Goal: Task Accomplishment & Management: Use online tool/utility

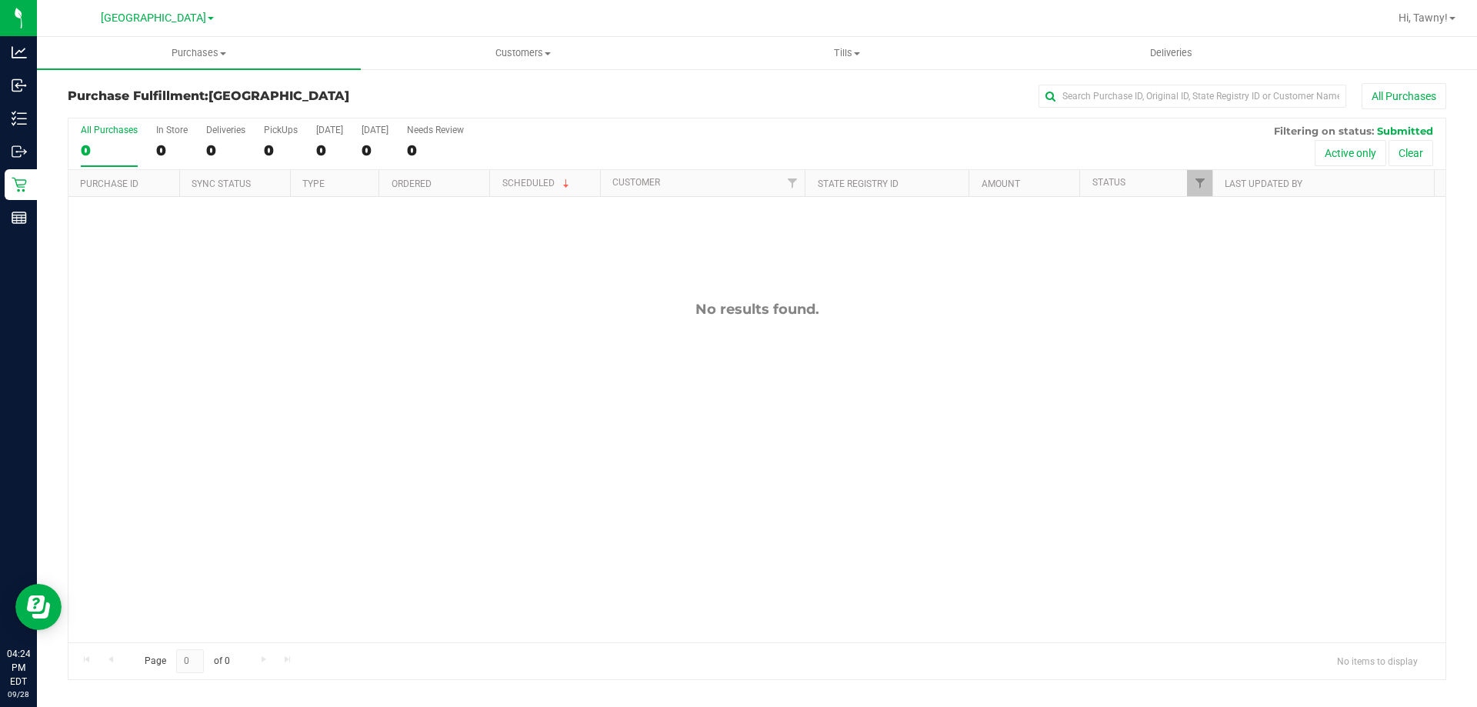
click at [483, 469] on div "No results found." at bounding box center [756, 471] width 1377 height 549
click at [479, 298] on div "No results found." at bounding box center [756, 471] width 1377 height 549
click at [475, 322] on div "No results found." at bounding box center [756, 471] width 1377 height 549
click at [494, 326] on div "No results found." at bounding box center [756, 471] width 1377 height 549
click at [348, 335] on div "No results found." at bounding box center [756, 471] width 1377 height 549
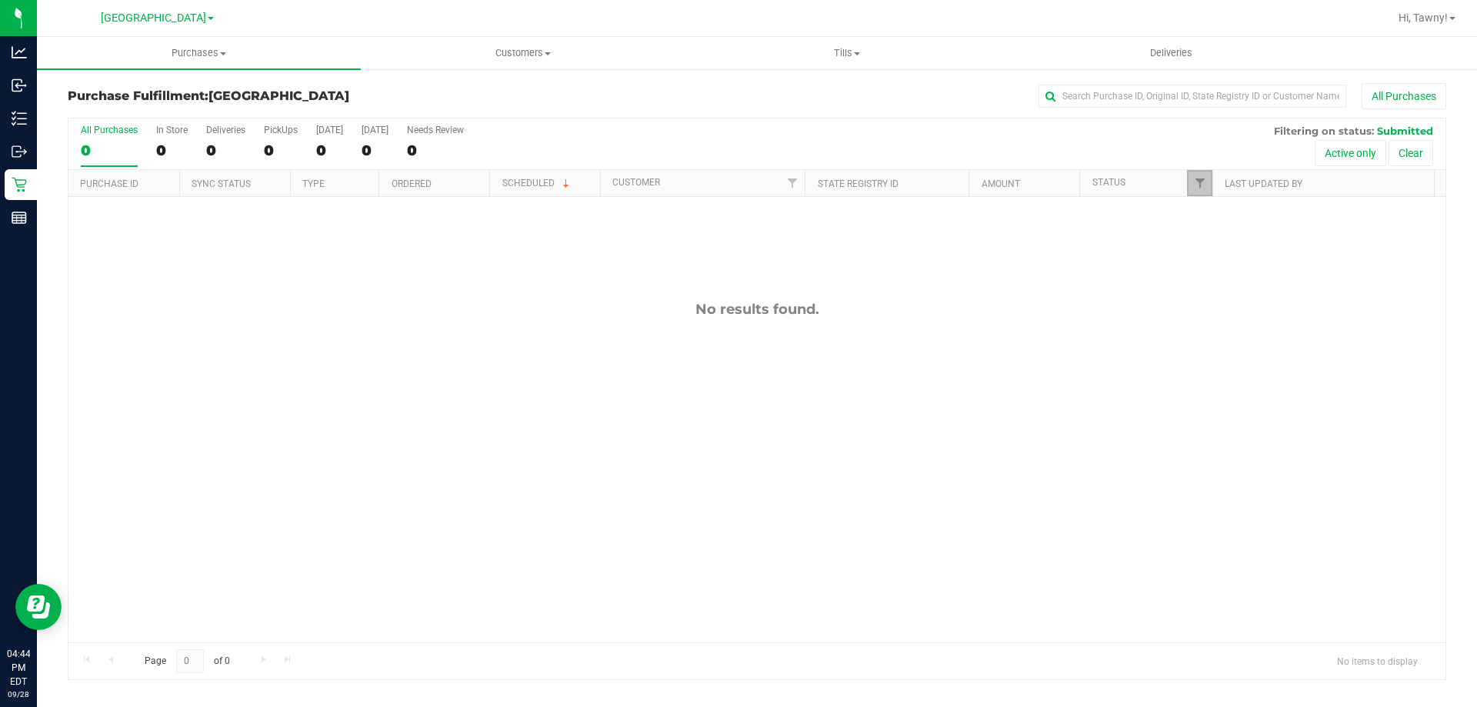
click at [1188, 183] on link "Filter" at bounding box center [1199, 183] width 25 height 26
click at [1235, 351] on span "Packed" at bounding box center [1234, 353] width 30 height 9
click at [1213, 351] on input "Packed" at bounding box center [1208, 353] width 10 height 10
checkbox input "true"
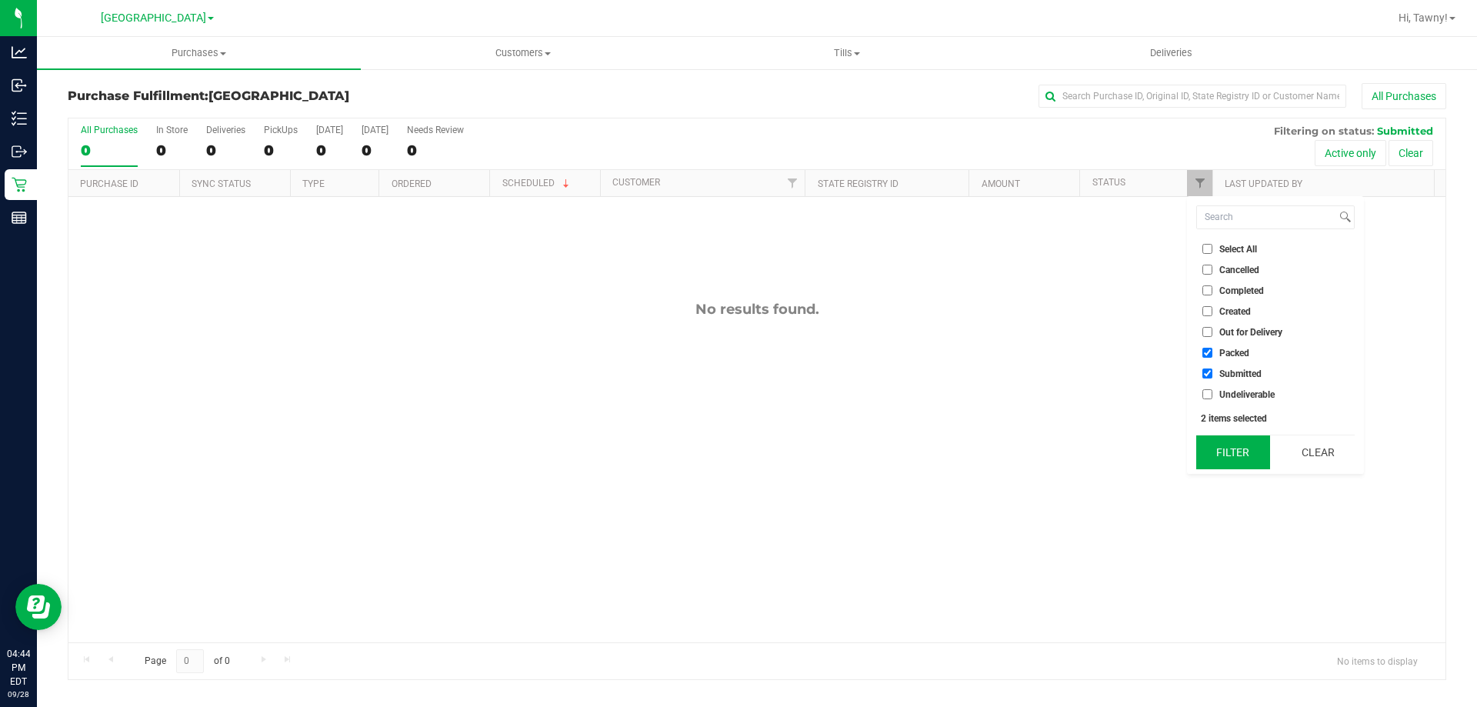
click at [1226, 442] on button "Filter" at bounding box center [1233, 452] width 74 height 34
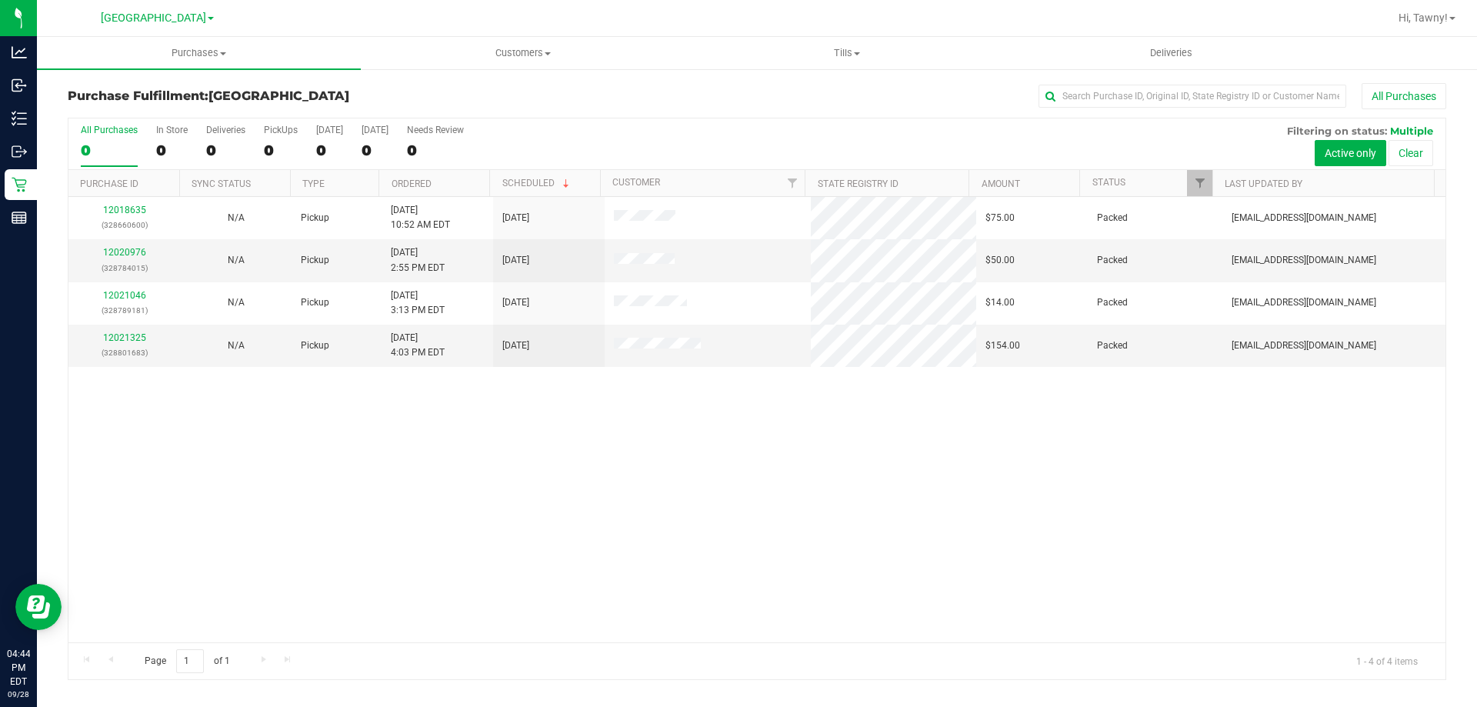
click at [784, 444] on div "12018635 (328660600) N/A Pickup [DATE] 10:52 AM EDT 9/28/2025 $75.00 Packed [EM…" at bounding box center [756, 419] width 1377 height 445
click at [453, 470] on div "12018635 (328660600) N/A Pickup [DATE] 10:52 AM EDT 9/28/2025 $75.00 Packed [EM…" at bounding box center [756, 419] width 1377 height 445
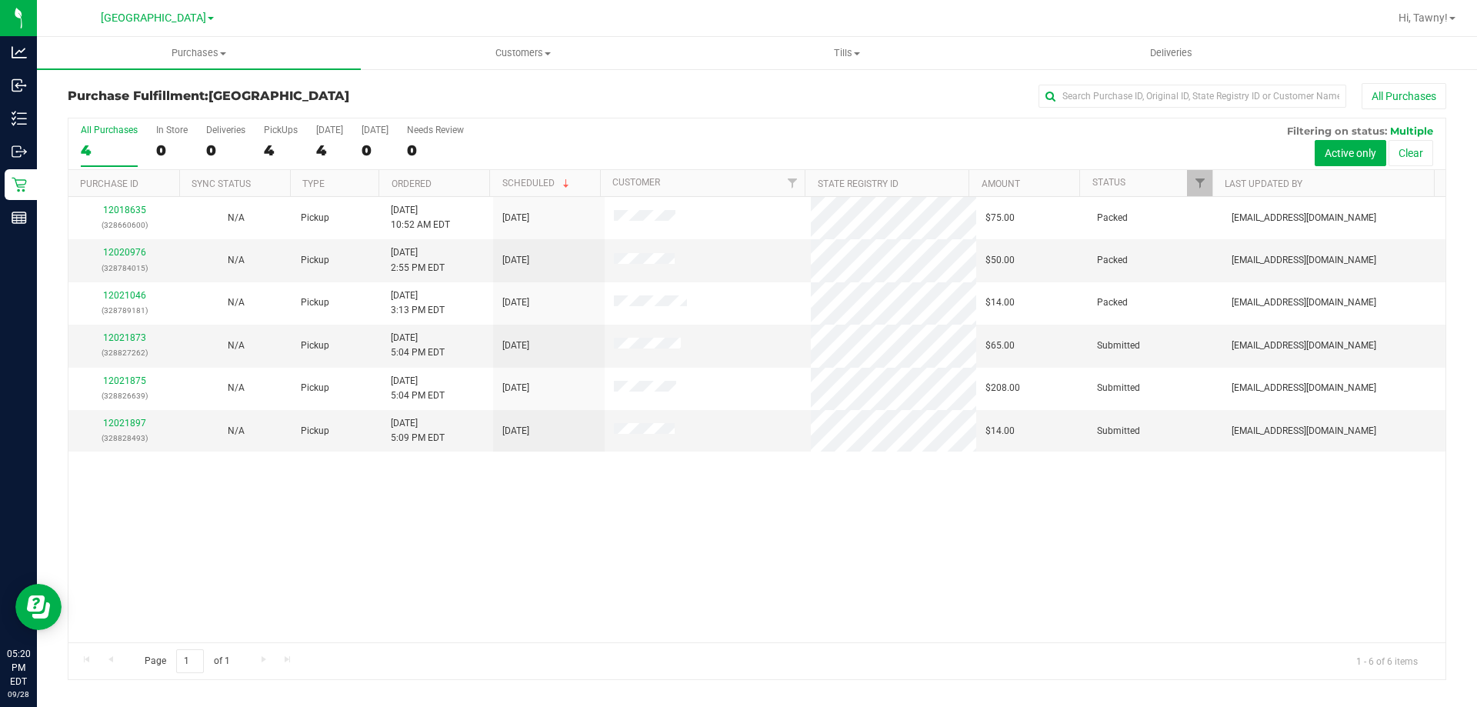
drag, startPoint x: 737, startPoint y: 557, endPoint x: 680, endPoint y: 532, distance: 62.3
click at [739, 557] on div "12018635 (328660600) N/A Pickup [DATE] 10:52 AM EDT 9/28/2025 $75.00 Packed [EM…" at bounding box center [756, 419] width 1377 height 445
click at [128, 336] on link "12021873" at bounding box center [124, 337] width 43 height 11
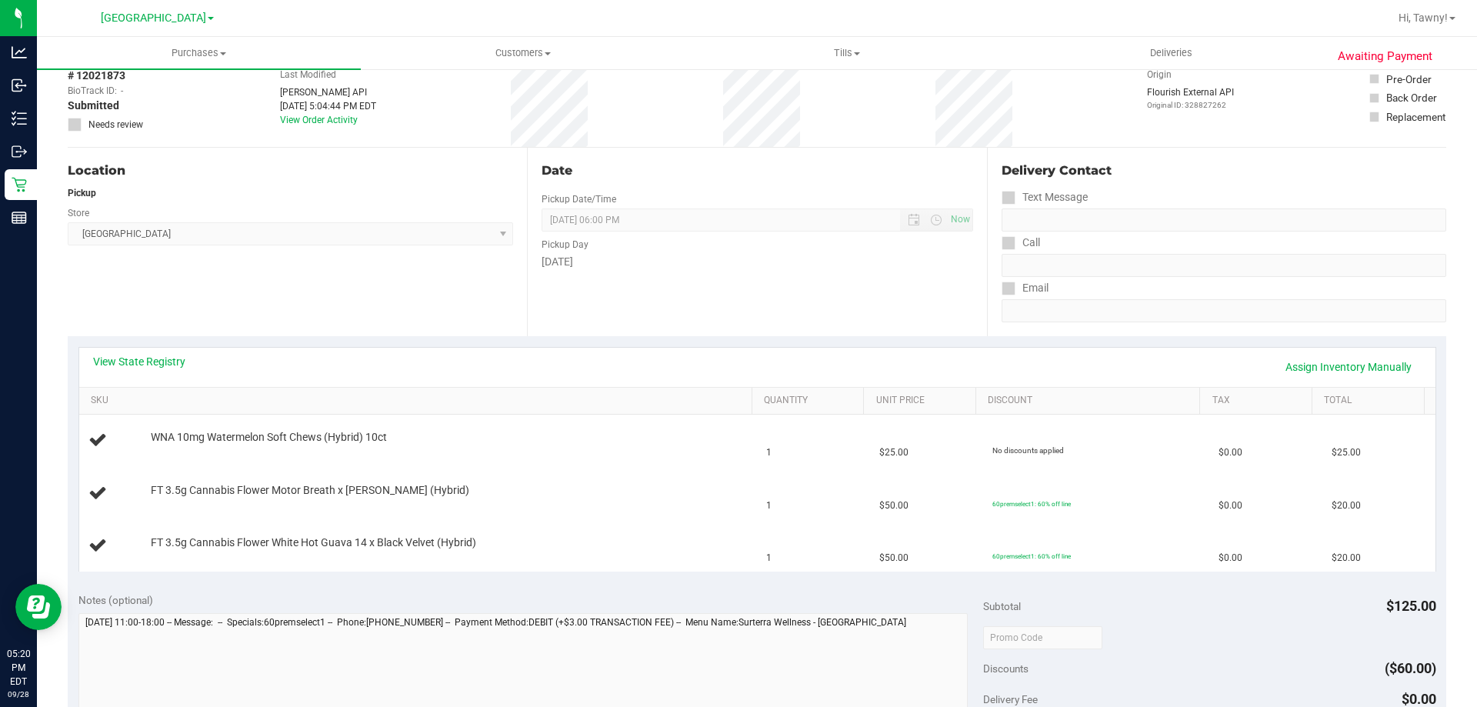
scroll to position [154, 0]
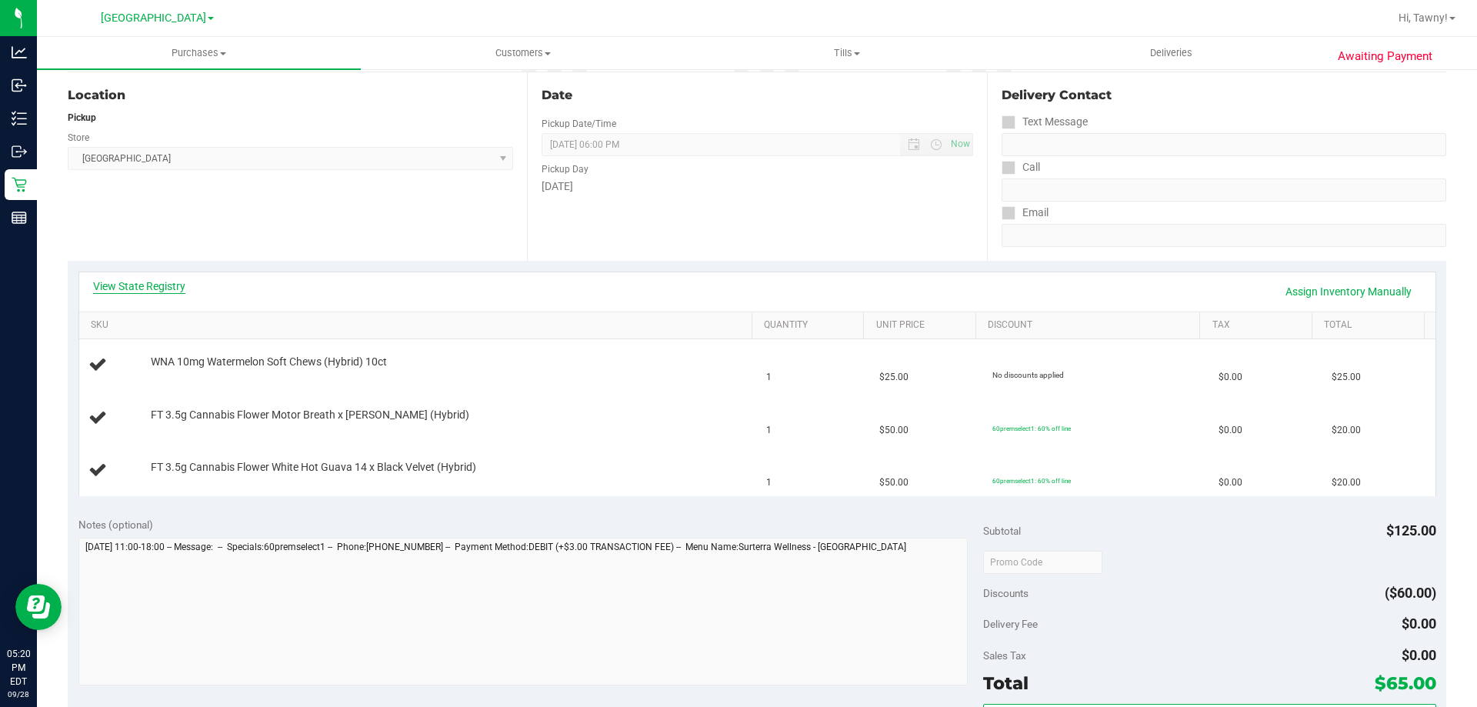
click at [159, 286] on link "View State Registry" at bounding box center [139, 286] width 92 height 15
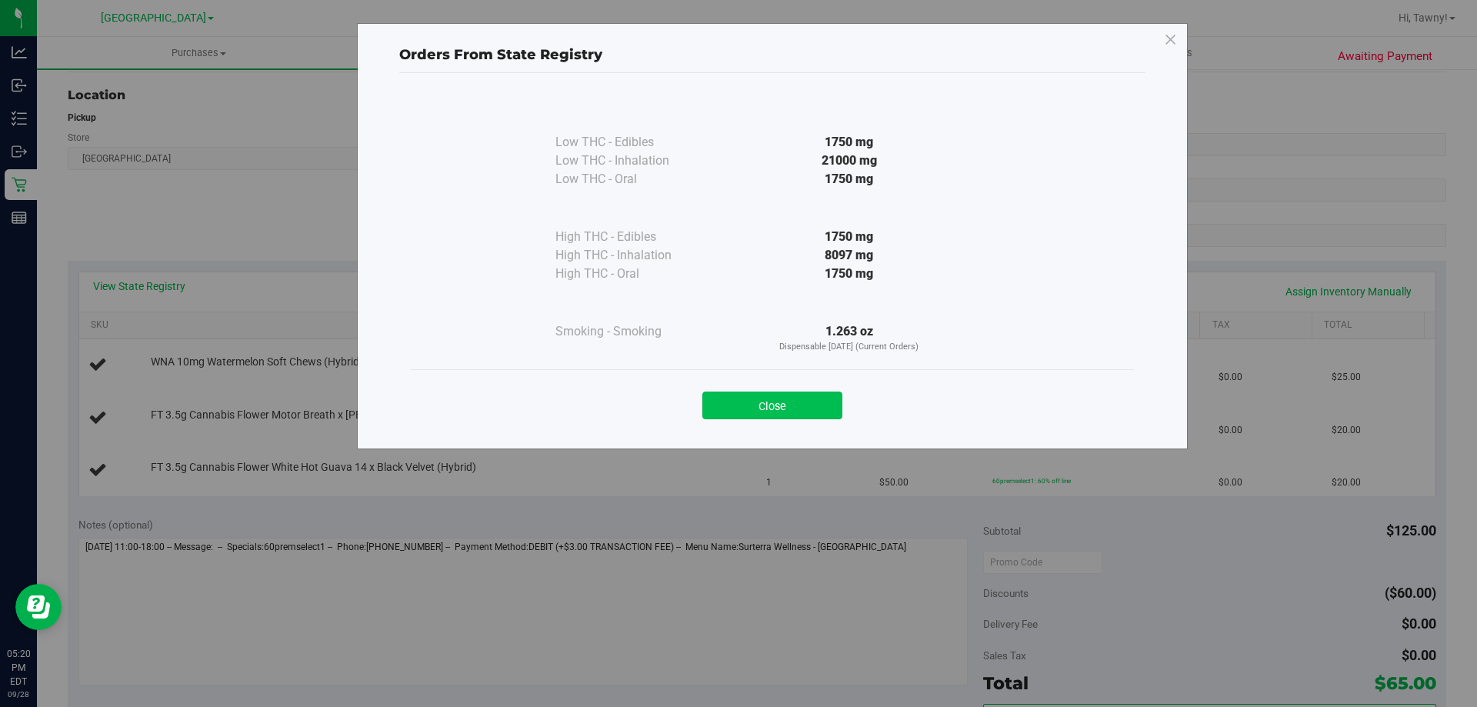
click at [763, 412] on button "Close" at bounding box center [772, 406] width 140 height 28
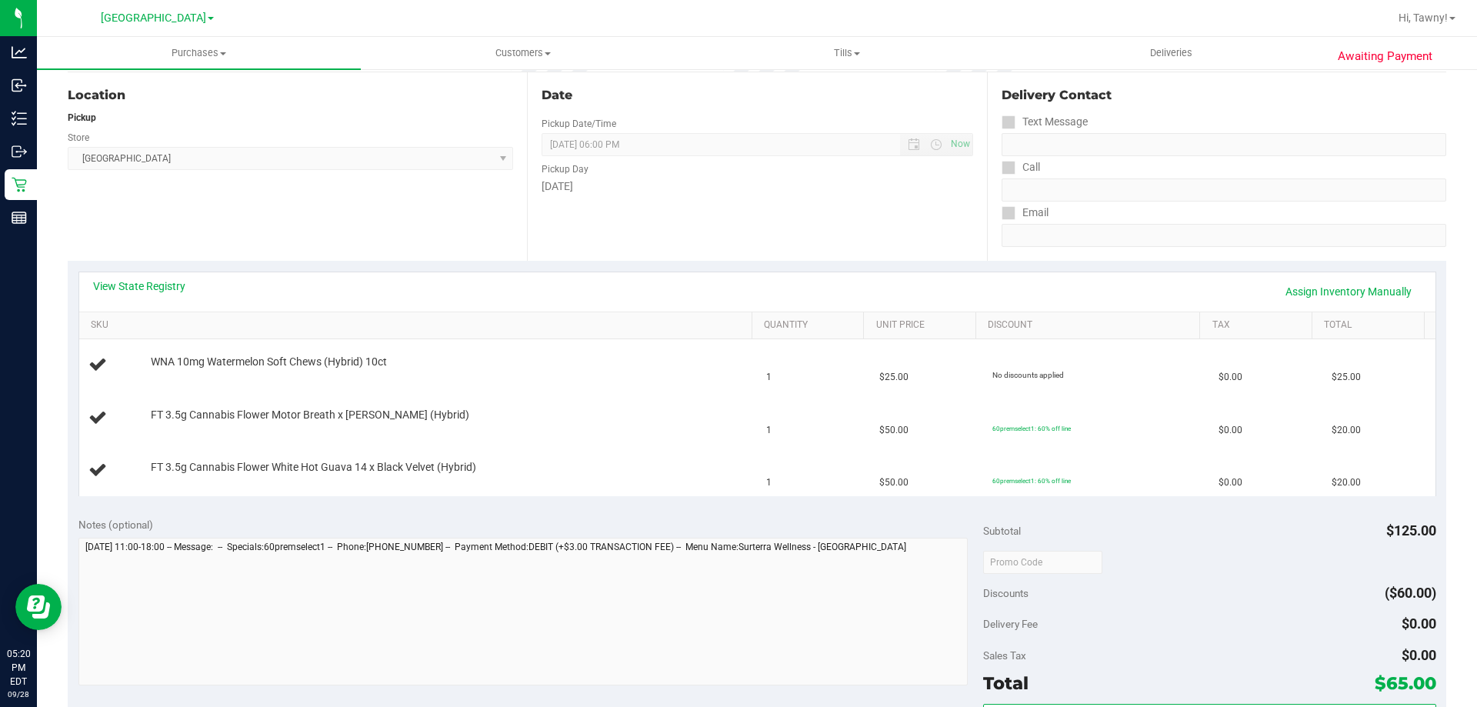
click at [305, 279] on div "View State Registry Assign Inventory Manually" at bounding box center [757, 292] width 1329 height 26
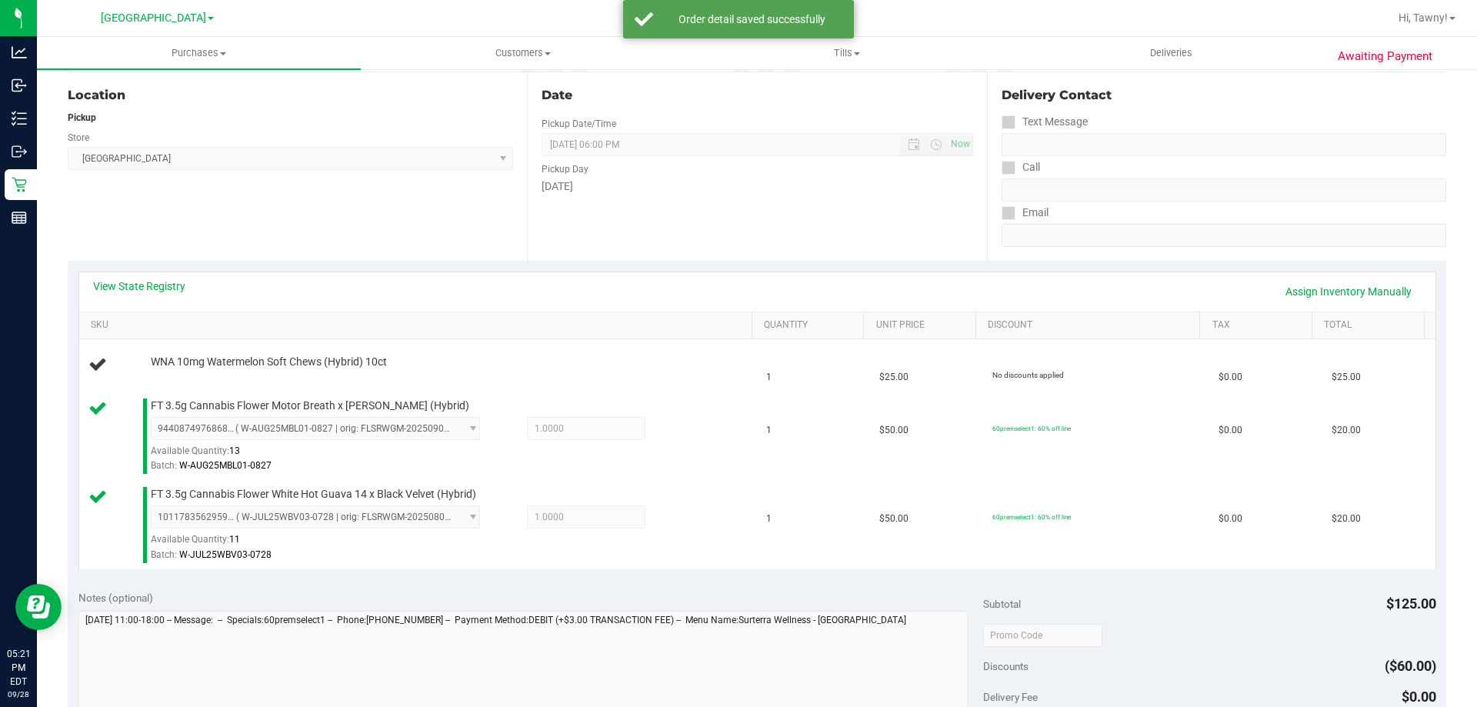
click at [452, 235] on div "Location Pickup Store [GEOGRAPHIC_DATA] WC Select Store [PERSON_NAME][GEOGRAPHI…" at bounding box center [297, 166] width 459 height 188
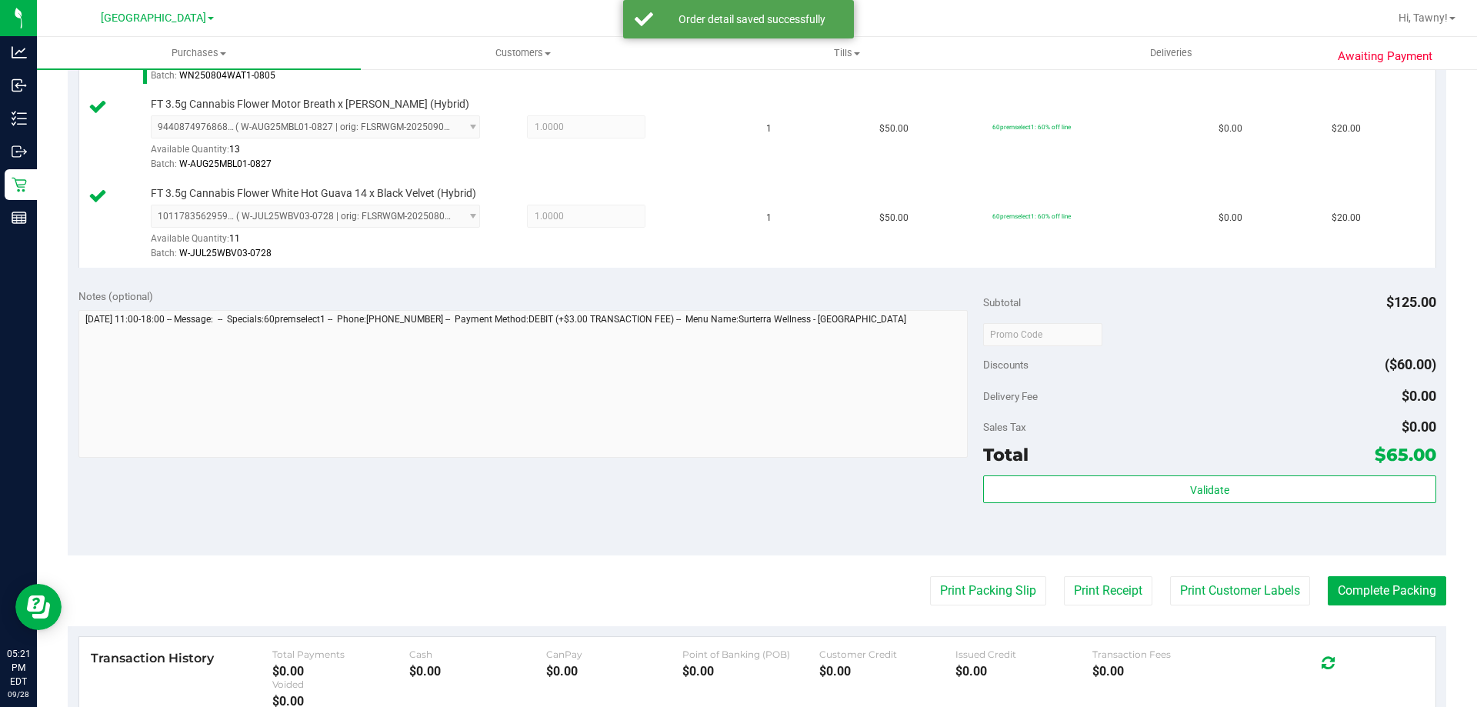
scroll to position [615, 0]
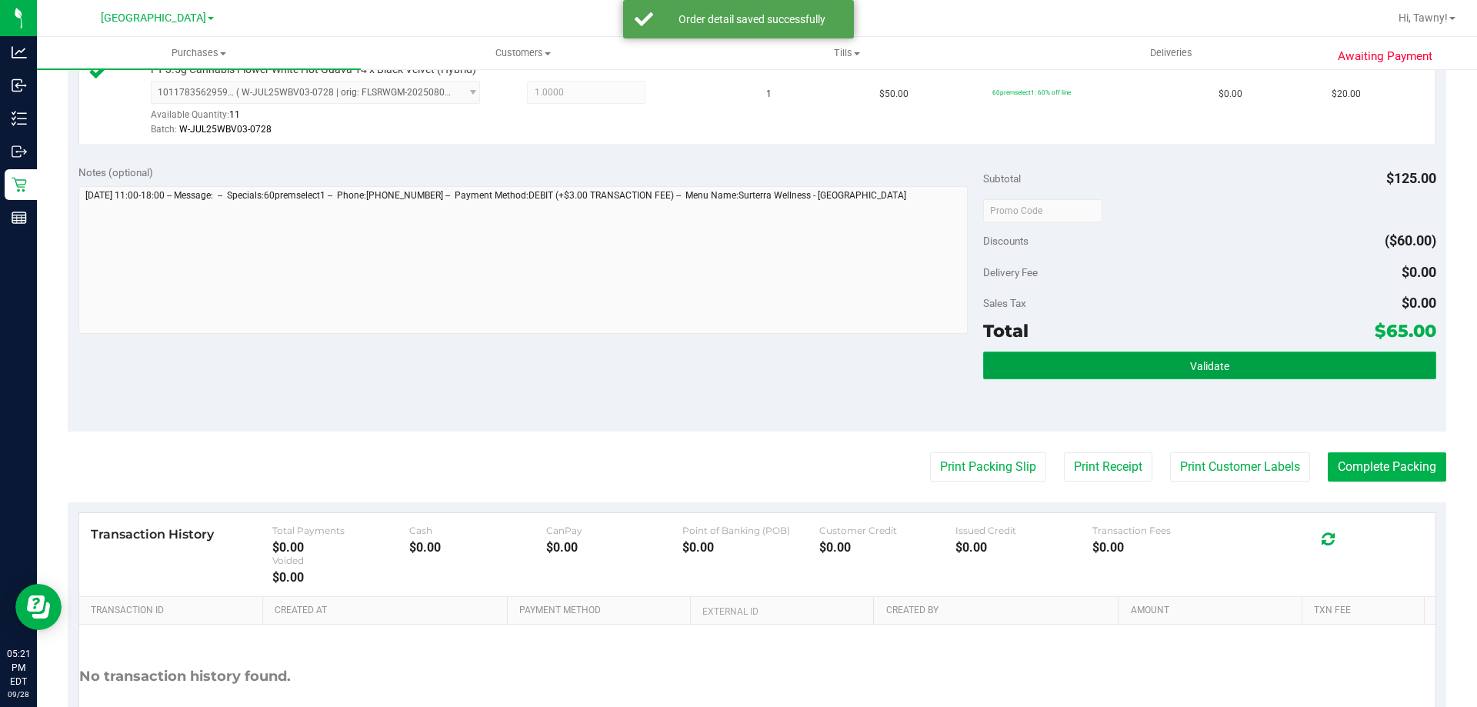
click at [1136, 376] on button "Validate" at bounding box center [1209, 366] width 452 height 28
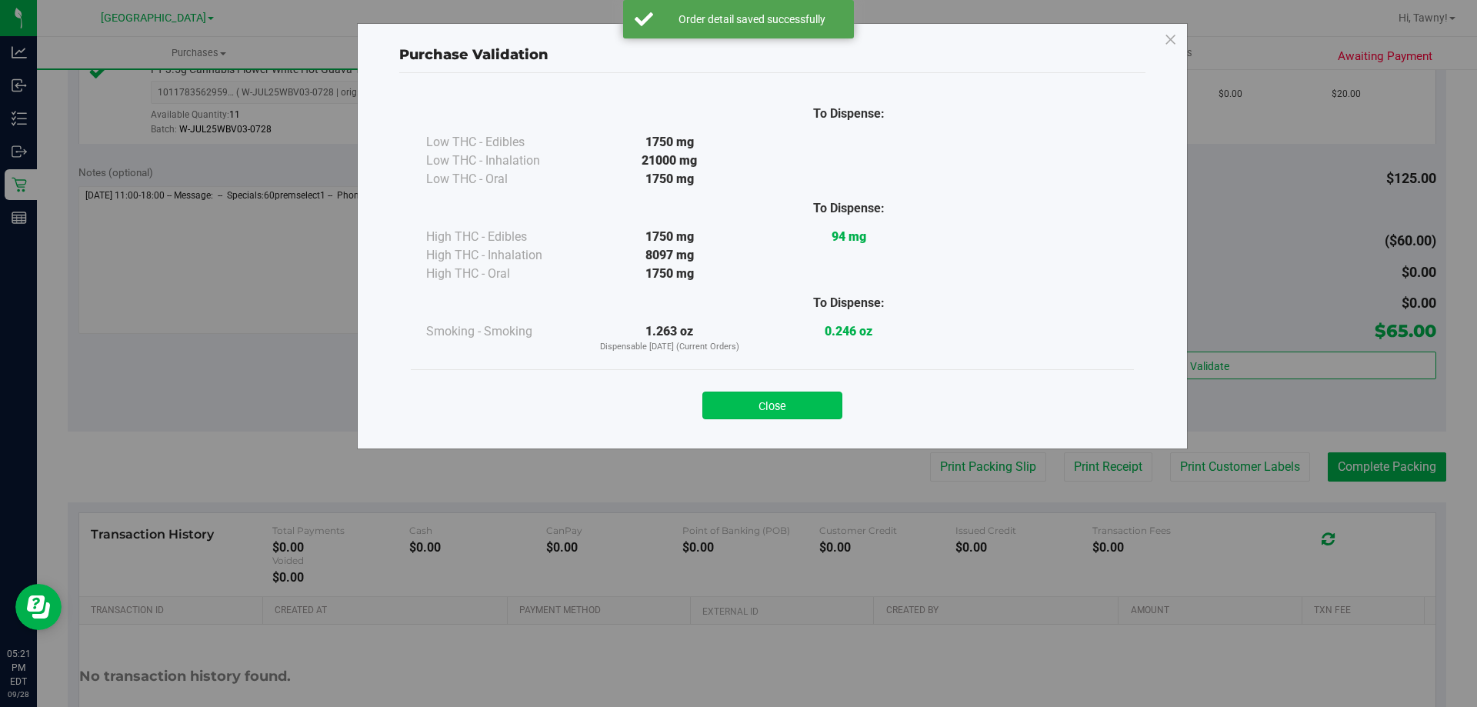
click at [834, 417] on button "Close" at bounding box center [772, 406] width 140 height 28
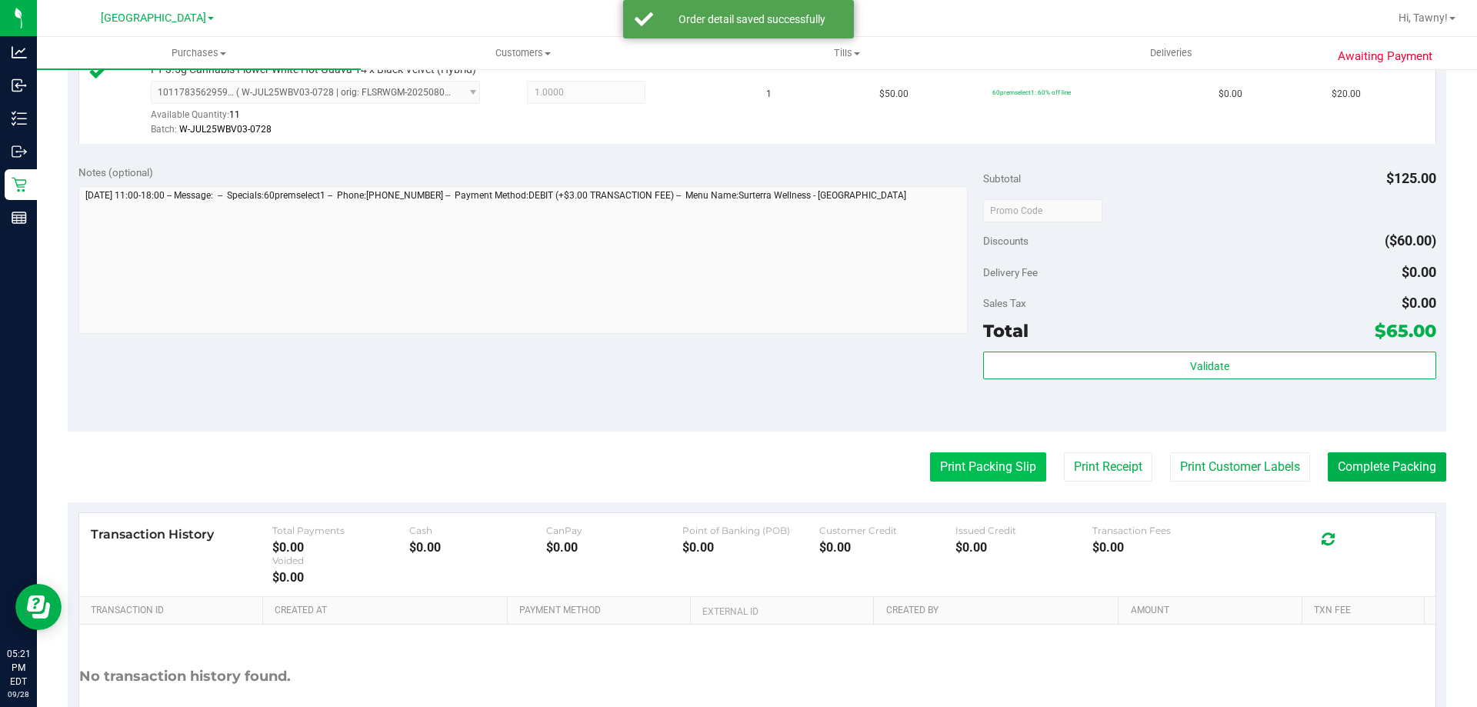
click at [1003, 463] on button "Print Packing Slip" at bounding box center [988, 466] width 116 height 29
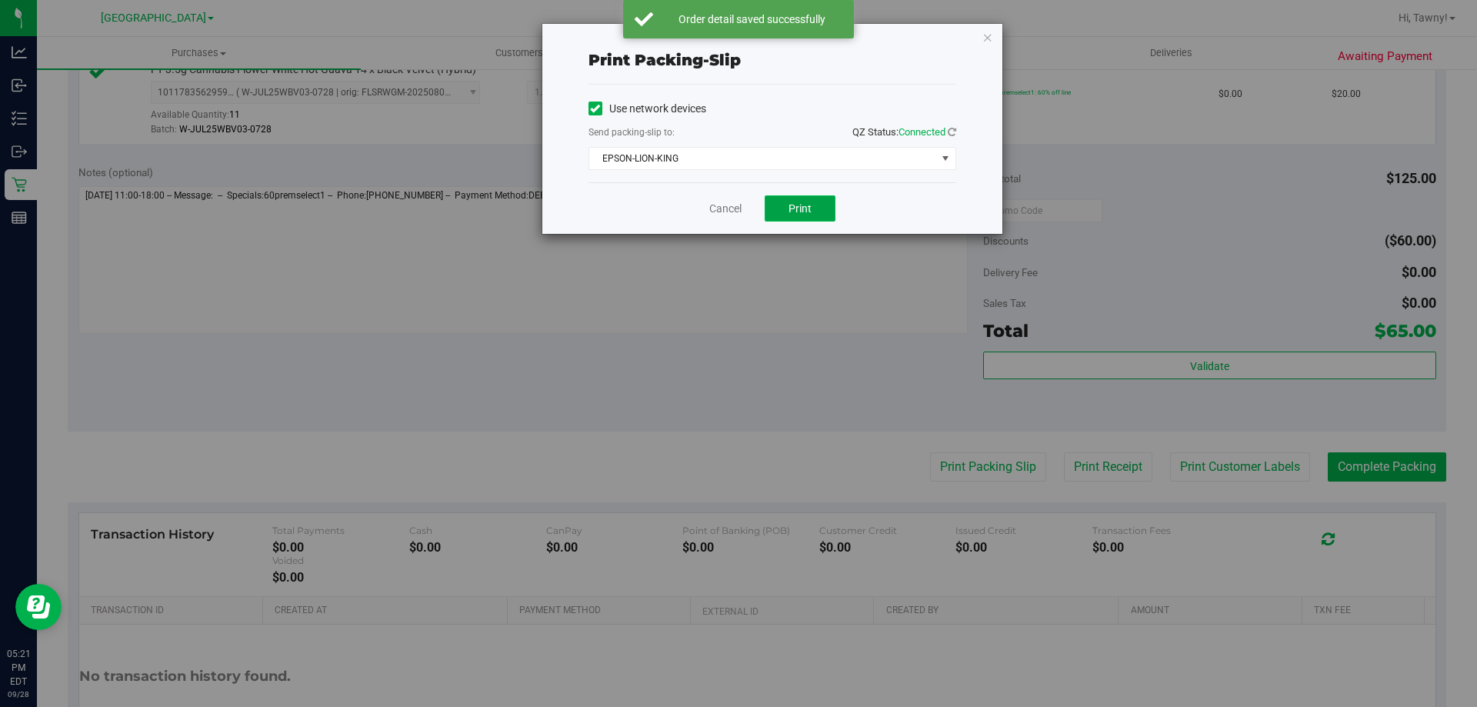
click at [810, 214] on span "Print" at bounding box center [800, 208] width 23 height 12
click at [988, 41] on icon "button" at bounding box center [987, 37] width 11 height 18
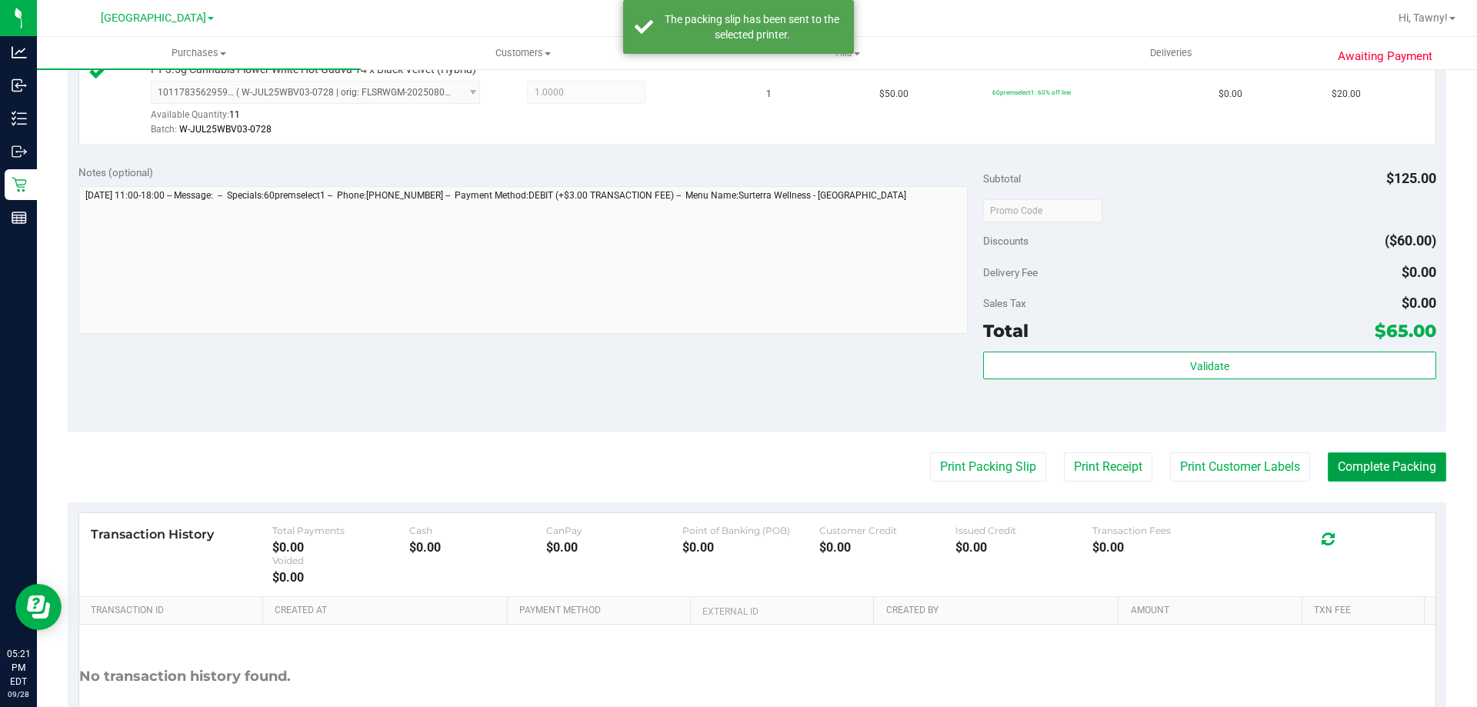
click at [1364, 474] on button "Complete Packing" at bounding box center [1387, 466] width 118 height 29
click at [810, 384] on div "Notes (optional) Subtotal $125.00 Discounts ($60.00) Delivery Fee $0.00 Sales T…" at bounding box center [757, 293] width 1379 height 277
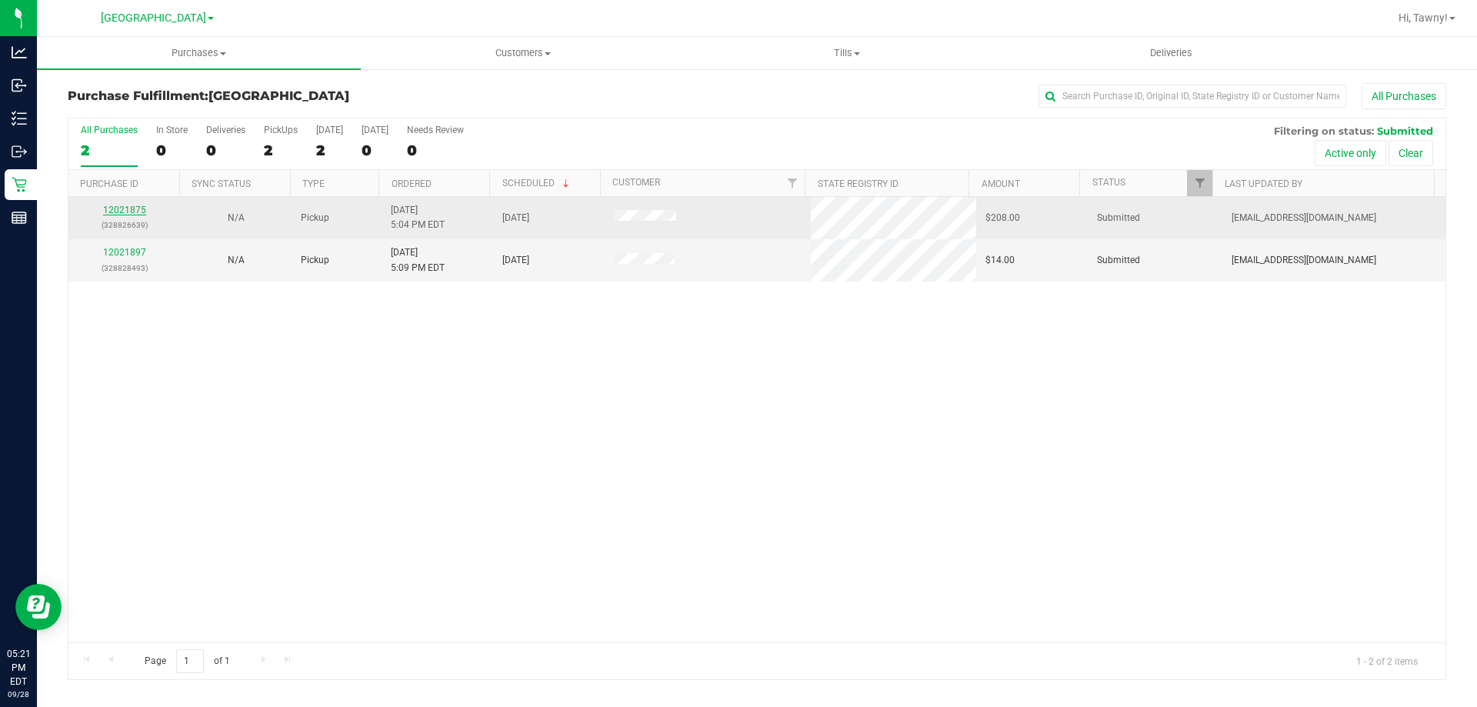
click at [129, 212] on link "12021875" at bounding box center [124, 210] width 43 height 11
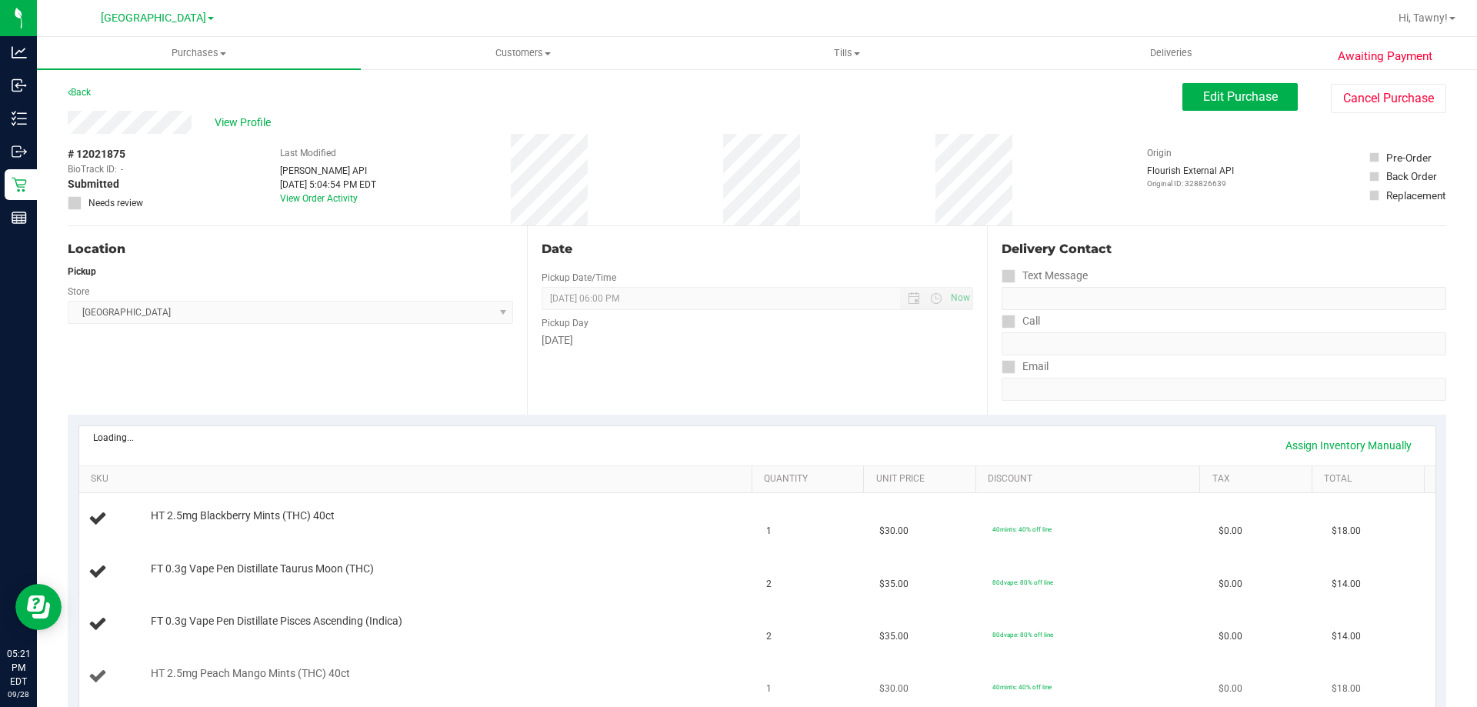
scroll to position [308, 0]
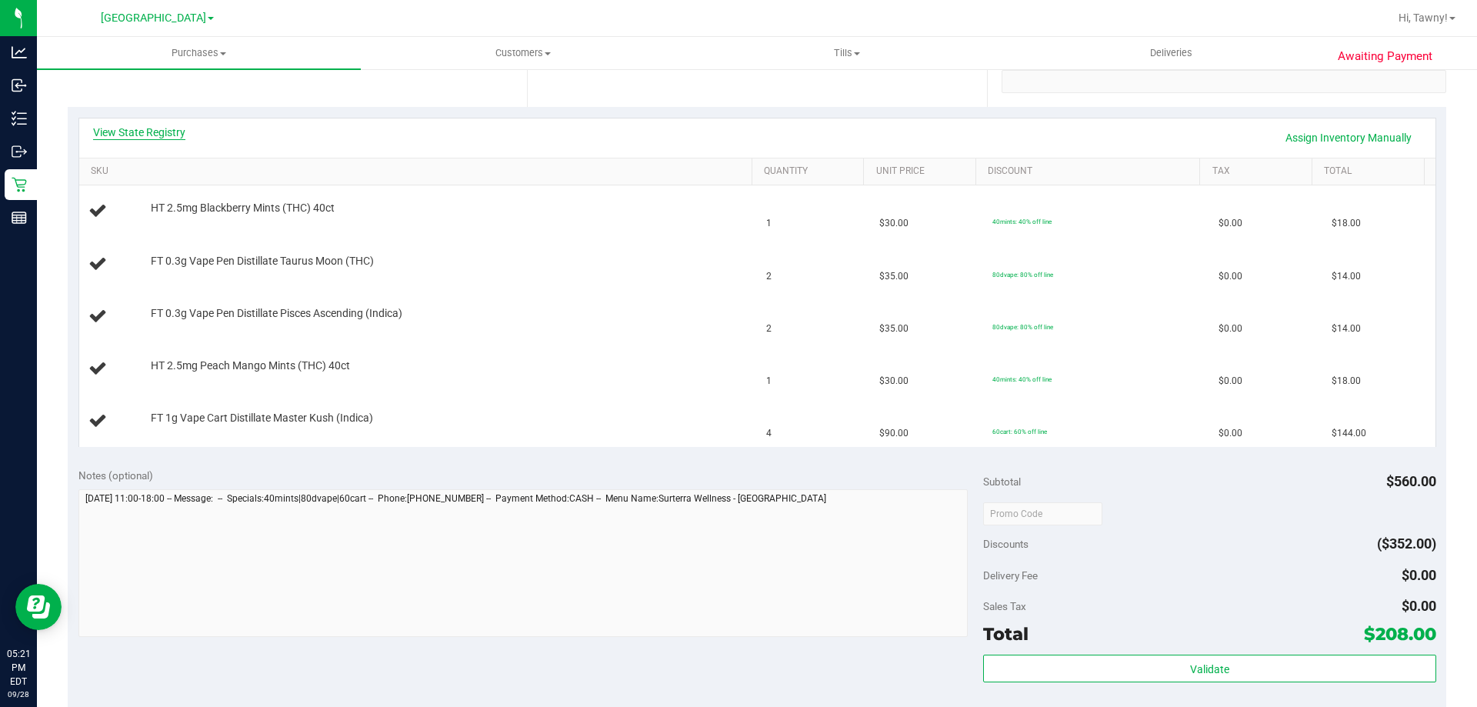
click at [145, 131] on link "View State Registry" at bounding box center [139, 132] width 92 height 15
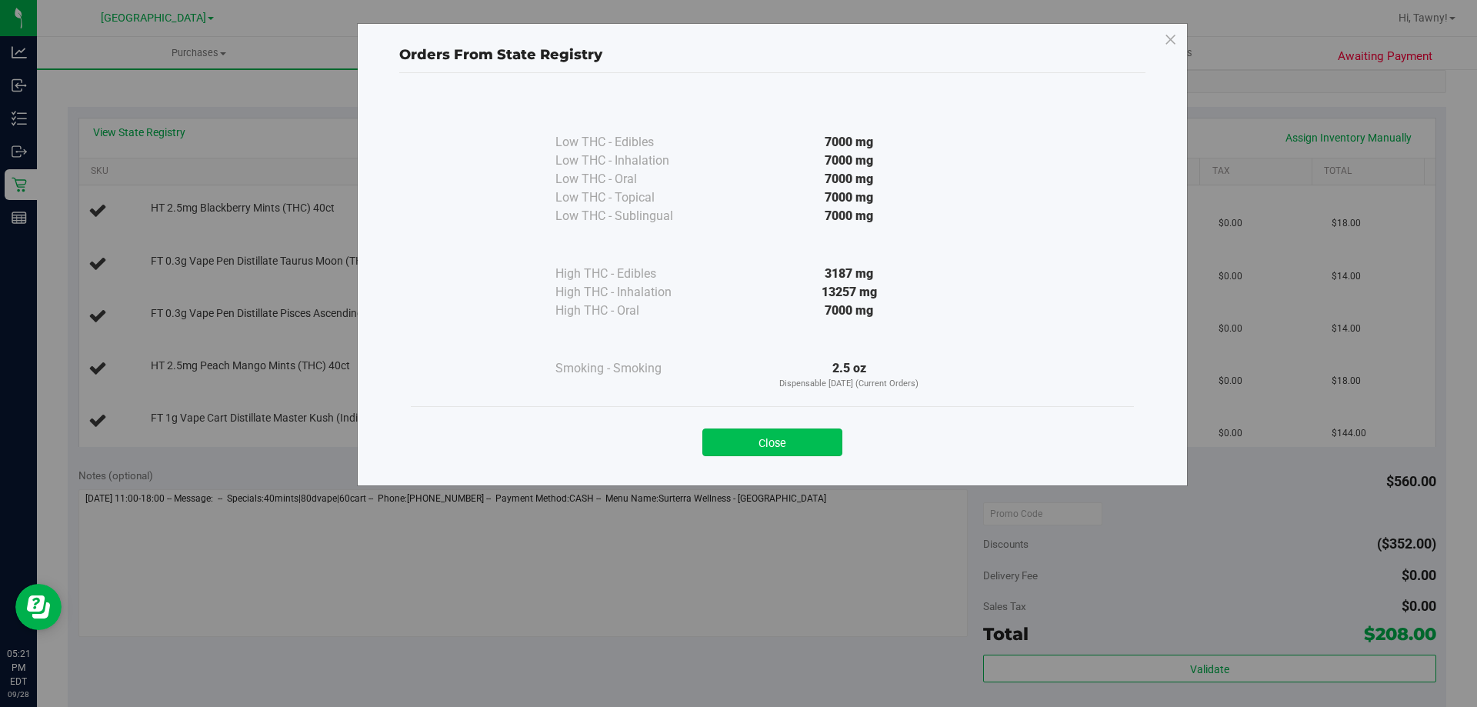
click at [789, 455] on button "Close" at bounding box center [772, 443] width 140 height 28
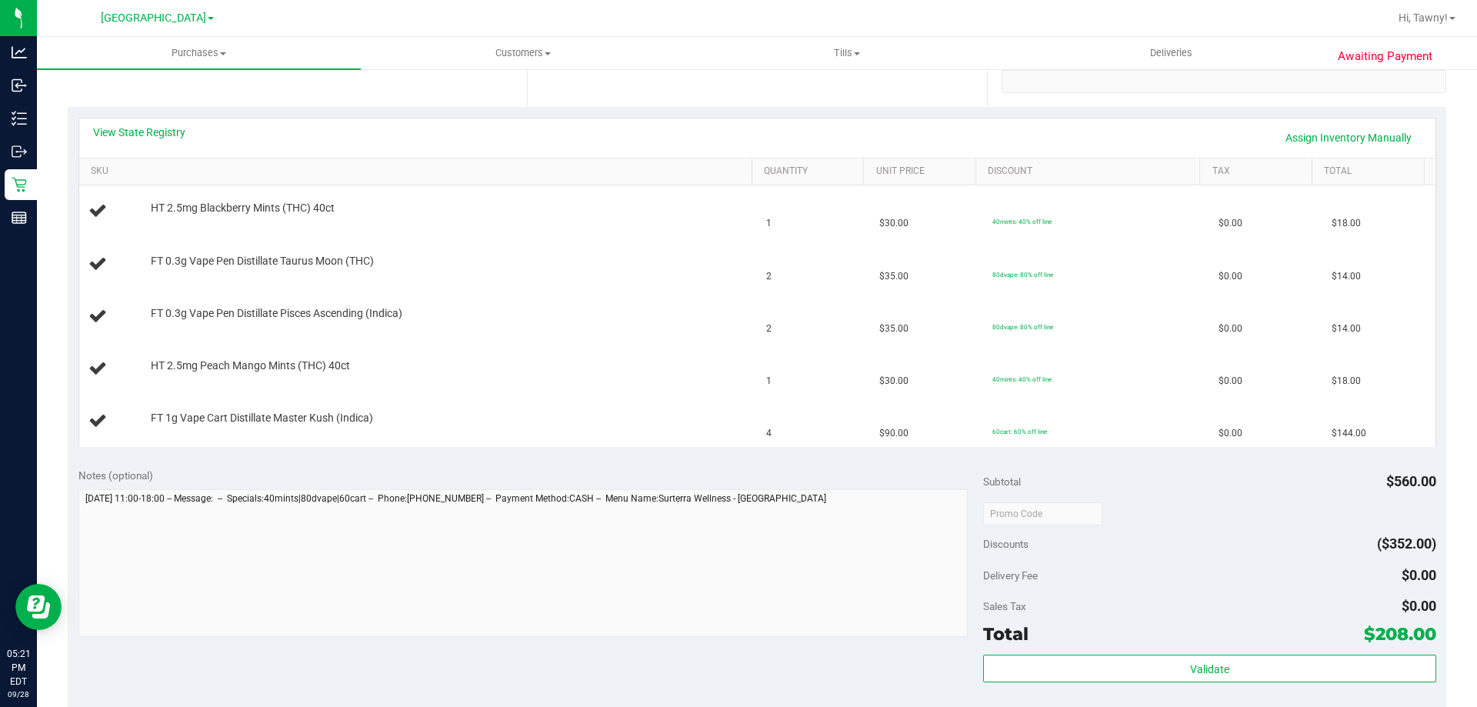
click at [604, 454] on div "View State Registry Assign Inventory Manually SKU Quantity Unit Price Discount …" at bounding box center [757, 282] width 1379 height 351
click at [144, 120] on div "View State Registry Assign Inventory Manually" at bounding box center [757, 137] width 1356 height 39
click at [168, 137] on link "View State Registry" at bounding box center [139, 132] width 92 height 15
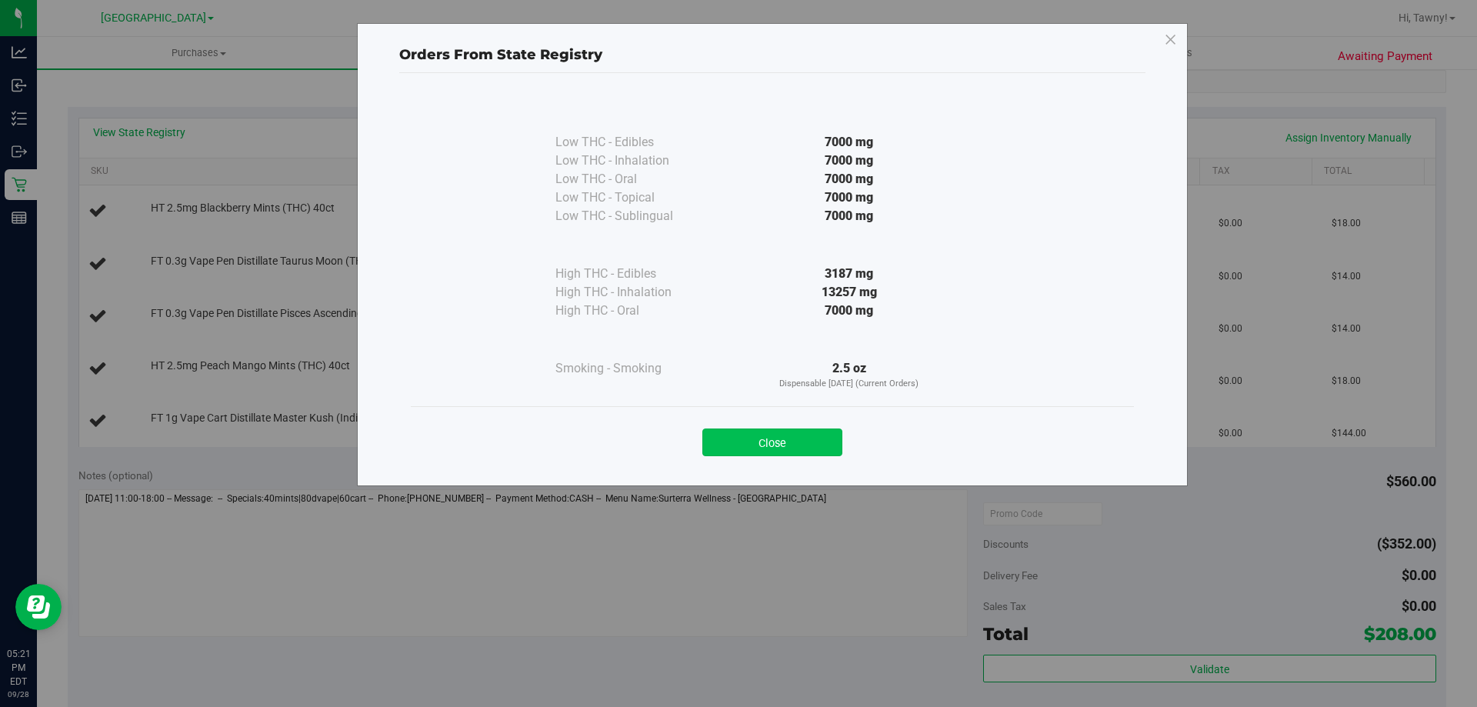
click at [777, 445] on button "Close" at bounding box center [772, 443] width 140 height 28
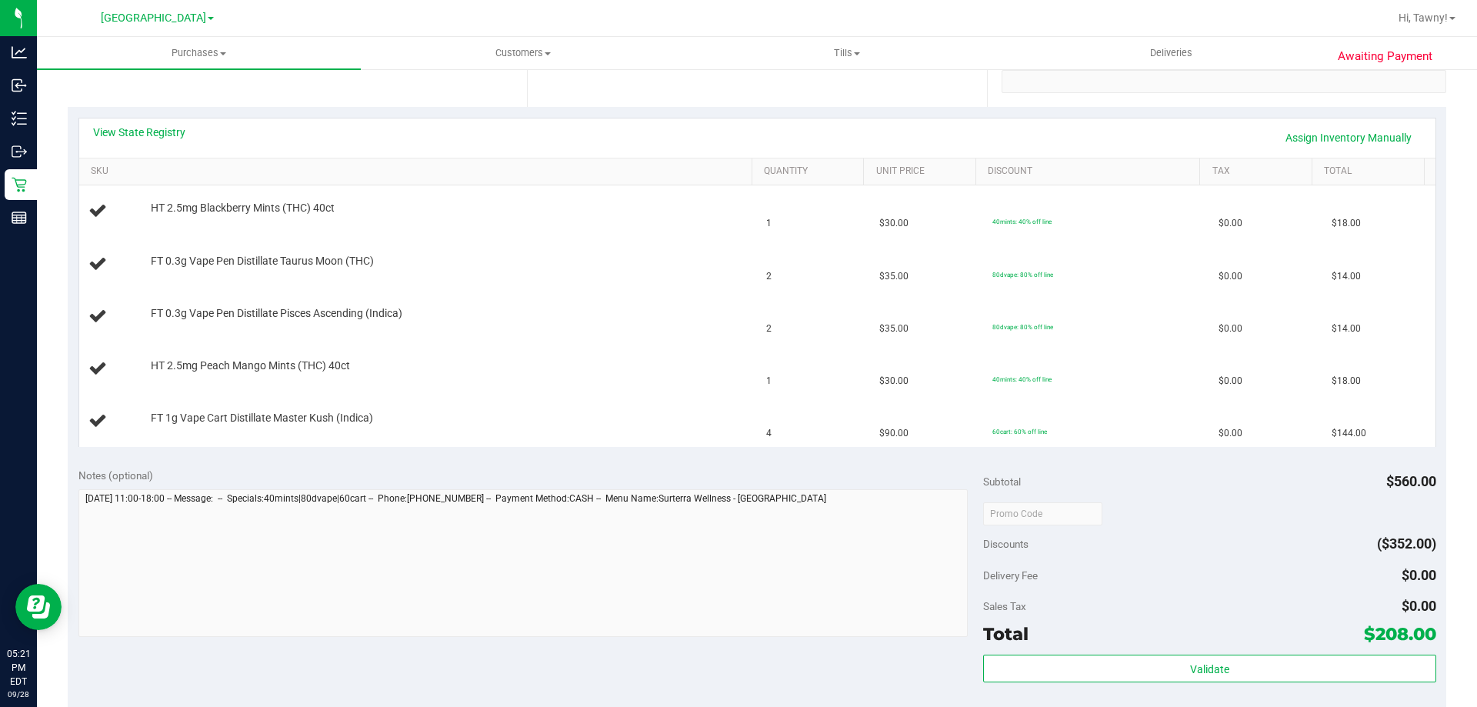
click at [591, 455] on div "View State Registry Assign Inventory Manually SKU Quantity Unit Price Discount …" at bounding box center [757, 282] width 1379 height 351
click at [559, 455] on div "View State Registry Assign Inventory Manually SKU Quantity Unit Price Discount …" at bounding box center [757, 282] width 1379 height 351
click at [507, 355] on td "HT 2.5mg Peach Mango Mints (THC) 40ct" at bounding box center [418, 369] width 679 height 52
click at [508, 355] on td "HT 2.5mg Peach Mango Mints (THC) 40ct" at bounding box center [418, 369] width 679 height 52
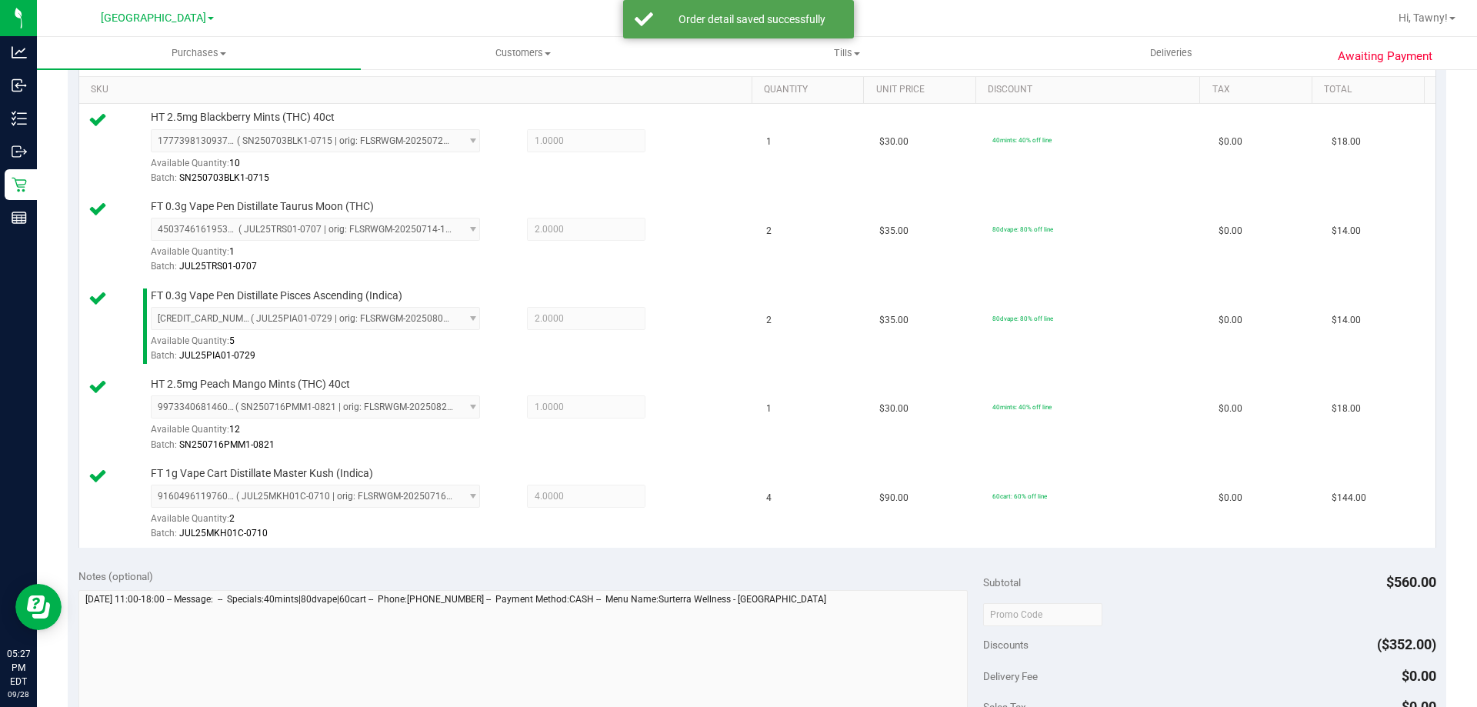
scroll to position [615, 0]
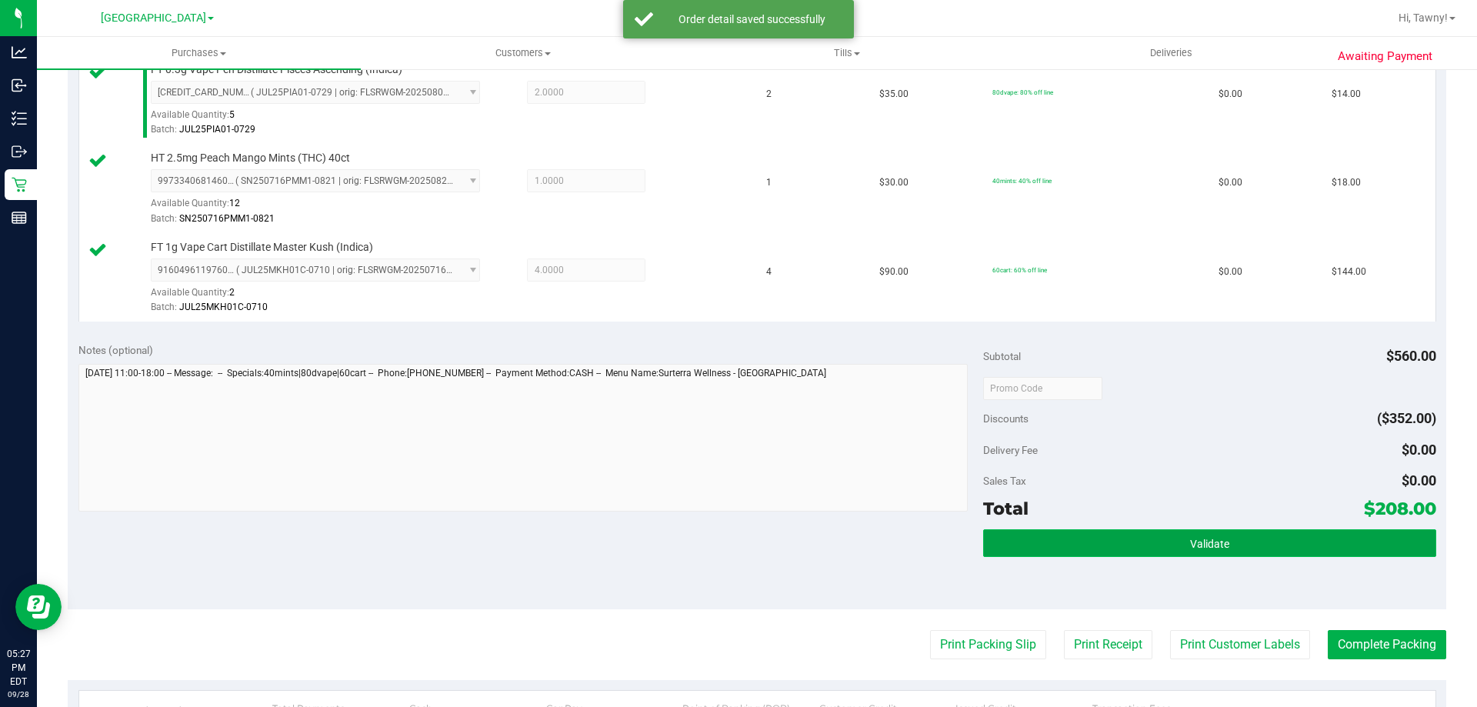
click at [1189, 535] on button "Validate" at bounding box center [1209, 543] width 452 height 28
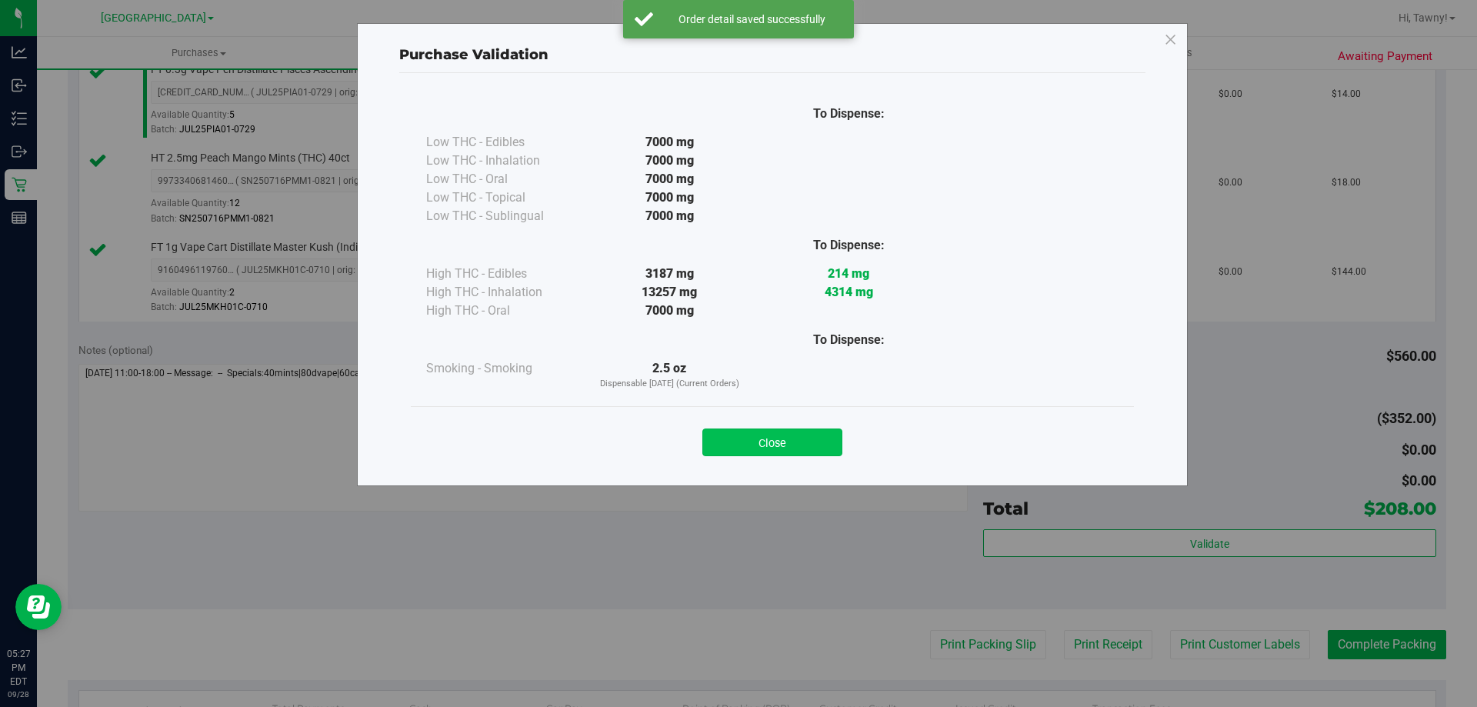
click at [819, 442] on button "Close" at bounding box center [772, 443] width 140 height 28
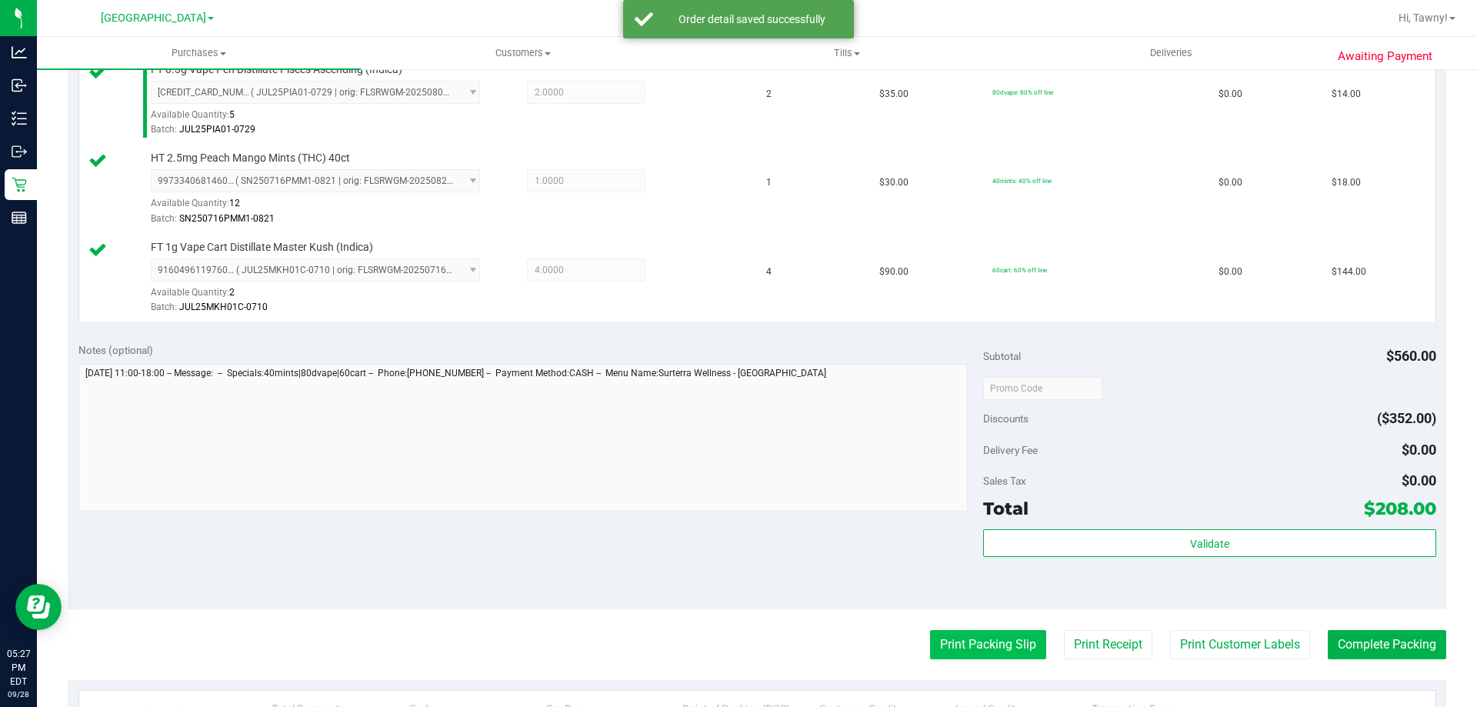
click at [1024, 645] on button "Print Packing Slip" at bounding box center [988, 644] width 116 height 29
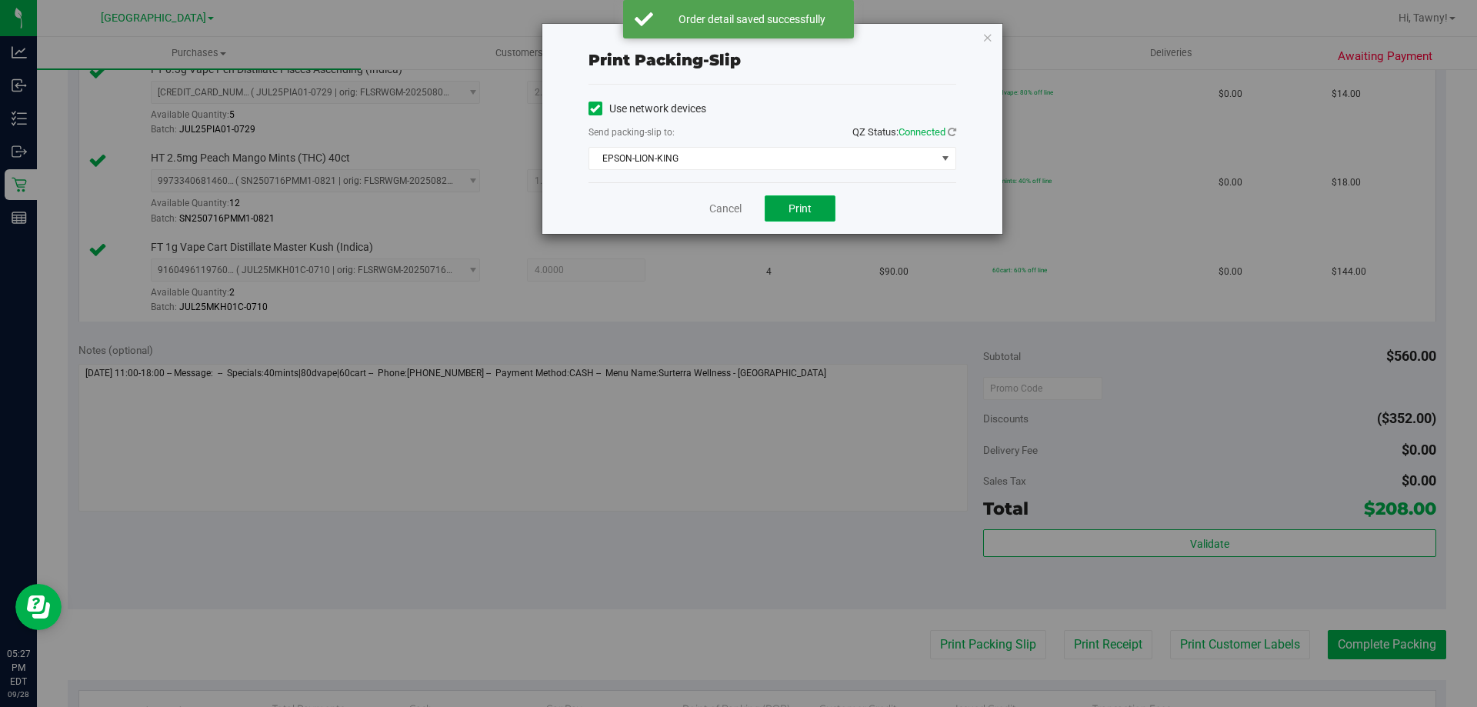
drag, startPoint x: 801, startPoint y: 206, endPoint x: 811, endPoint y: 207, distance: 10.0
click at [802, 207] on span "Print" at bounding box center [800, 208] width 23 height 12
click at [735, 203] on link "Cancel" at bounding box center [725, 209] width 32 height 16
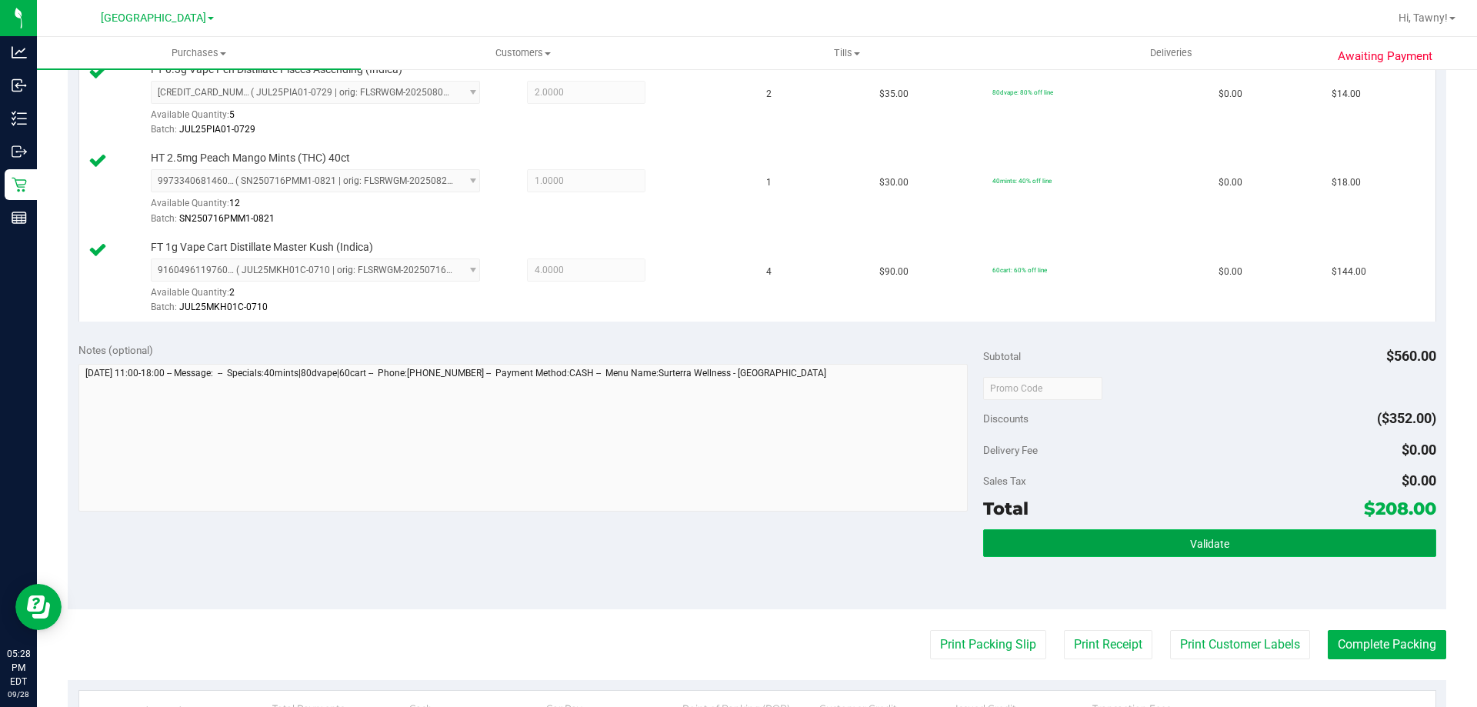
click at [1217, 545] on span "Validate" at bounding box center [1209, 544] width 39 height 12
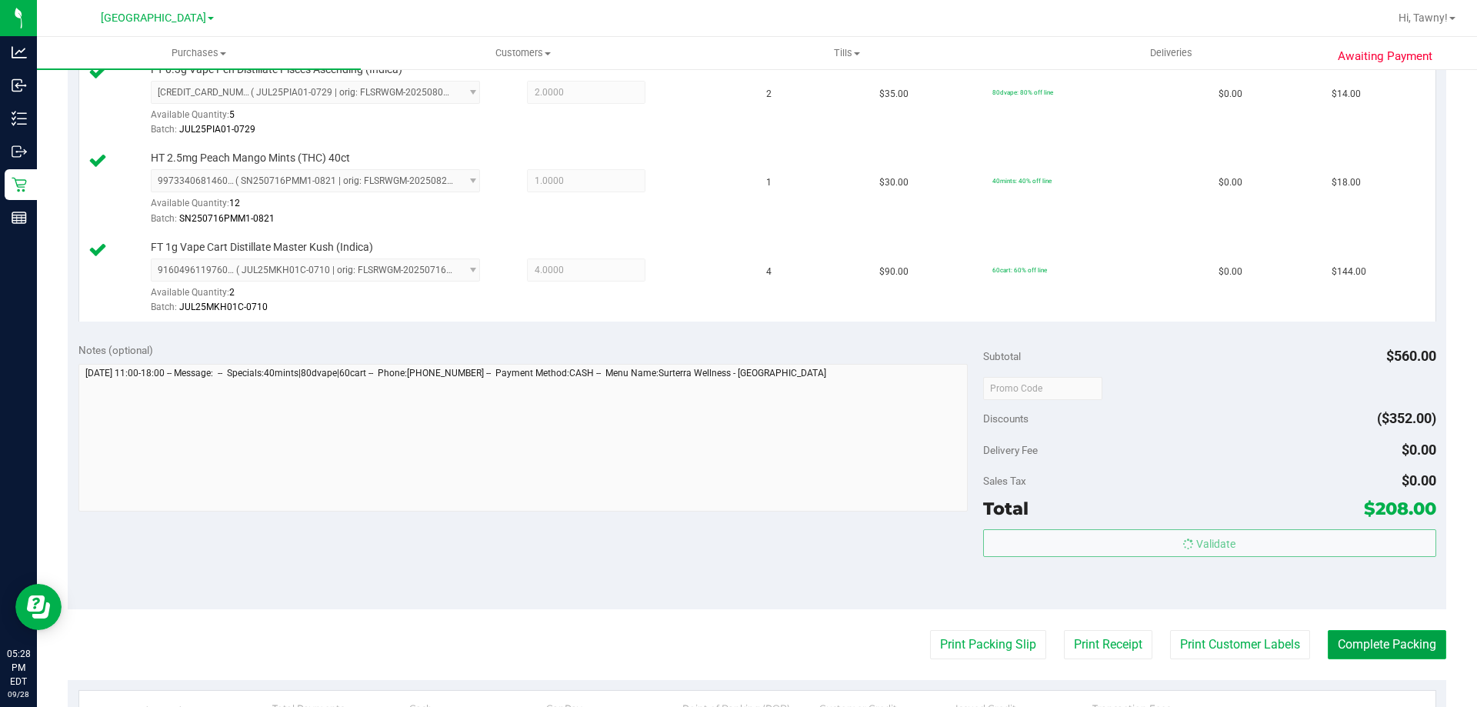
click at [1355, 654] on button "Complete Packing" at bounding box center [1387, 644] width 118 height 29
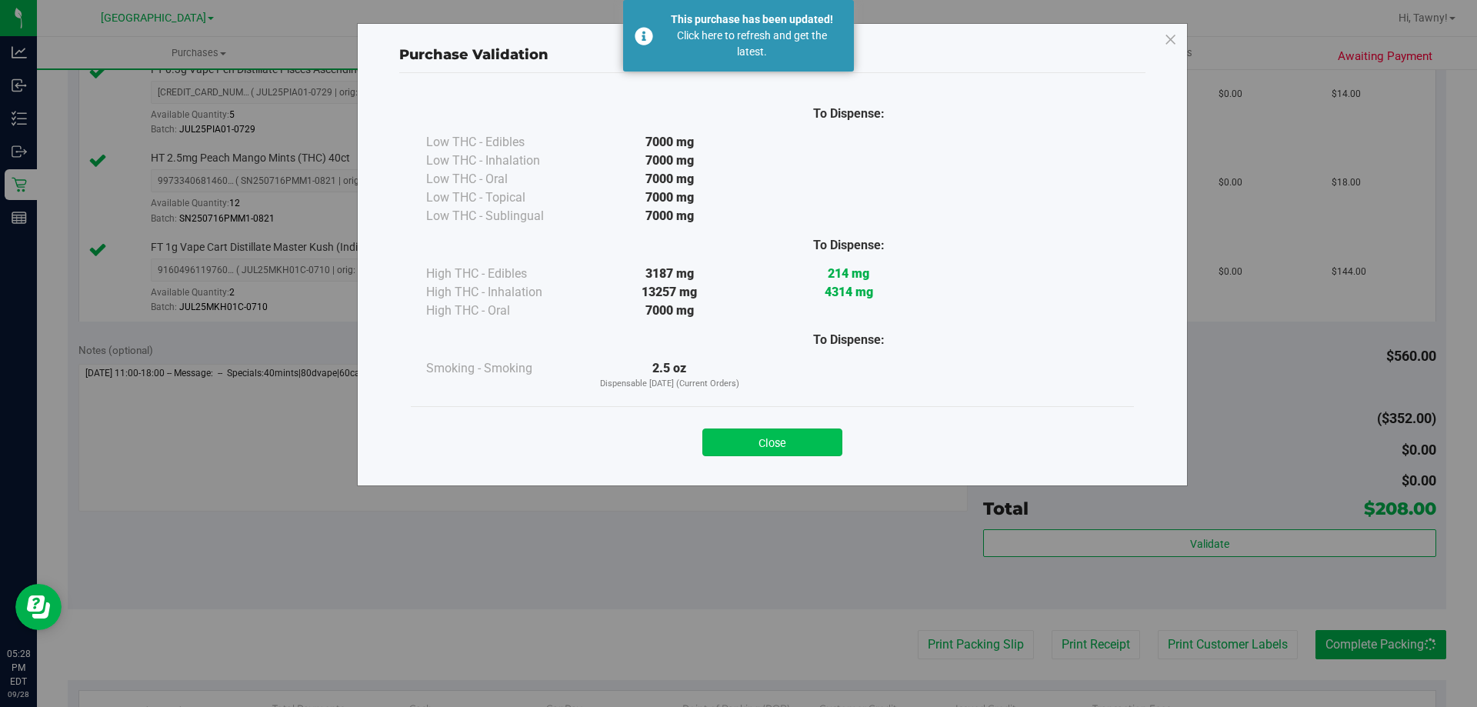
click at [763, 435] on button "Close" at bounding box center [772, 443] width 140 height 28
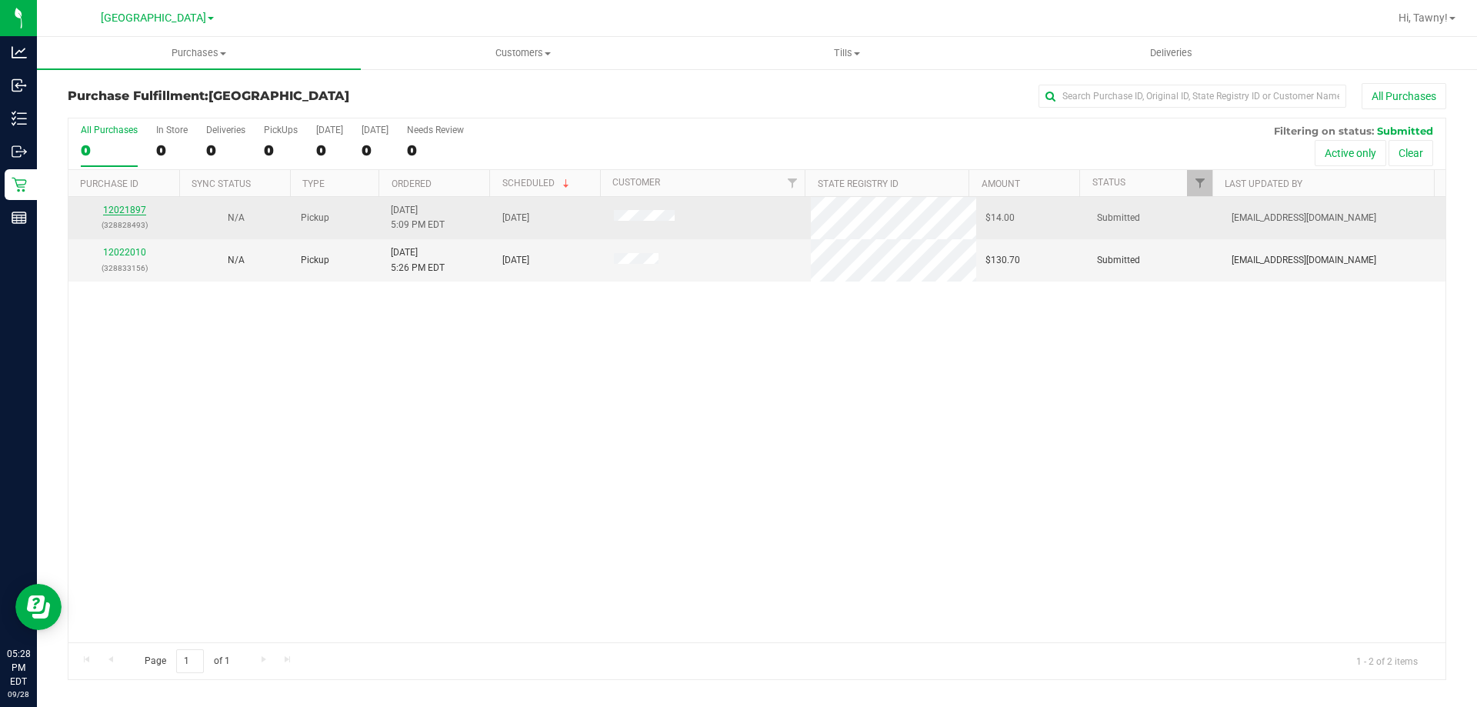
click at [138, 211] on link "12021897" at bounding box center [124, 210] width 43 height 11
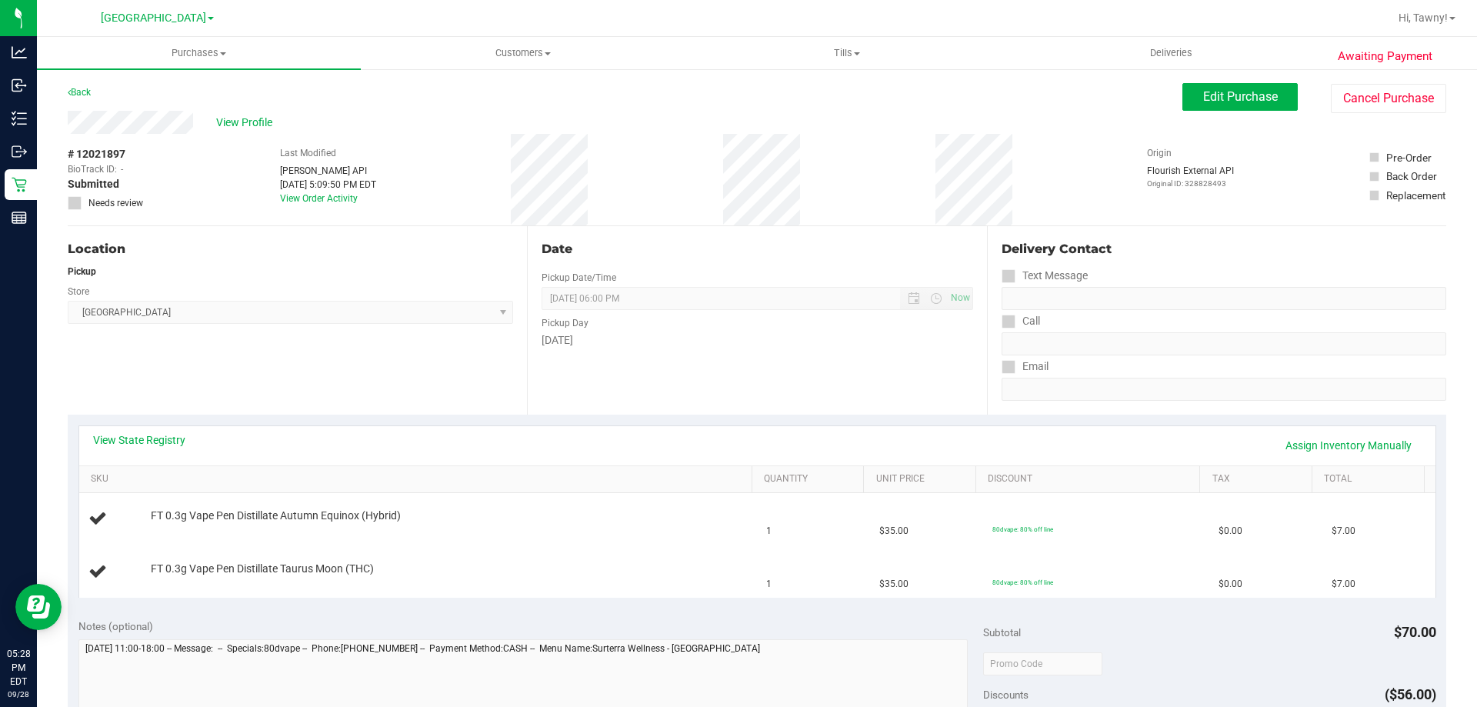
scroll to position [77, 0]
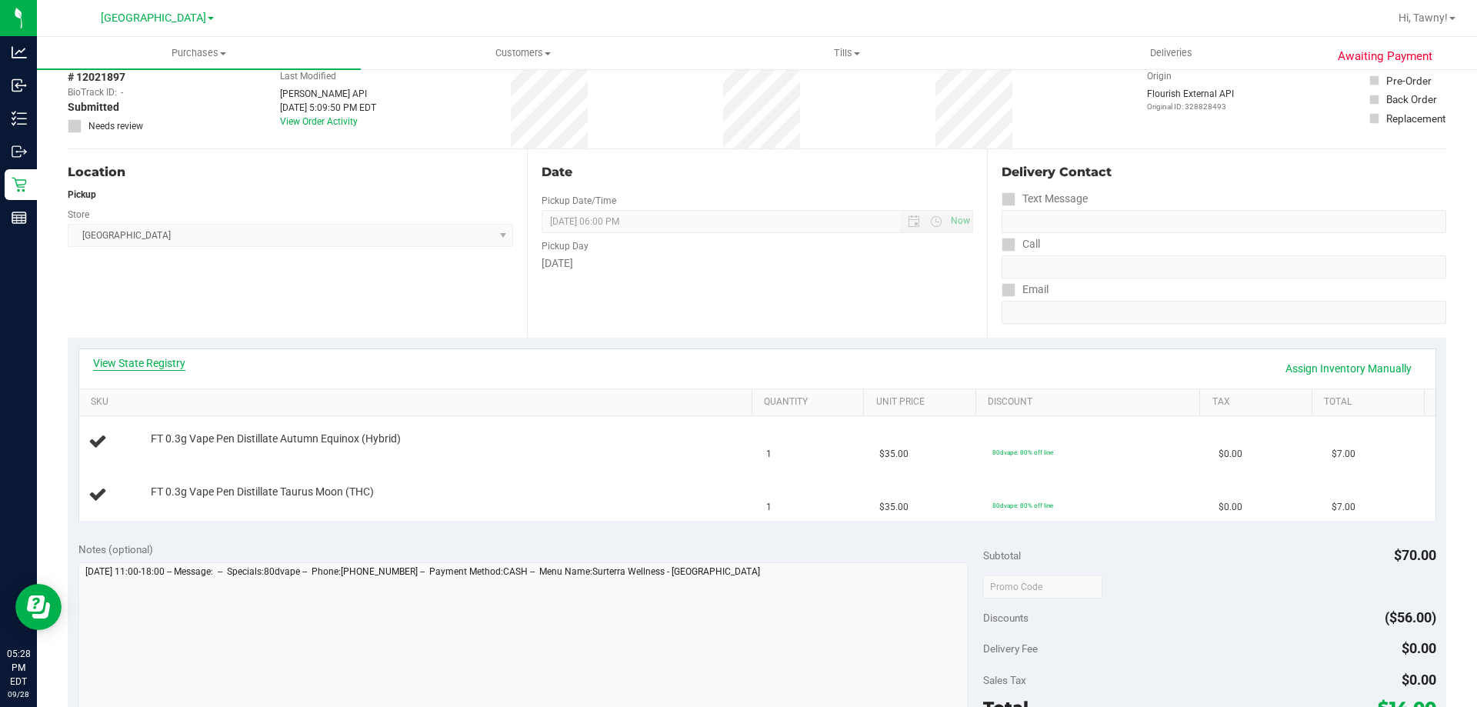
click at [165, 362] on link "View State Registry" at bounding box center [139, 362] width 92 height 15
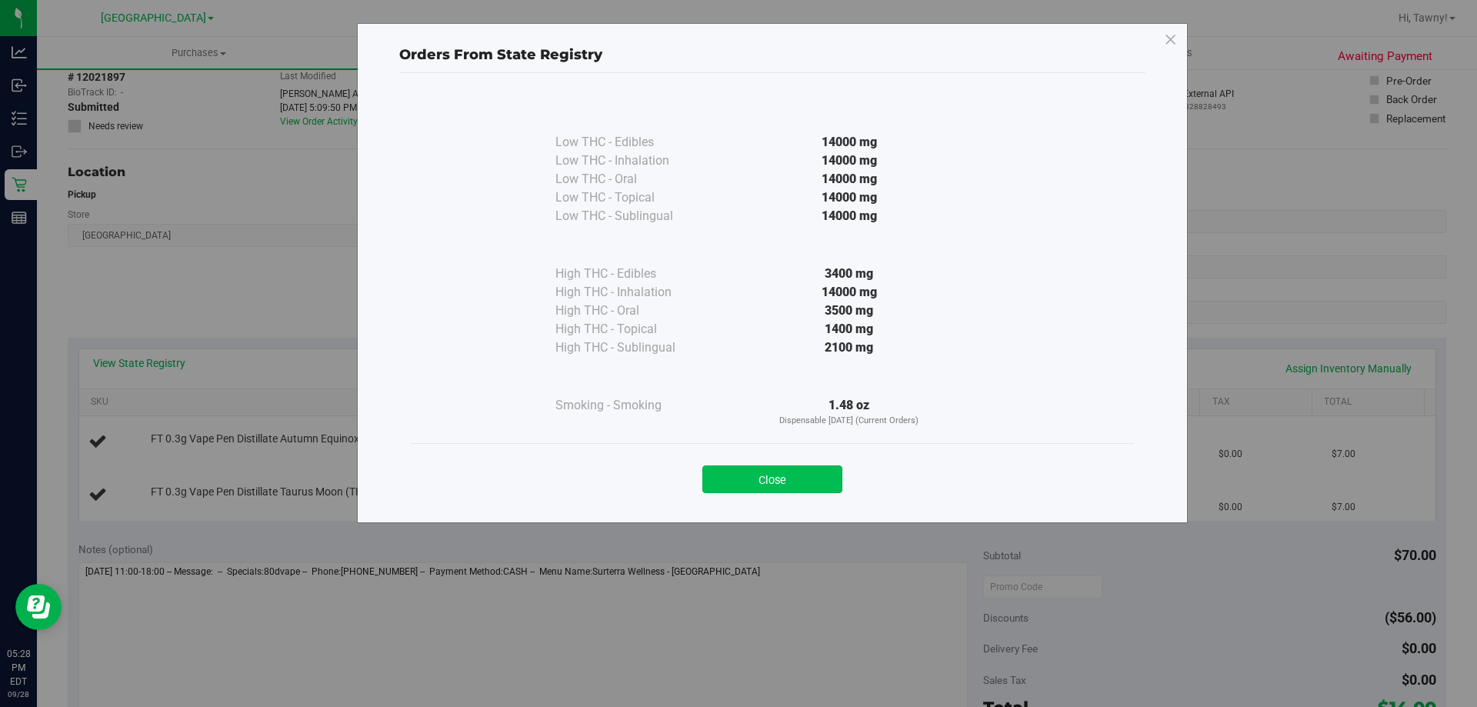
click at [753, 483] on button "Close" at bounding box center [772, 479] width 140 height 28
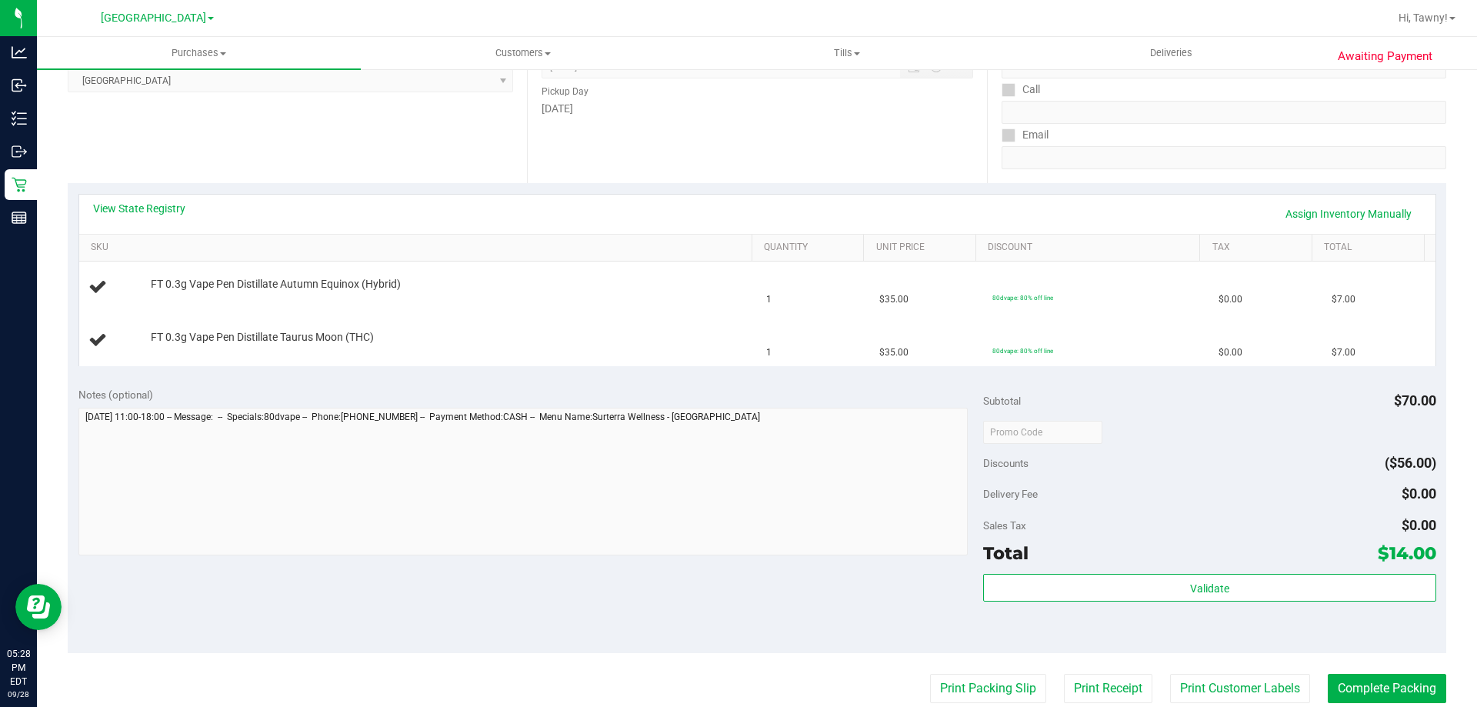
scroll to position [0, 0]
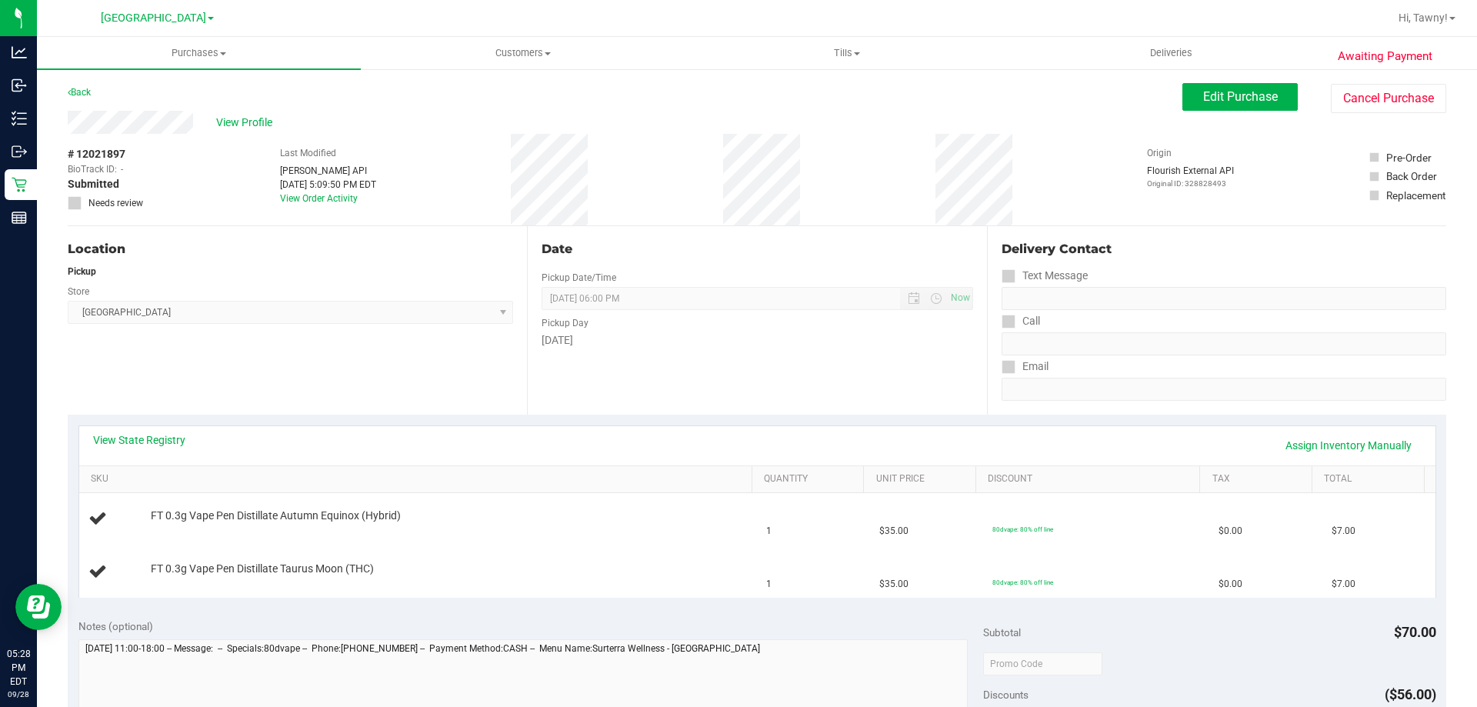
click at [489, 347] on div "Location Pickup Store [GEOGRAPHIC_DATA] WC Select Store [PERSON_NAME][GEOGRAPHI…" at bounding box center [297, 320] width 459 height 188
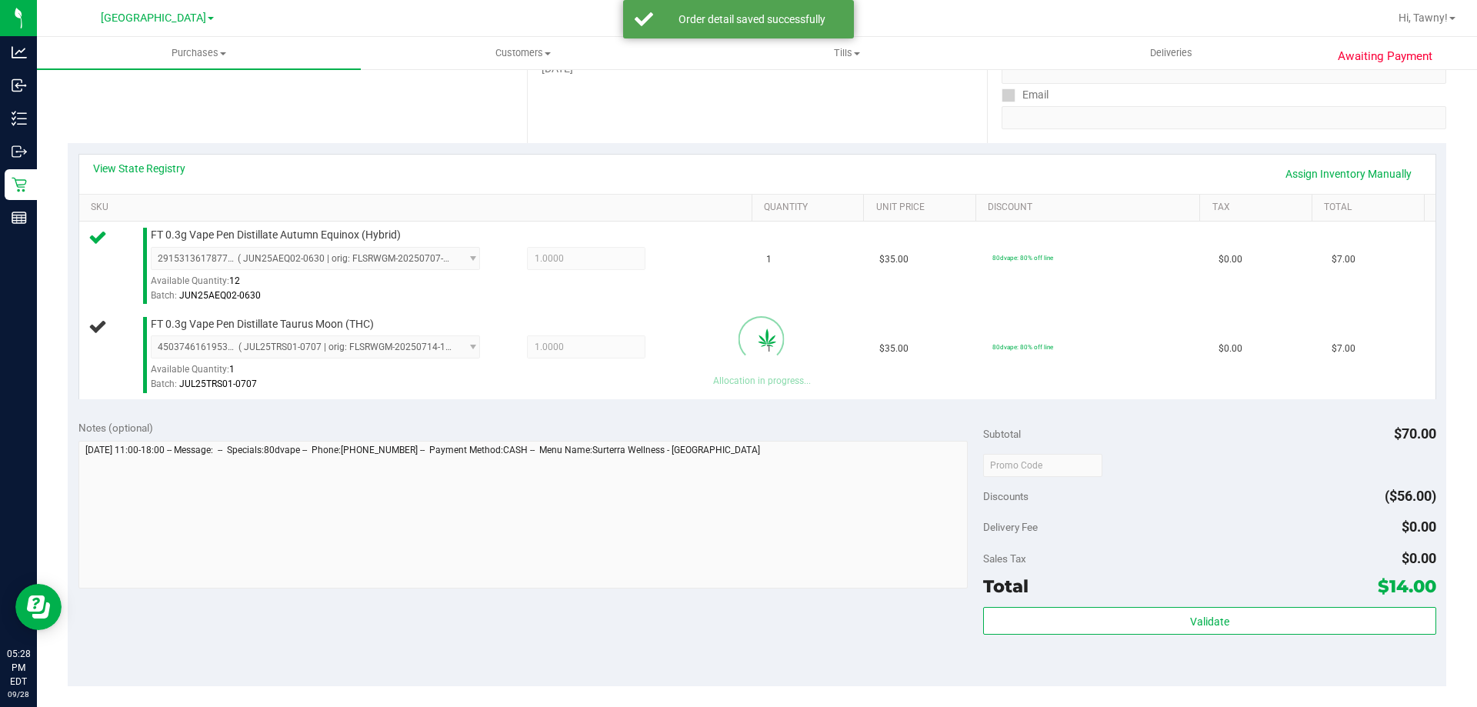
scroll to position [308, 0]
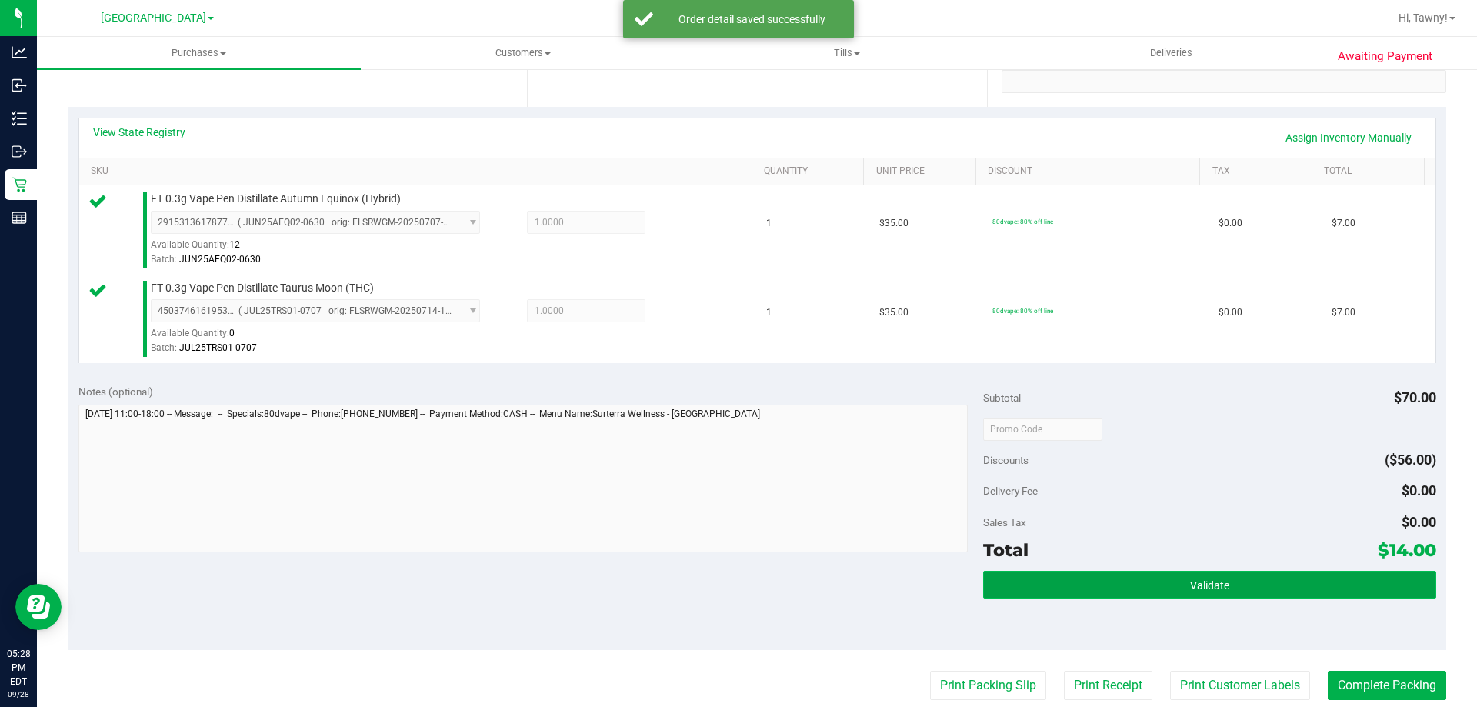
click at [1226, 571] on button "Validate" at bounding box center [1209, 585] width 452 height 28
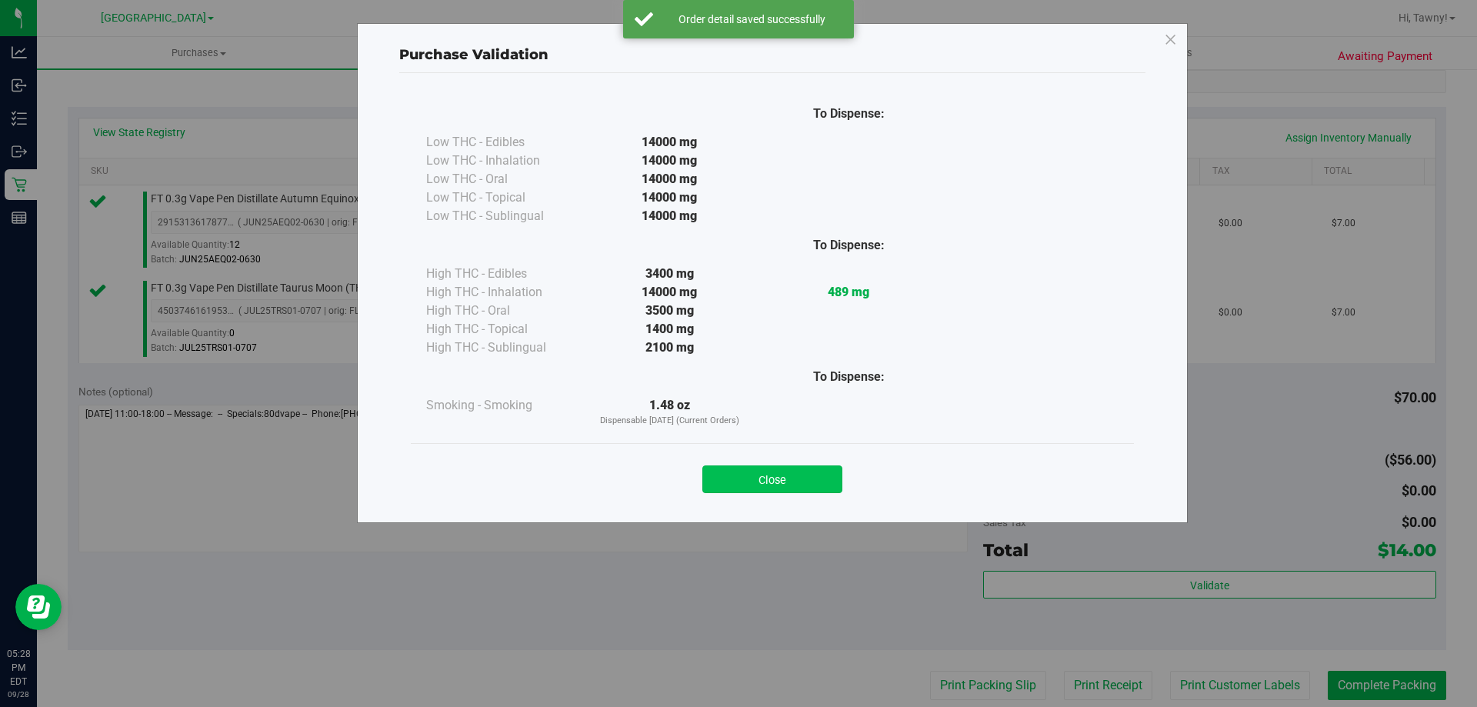
click at [785, 476] on button "Close" at bounding box center [772, 479] width 140 height 28
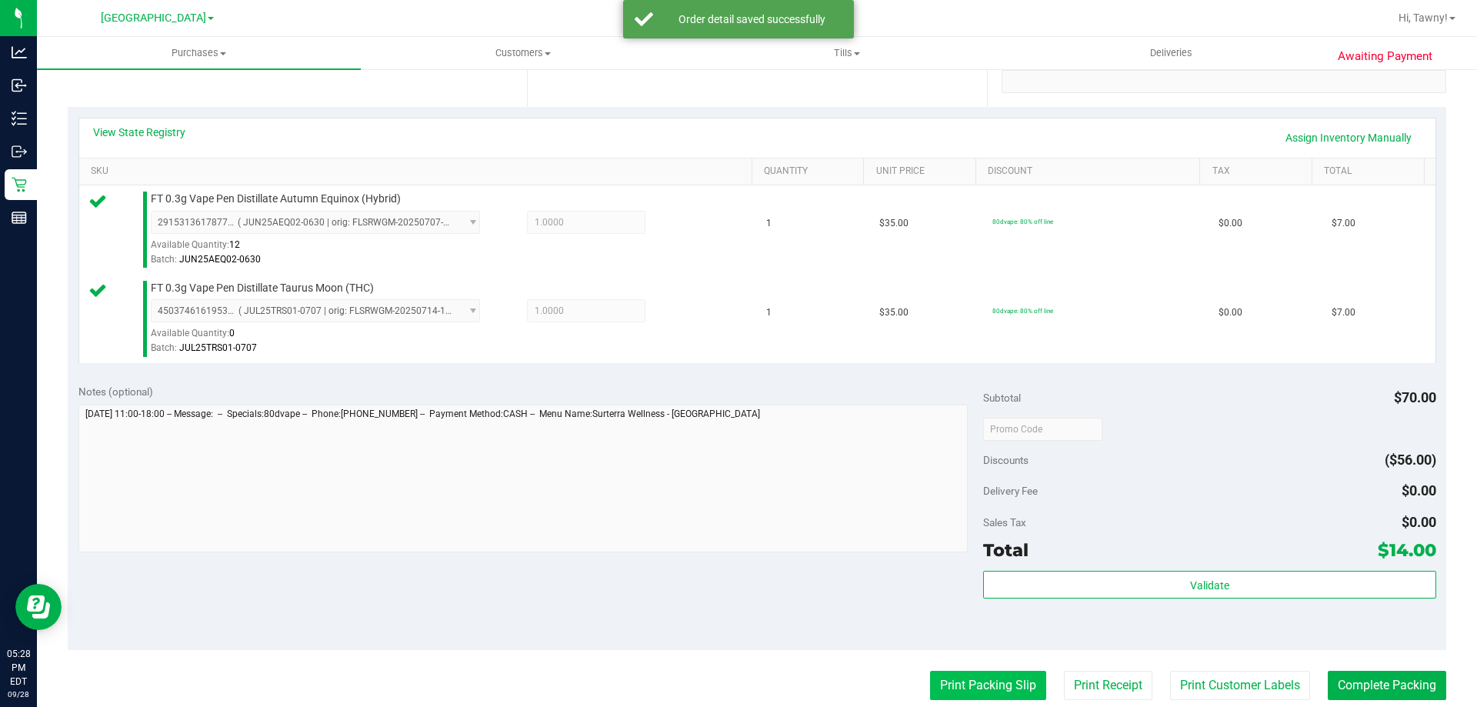
click at [1006, 695] on button "Print Packing Slip" at bounding box center [988, 685] width 116 height 29
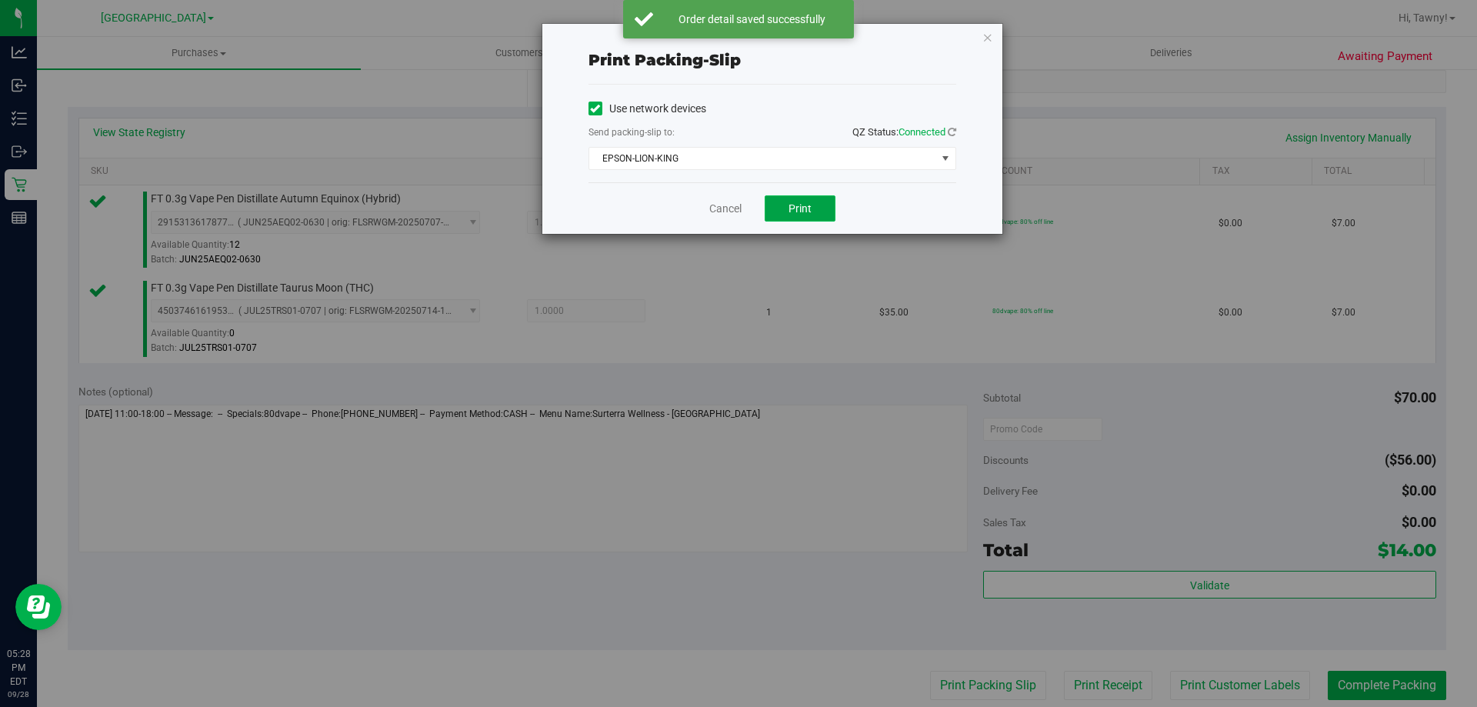
click at [818, 211] on button "Print" at bounding box center [800, 208] width 71 height 26
click at [742, 212] on link "Cancel" at bounding box center [725, 209] width 32 height 16
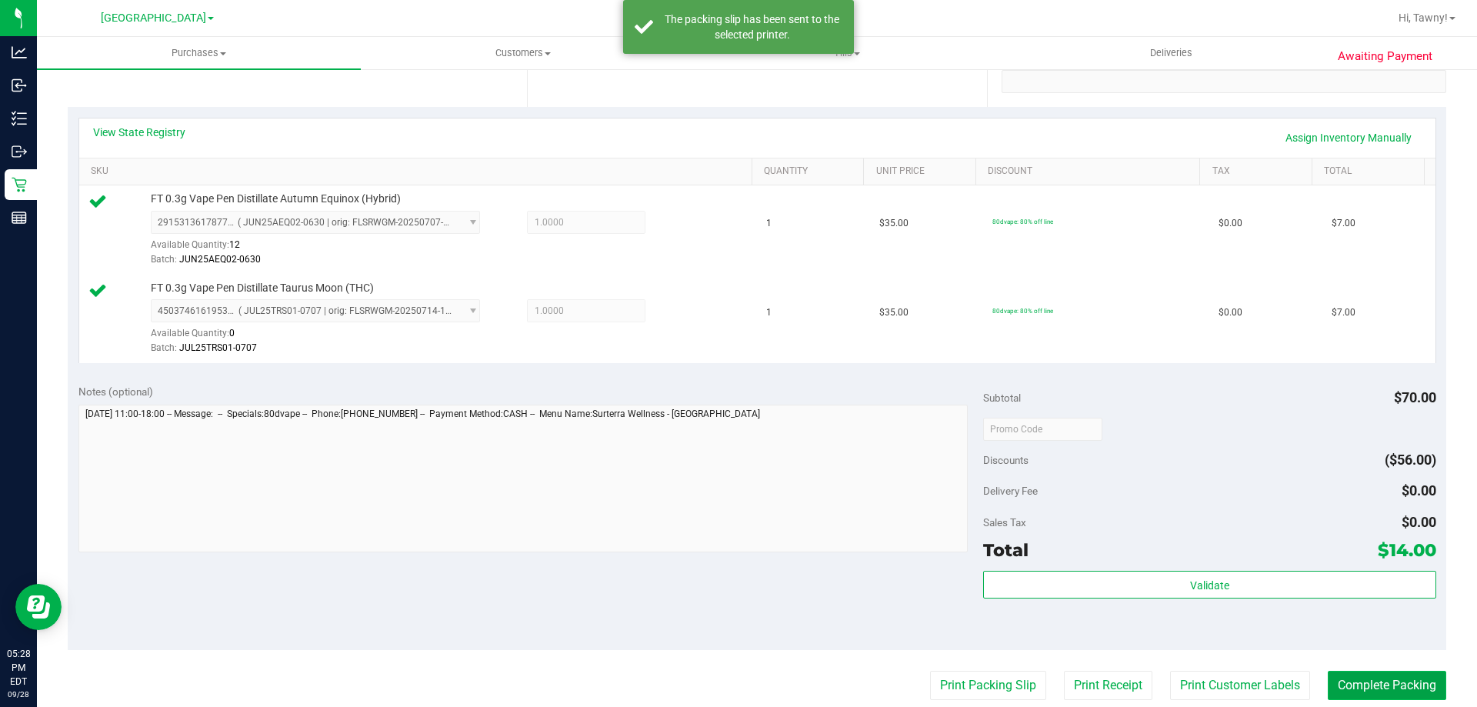
click at [1352, 690] on button "Complete Packing" at bounding box center [1387, 685] width 118 height 29
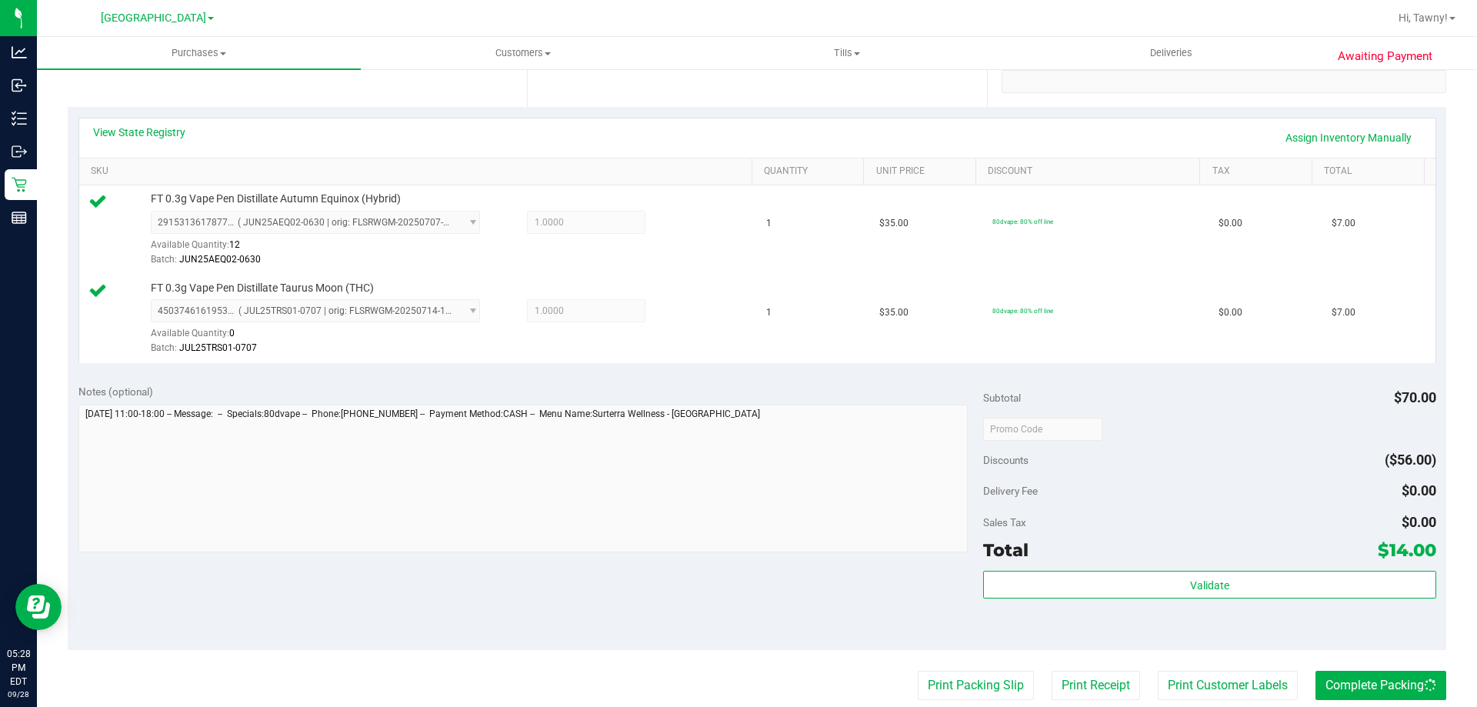
click at [1334, 612] on div "Validate" at bounding box center [1209, 605] width 452 height 69
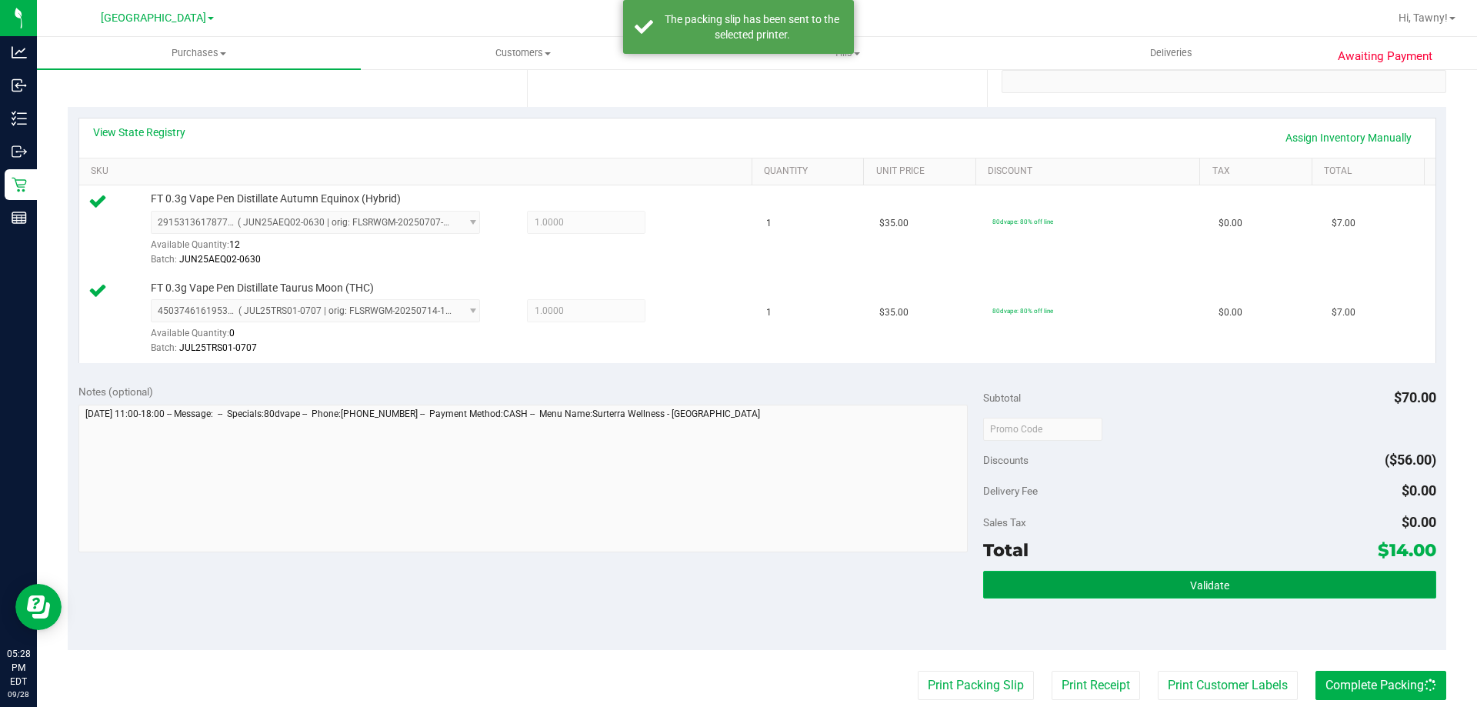
click at [1329, 596] on button "Validate" at bounding box center [1209, 585] width 452 height 28
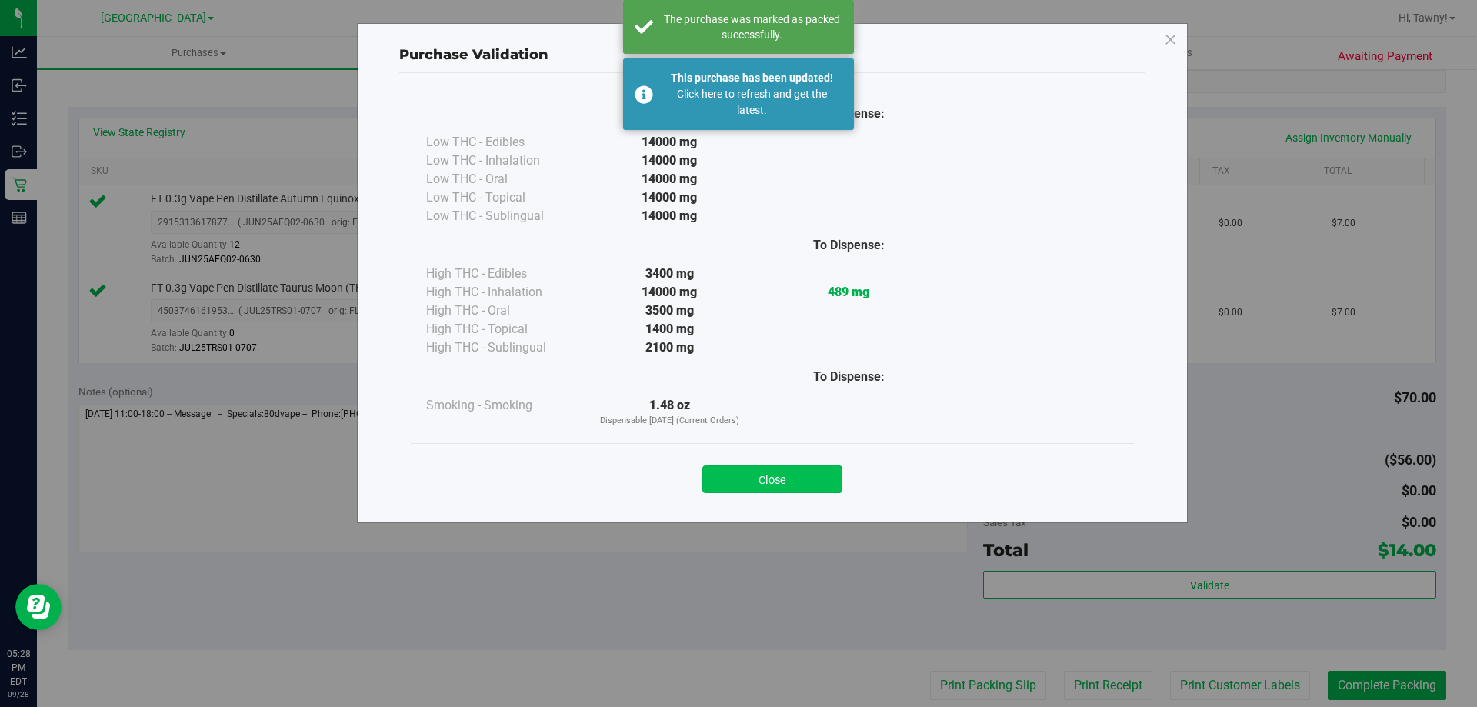
click at [767, 485] on button "Close" at bounding box center [772, 479] width 140 height 28
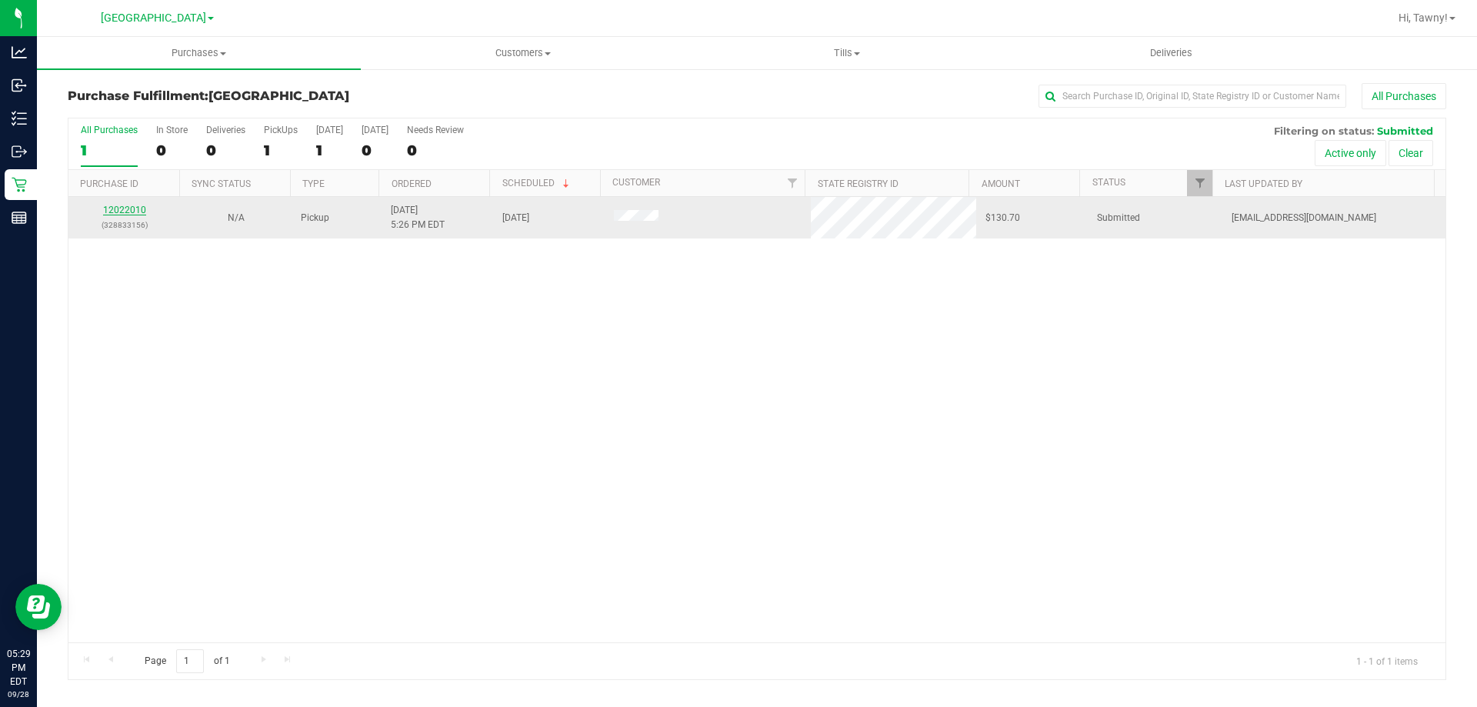
click at [131, 207] on link "12022010" at bounding box center [124, 210] width 43 height 11
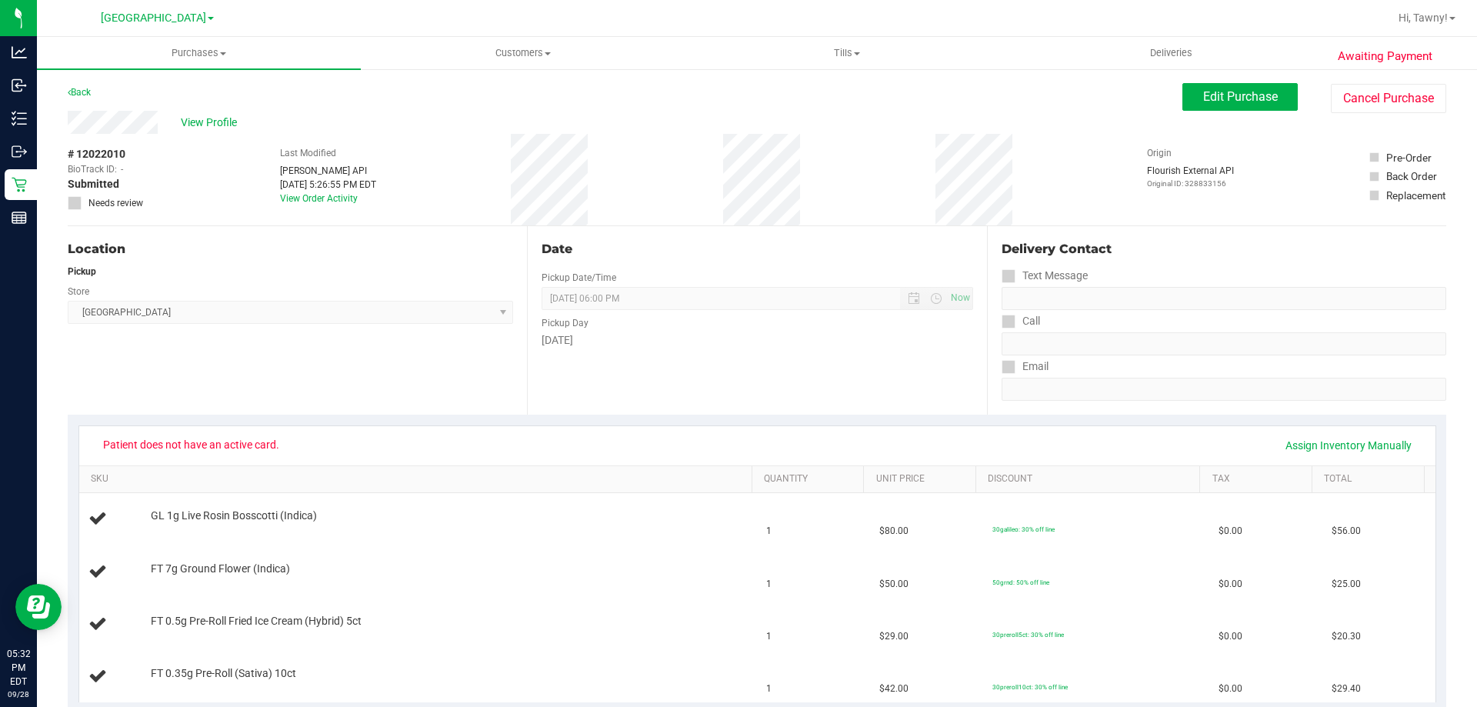
click at [372, 371] on div "Location Pickup Store [GEOGRAPHIC_DATA] WC Select Store [PERSON_NAME][GEOGRAPHI…" at bounding box center [297, 320] width 459 height 188
click at [1249, 98] on span "Edit Purchase" at bounding box center [1240, 96] width 75 height 15
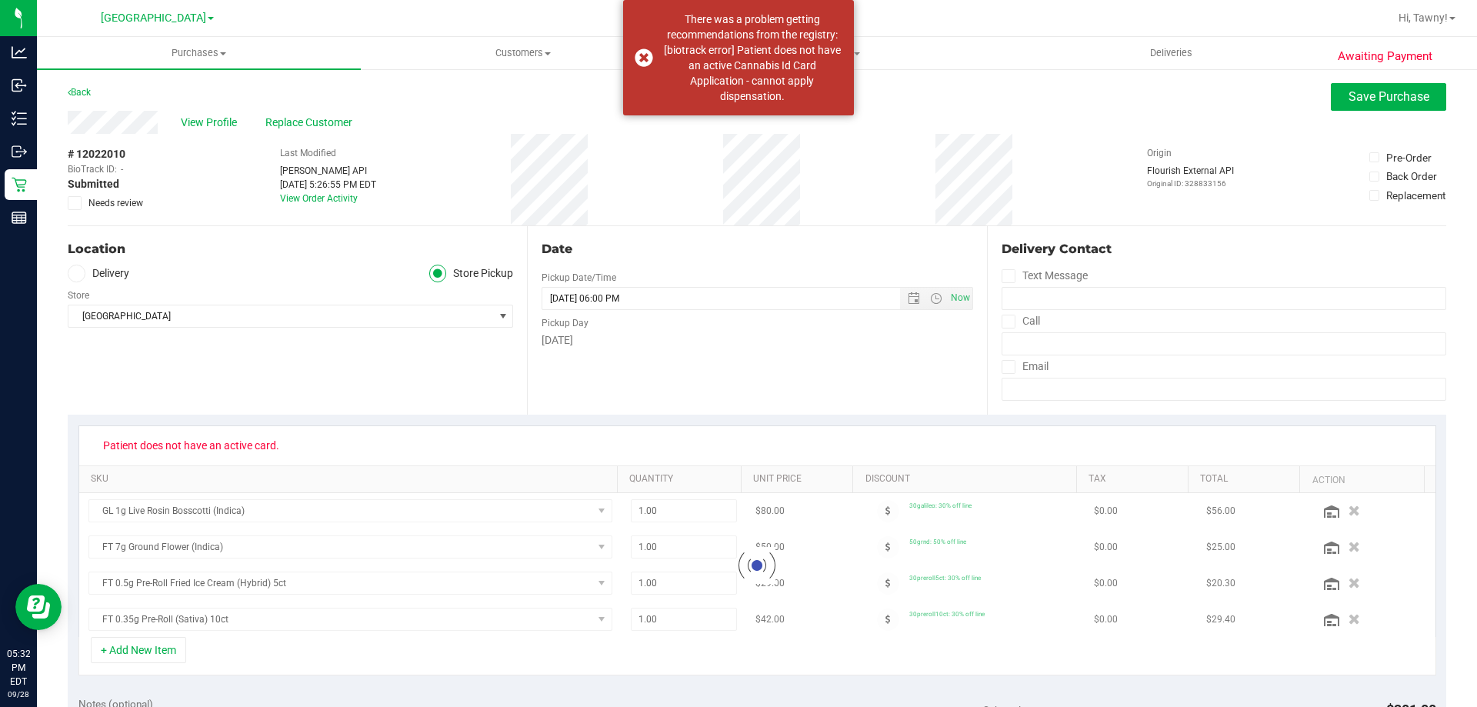
click at [74, 203] on icon at bounding box center [75, 203] width 10 height 0
click at [0, 0] on input "Needs review" at bounding box center [0, 0] width 0 height 0
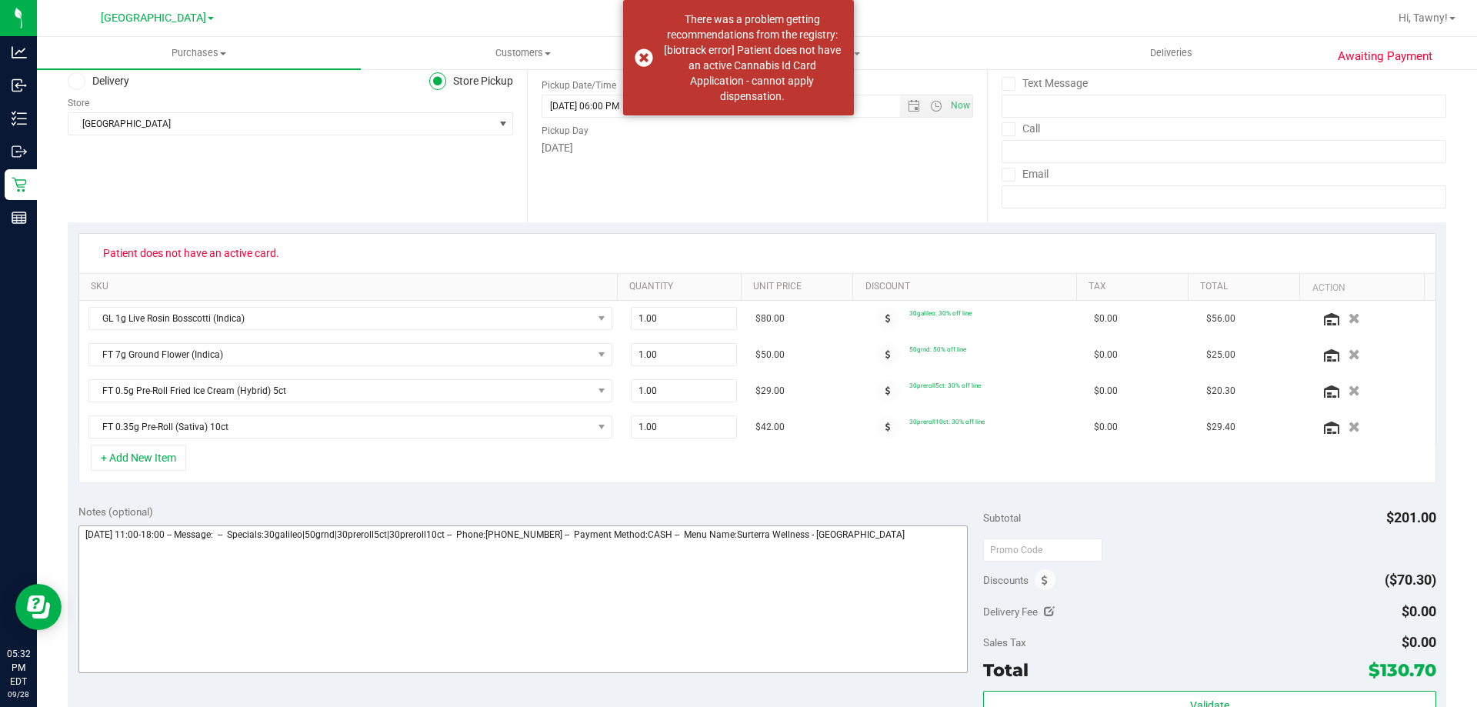
scroll to position [308, 0]
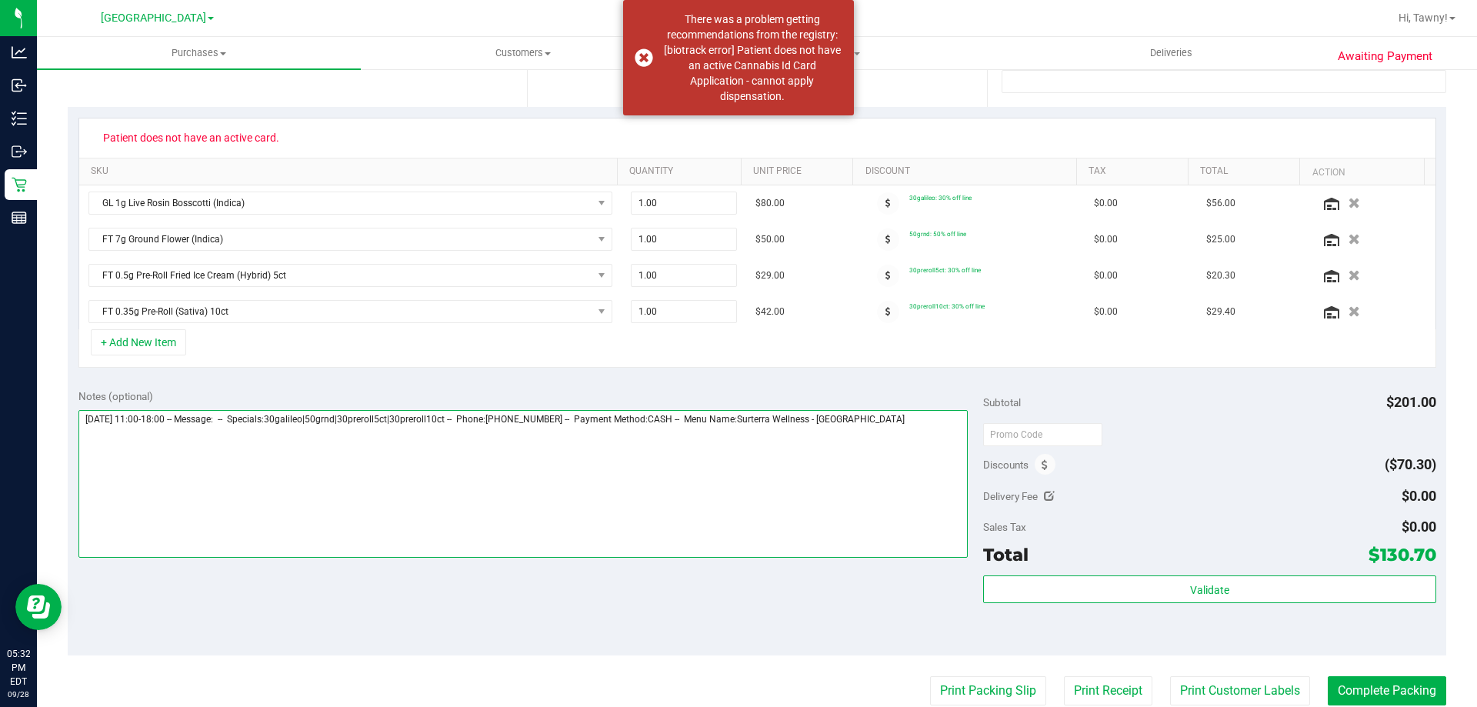
drag, startPoint x: 872, startPoint y: 456, endPoint x: 891, endPoint y: 456, distance: 18.5
click at [875, 456] on textarea at bounding box center [523, 484] width 890 height 148
click at [919, 440] on textarea at bounding box center [523, 484] width 890 height 148
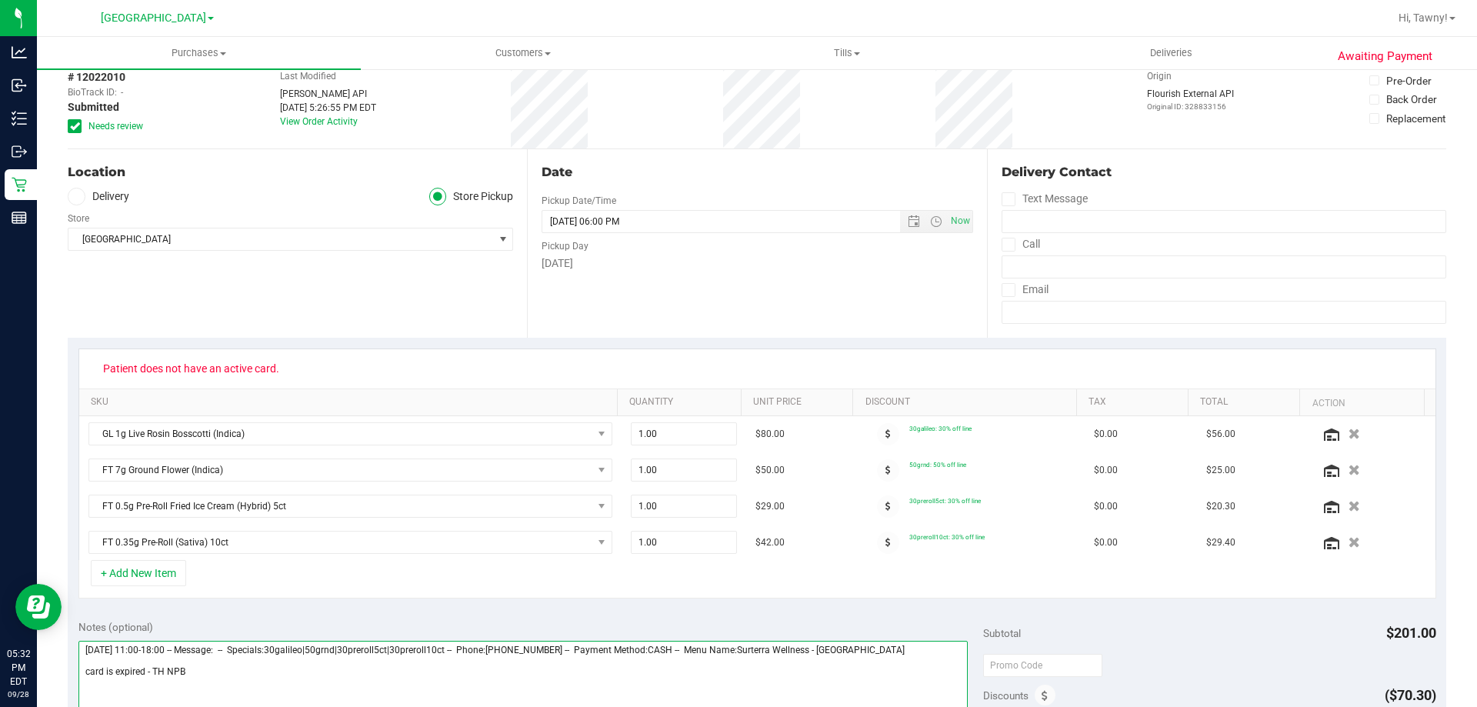
scroll to position [0, 0]
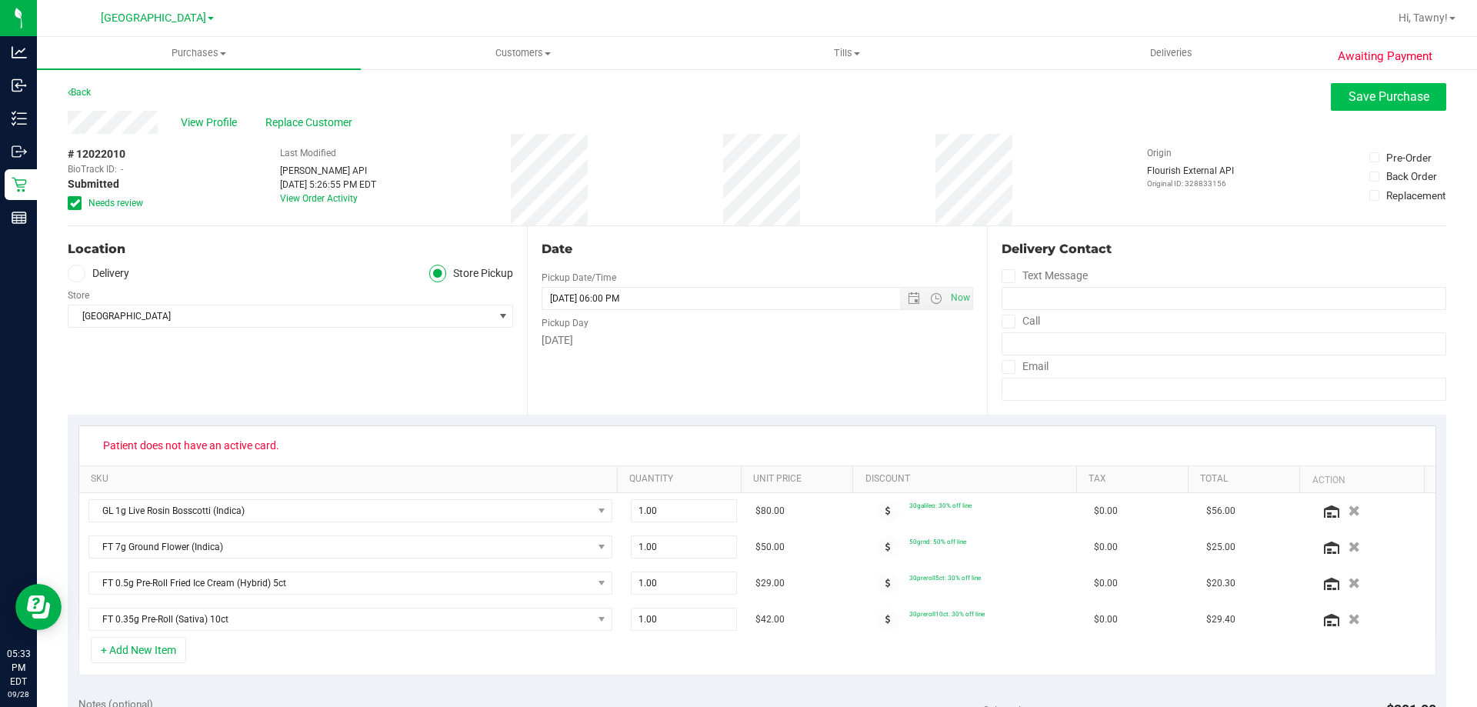
type textarea "[DATE] 11:00-18:00 -- Message: -- Specials:30galileo|50grnd|30preroll5ct|30prer…"
click at [1379, 103] on span "Save Purchase" at bounding box center [1389, 96] width 81 height 15
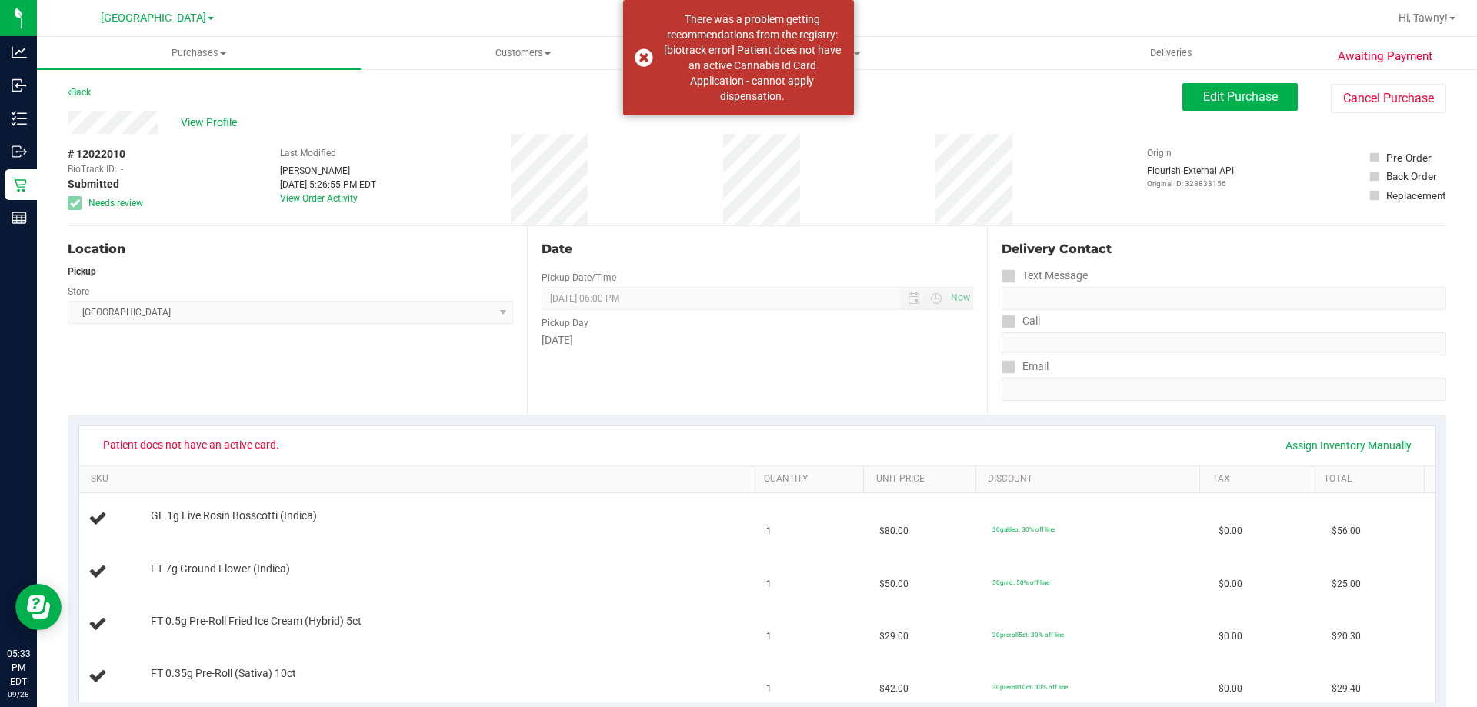
click at [138, 155] on div "# 12022010 BioTrack ID: - Submitted Needs review" at bounding box center [106, 178] width 77 height 64
click at [205, 132] on div "View Profile" at bounding box center [625, 122] width 1115 height 23
click at [212, 122] on span "View Profile" at bounding box center [212, 123] width 62 height 16
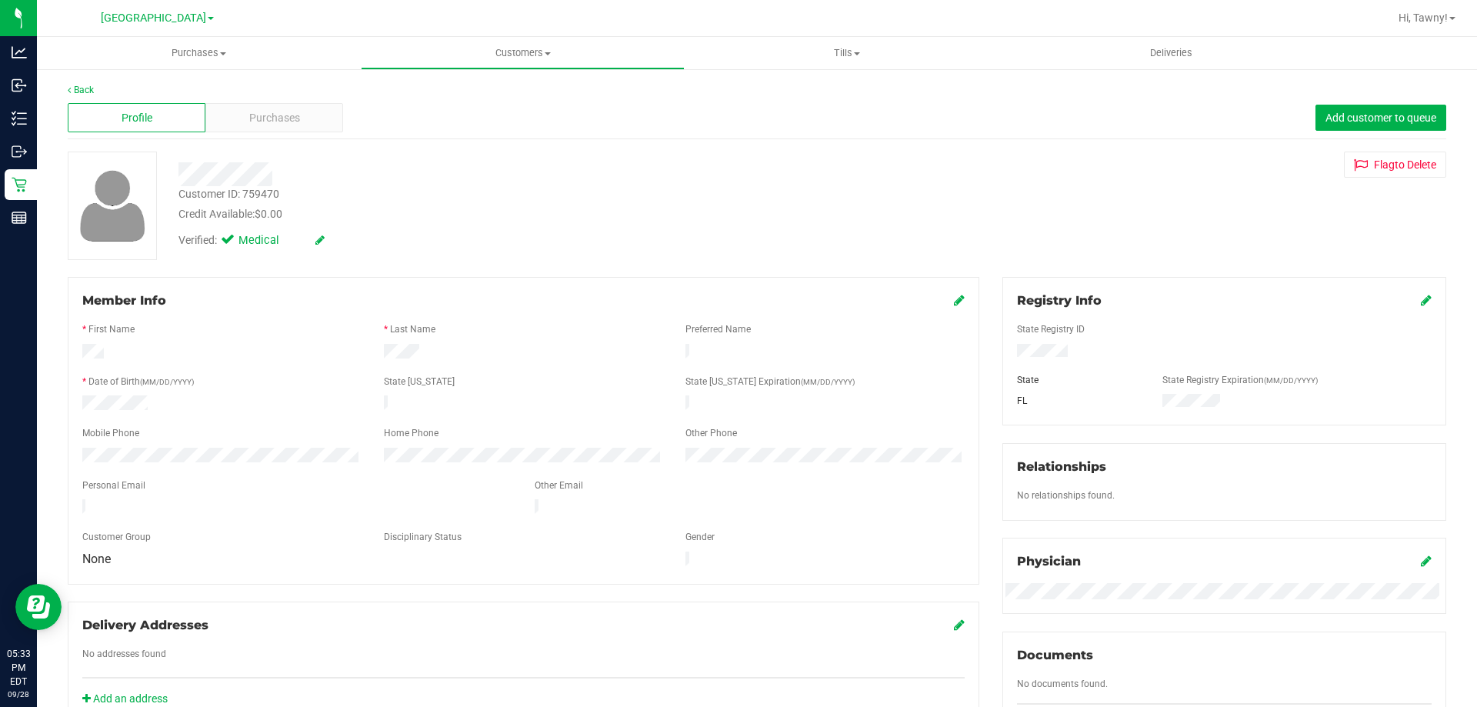
click at [268, 192] on div "Customer ID: 759470" at bounding box center [228, 194] width 101 height 16
copy div "759470"
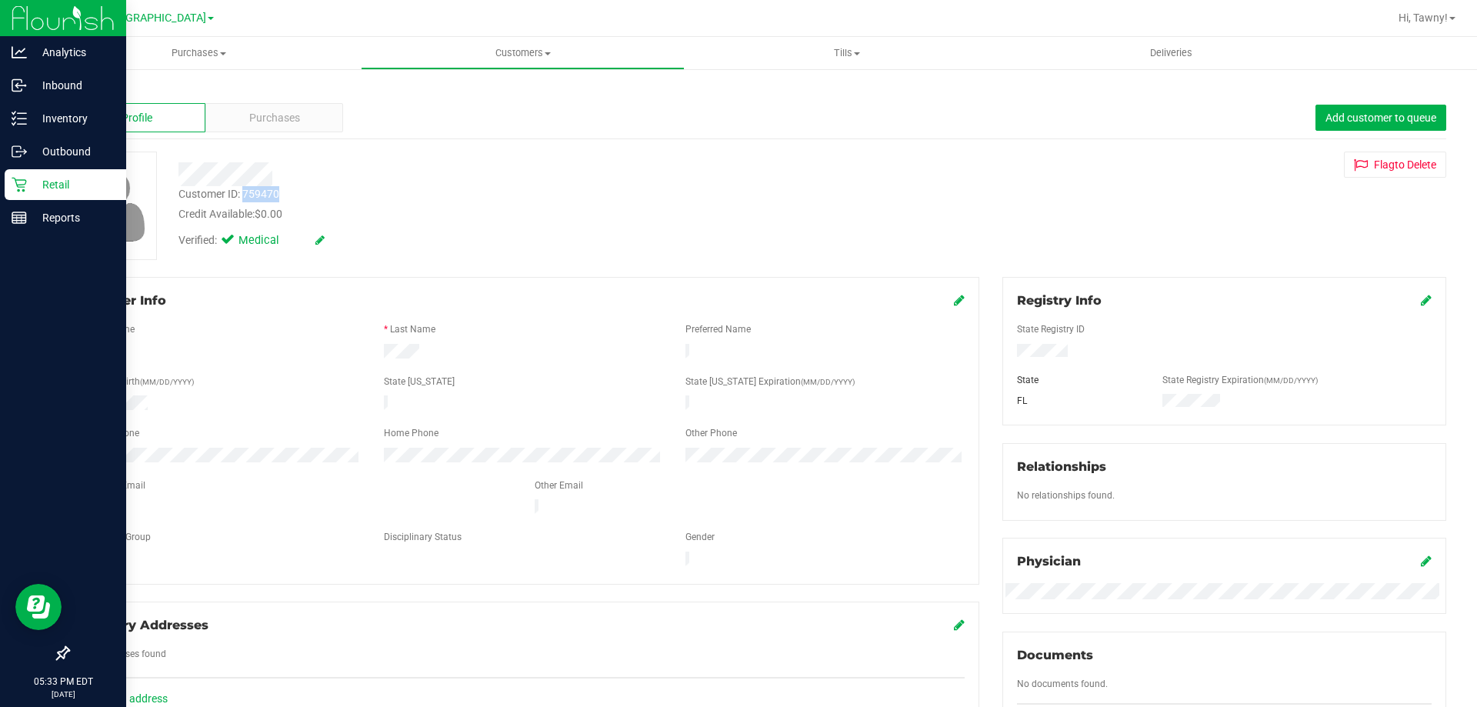
click at [36, 192] on p "Retail" at bounding box center [73, 184] width 92 height 18
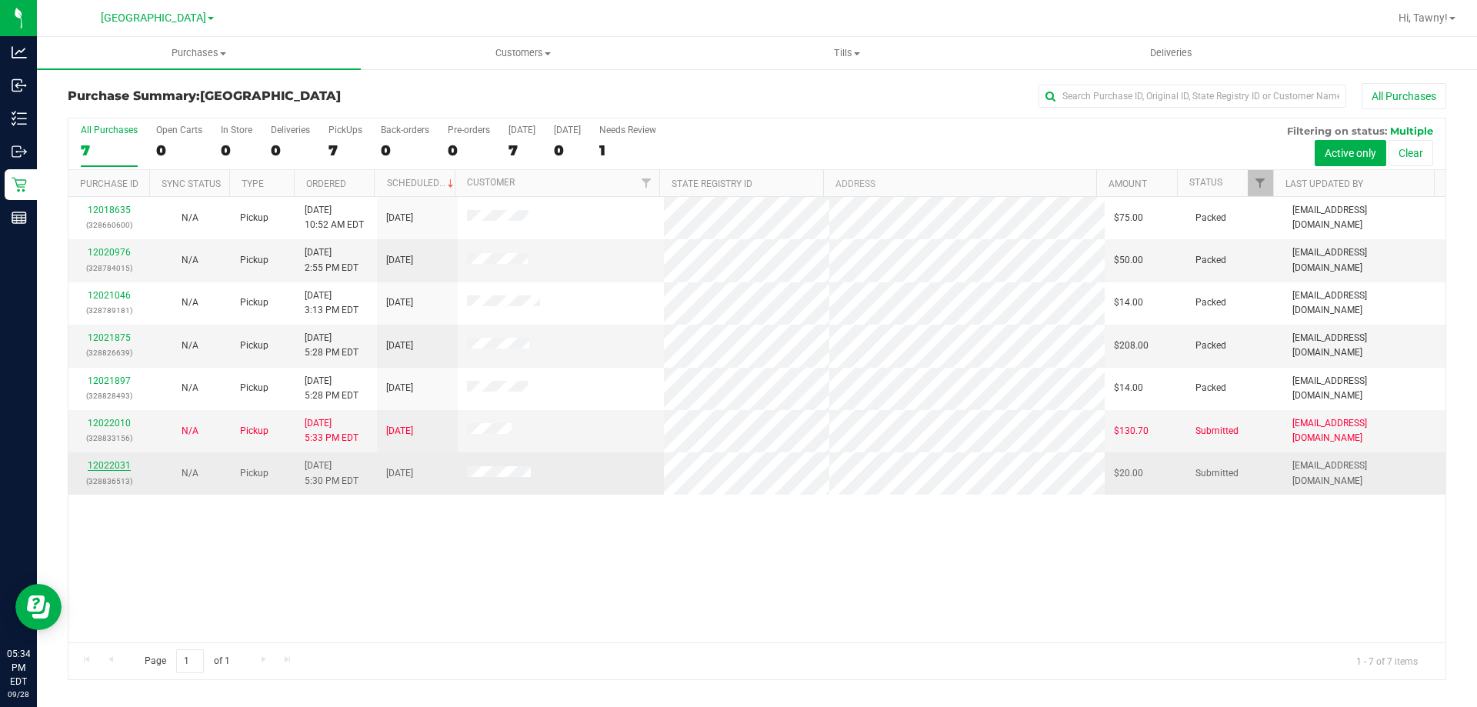
click at [112, 462] on link "12022031" at bounding box center [109, 465] width 43 height 11
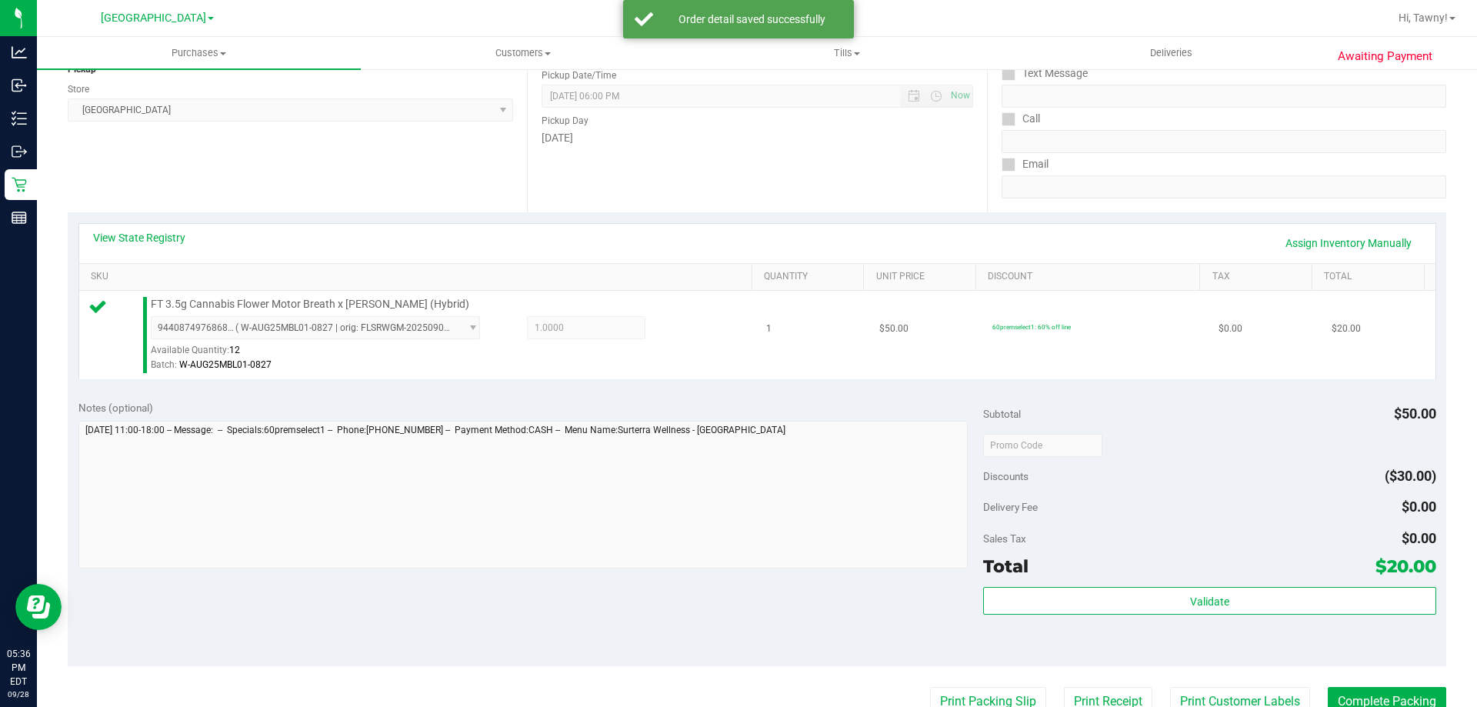
scroll to position [308, 0]
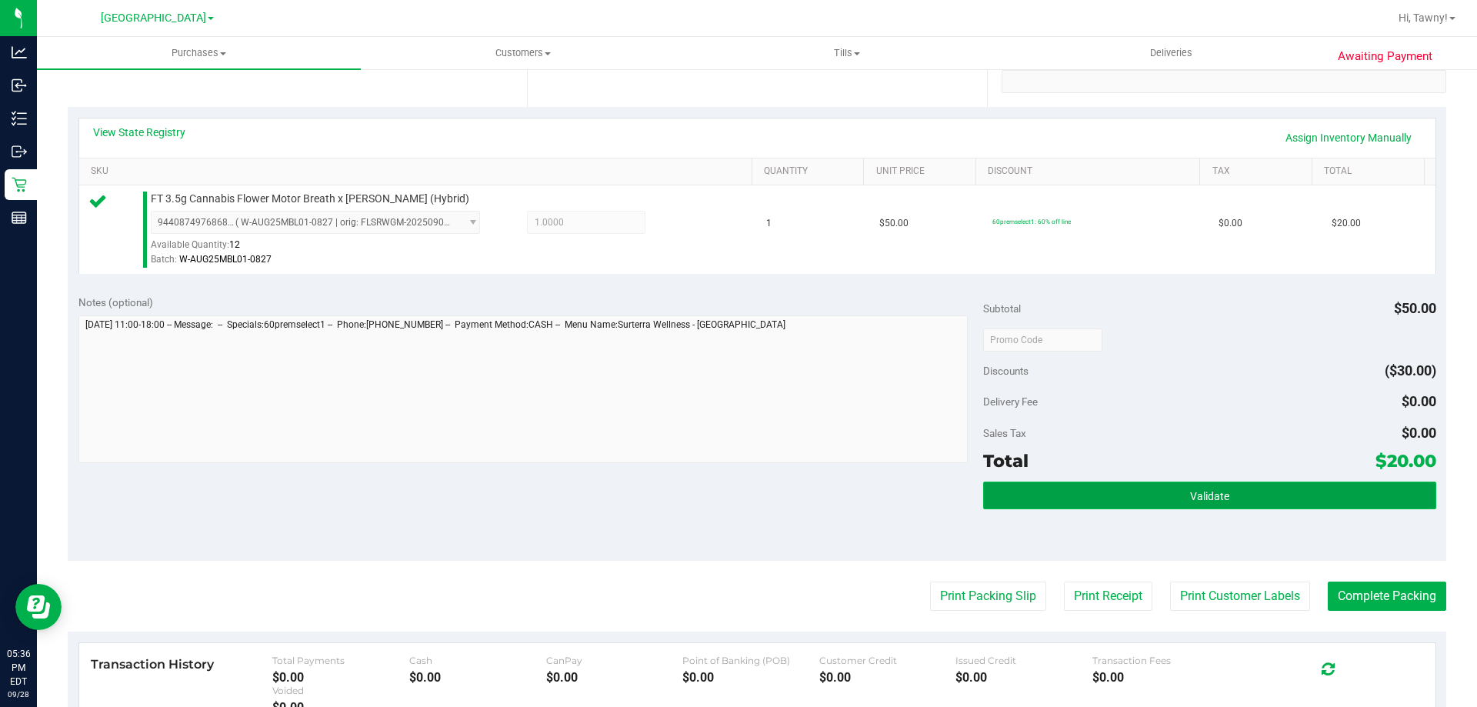
click at [1110, 503] on button "Validate" at bounding box center [1209, 496] width 452 height 28
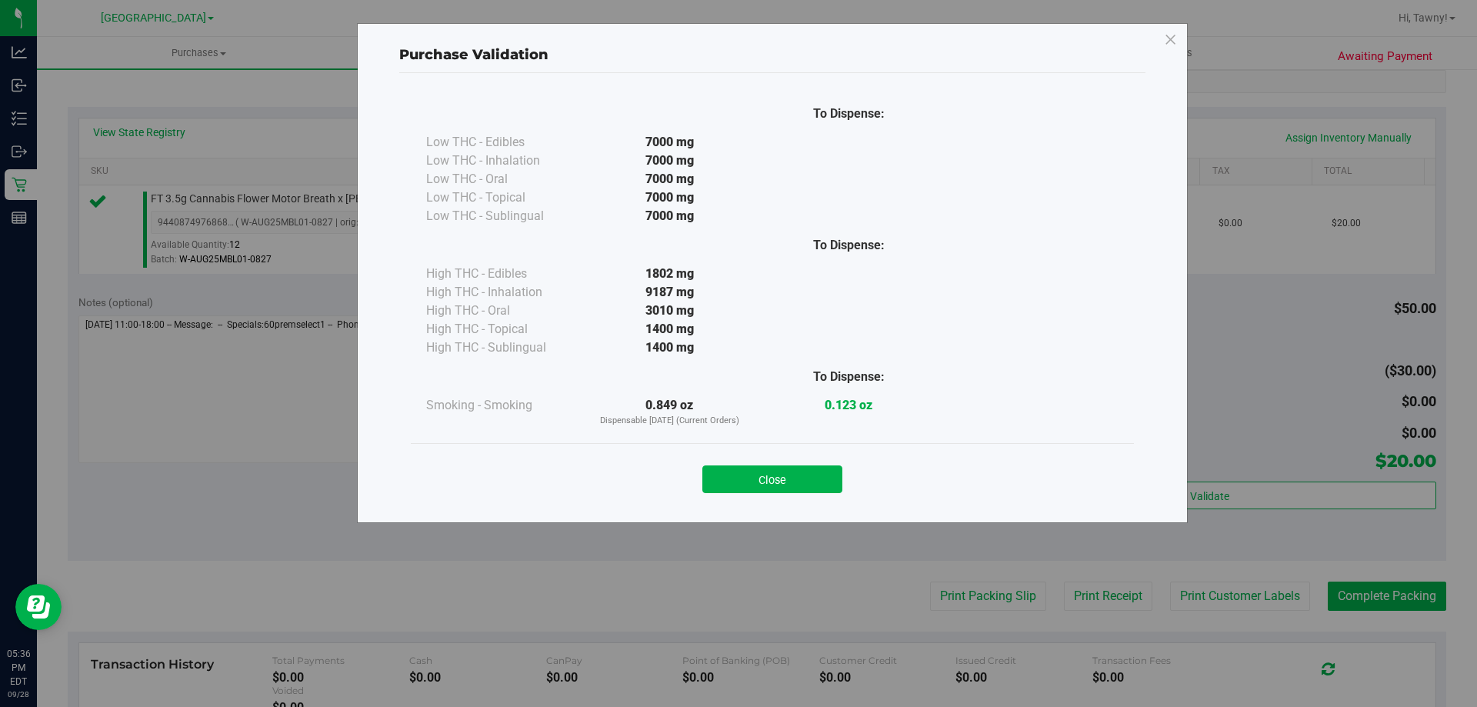
drag, startPoint x: 806, startPoint y: 466, endPoint x: 883, endPoint y: 528, distance: 98.5
click at [809, 469] on button "Close" at bounding box center [772, 479] width 140 height 28
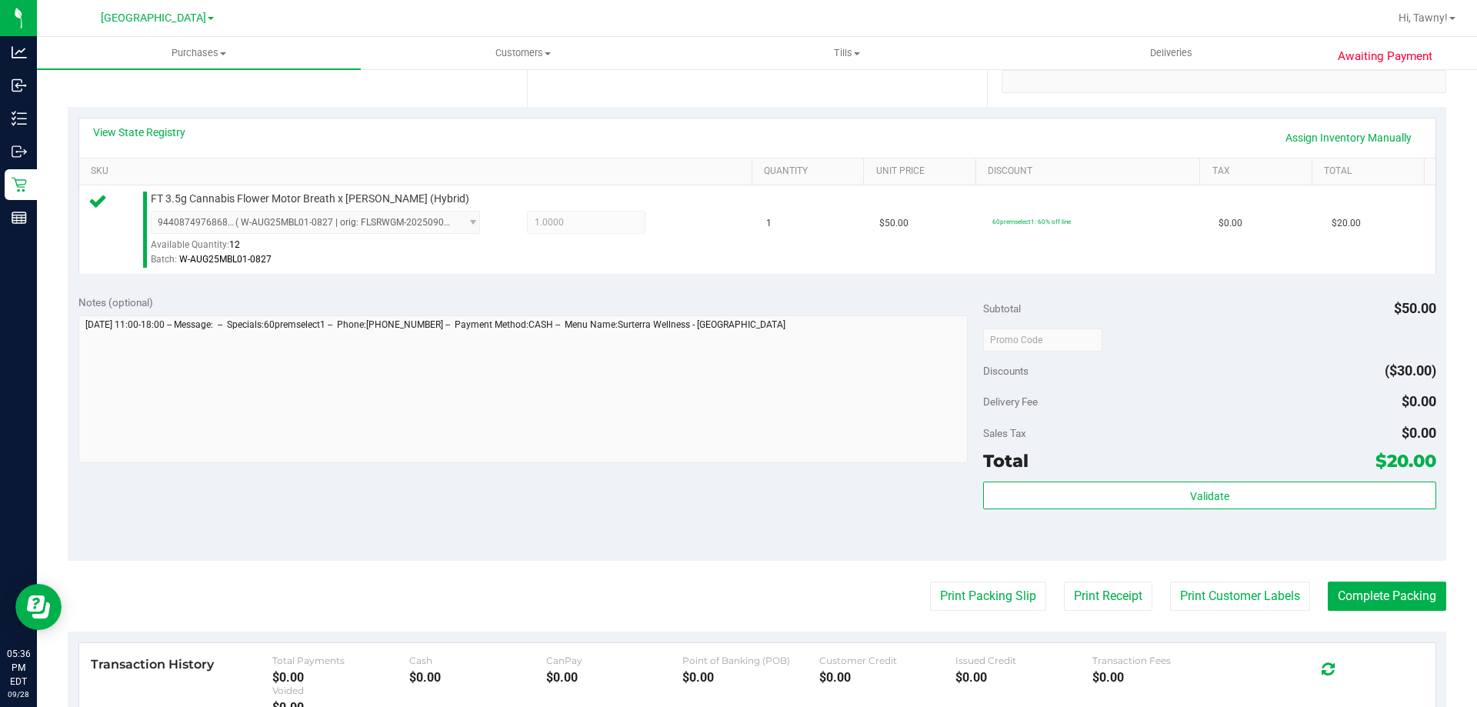
click at [959, 575] on purchase-details "Back Edit Purchase Cancel Purchase View Profile # 12022031 BioTrack ID: - Submi…" at bounding box center [757, 347] width 1379 height 1144
click at [966, 584] on button "Print Packing Slip" at bounding box center [988, 596] width 116 height 29
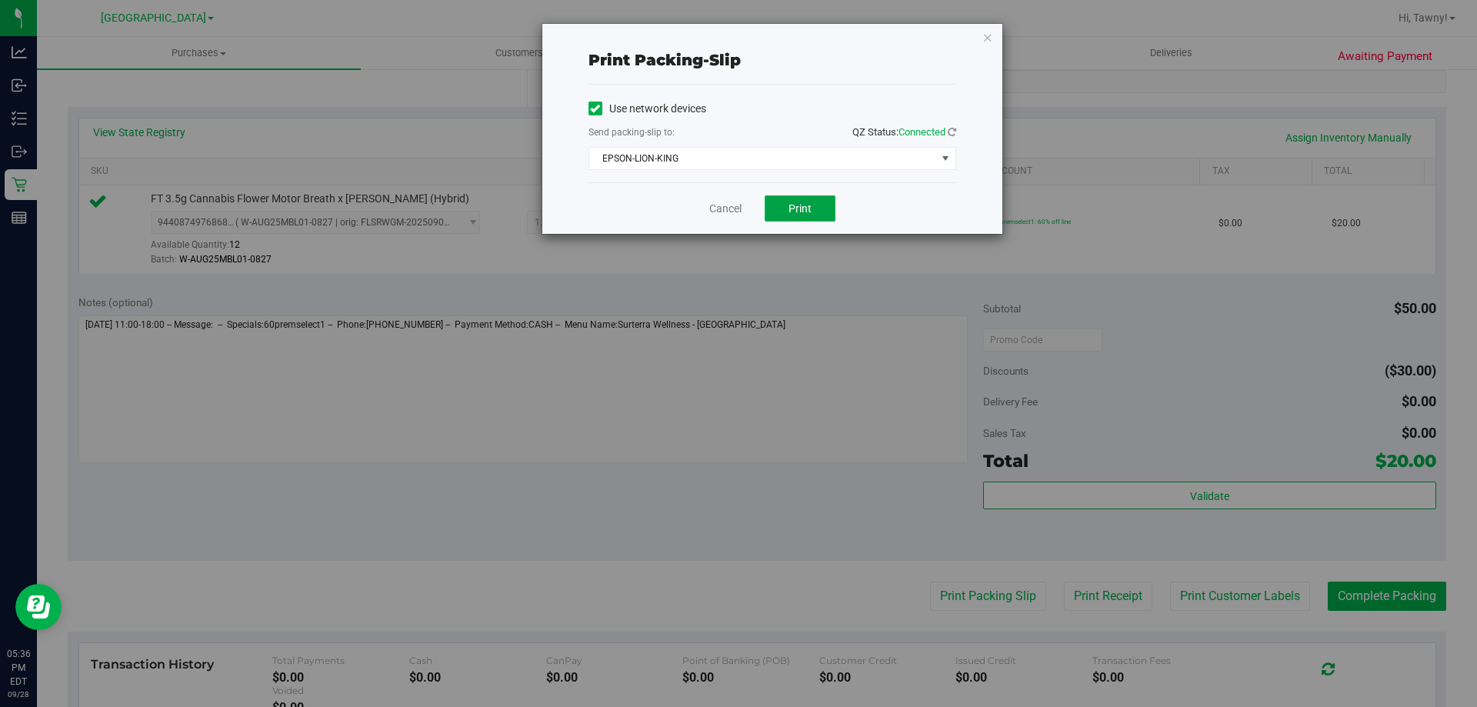
click at [780, 218] on button "Print" at bounding box center [800, 208] width 71 height 26
click at [722, 213] on link "Cancel" at bounding box center [725, 209] width 32 height 16
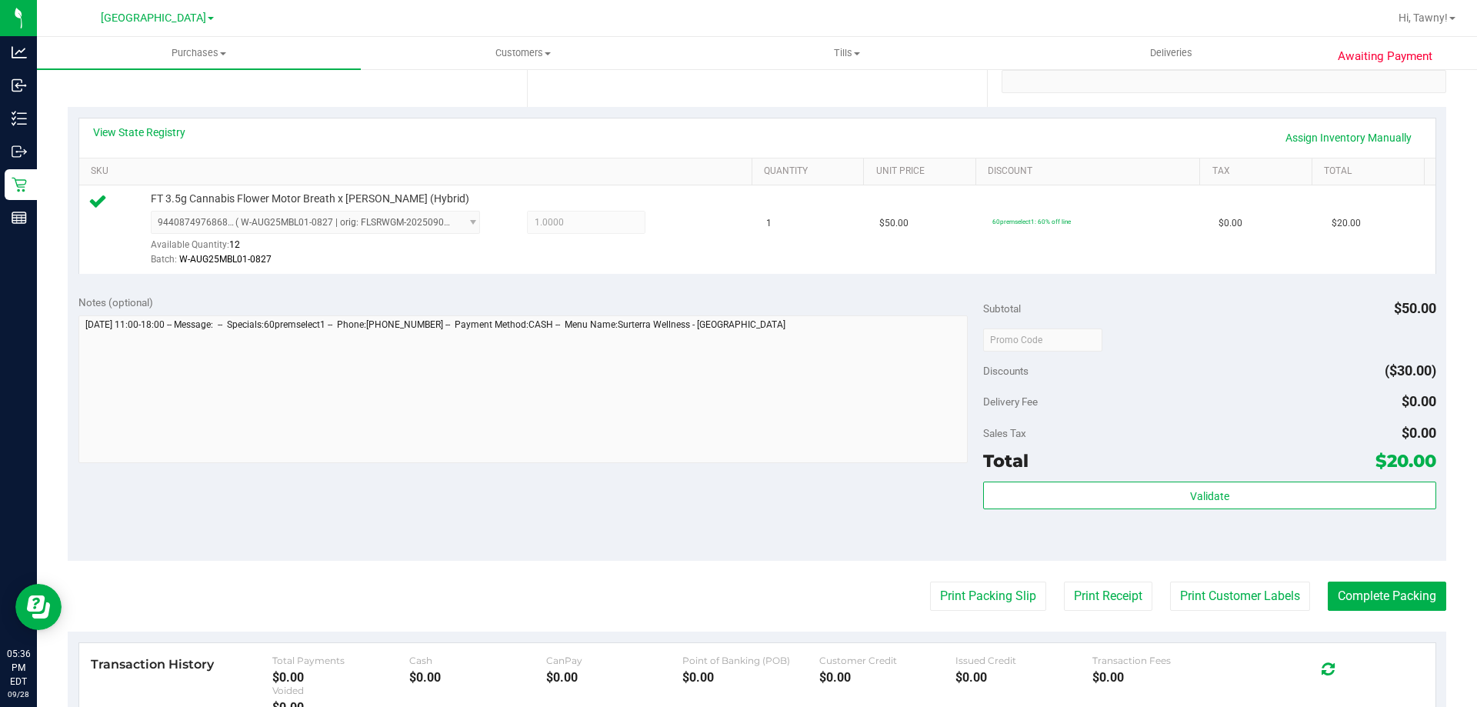
click at [1153, 539] on div "Validate" at bounding box center [1209, 516] width 452 height 69
click at [1347, 606] on button "Complete Packing" at bounding box center [1387, 596] width 118 height 29
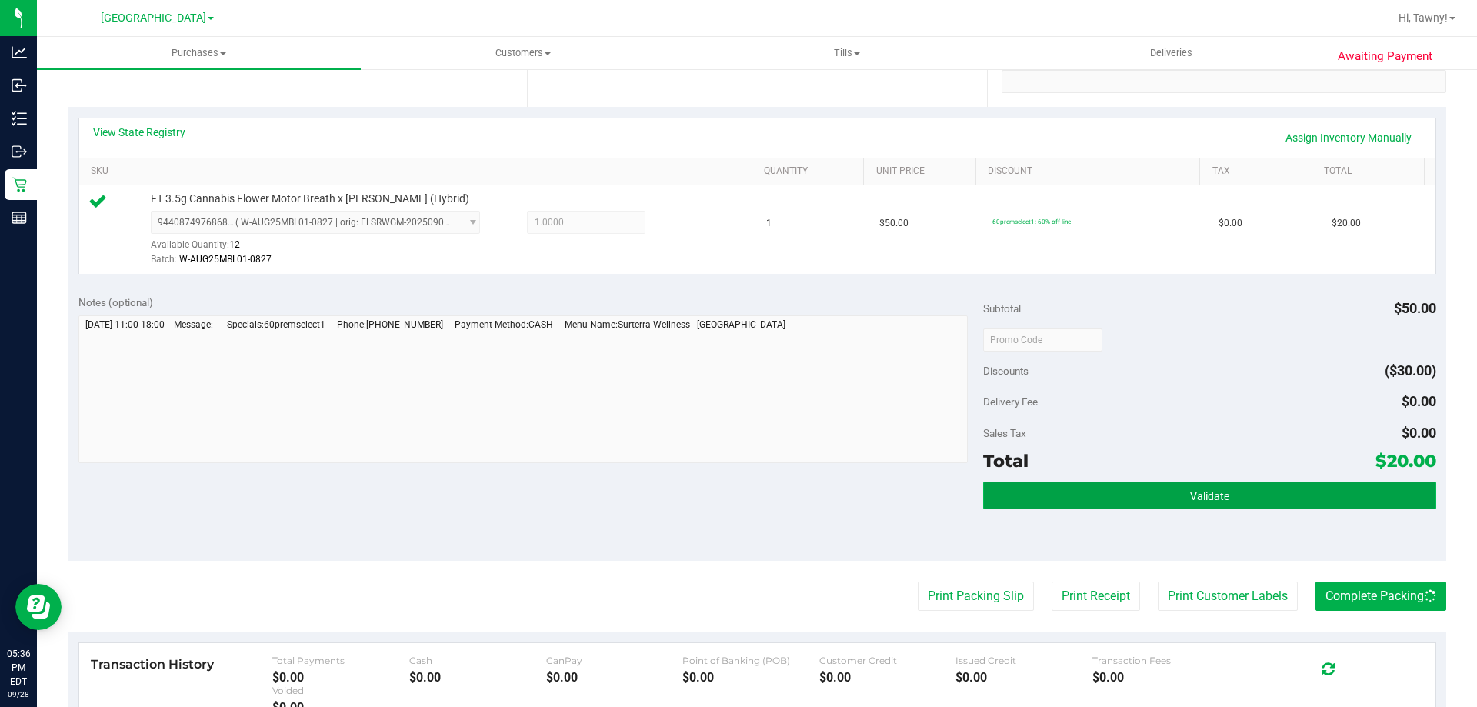
click at [1243, 505] on button "Validate" at bounding box center [1209, 496] width 452 height 28
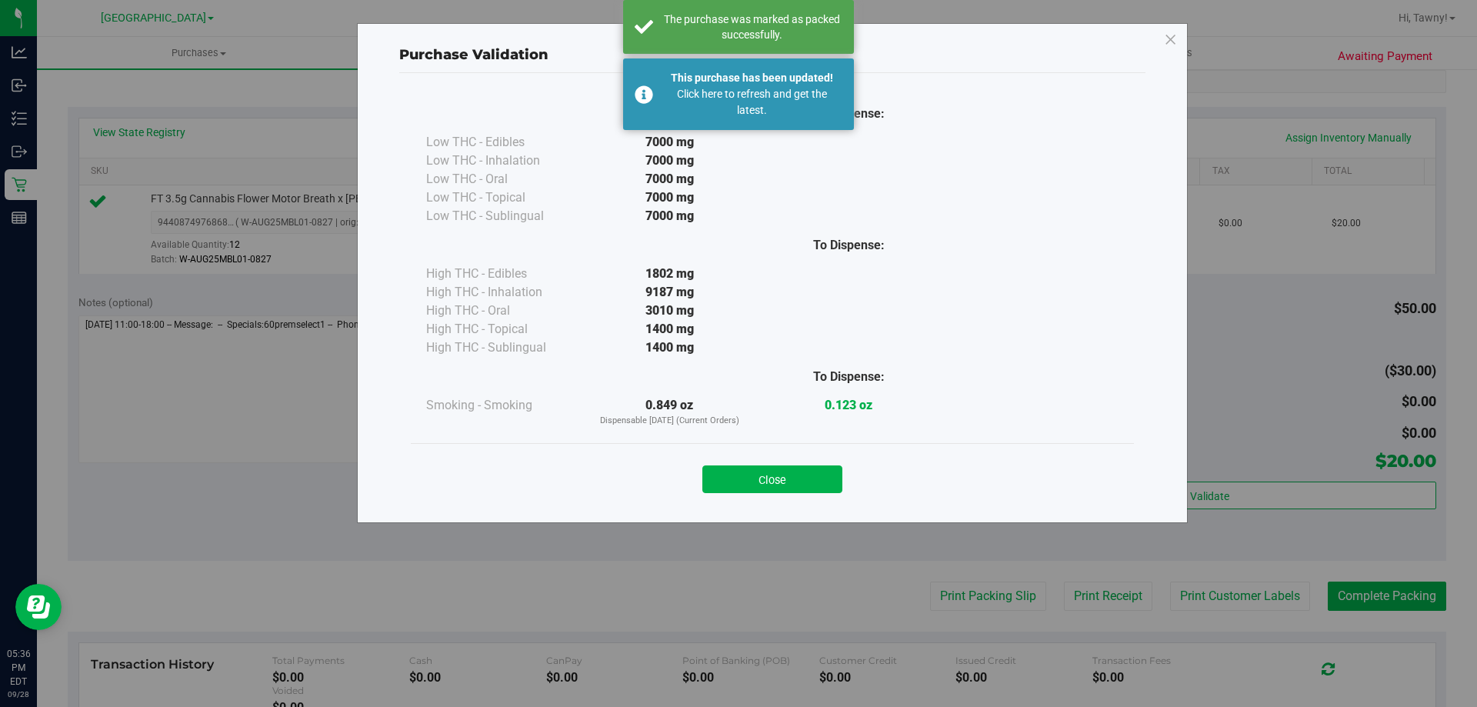
click at [788, 507] on div "To Dispense: Low THC - Edibles 7000 mg" at bounding box center [772, 290] width 746 height 435
click at [499, 485] on div "Close" at bounding box center [772, 474] width 700 height 38
click at [793, 475] on button "Close" at bounding box center [772, 479] width 140 height 28
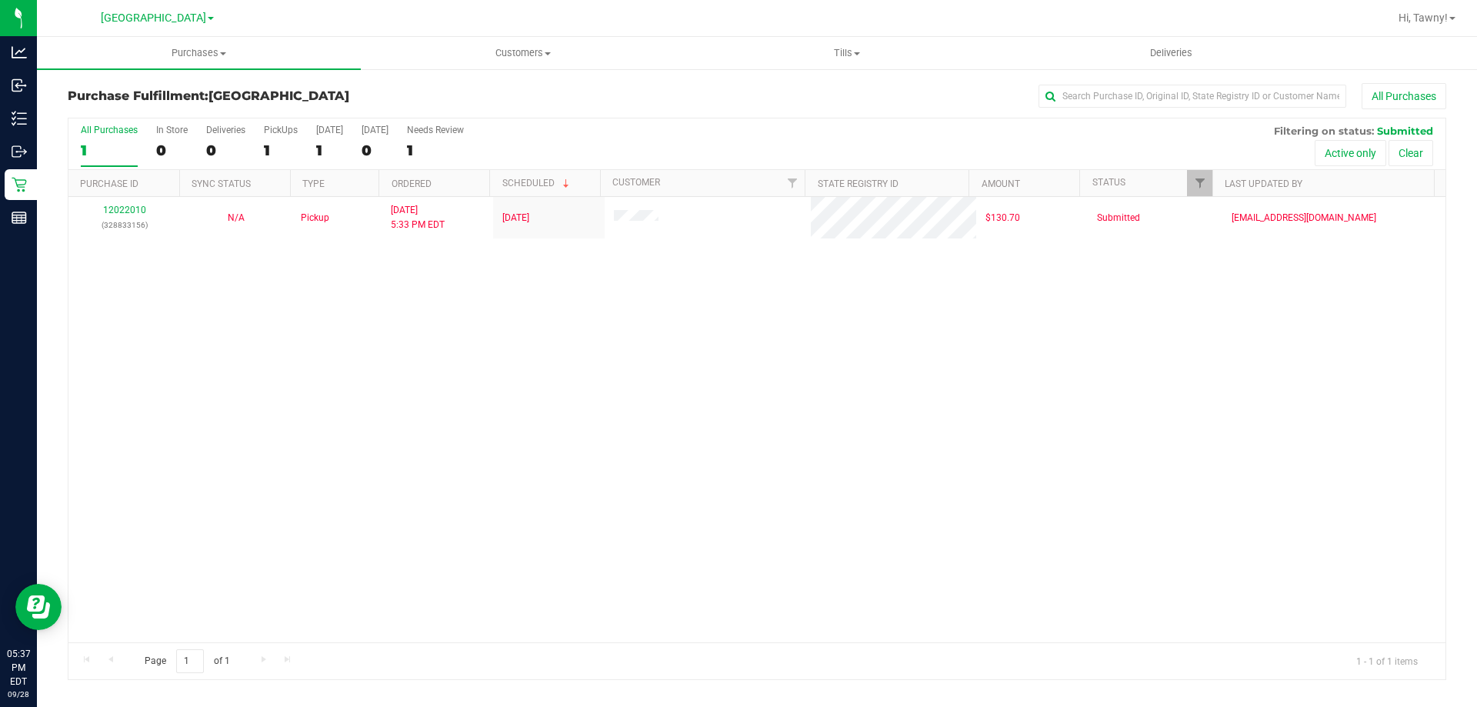
click at [448, 435] on div "12022010 (328833156) N/A Pickup [DATE] 5:33 PM EDT 9/28/2025 $130.70 Submitted …" at bounding box center [756, 419] width 1377 height 445
click at [384, 404] on div "12022010 (328833156) N/A Pickup [DATE] 5:33 PM EDT 9/28/2025 $130.70 Submitted …" at bounding box center [756, 419] width 1377 height 445
click at [198, 378] on div "12022010 (328833156) N/A Pickup [DATE] 5:33 PM EDT 9/28/2025 $130.70 Submitted …" at bounding box center [756, 419] width 1377 height 445
click at [424, 333] on div "12022010 (328833156) N/A Pickup [DATE] 5:33 PM EDT 9/28/2025 $130.70 Submitted …" at bounding box center [756, 419] width 1377 height 445
click at [391, 305] on div "12022010 (328833156) N/A Pickup [DATE] 5:33 PM EDT 9/28/2025 $130.70 Submitted …" at bounding box center [756, 419] width 1377 height 445
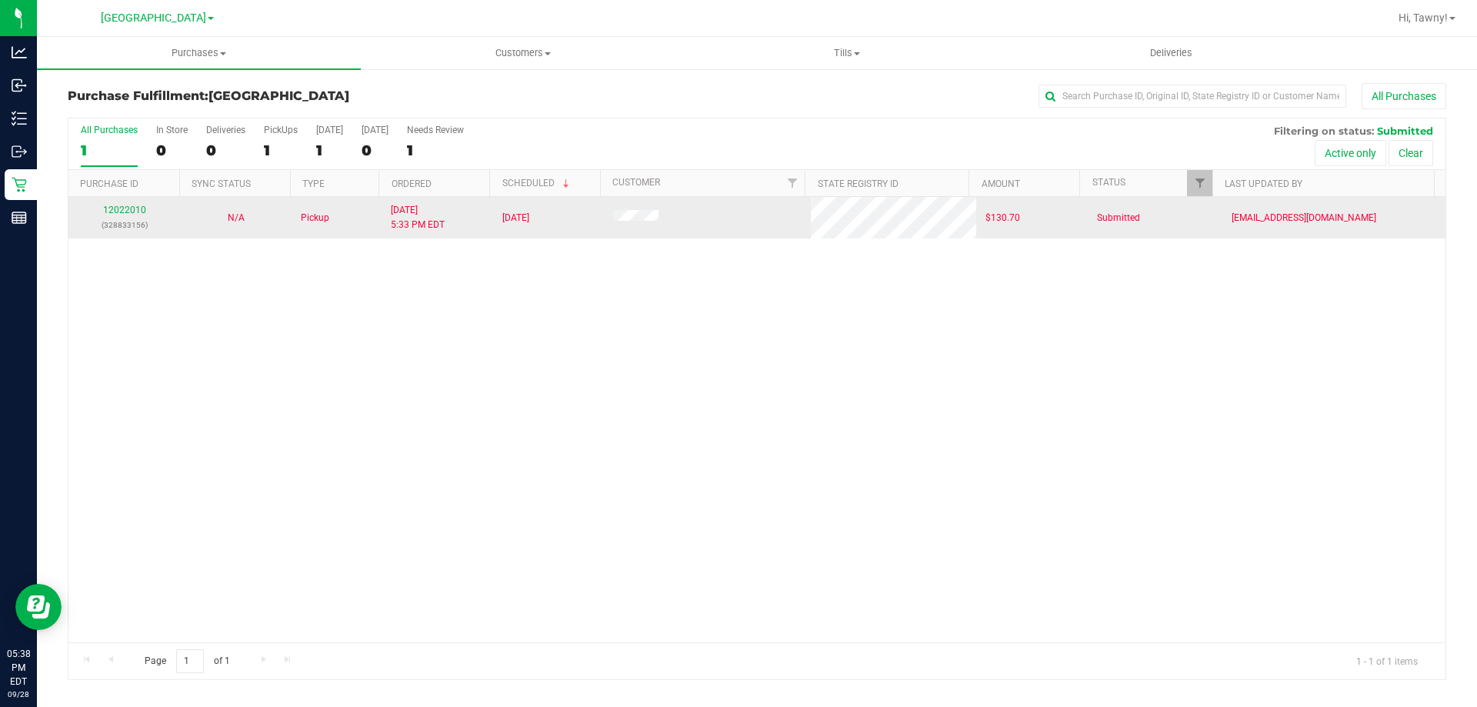
click at [101, 205] on div "12022010 (328833156)" at bounding box center [124, 217] width 93 height 29
click at [118, 208] on link "12022010" at bounding box center [124, 210] width 43 height 11
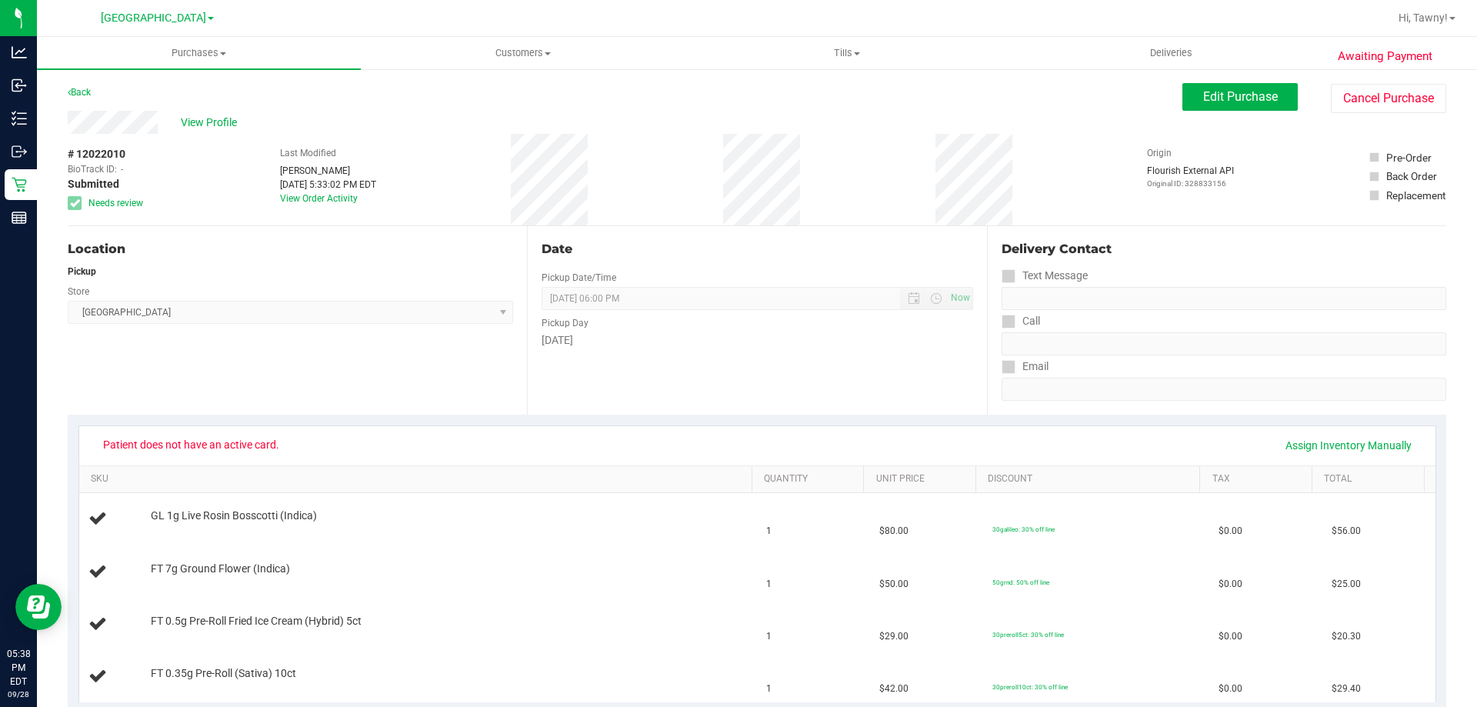
click at [390, 379] on div "Location Pickup Store [GEOGRAPHIC_DATA] WC Select Store [PERSON_NAME][GEOGRAPHI…" at bounding box center [297, 320] width 459 height 188
click at [248, 379] on div "Location Pickup Store [GEOGRAPHIC_DATA] WC Select Store [PERSON_NAME][GEOGRAPHI…" at bounding box center [297, 320] width 459 height 188
click at [1403, 93] on button "Cancel Purchase" at bounding box center [1388, 98] width 115 height 29
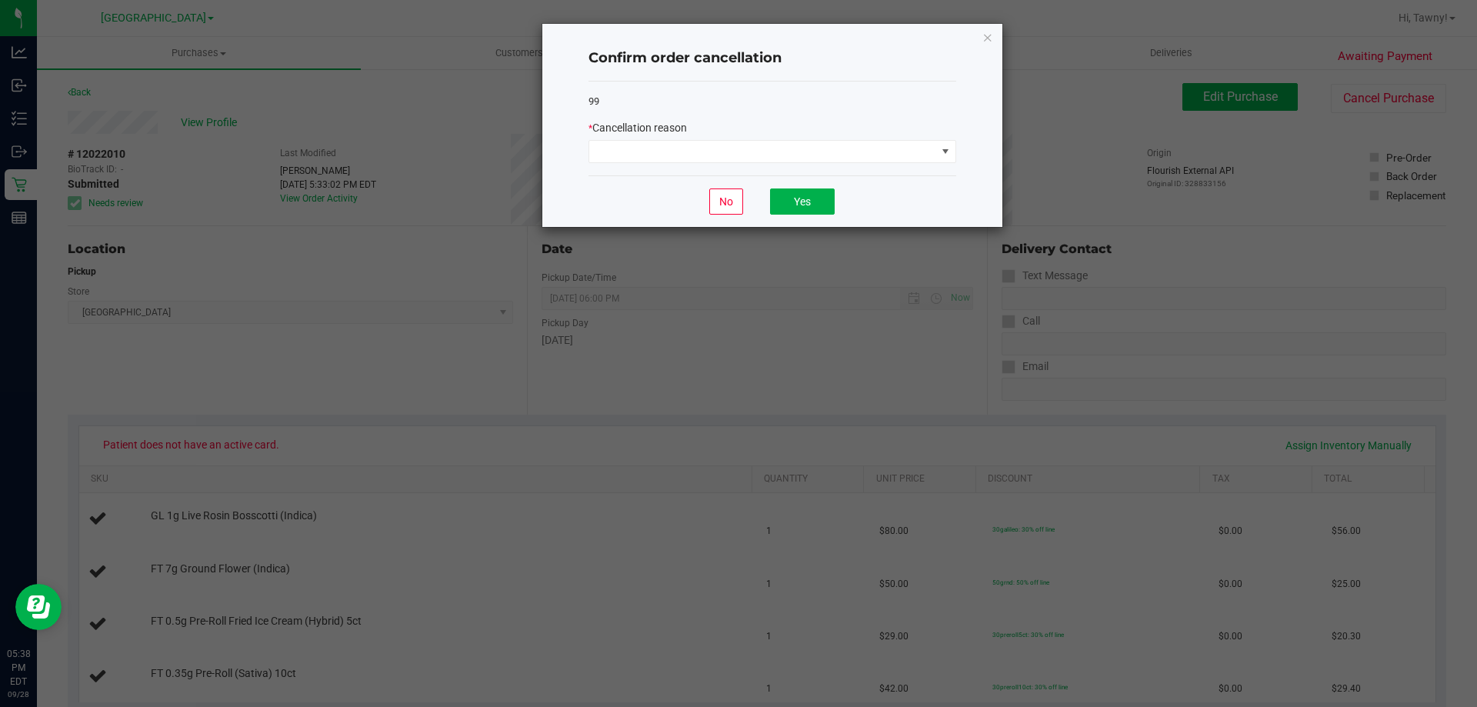
click at [802, 165] on div "99 * Cancellation reason" at bounding box center [773, 129] width 368 height 95
click at [816, 161] on span at bounding box center [762, 152] width 347 height 22
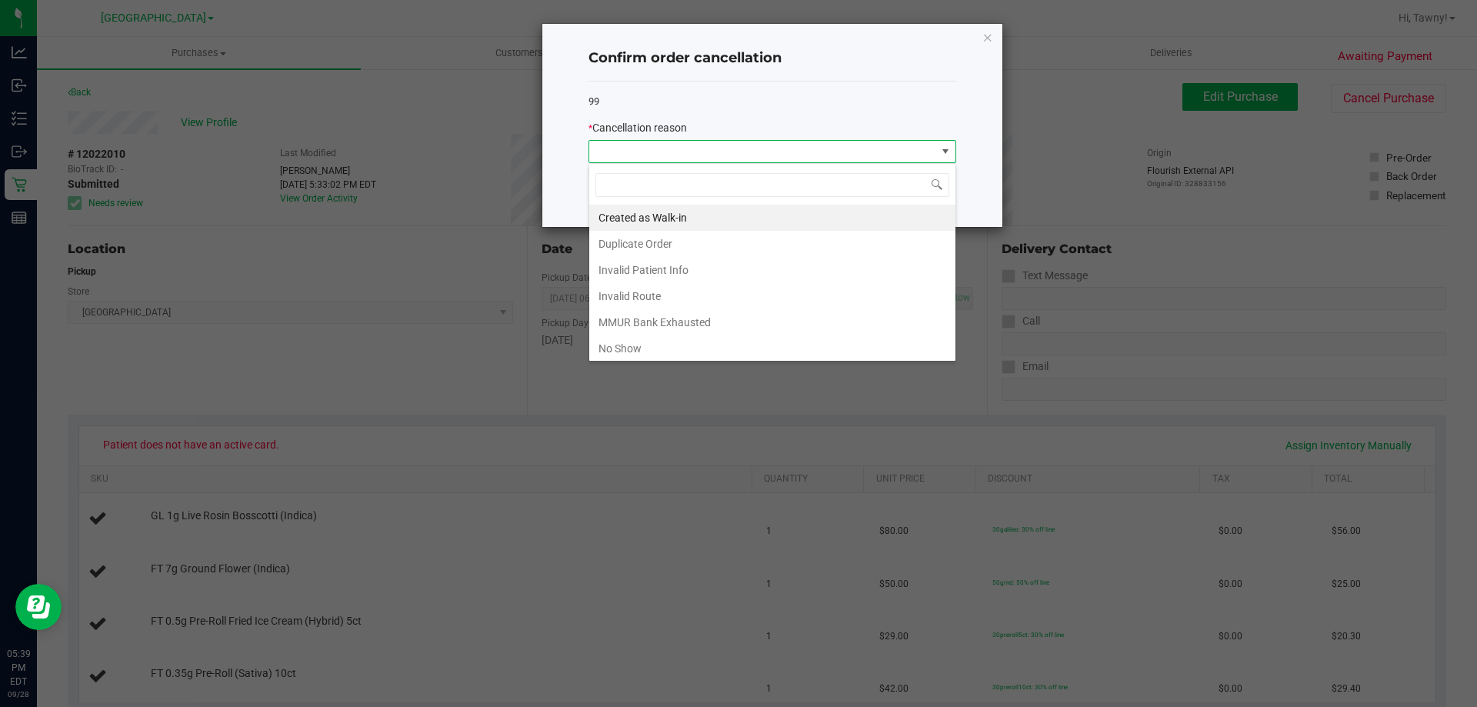
scroll to position [77, 0]
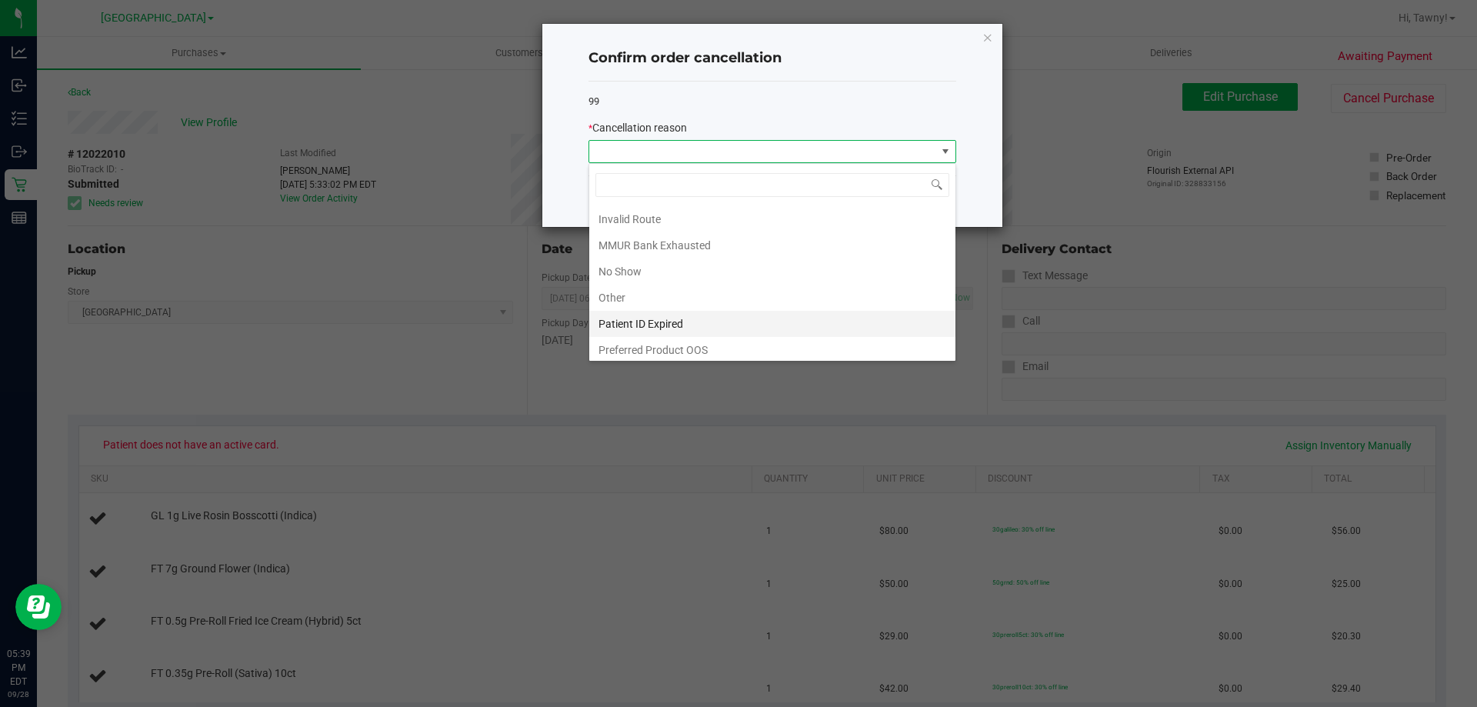
click at [657, 315] on li "Patient ID Expired" at bounding box center [772, 324] width 366 height 26
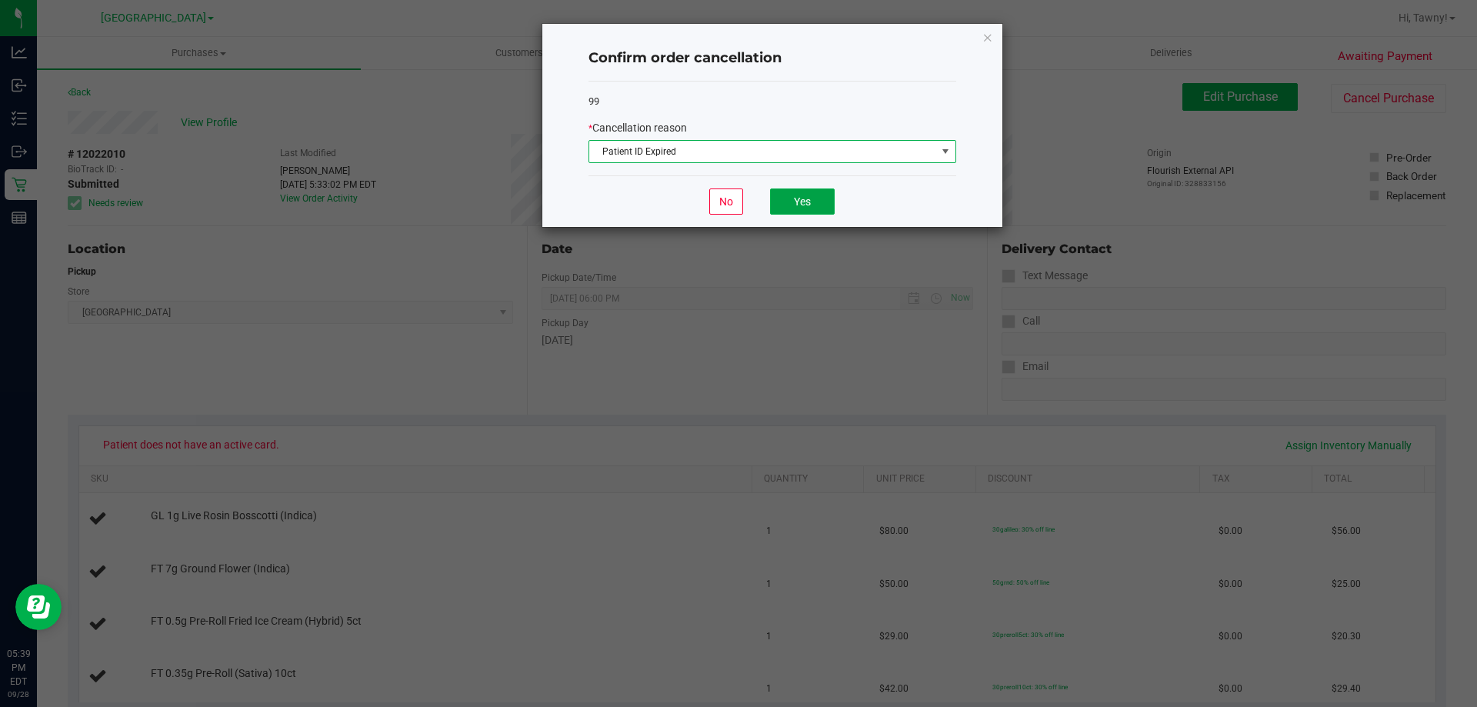
click at [825, 198] on button "Yes" at bounding box center [802, 201] width 65 height 26
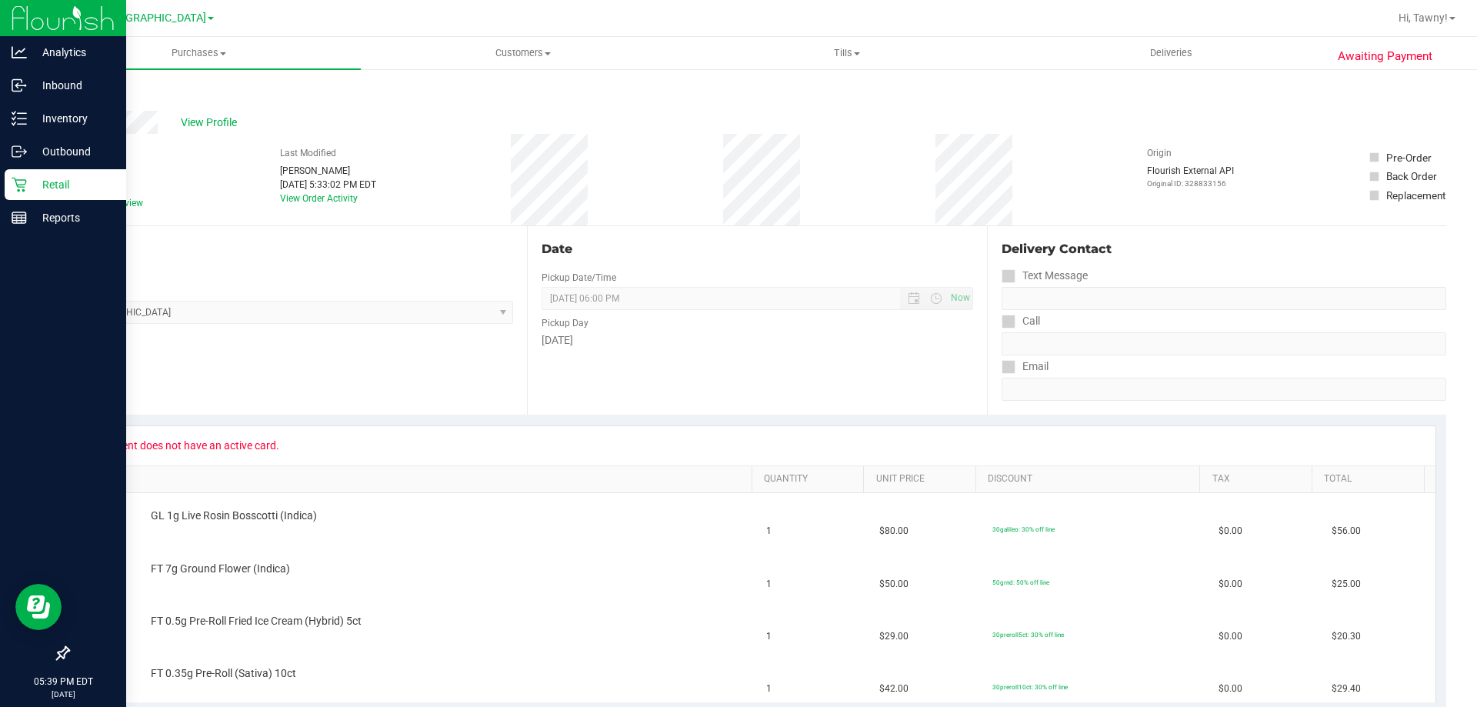
click at [35, 189] on p "Retail" at bounding box center [73, 184] width 92 height 18
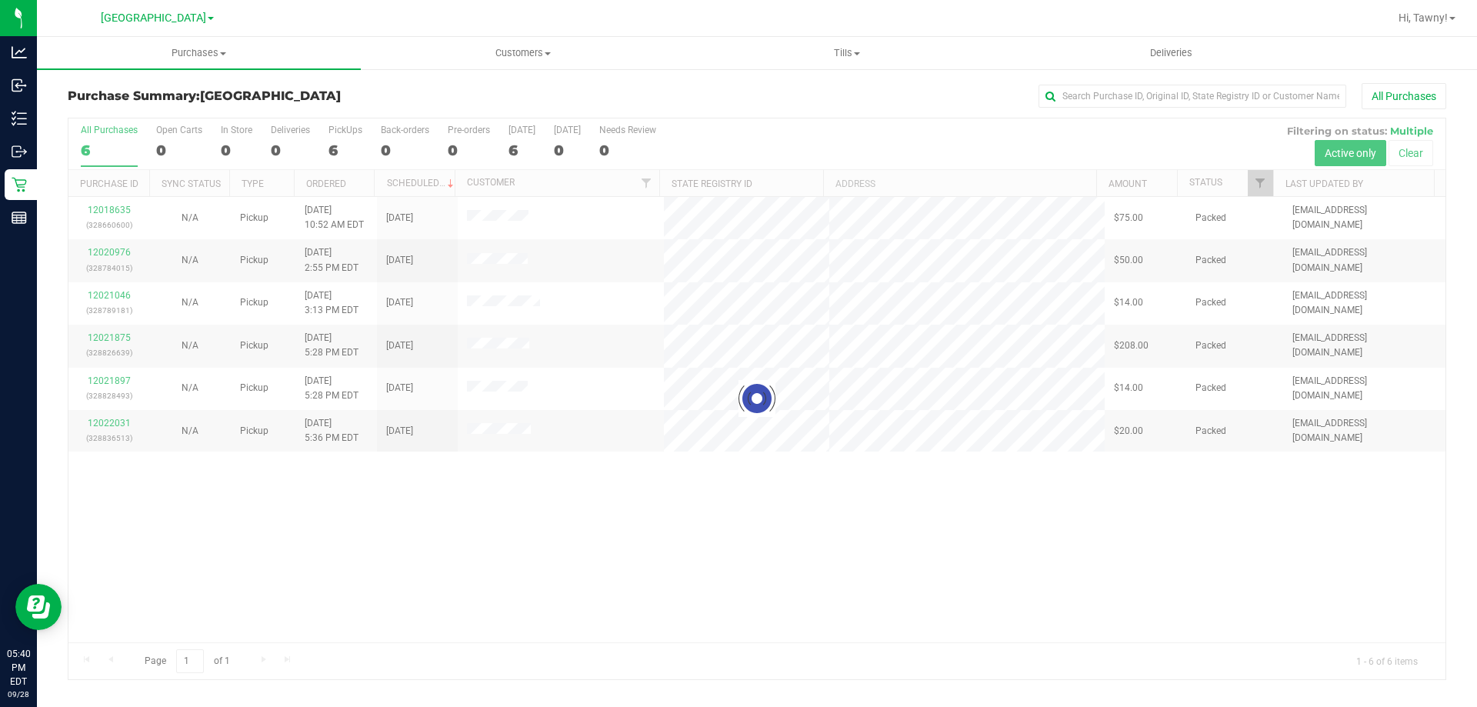
click at [639, 505] on div at bounding box center [756, 398] width 1377 height 561
click at [753, 571] on div at bounding box center [756, 398] width 1377 height 561
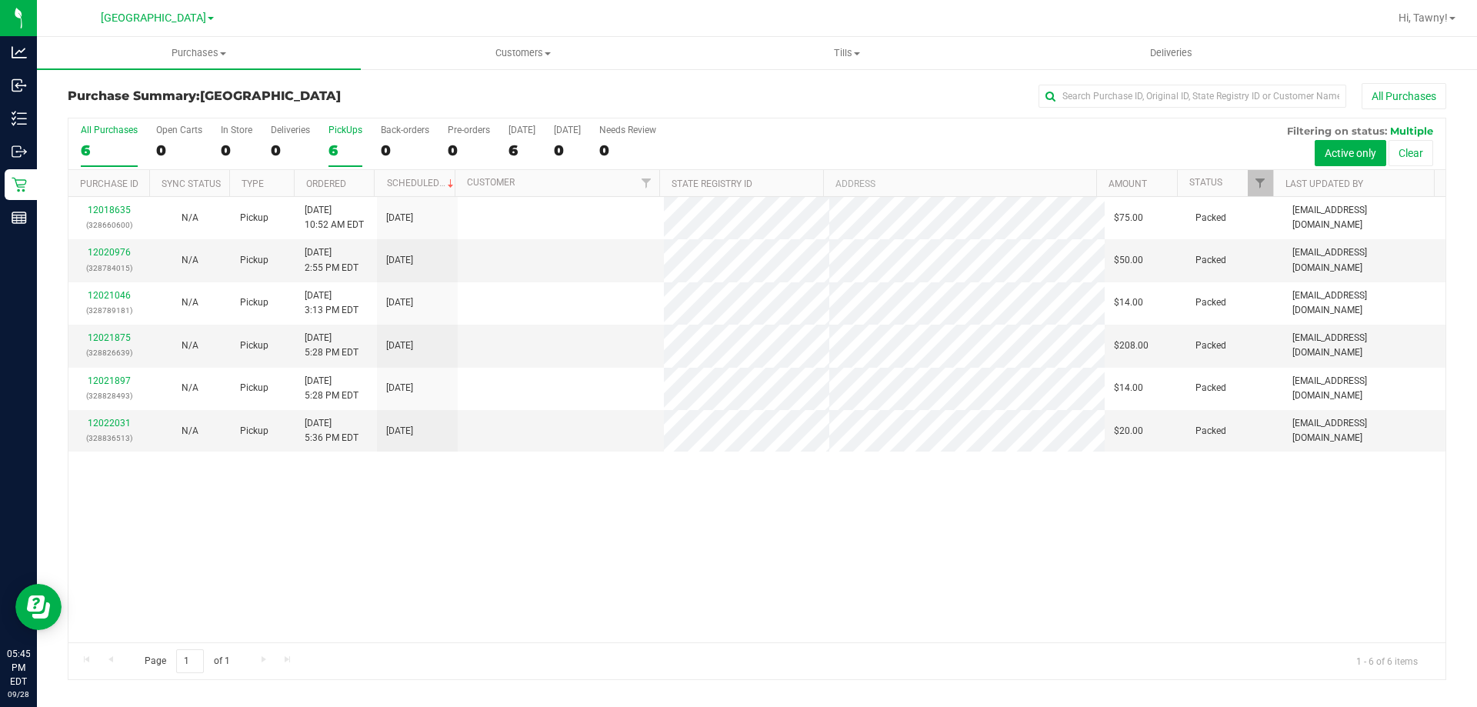
click at [344, 130] on div "PickUps" at bounding box center [346, 130] width 34 height 11
click at [0, 0] on input "PickUps 6" at bounding box center [0, 0] width 0 height 0
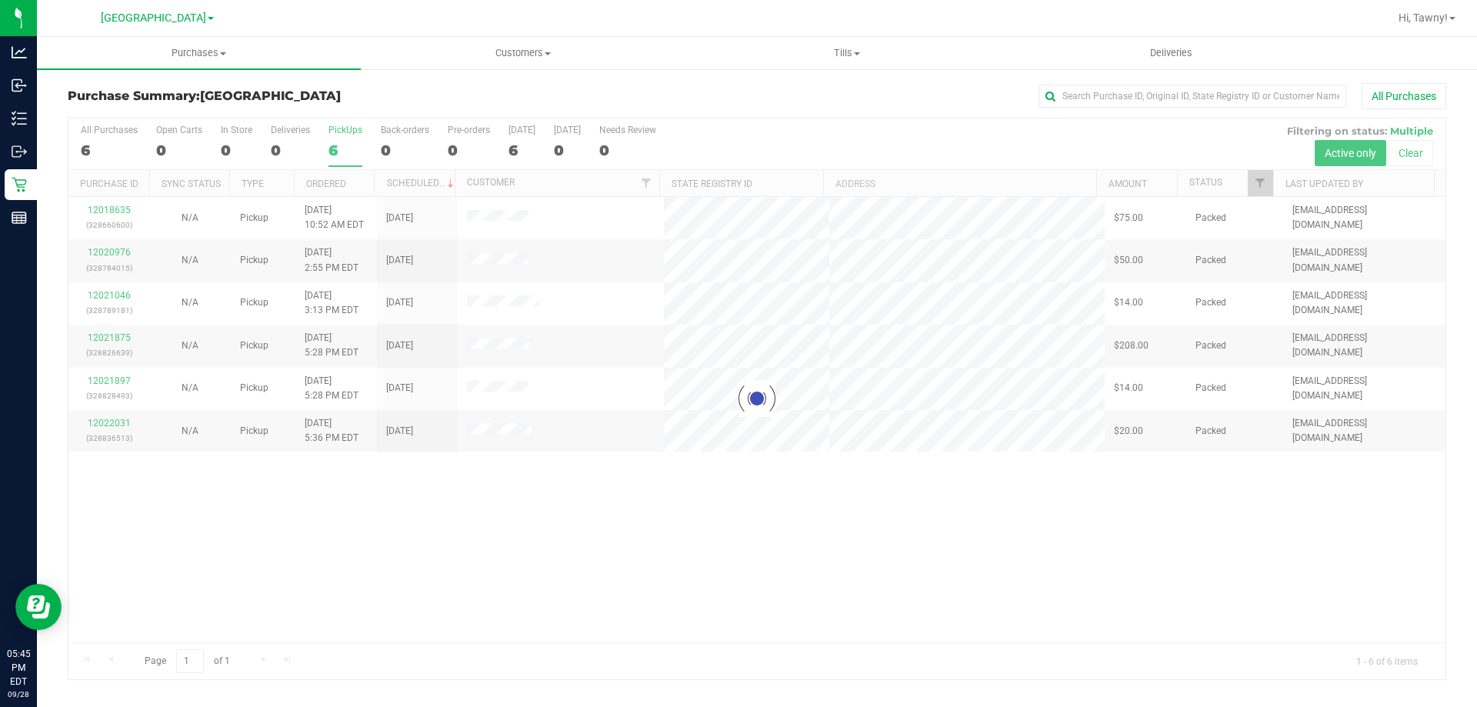
click at [619, 565] on div at bounding box center [756, 398] width 1377 height 561
click at [589, 489] on div at bounding box center [756, 398] width 1377 height 561
click at [803, 495] on div at bounding box center [756, 398] width 1377 height 561
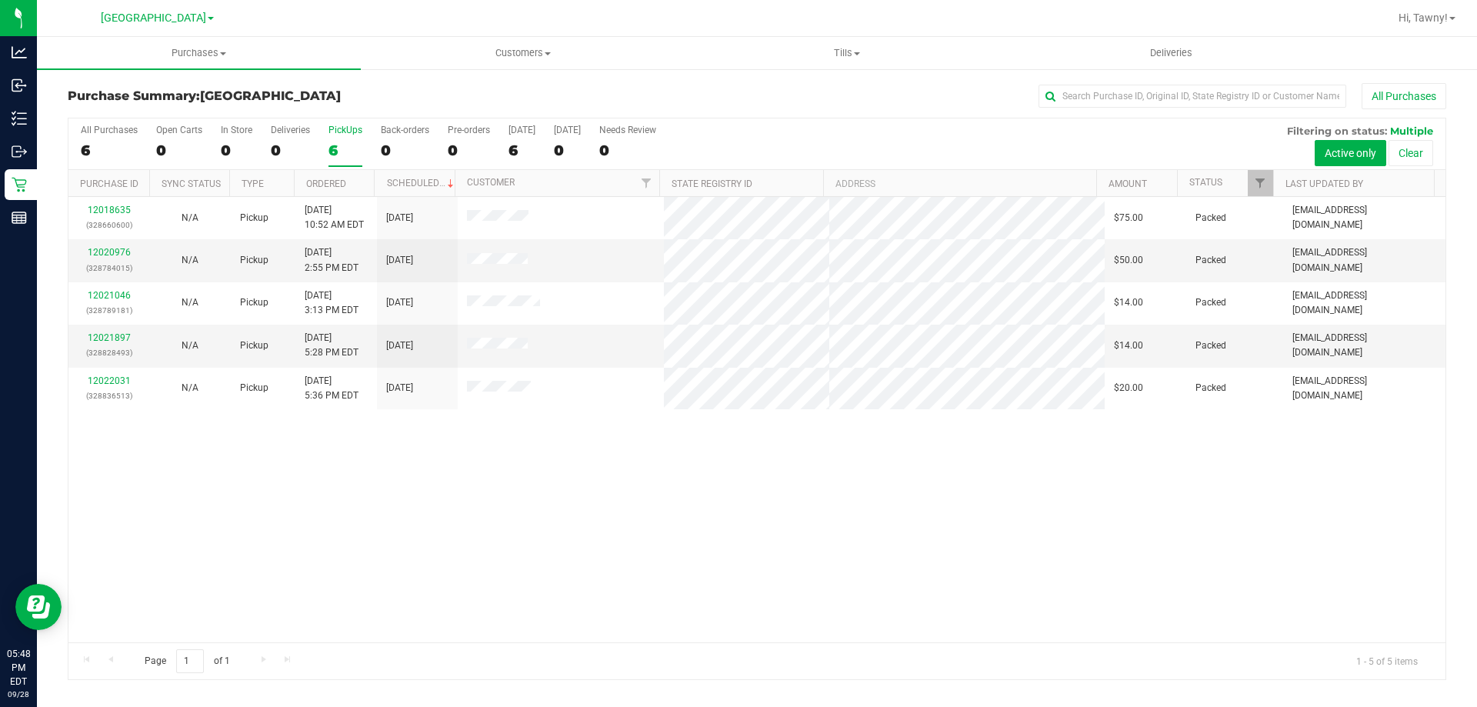
click at [651, 484] on div "12018635 (328660600) N/A Pickup [DATE] 10:52 AM EDT 9/28/2025 $75.00 Packed [EM…" at bounding box center [756, 419] width 1377 height 445
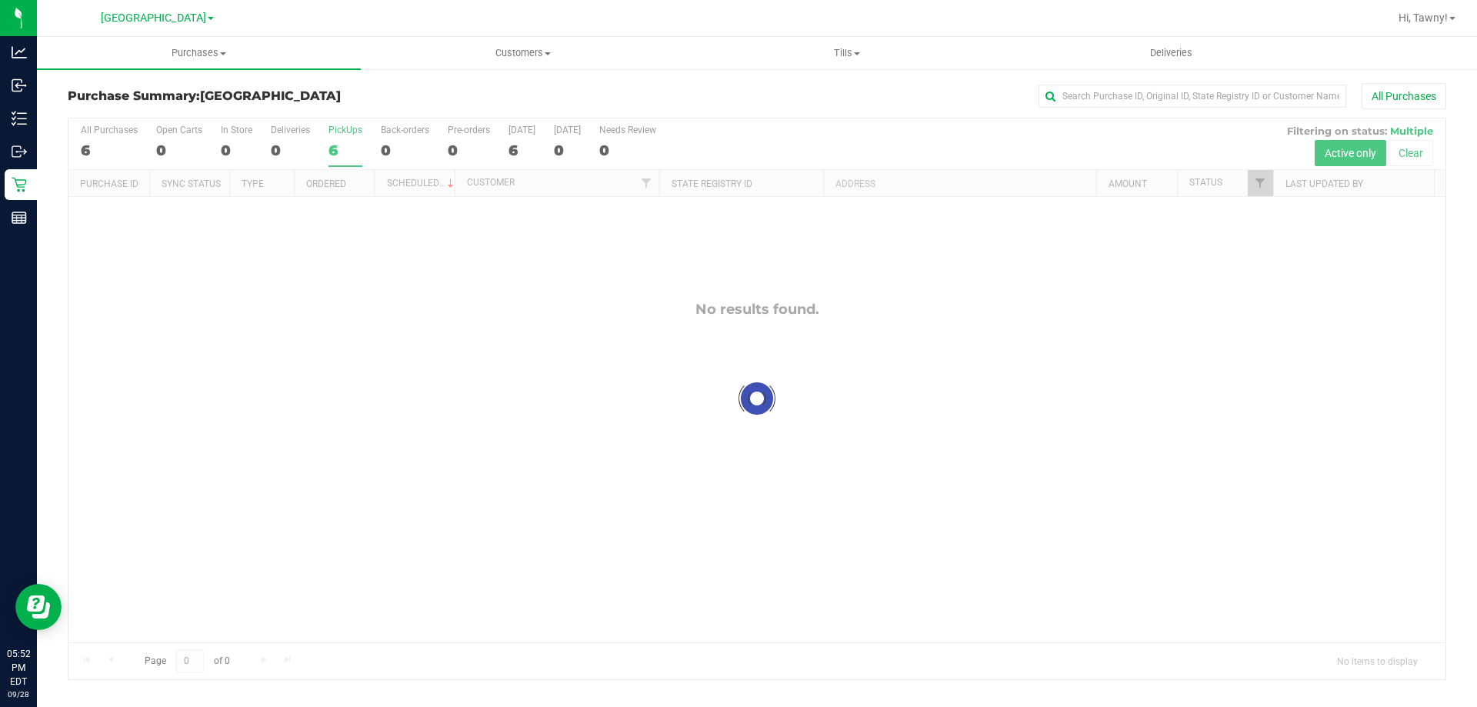
click at [440, 350] on div at bounding box center [756, 398] width 1377 height 561
click at [339, 148] on div at bounding box center [756, 398] width 1377 height 561
click at [355, 148] on div "6" at bounding box center [346, 151] width 34 height 18
click at [0, 0] on input "PickUps 6" at bounding box center [0, 0] width 0 height 0
click at [451, 371] on div at bounding box center [756, 398] width 1377 height 561
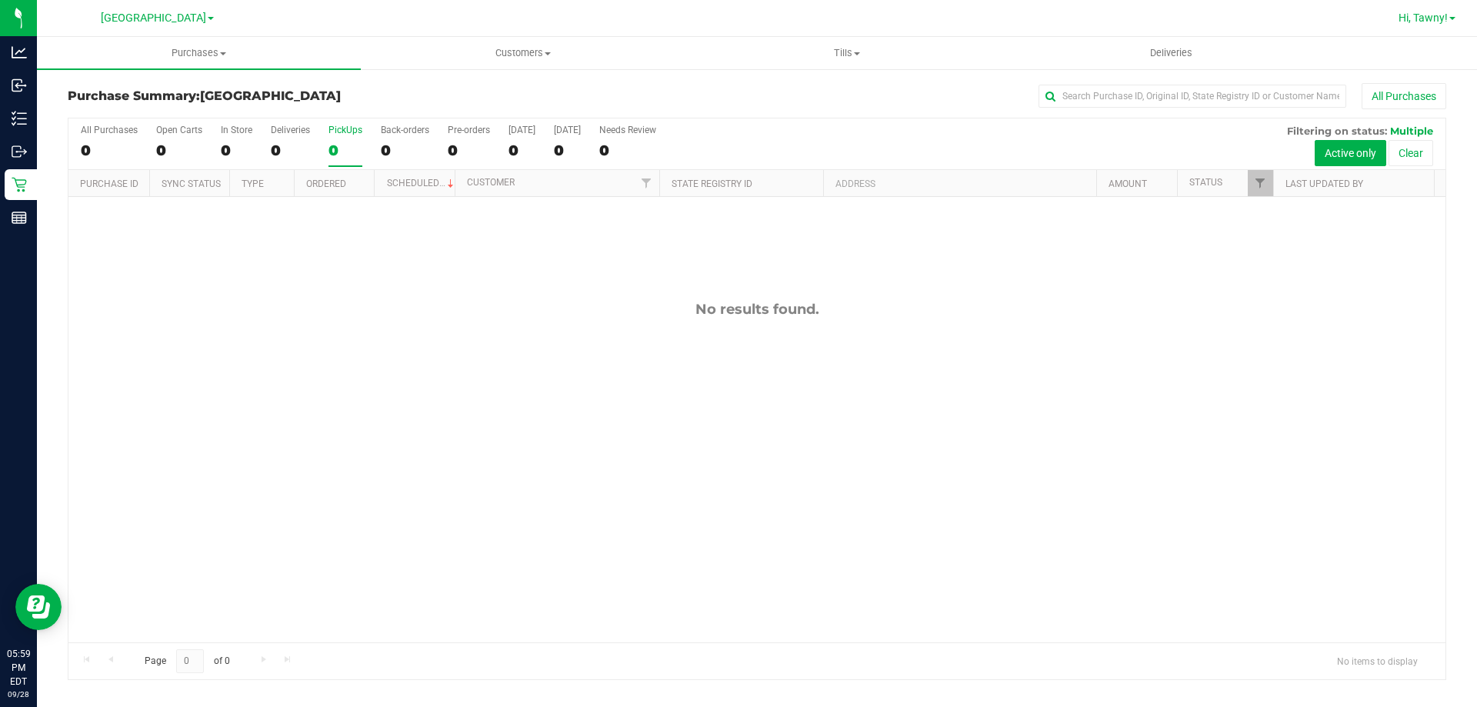
click at [1446, 13] on span "Hi, Tawny!" at bounding box center [1423, 18] width 49 height 12
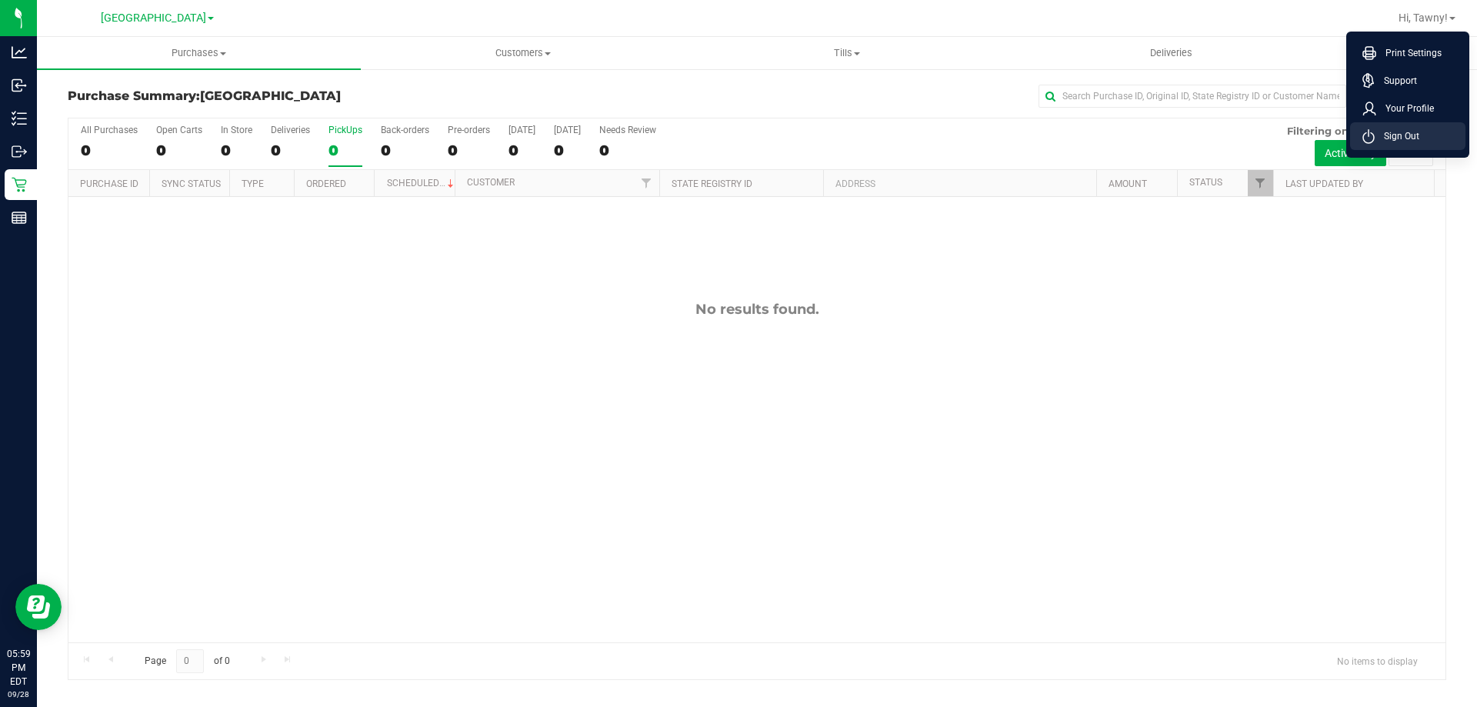
click at [1413, 140] on span "Sign Out" at bounding box center [1397, 135] width 45 height 15
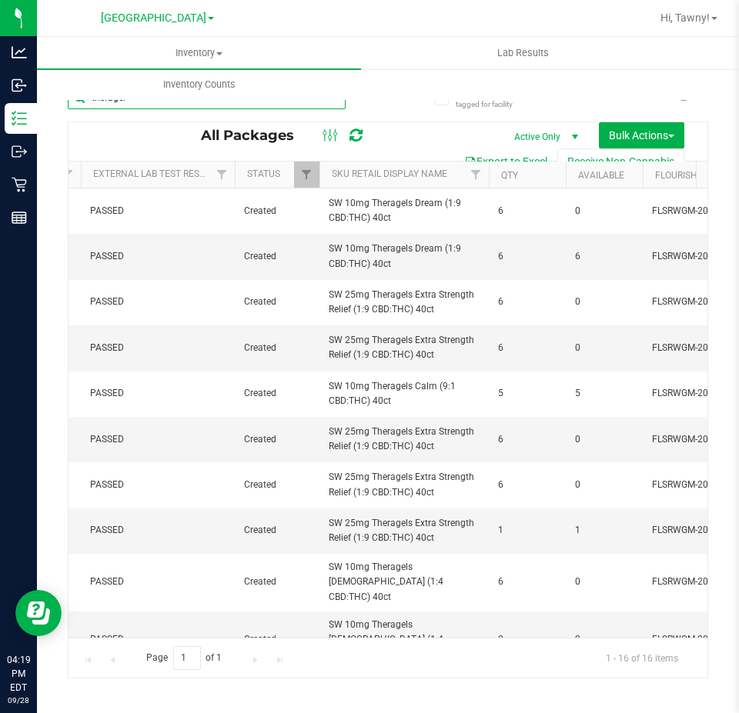
scroll to position [0, 170]
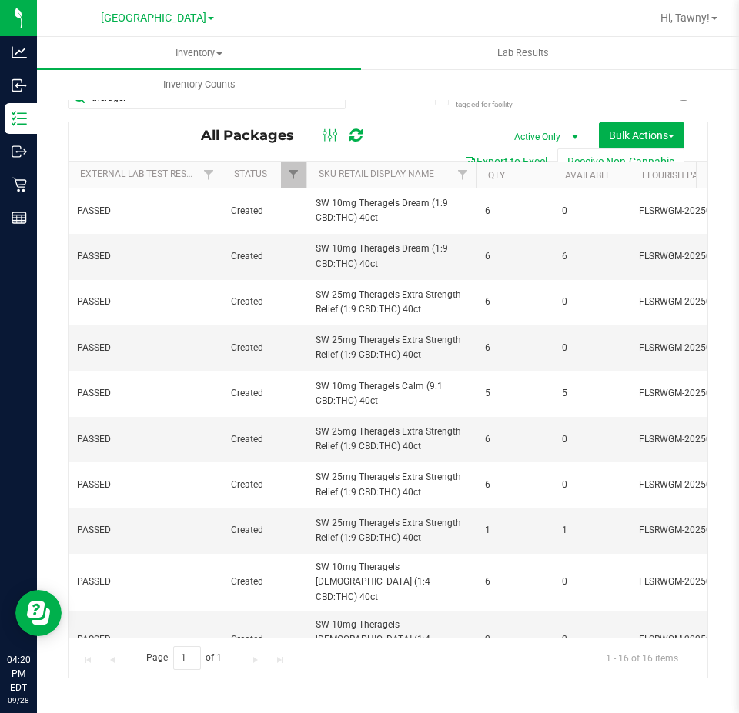
click at [384, 166] on th "Sku Retail Display Name" at bounding box center [390, 175] width 169 height 27
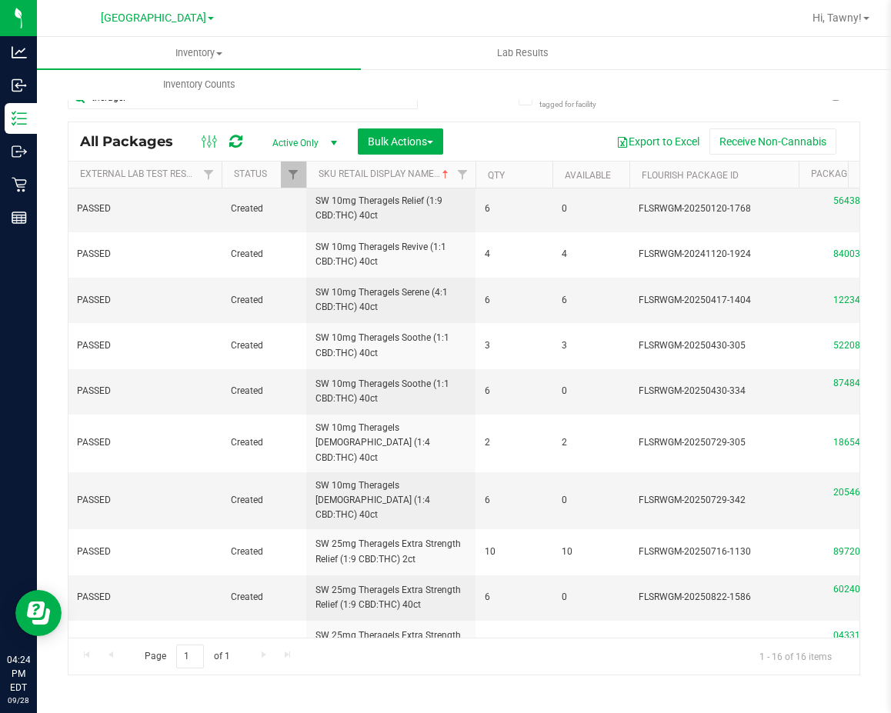
scroll to position [0, 0]
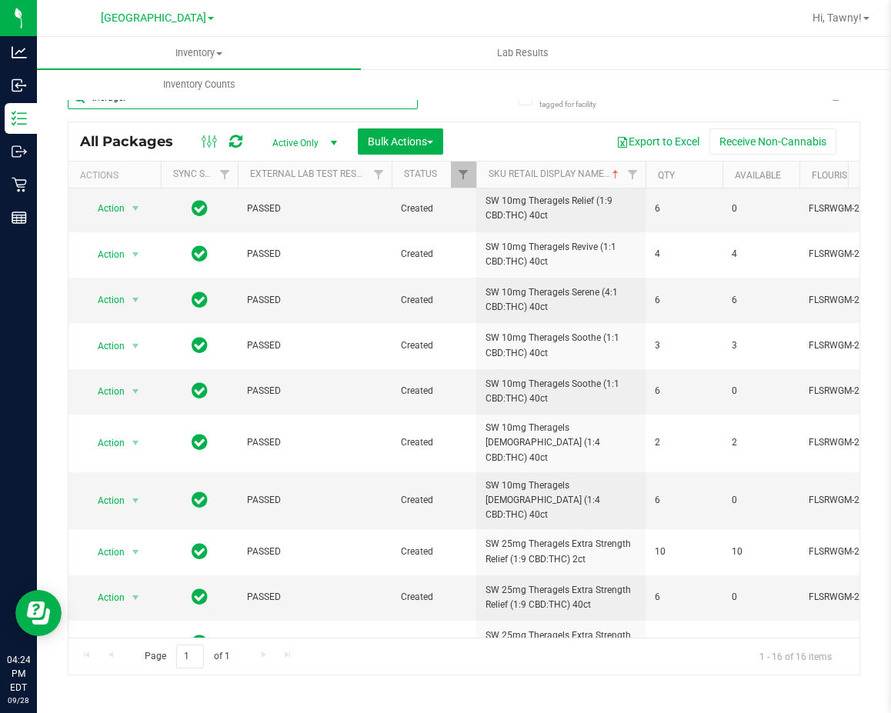
click at [372, 102] on input "theragel" at bounding box center [243, 97] width 350 height 23
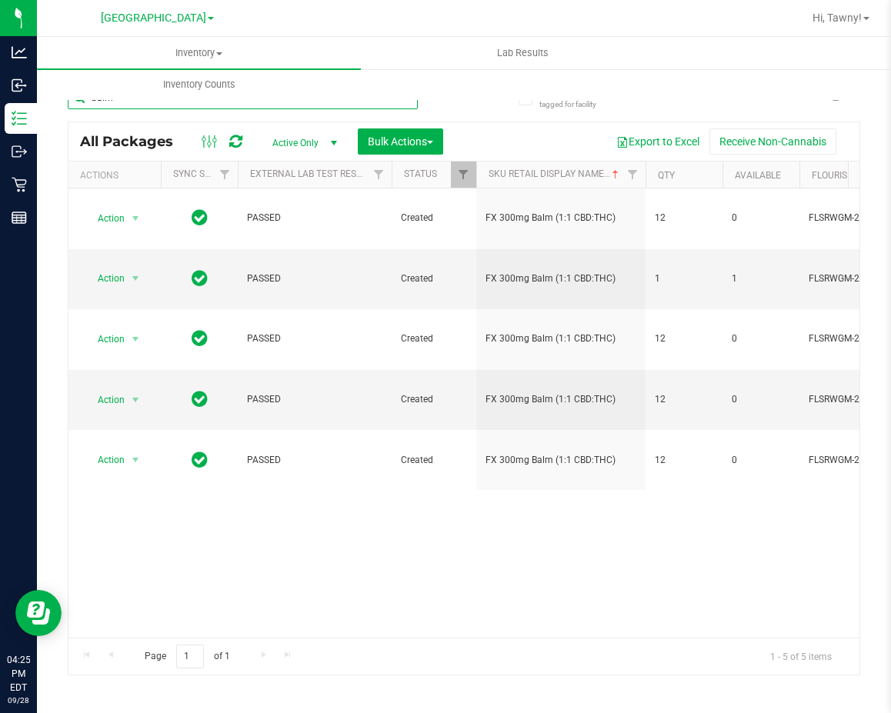
click at [192, 107] on input "balm" at bounding box center [243, 97] width 350 height 23
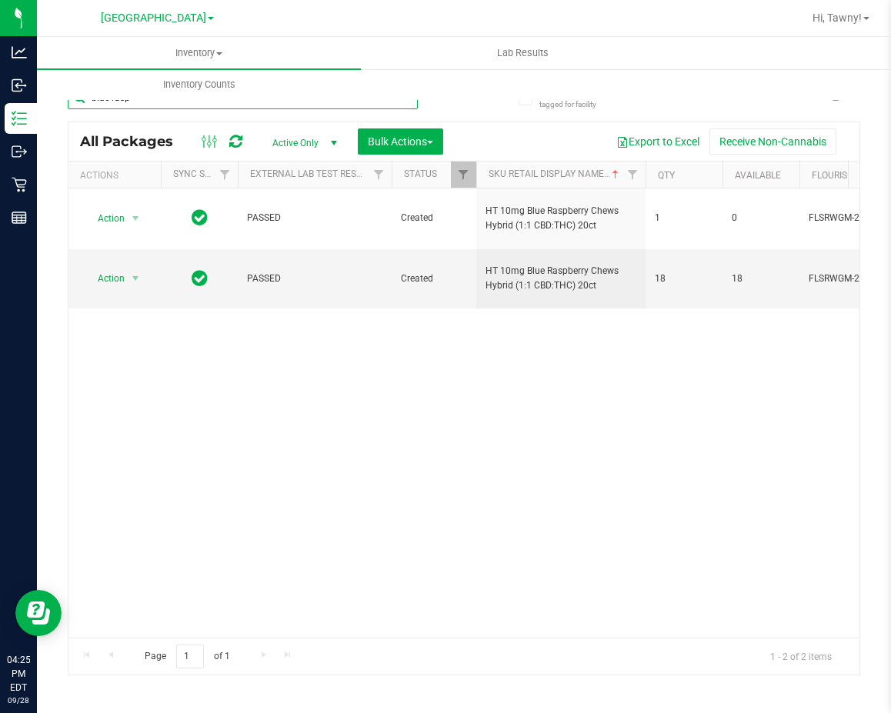
click at [181, 104] on input "blue rasp" at bounding box center [243, 97] width 350 height 23
click at [182, 103] on input "blue rasp" at bounding box center [243, 97] width 350 height 23
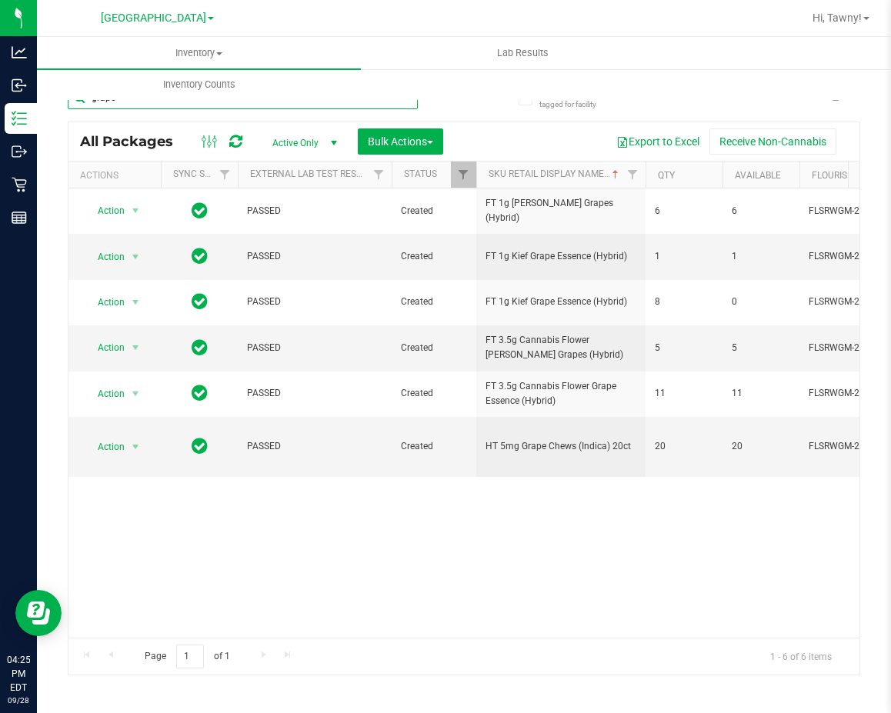
click at [212, 105] on input "grape" at bounding box center [243, 97] width 350 height 23
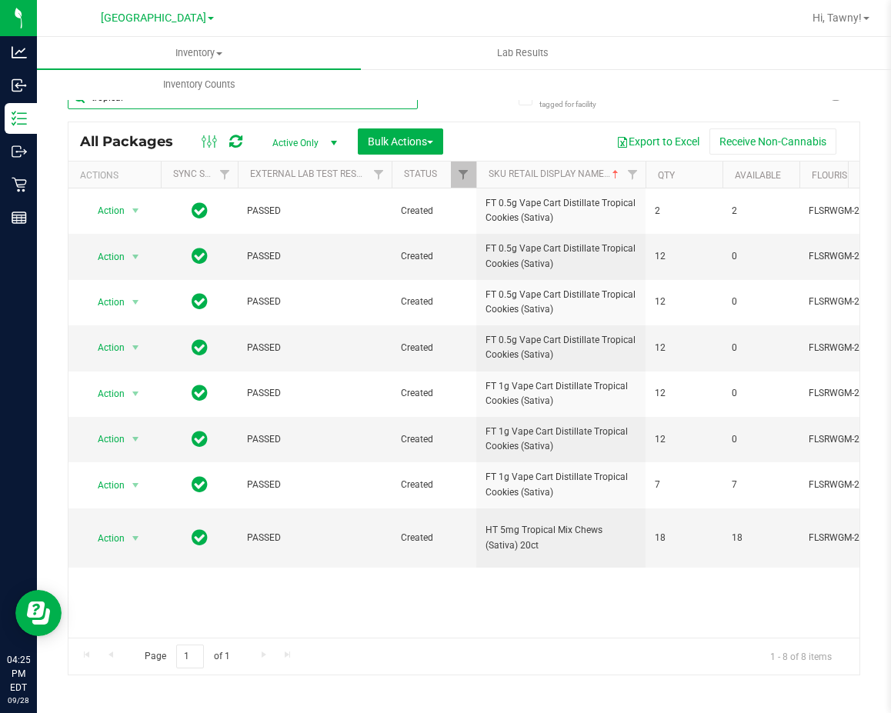
click at [248, 102] on input "tropical" at bounding box center [243, 97] width 350 height 23
type input "watermelon"
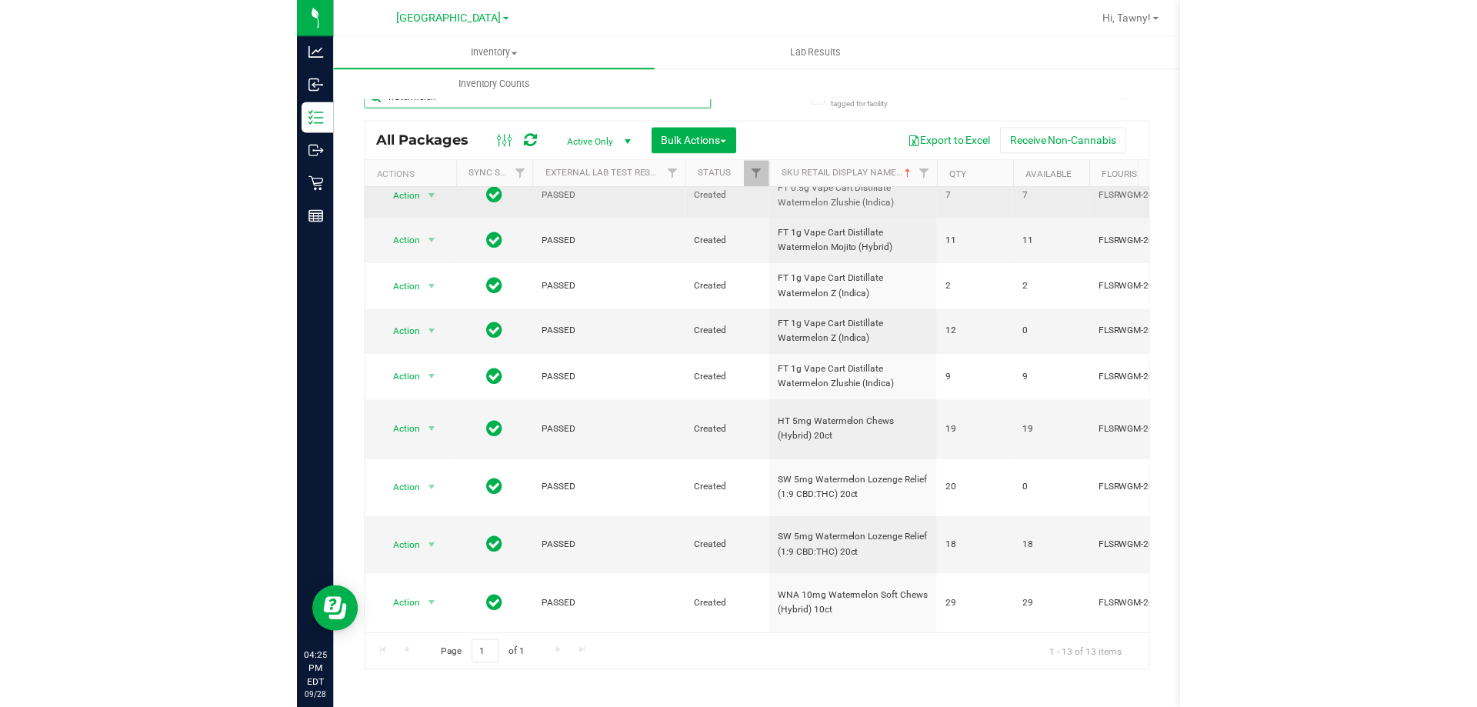
scroll to position [239, 0]
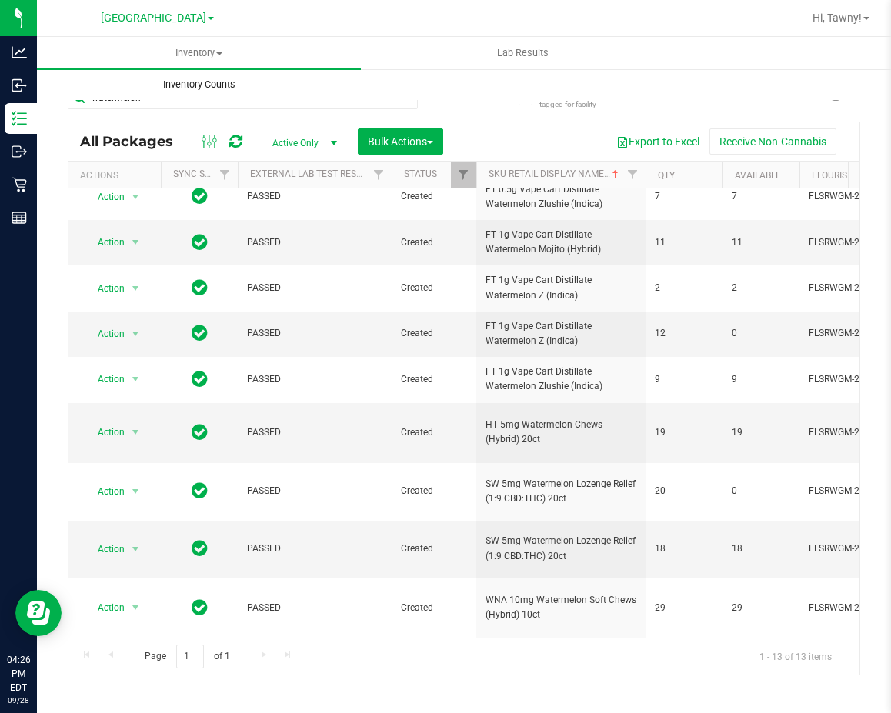
click at [195, 99] on uib-tab-heading "Inventory Counts" at bounding box center [199, 84] width 322 height 31
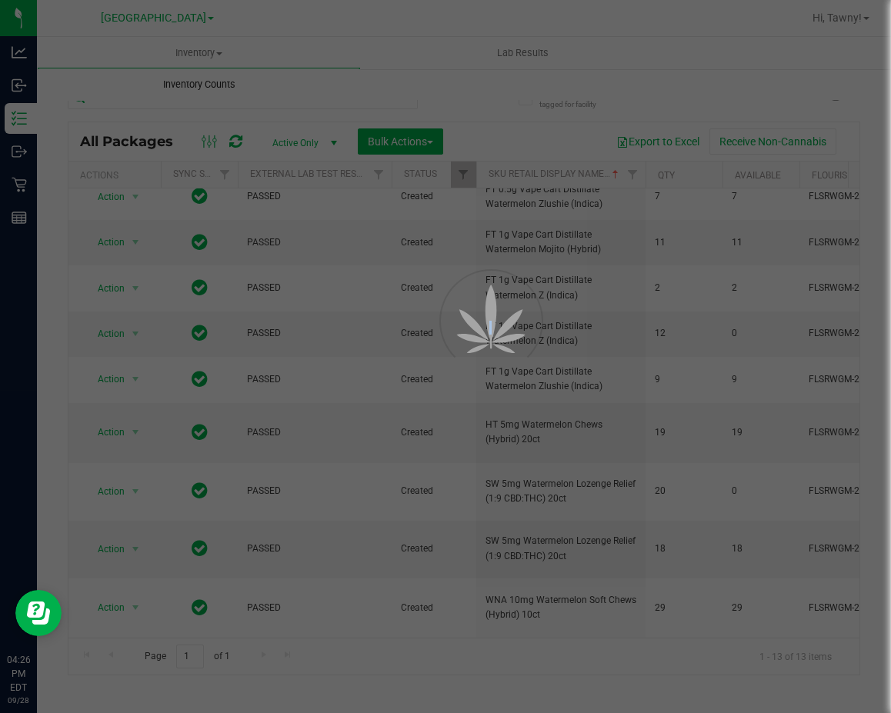
click at [195, 99] on div at bounding box center [445, 356] width 891 height 713
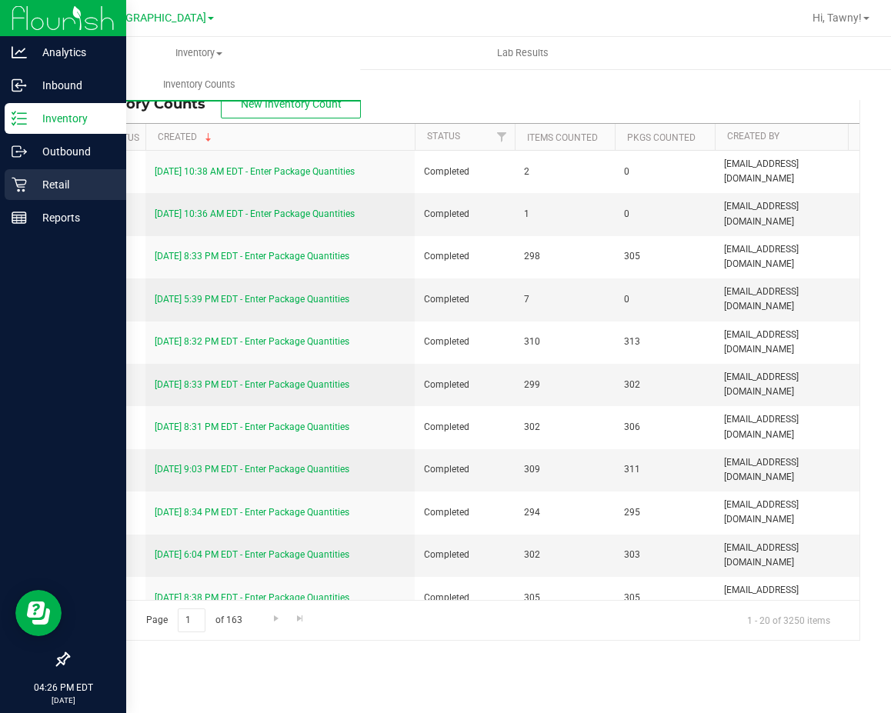
click at [30, 187] on p "Retail" at bounding box center [73, 184] width 92 height 18
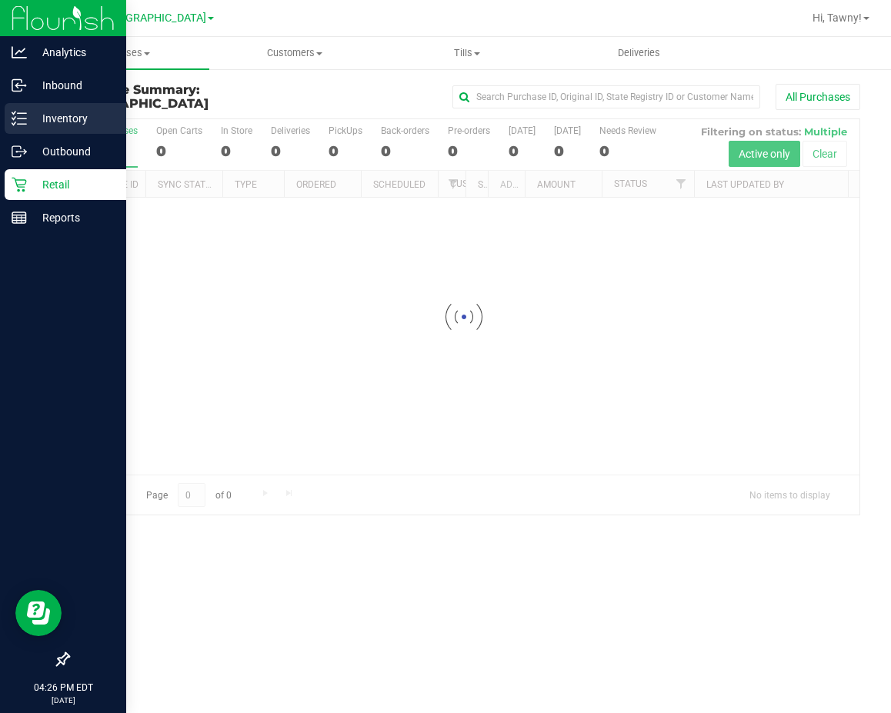
click at [58, 115] on p "Inventory" at bounding box center [73, 118] width 92 height 18
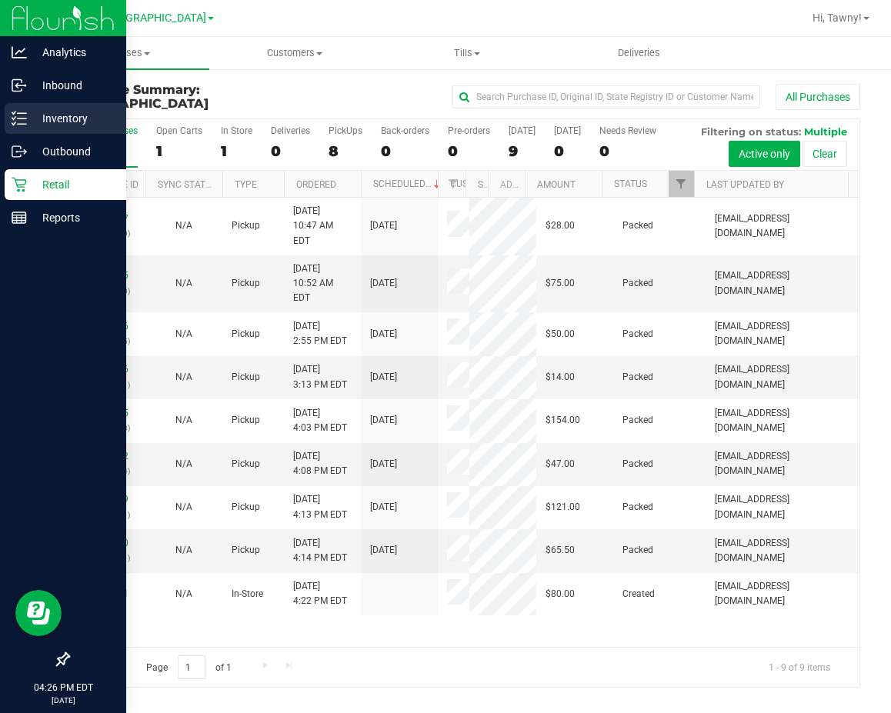
click at [50, 113] on p "Inventory" at bounding box center [73, 118] width 92 height 18
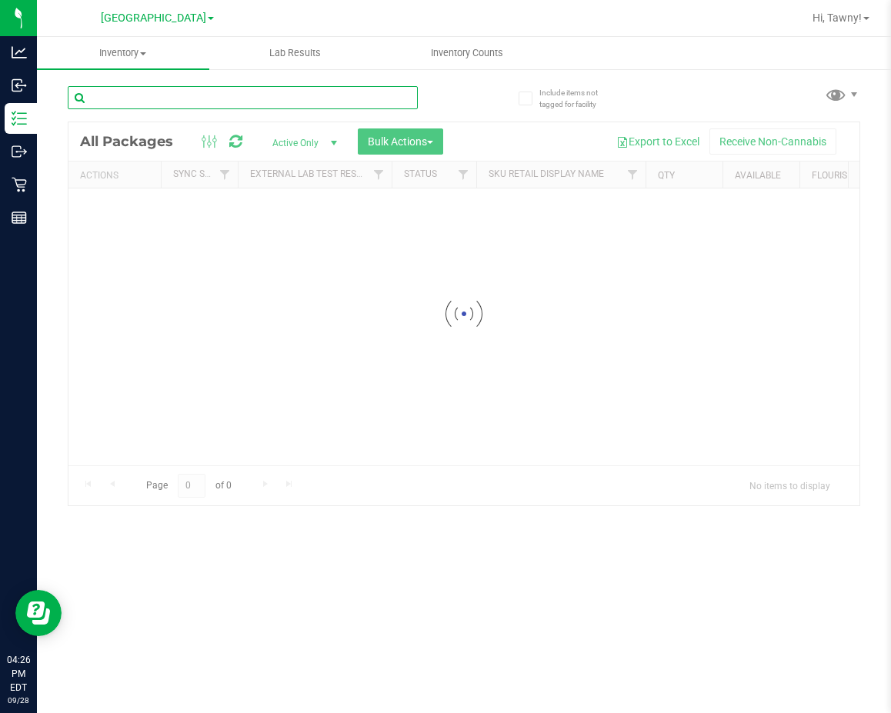
click at [239, 105] on input "text" at bounding box center [243, 97] width 350 height 23
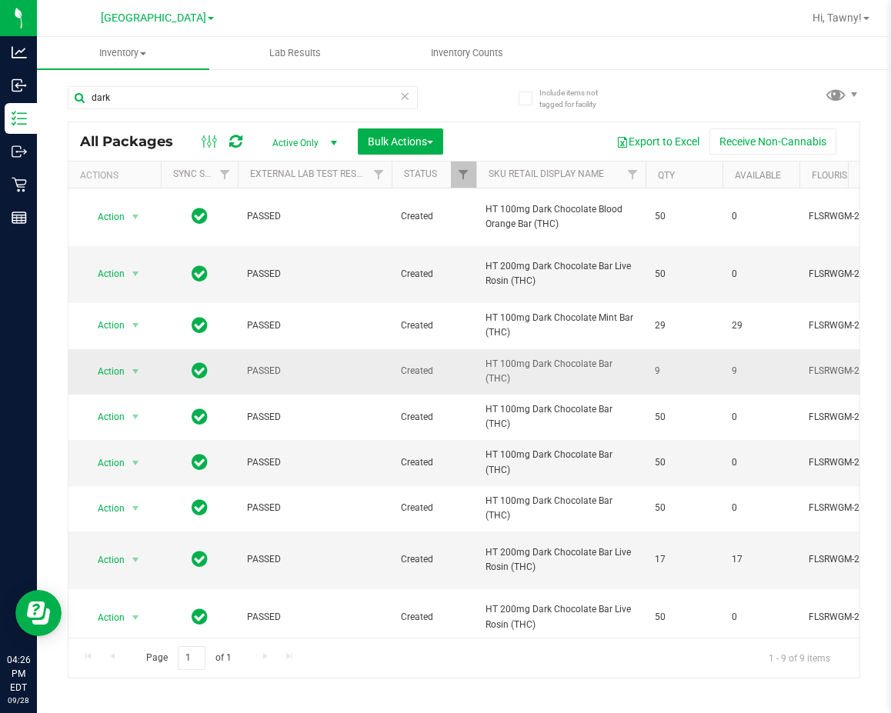
click at [523, 366] on span "HT 100mg Dark Chocolate Bar (THC)" at bounding box center [560, 371] width 151 height 29
copy tr "HT 100mg Dark Chocolate Bar (THC)"
click at [172, 98] on input "dark" at bounding box center [243, 97] width 350 height 23
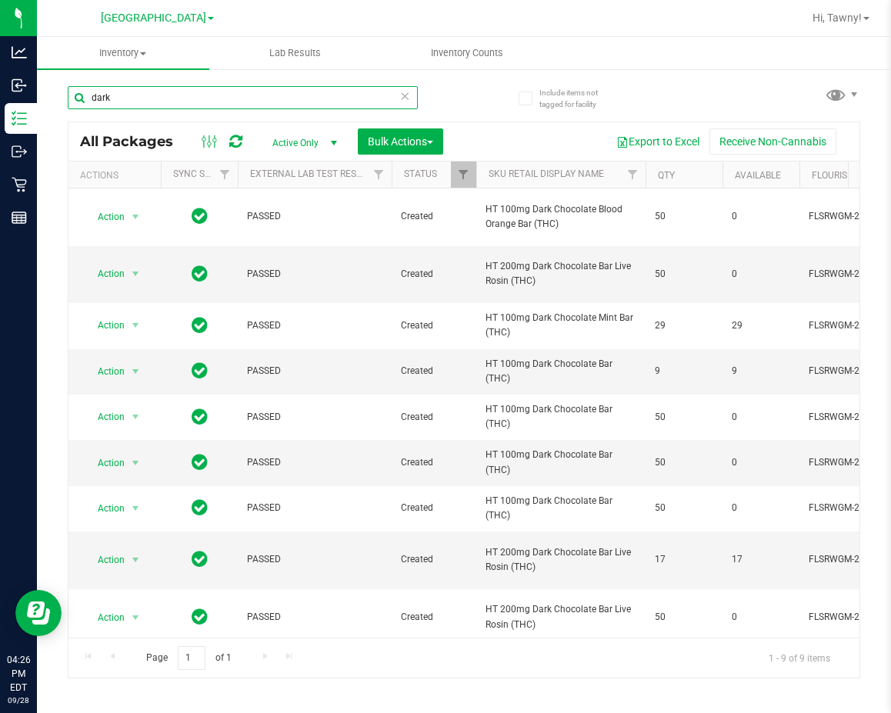
click at [172, 98] on input "dark" at bounding box center [243, 97] width 350 height 23
paste input "HT 100mg Dark Chocolate Bar (THC)"
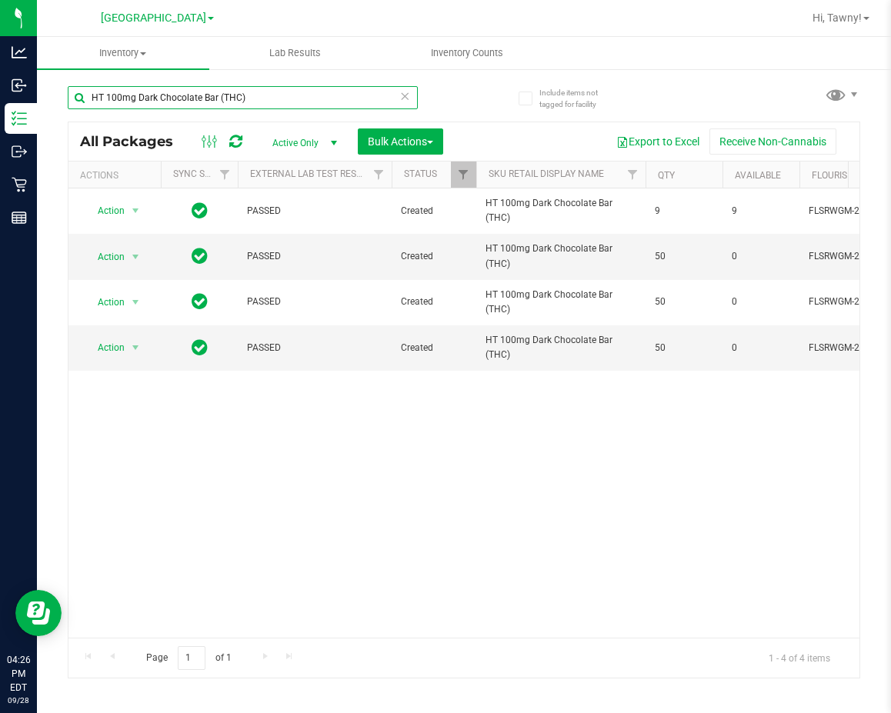
click at [327, 98] on input "HT 100mg Dark Chocolate Bar (THC)" at bounding box center [243, 97] width 350 height 23
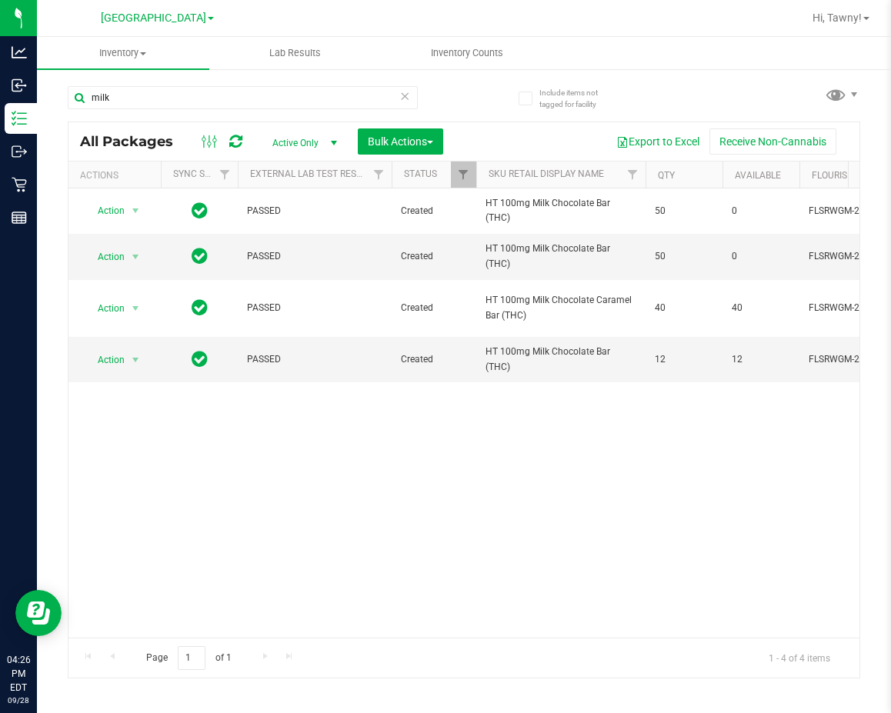
click at [592, 459] on div "Action Action Edit attributes Global inventory Locate package Package audit log…" at bounding box center [463, 412] width 791 height 449
click at [157, 95] on input "milk" at bounding box center [243, 97] width 350 height 23
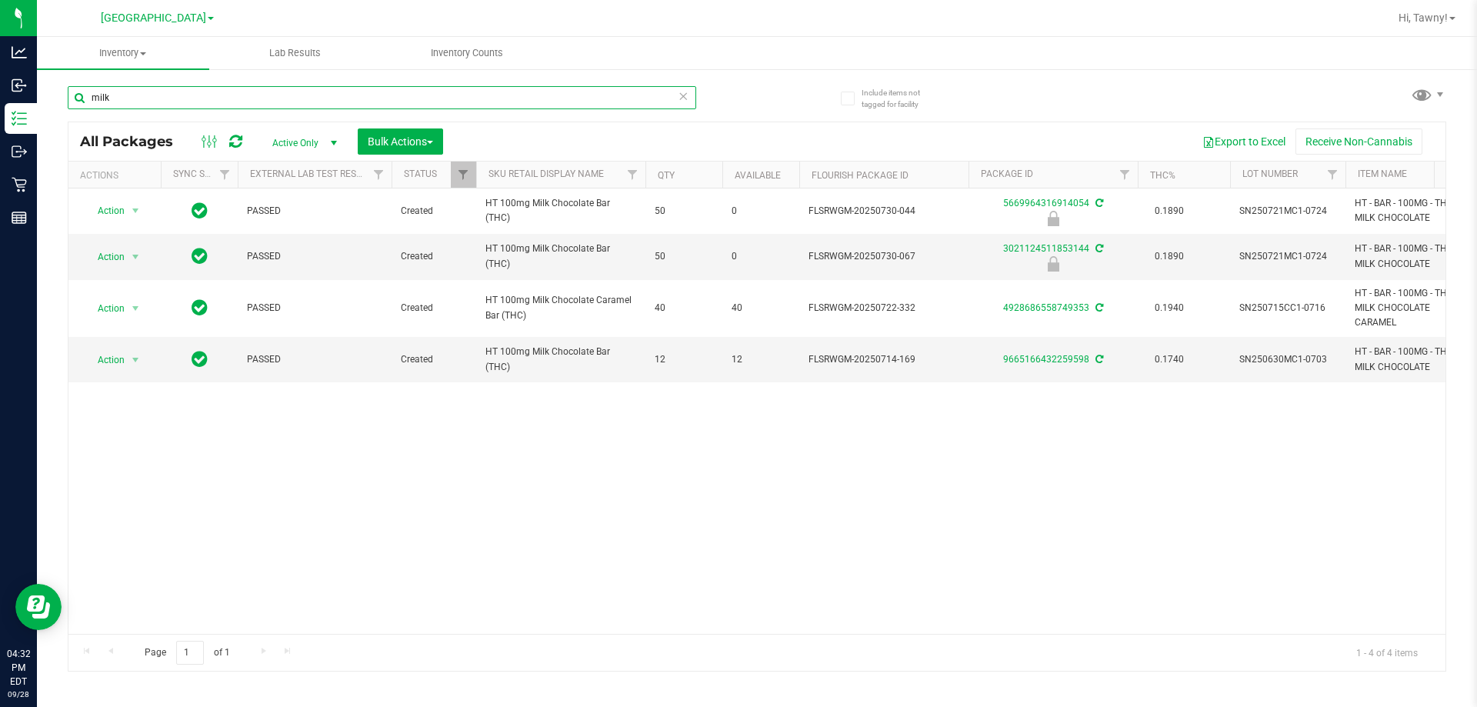
click at [217, 102] on input "milk" at bounding box center [382, 97] width 629 height 23
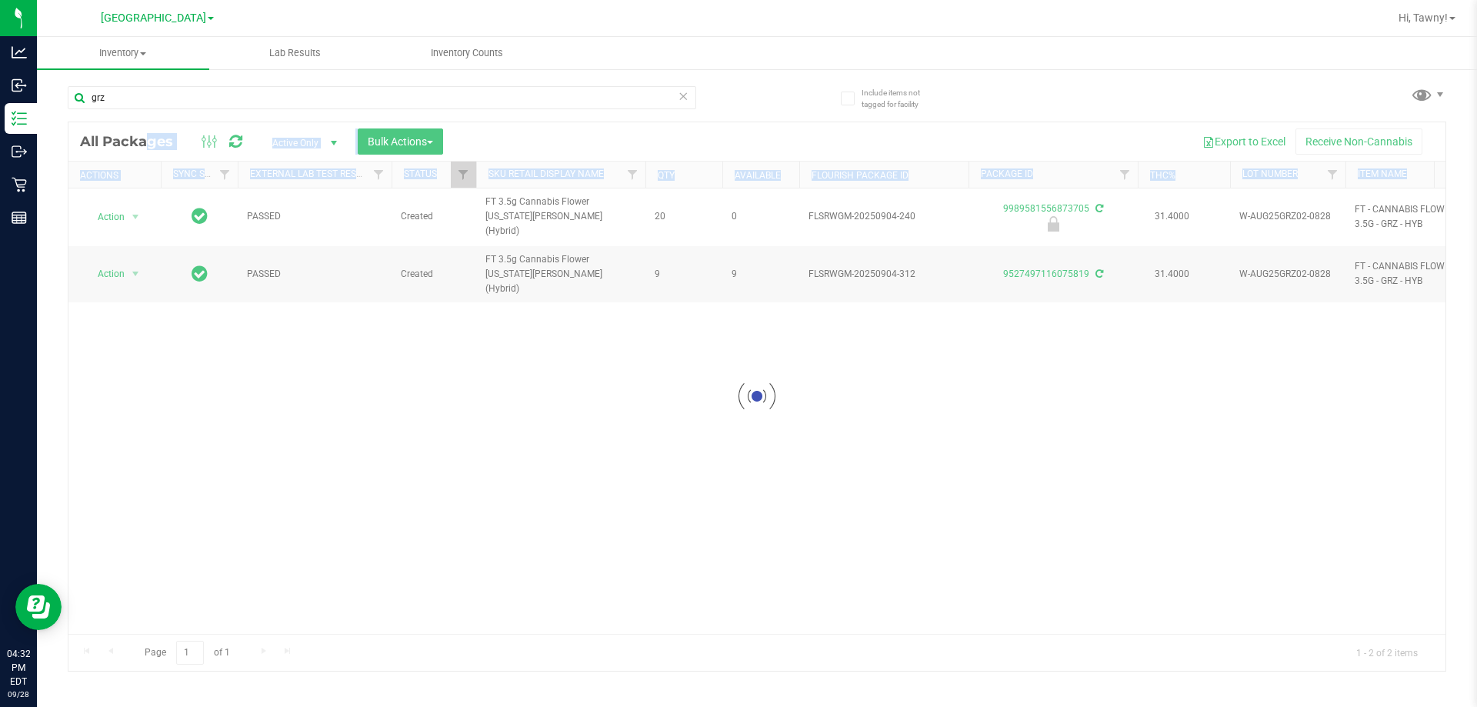
drag, startPoint x: 449, startPoint y: 625, endPoint x: 611, endPoint y: 621, distance: 161.6
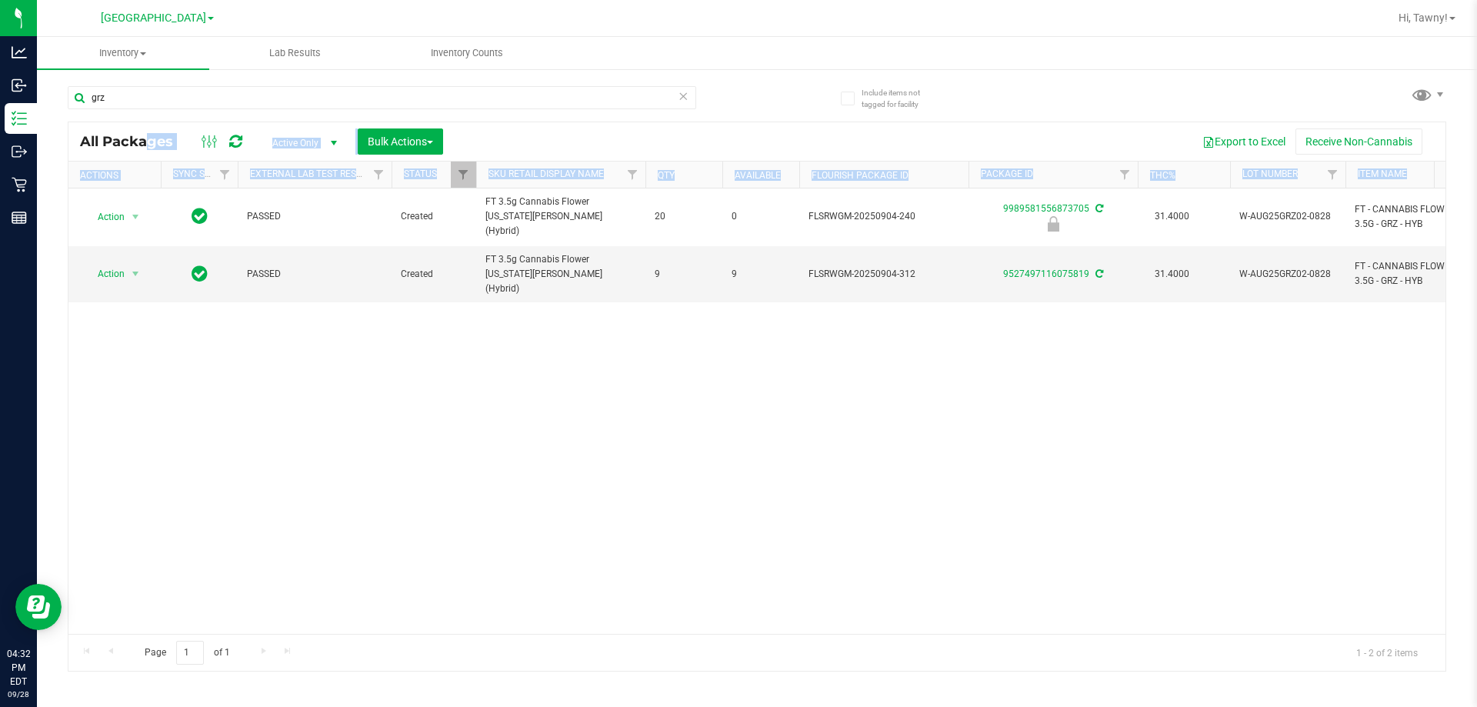
click at [447, 477] on div "Action Action Edit attributes Global inventory Locate package Package audit log…" at bounding box center [756, 410] width 1377 height 445
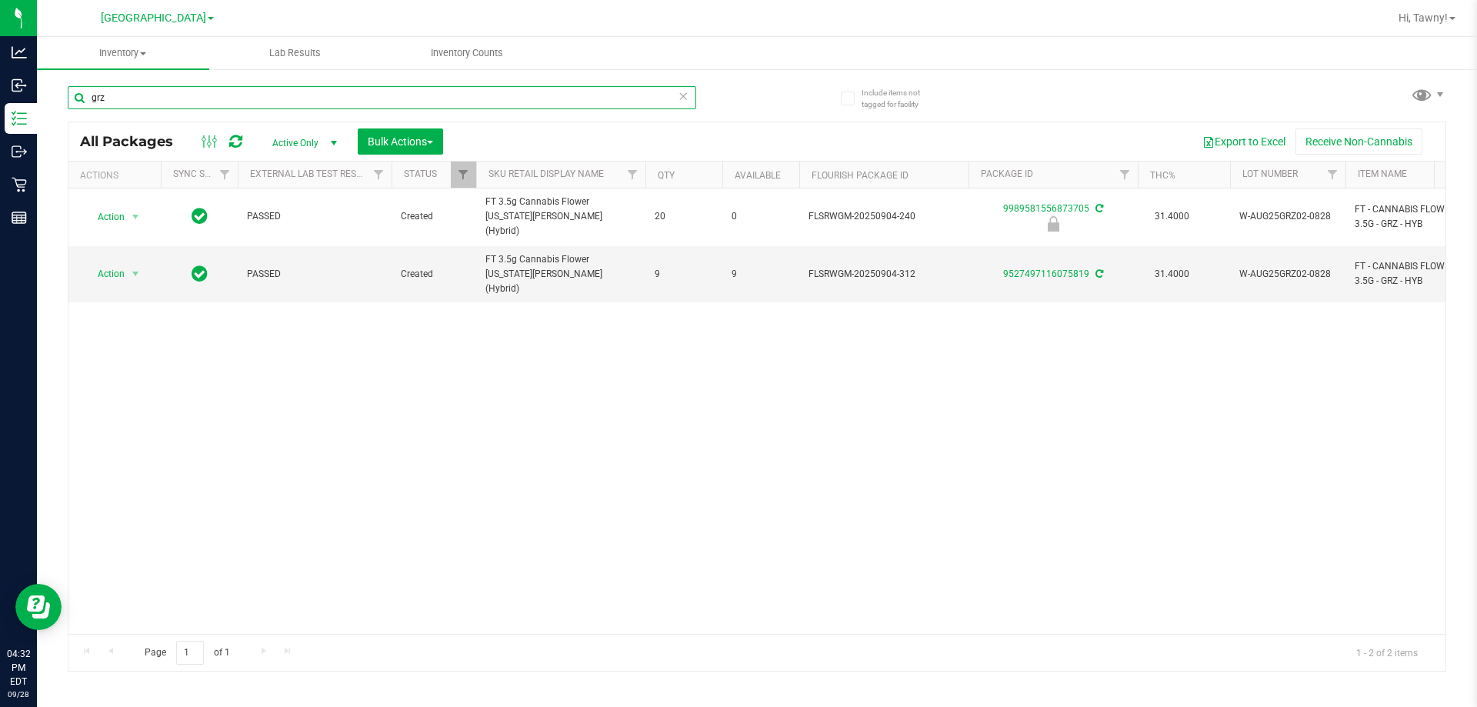
click at [245, 98] on input "grz" at bounding box center [382, 97] width 629 height 23
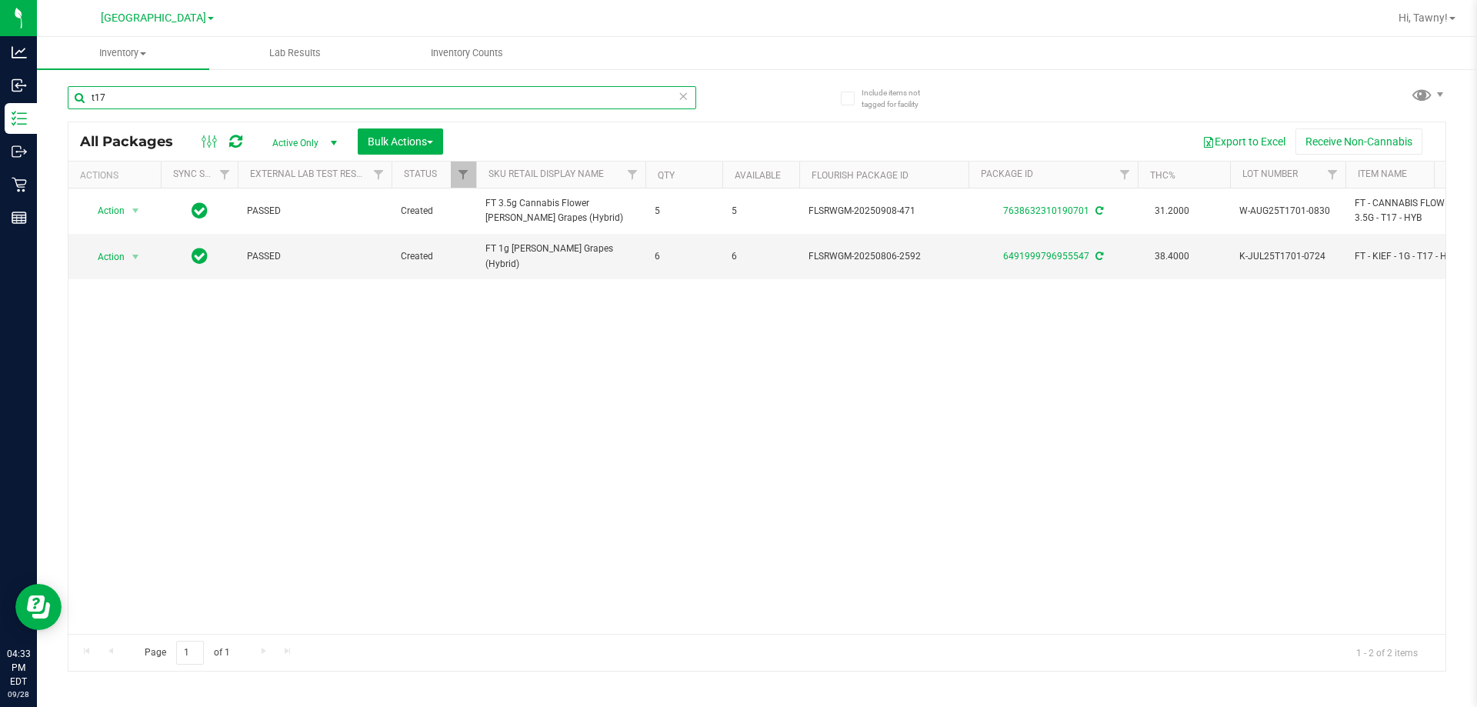
click at [249, 95] on input "t17" at bounding box center [382, 97] width 629 height 23
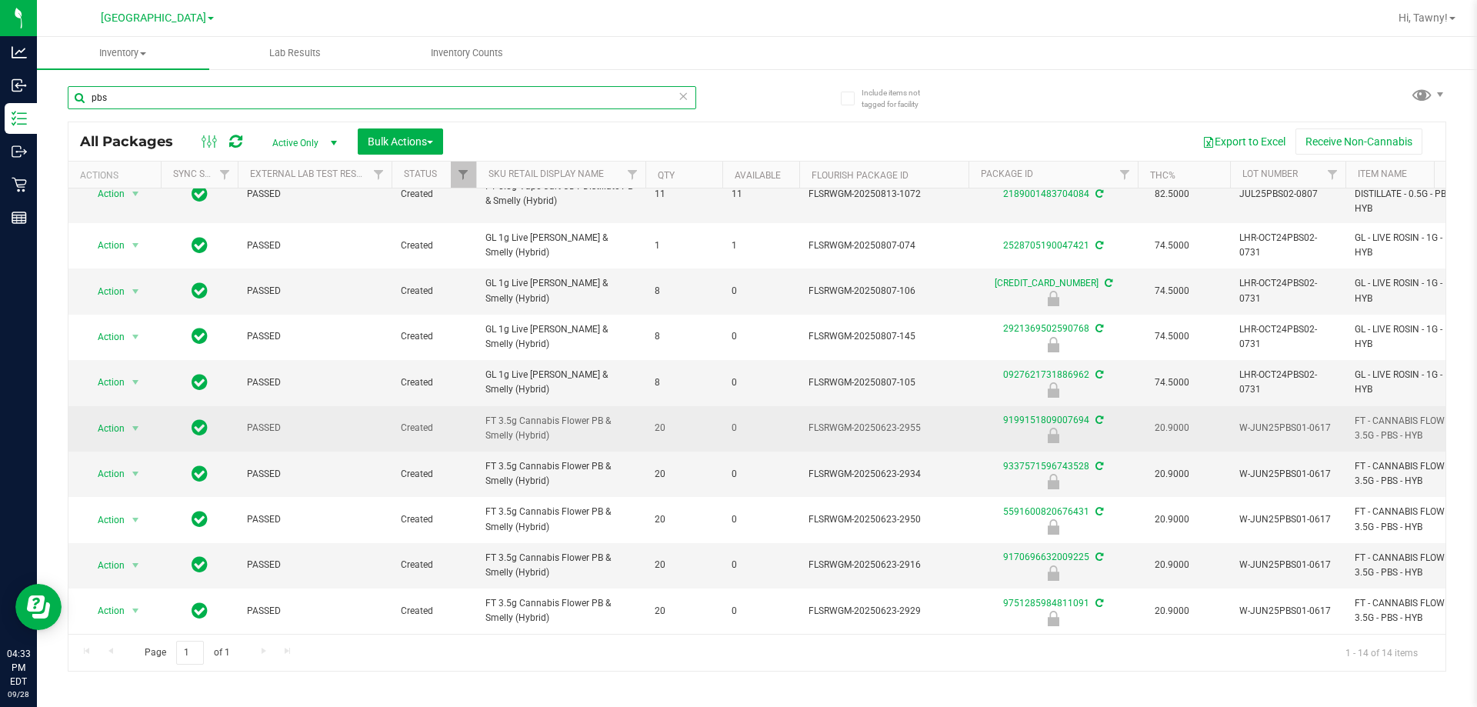
scroll to position [154, 0]
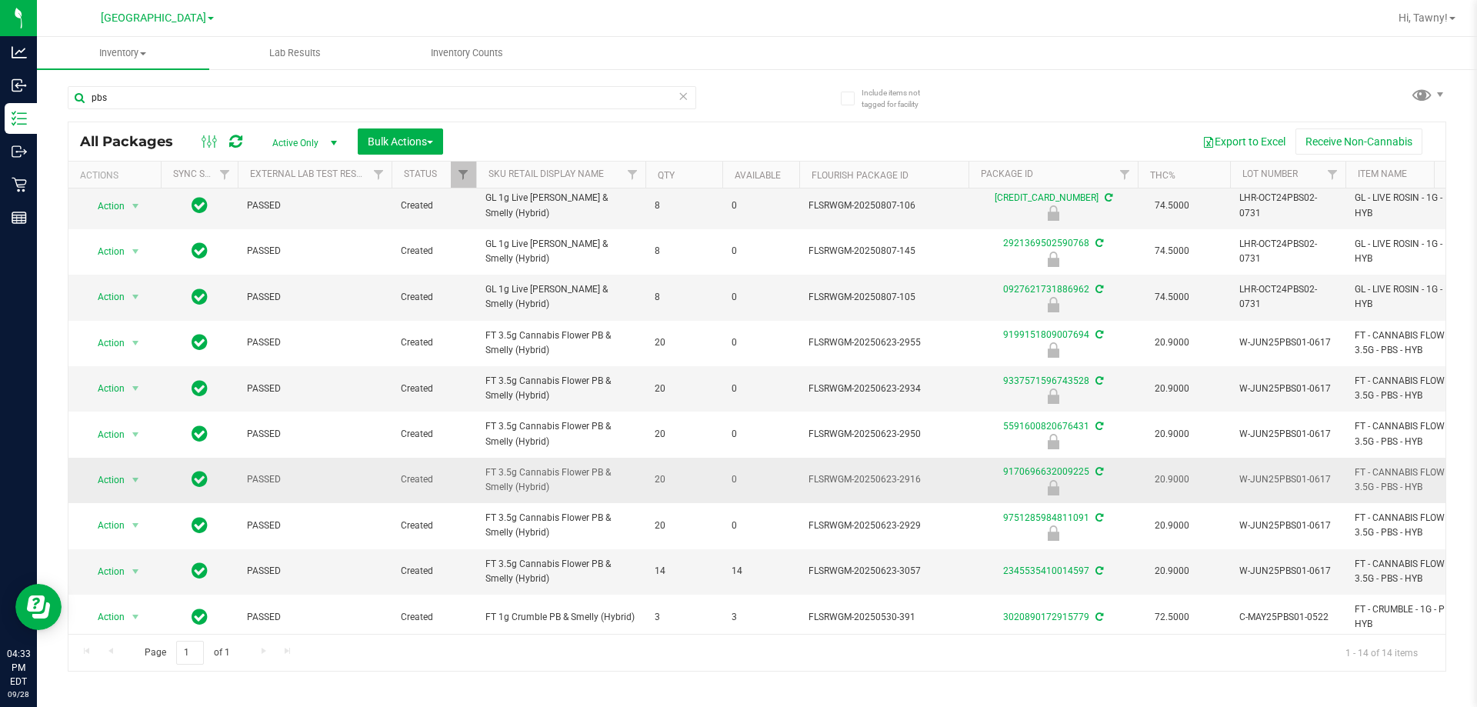
click at [558, 480] on span "FT 3.5g Cannabis Flower PB & Smelly (Hybrid)" at bounding box center [560, 479] width 151 height 29
copy tr "FT 3.5g Cannabis Flower PB & Smelly (Hybrid)"
click at [230, 110] on div "pbs" at bounding box center [382, 103] width 629 height 35
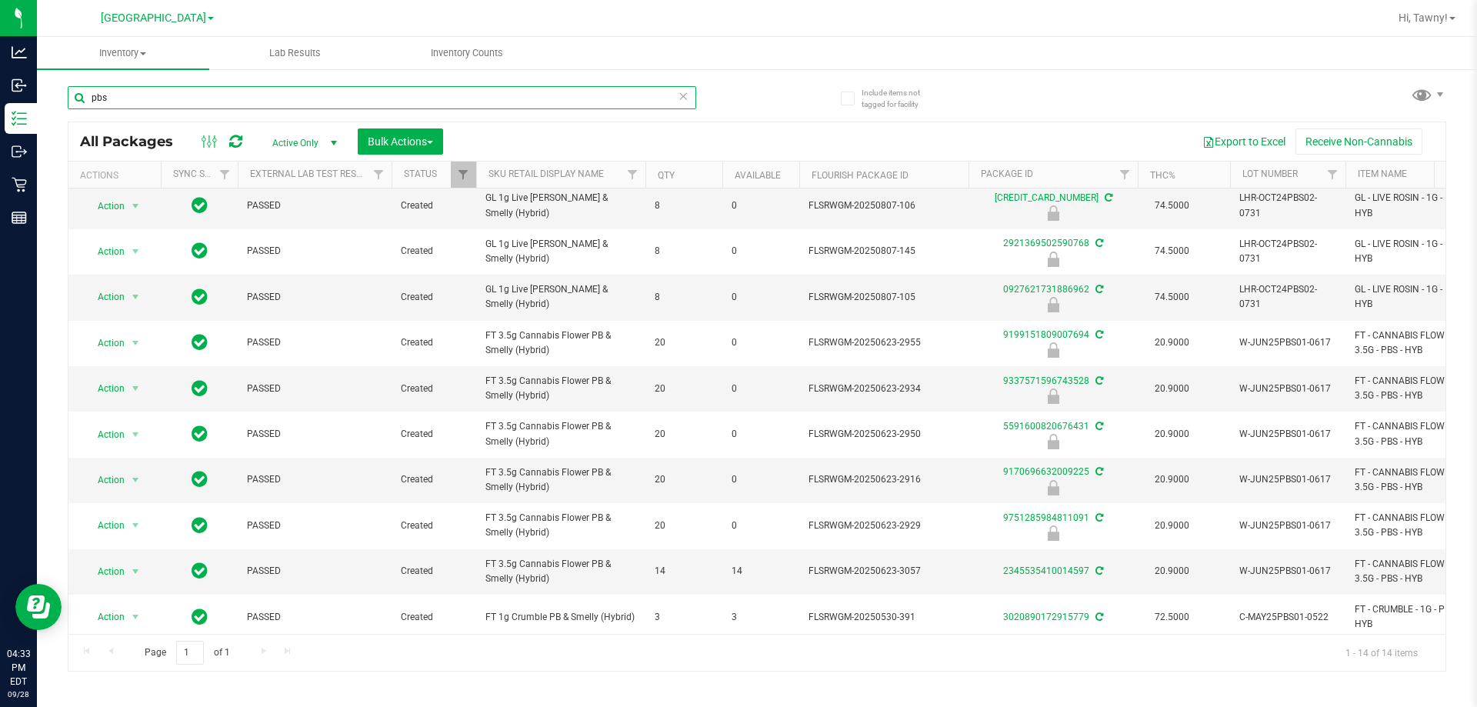
click at [242, 103] on input "pbs" at bounding box center [382, 97] width 629 height 23
click at [244, 103] on input "pbs" at bounding box center [382, 97] width 629 height 23
paste input "FT 3.5g Cannabis Flower PB & Smelly (Hybrid)"
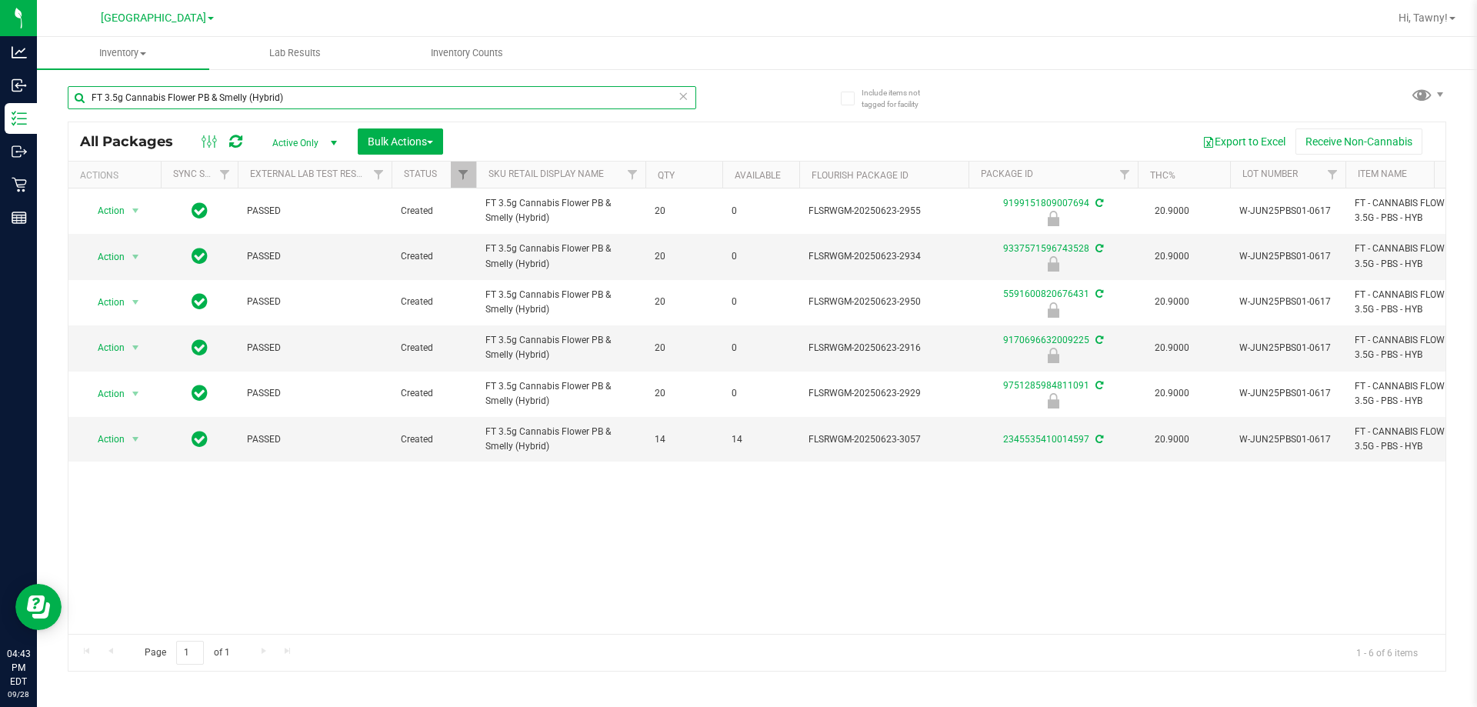
click at [238, 102] on input "FT 3.5g Cannabis Flower PB & Smelly (Hybrid)" at bounding box center [382, 97] width 629 height 23
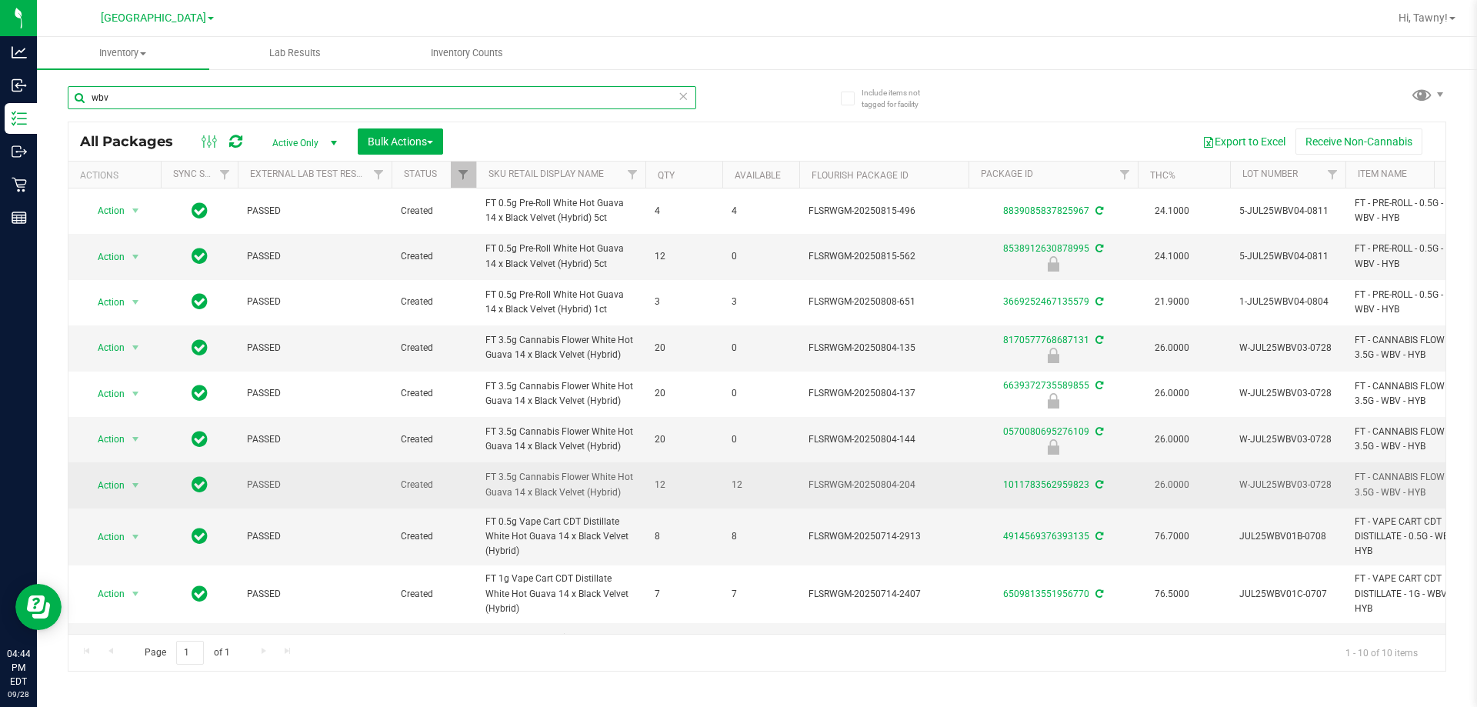
scroll to position [45, 0]
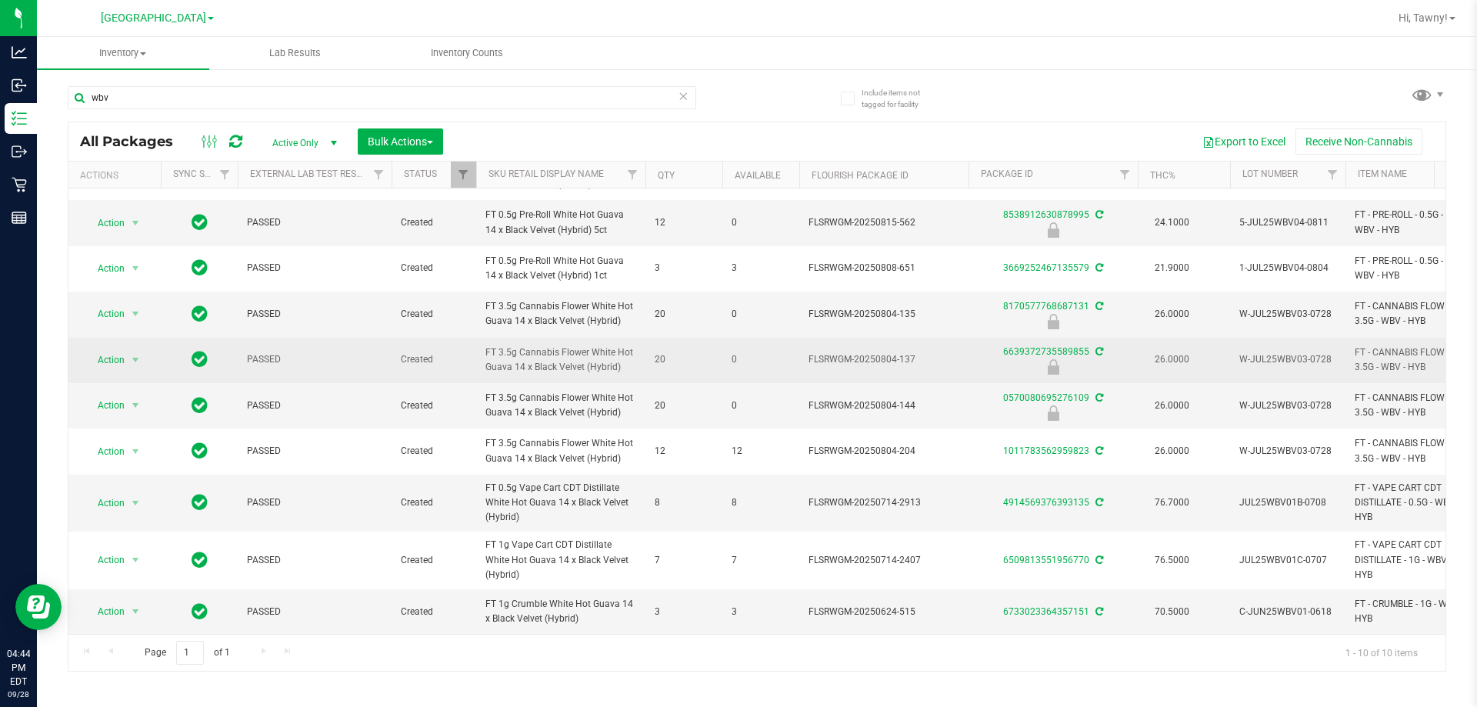
click at [567, 362] on span "FT 3.5g Cannabis Flower White Hot Guava 14 x Black Velvet (Hybrid)" at bounding box center [560, 359] width 151 height 29
click at [569, 352] on span "FT 3.5g Cannabis Flower White Hot Guava 14 x Black Velvet (Hybrid)" at bounding box center [560, 359] width 151 height 29
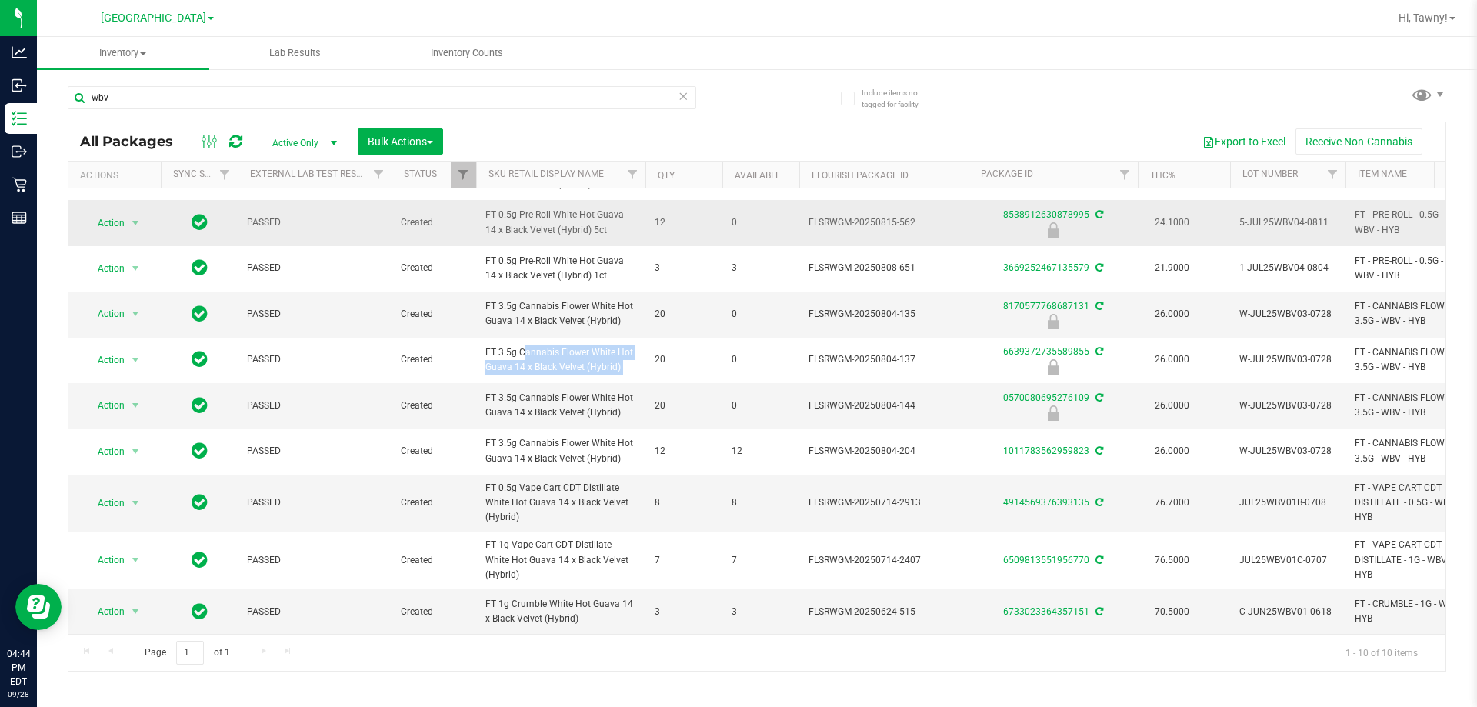
copy tr "FT 3.5g Cannabis Flower White Hot Guava 14 x Black Velvet (Hybrid)"
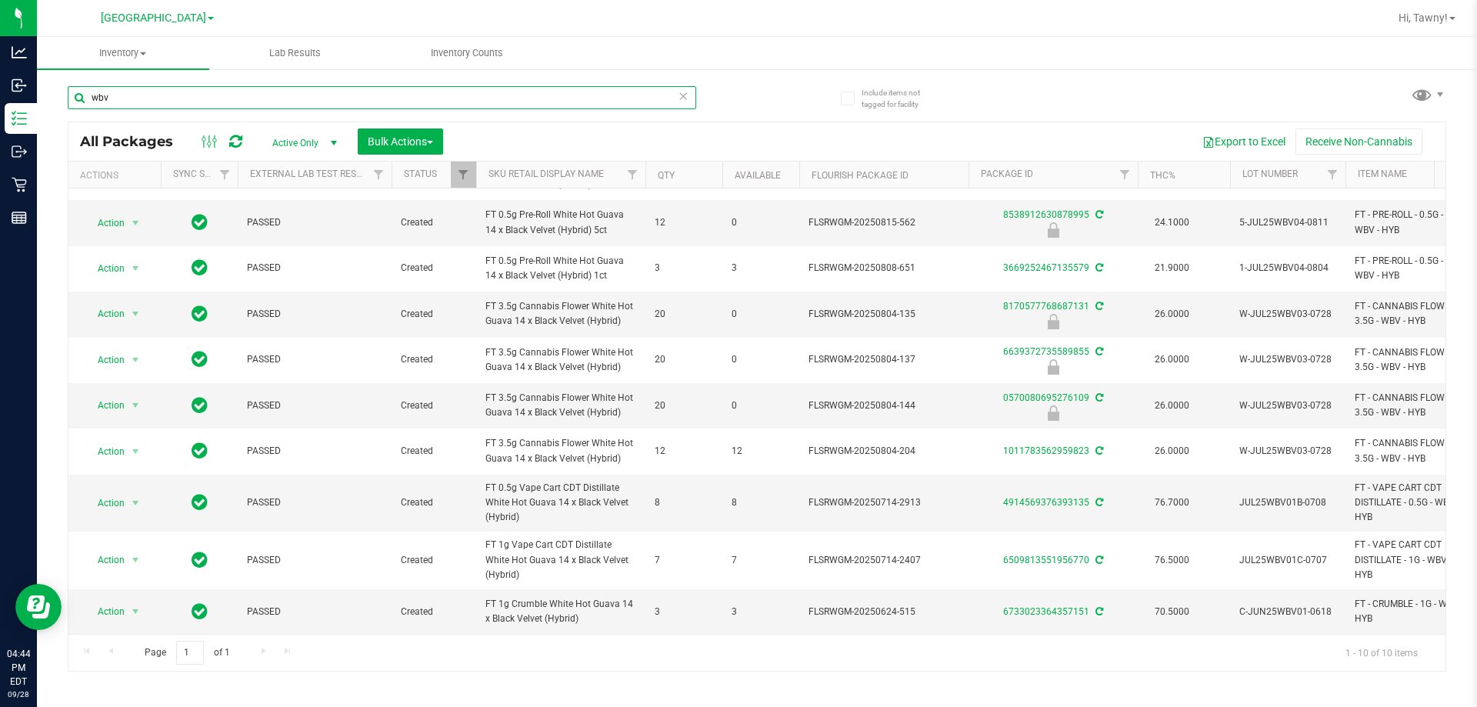
click at [437, 94] on input "wbv" at bounding box center [382, 97] width 629 height 23
paste input "FT 3.5g Cannabis Flower White Hot Guava 14 x Black Velvet (Hybrid)"
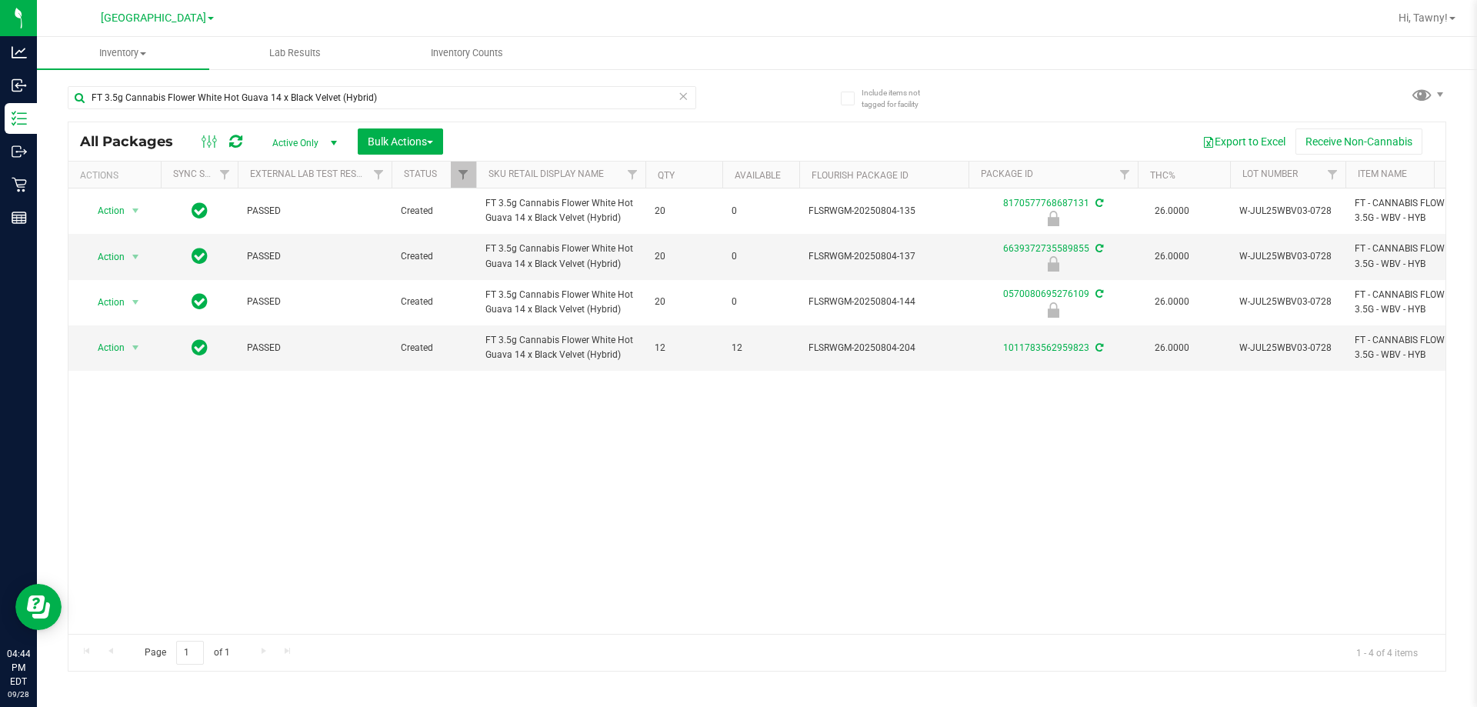
click at [422, 509] on div "Action Action Edit attributes Global inventory Locate package Package audit log…" at bounding box center [756, 410] width 1377 height 445
click at [289, 94] on input "FT 3.5g Cannabis Flower White Hot Guava 14 x Black Velvet (Hybrid)" at bounding box center [382, 97] width 629 height 23
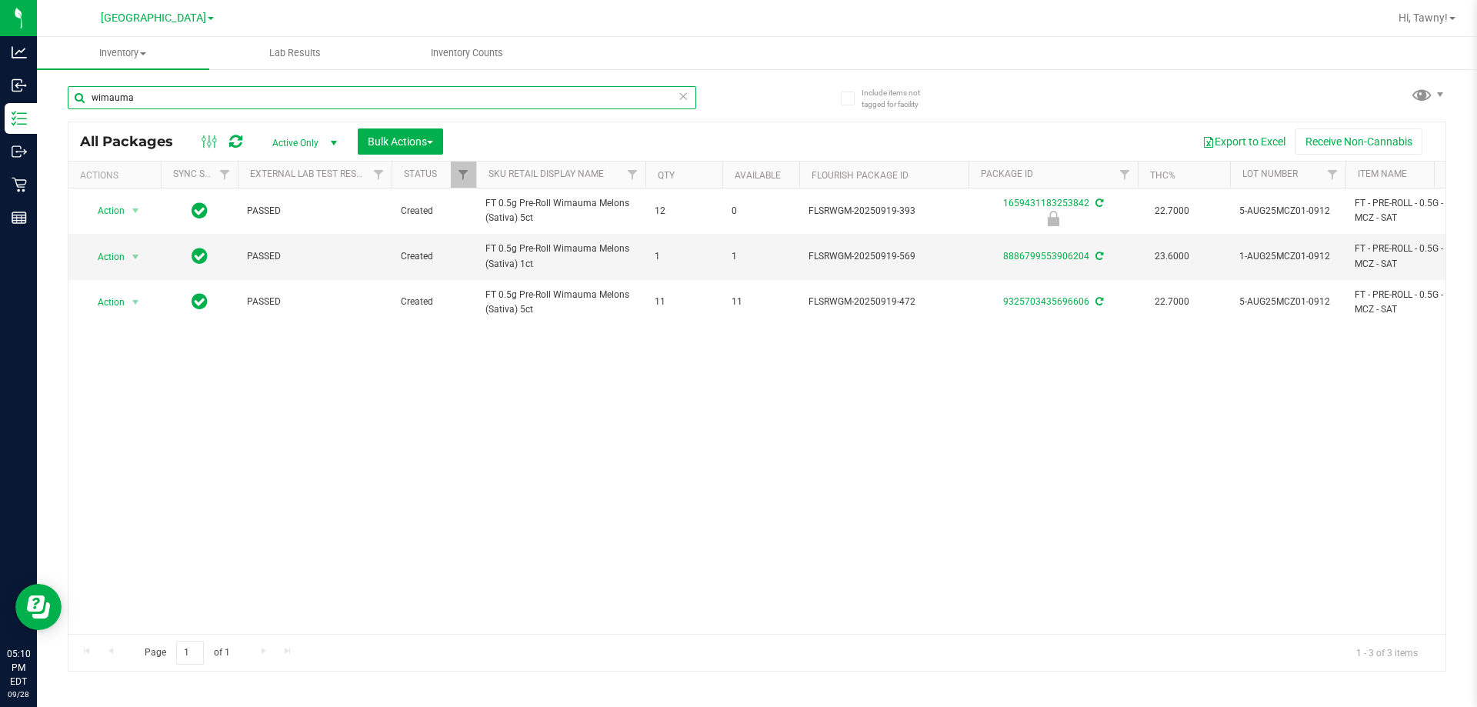
click at [229, 99] on input "wimauma" at bounding box center [382, 97] width 629 height 23
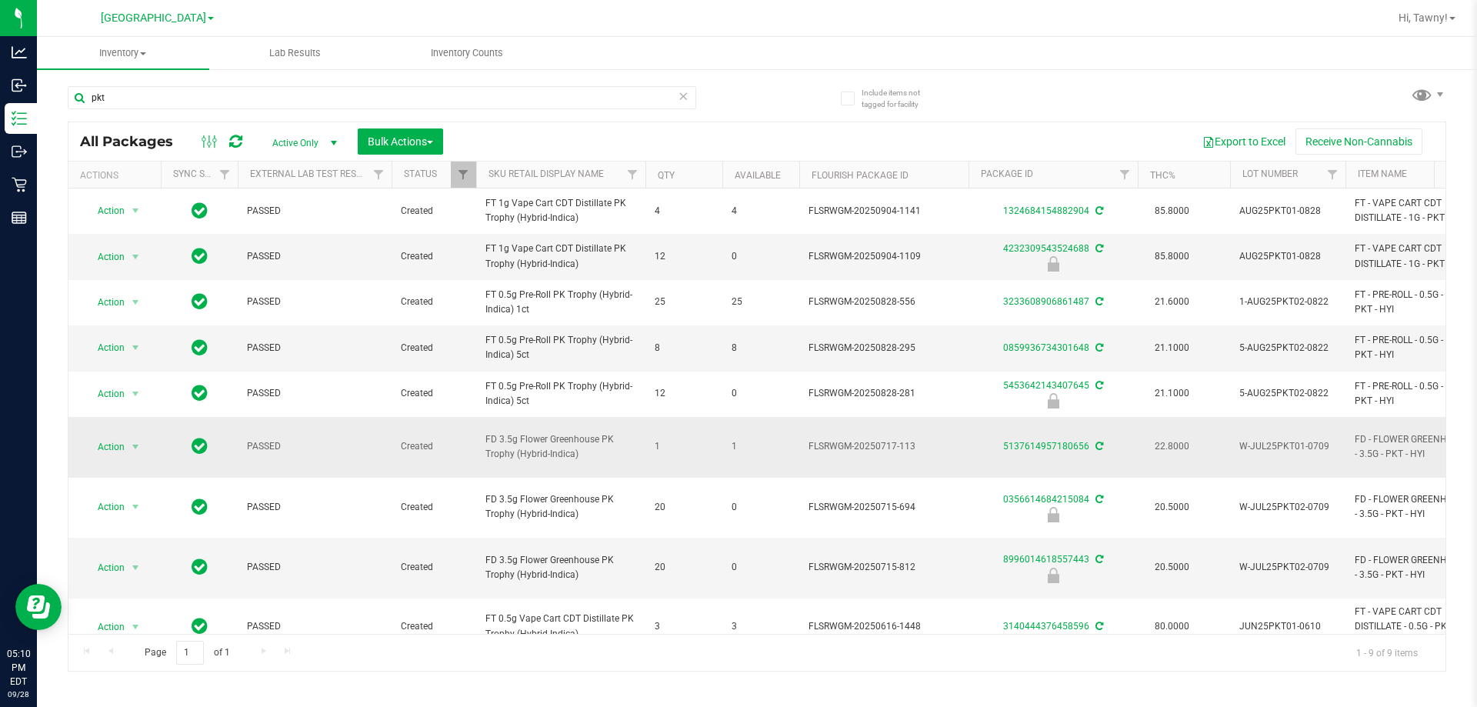
click at [530, 444] on span "FD 3.5g Flower Greenhouse PK Trophy (Hybrid-Indica)" at bounding box center [560, 446] width 151 height 29
copy tr "FD 3.5g Flower Greenhouse PK Trophy (Hybrid-Indica)"
click at [238, 100] on input "pkt" at bounding box center [382, 97] width 629 height 23
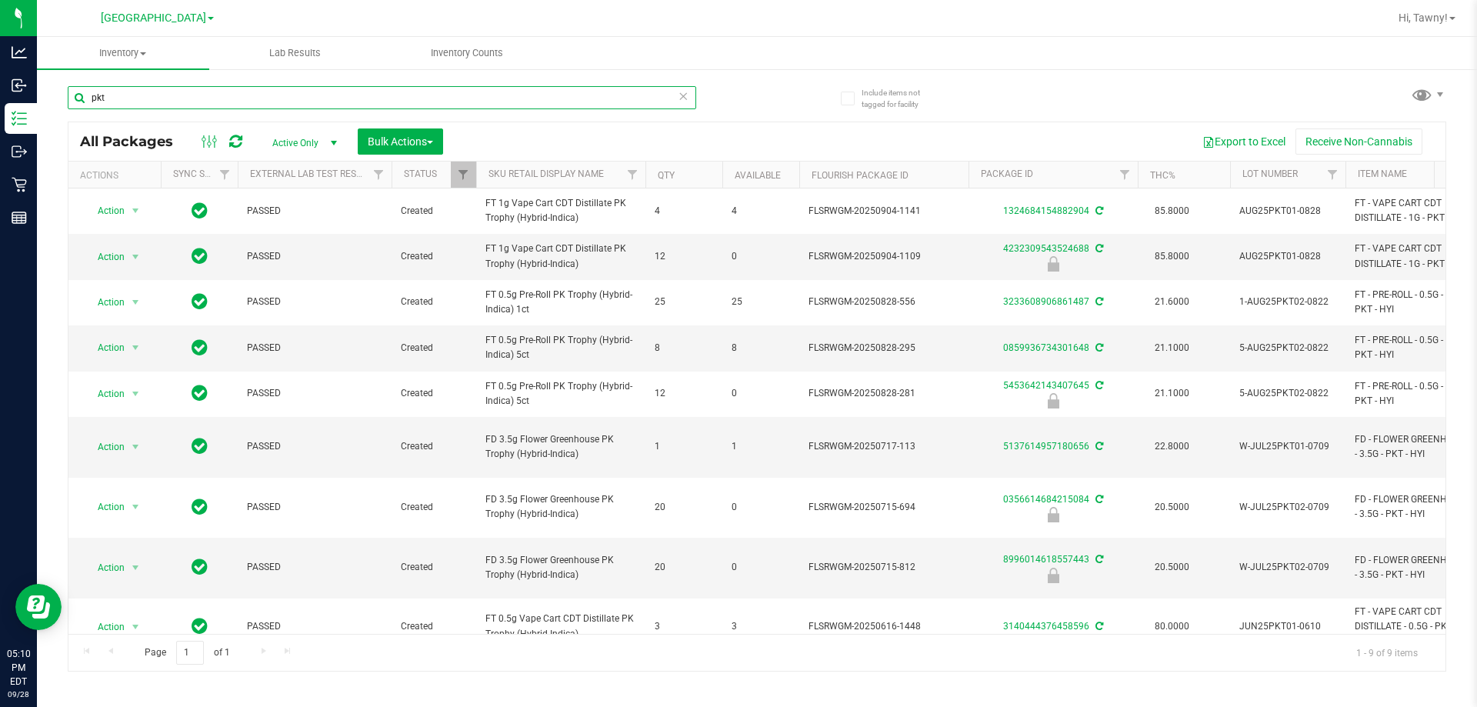
click at [238, 100] on input "pkt" at bounding box center [382, 97] width 629 height 23
paste input "FD 3.5g Flower Greenhouse PK Trophy (Hybrid-Indica)"
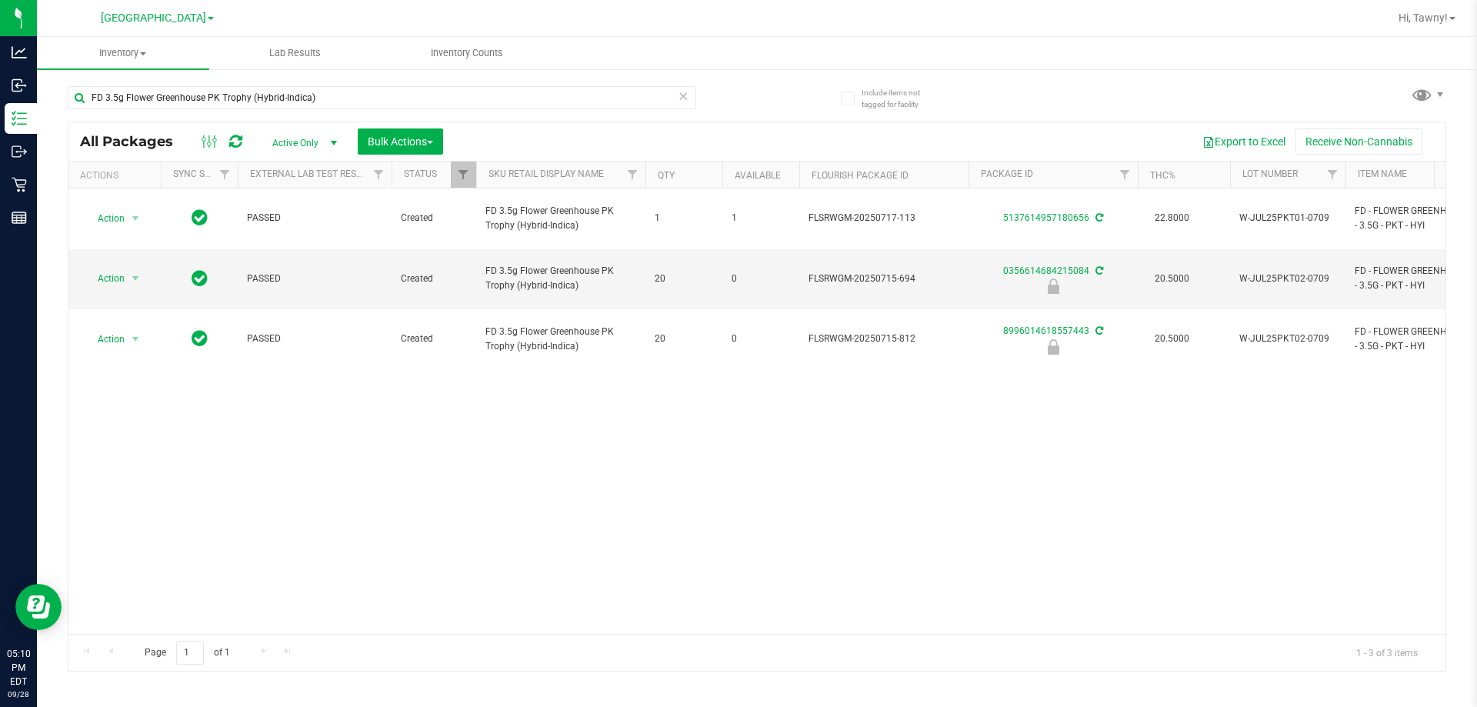
click at [331, 363] on div "Action Action Adjust qty Create package Edit attributes Global inventory Locate…" at bounding box center [756, 410] width 1377 height 445
click at [275, 99] on input "FD 3.5g Flower Greenhouse PK Trophy (Hybrid-Indica)" at bounding box center [382, 97] width 629 height 23
click at [277, 99] on input "FD 3.5g Flower Greenhouse PK Trophy (Hybrid-Indica)" at bounding box center [382, 97] width 629 height 23
type input "0356614684215084"
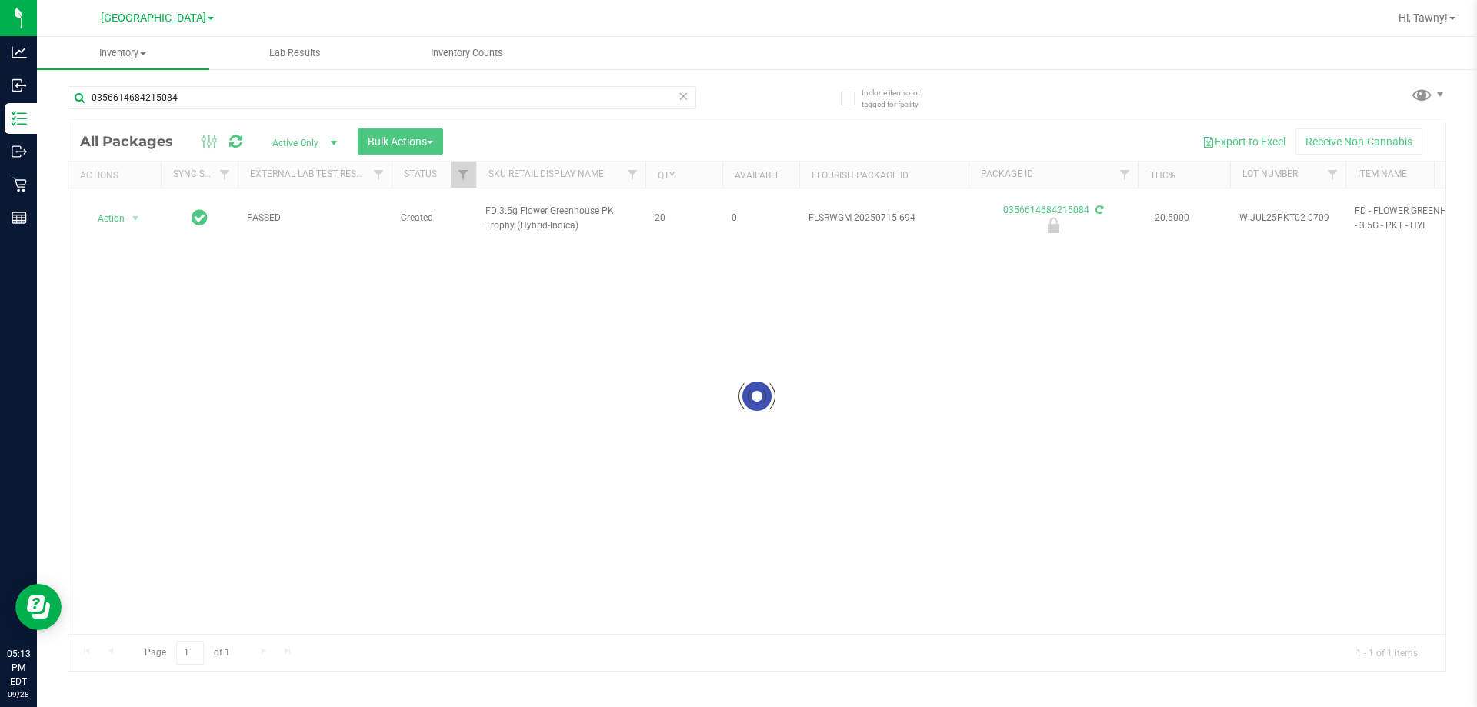
click at [115, 209] on div at bounding box center [756, 396] width 1377 height 549
click at [124, 212] on div at bounding box center [756, 396] width 1377 height 549
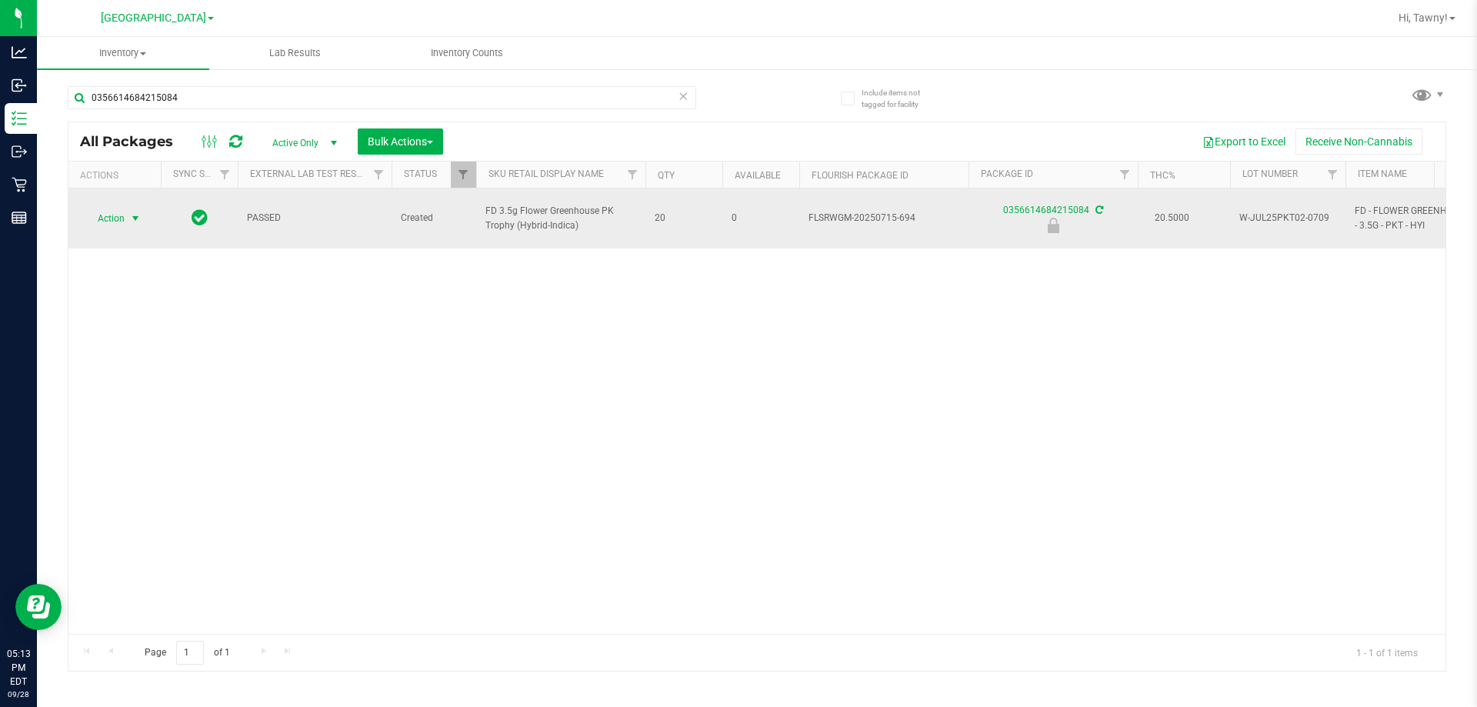
click at [127, 208] on span "select" at bounding box center [135, 219] width 19 height 22
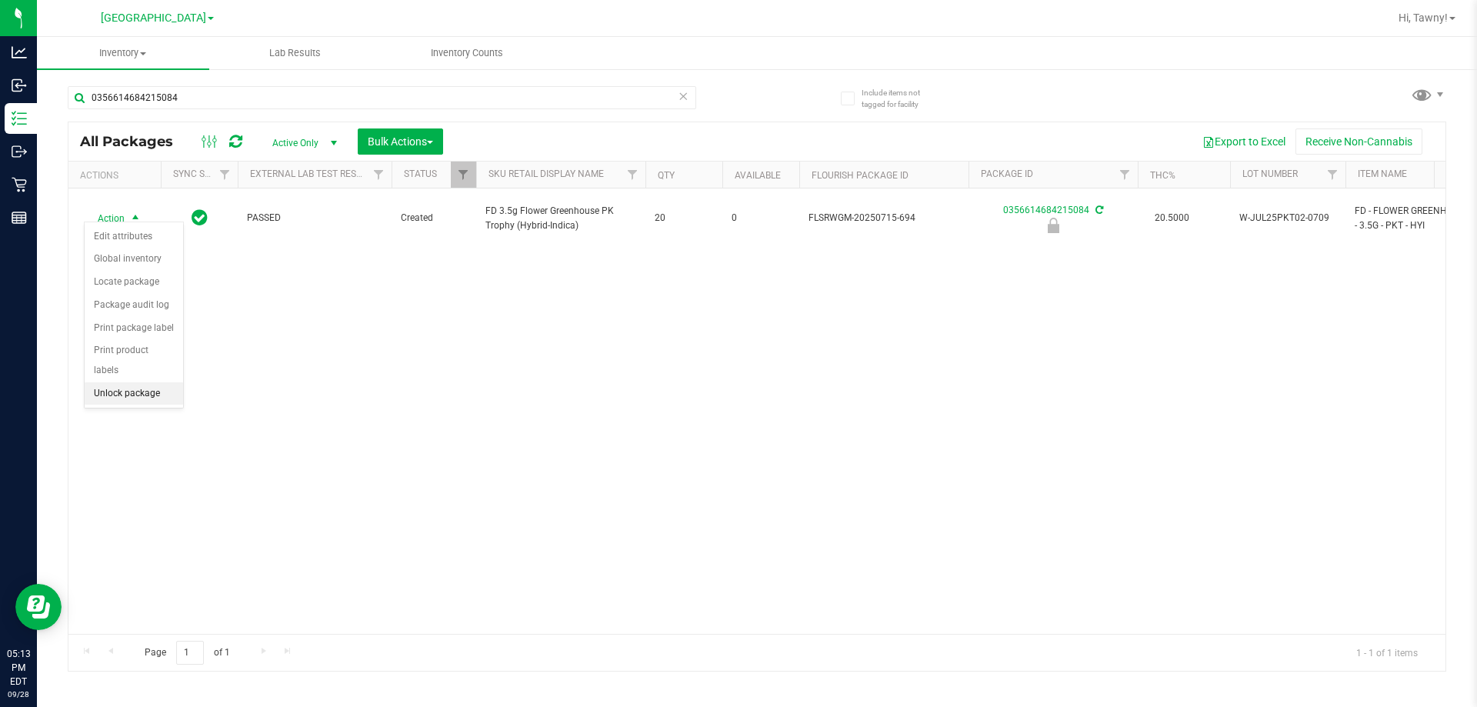
click at [147, 382] on li "Unlock package" at bounding box center [134, 393] width 98 height 23
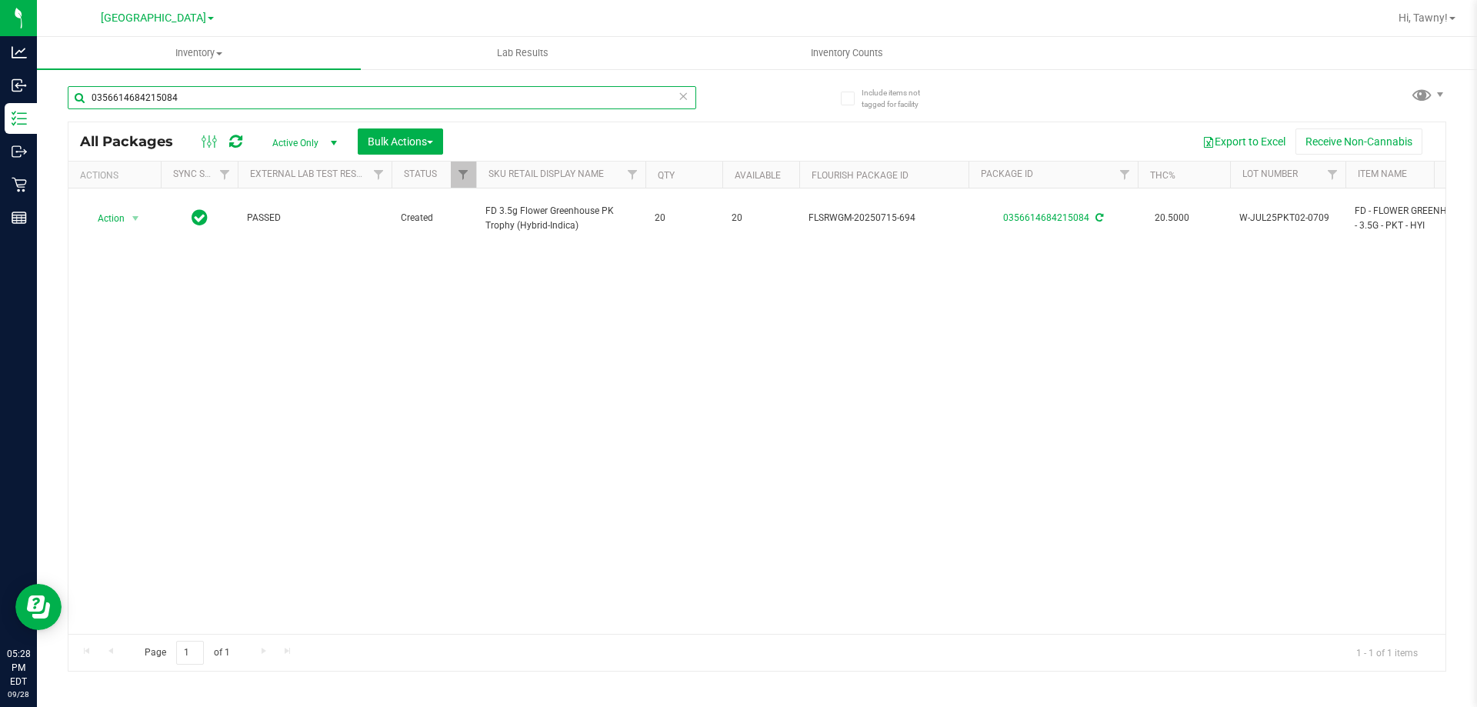
click at [378, 95] on input "0356614684215084" at bounding box center [382, 97] width 629 height 23
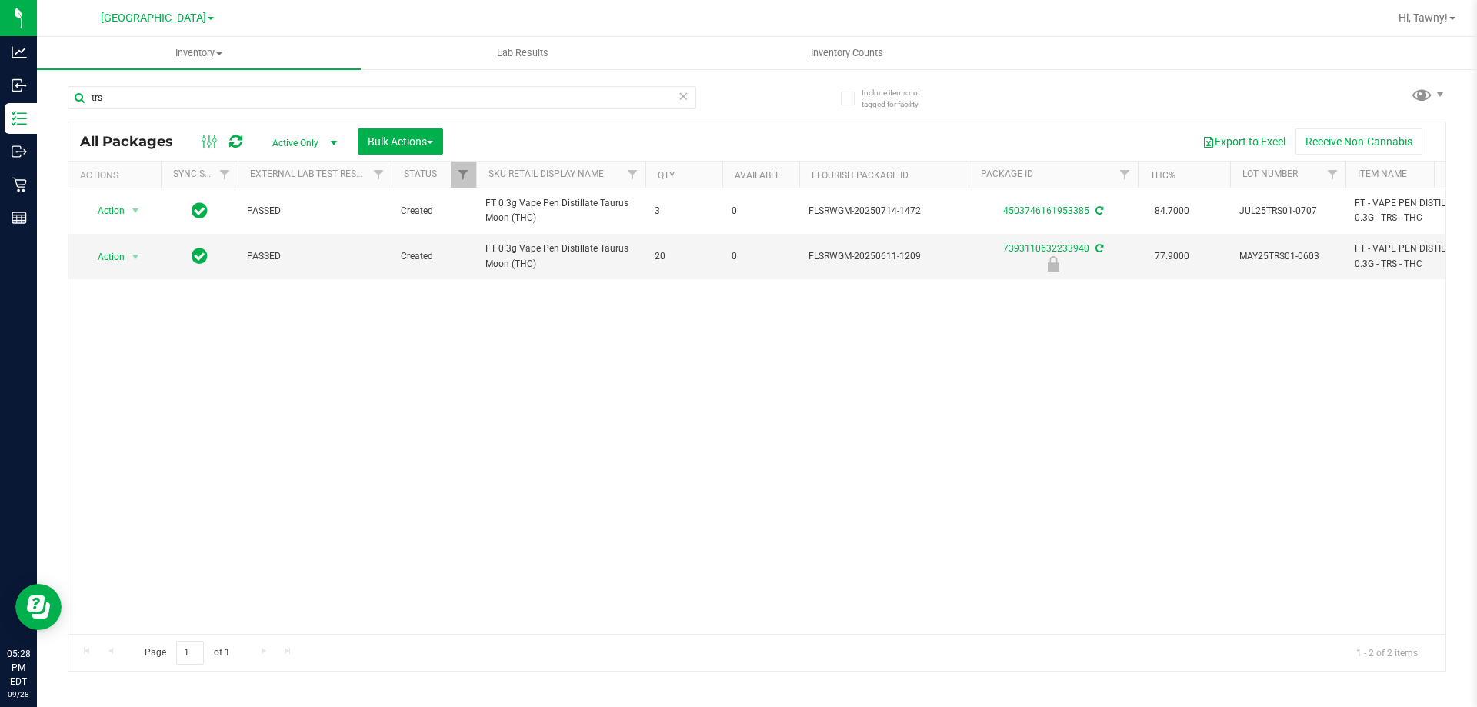
click at [292, 84] on div "trs" at bounding box center [412, 96] width 689 height 49
click at [286, 94] on input "trs" at bounding box center [382, 97] width 629 height 23
drag, startPoint x: 528, startPoint y: 375, endPoint x: 517, endPoint y: 376, distance: 10.9
click at [530, 375] on div "Action Action Adjust qty Create package Edit attributes Global inventory Locate…" at bounding box center [756, 410] width 1377 height 445
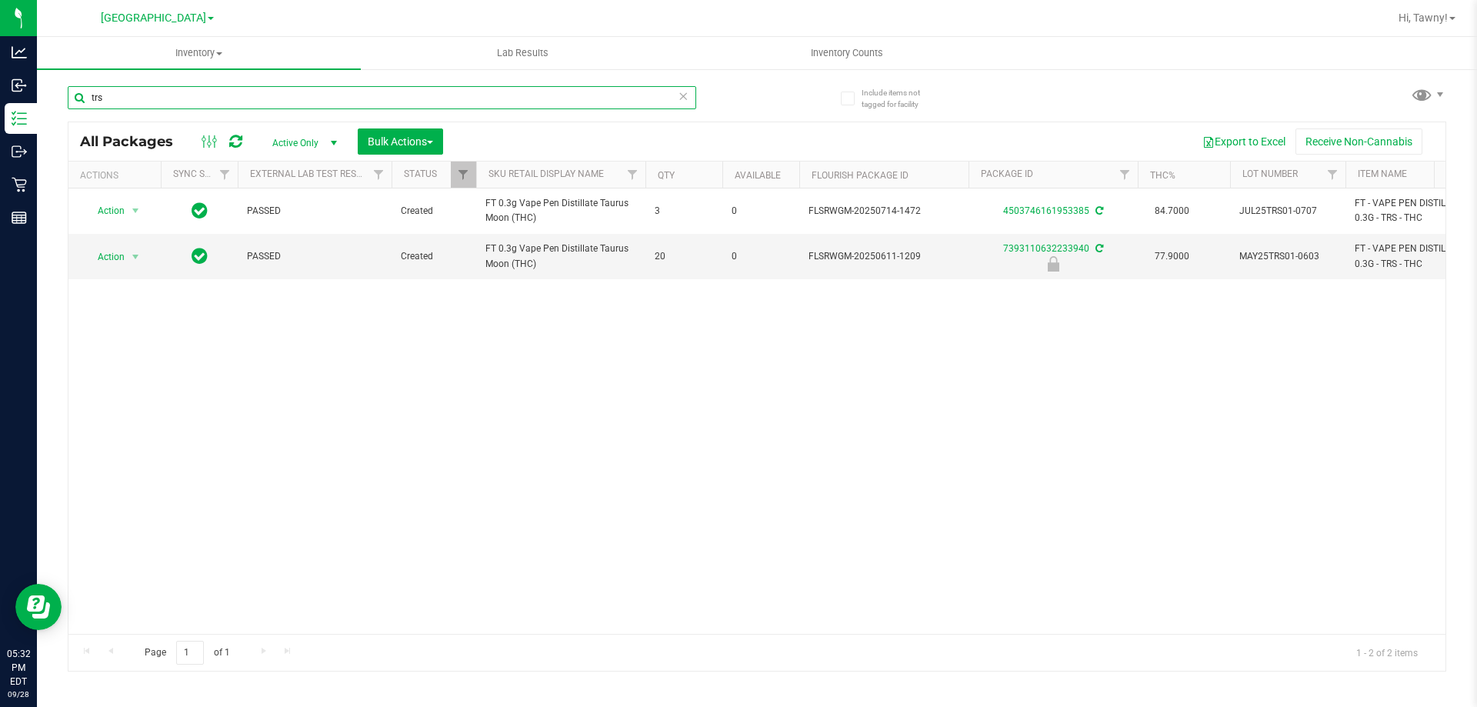
click at [337, 90] on input "trs" at bounding box center [382, 97] width 629 height 23
type input "pkn"
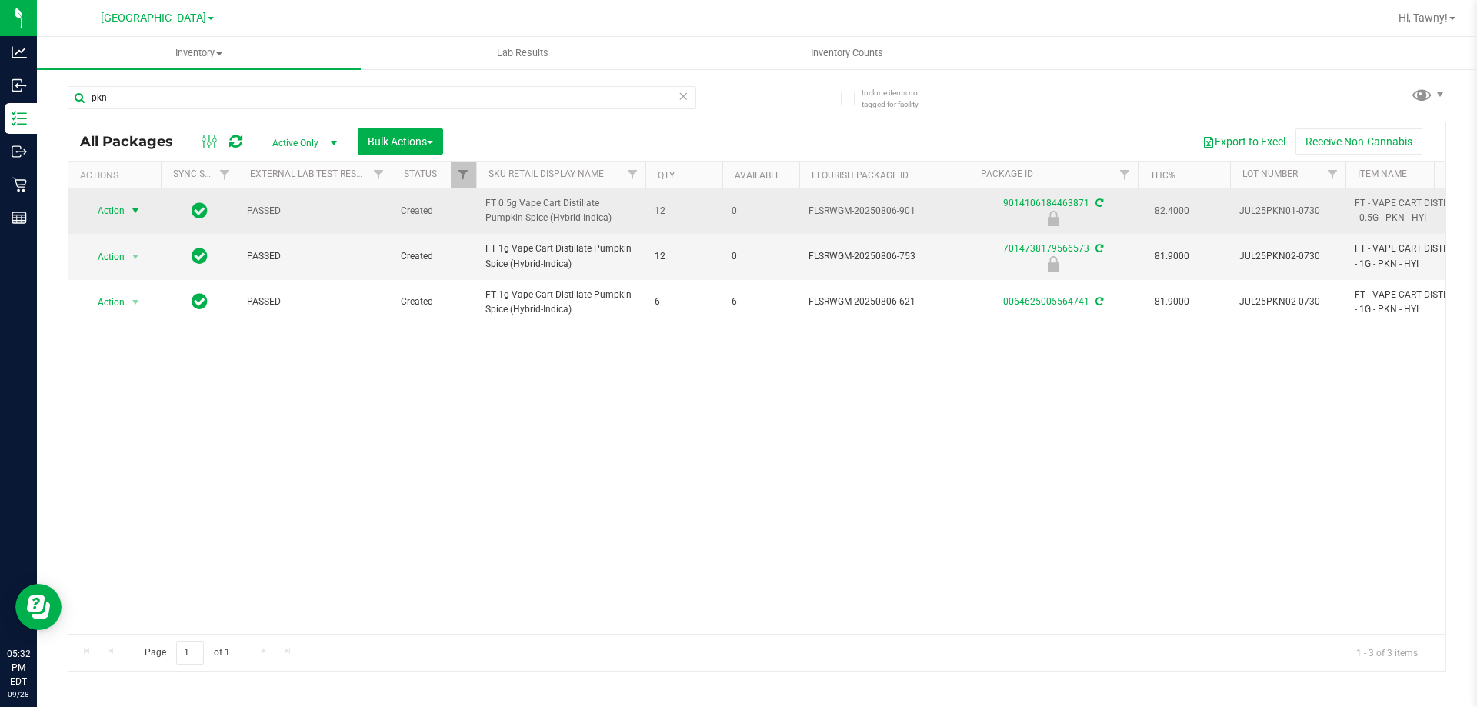
click at [111, 199] on td "Action Action Edit attributes Global inventory Locate package Package audit log…" at bounding box center [114, 210] width 92 height 45
click at [112, 210] on span "Action" at bounding box center [105, 211] width 42 height 22
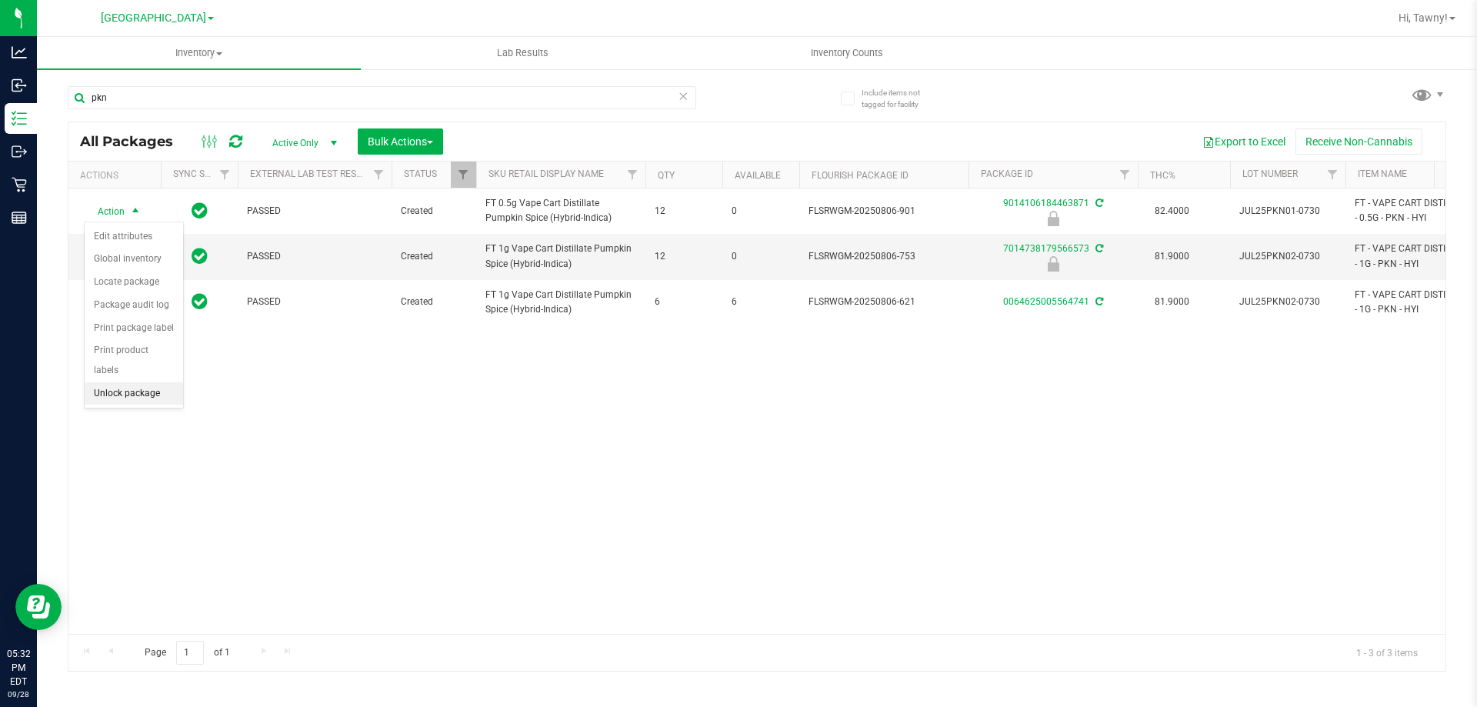
click at [143, 382] on li "Unlock package" at bounding box center [134, 393] width 98 height 23
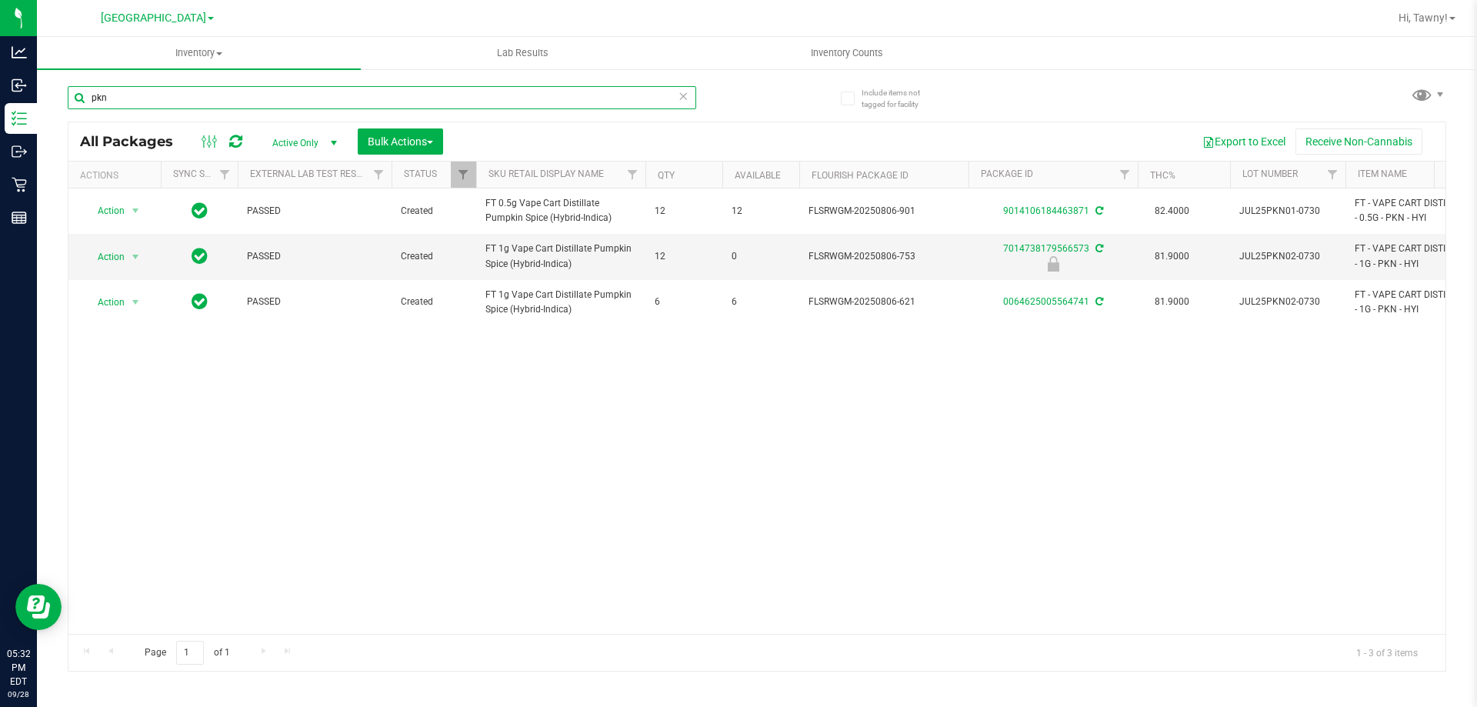
click at [185, 94] on input "pkn" at bounding box center [382, 97] width 629 height 23
click at [184, 94] on input "pkn" at bounding box center [382, 97] width 629 height 23
click at [183, 94] on input "pkn" at bounding box center [382, 97] width 629 height 23
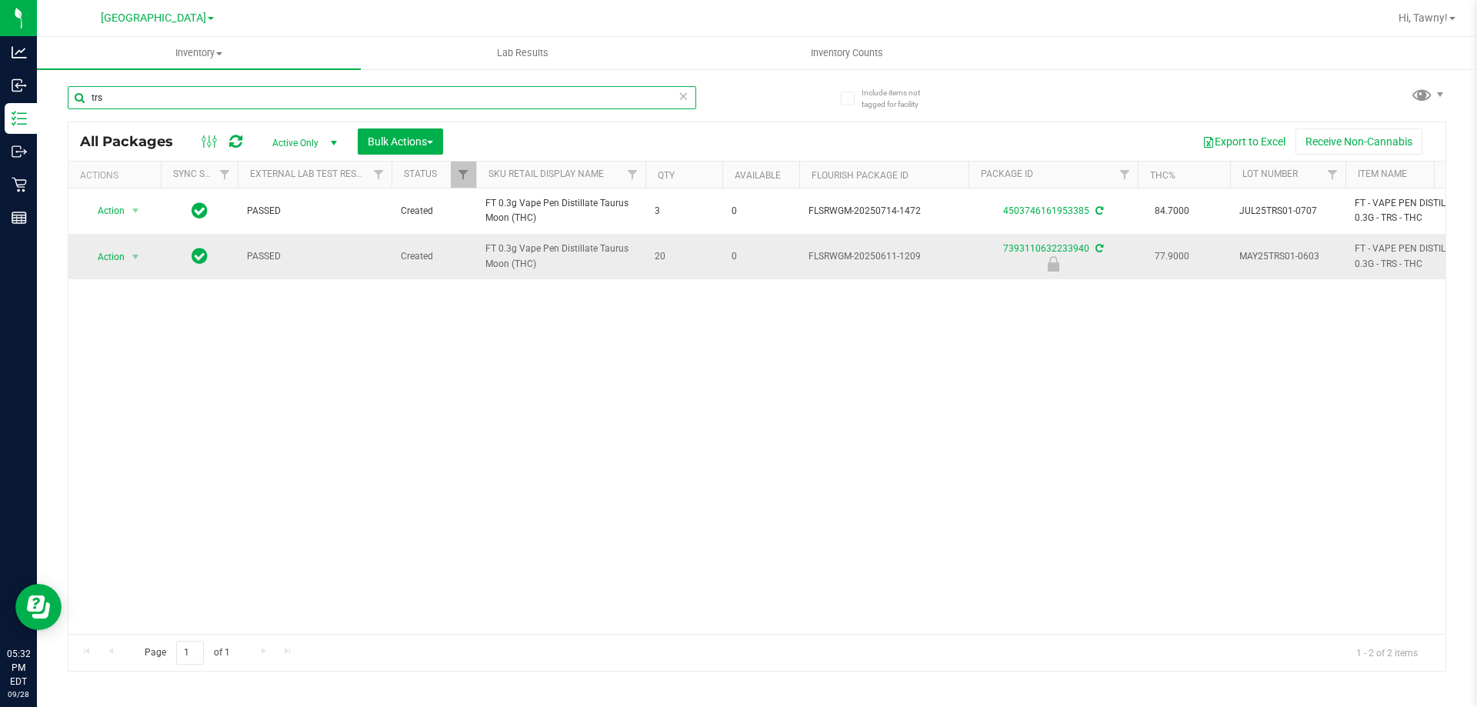
type input "trs"
click at [124, 255] on span "Action" at bounding box center [115, 257] width 62 height 22
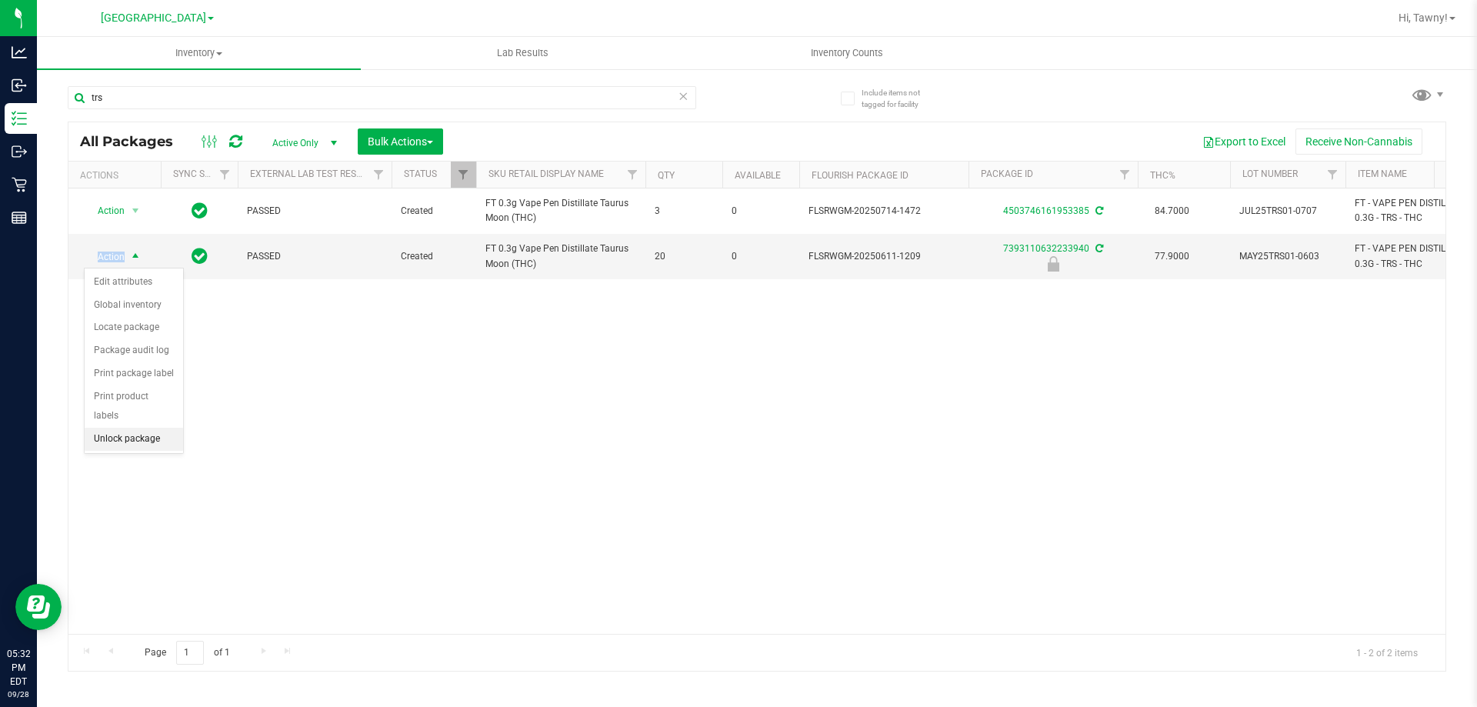
click at [149, 428] on li "Unlock package" at bounding box center [134, 439] width 98 height 23
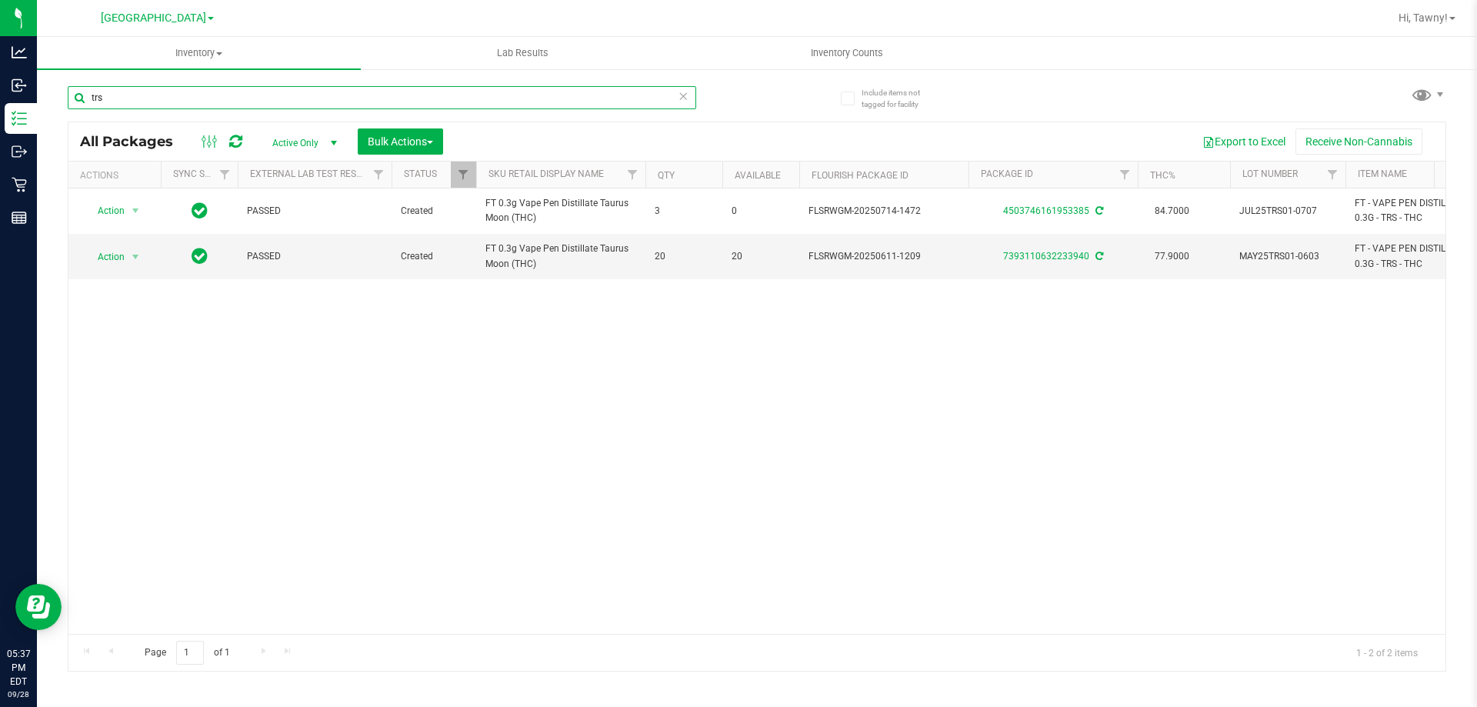
click at [313, 108] on input "trs" at bounding box center [382, 97] width 629 height 23
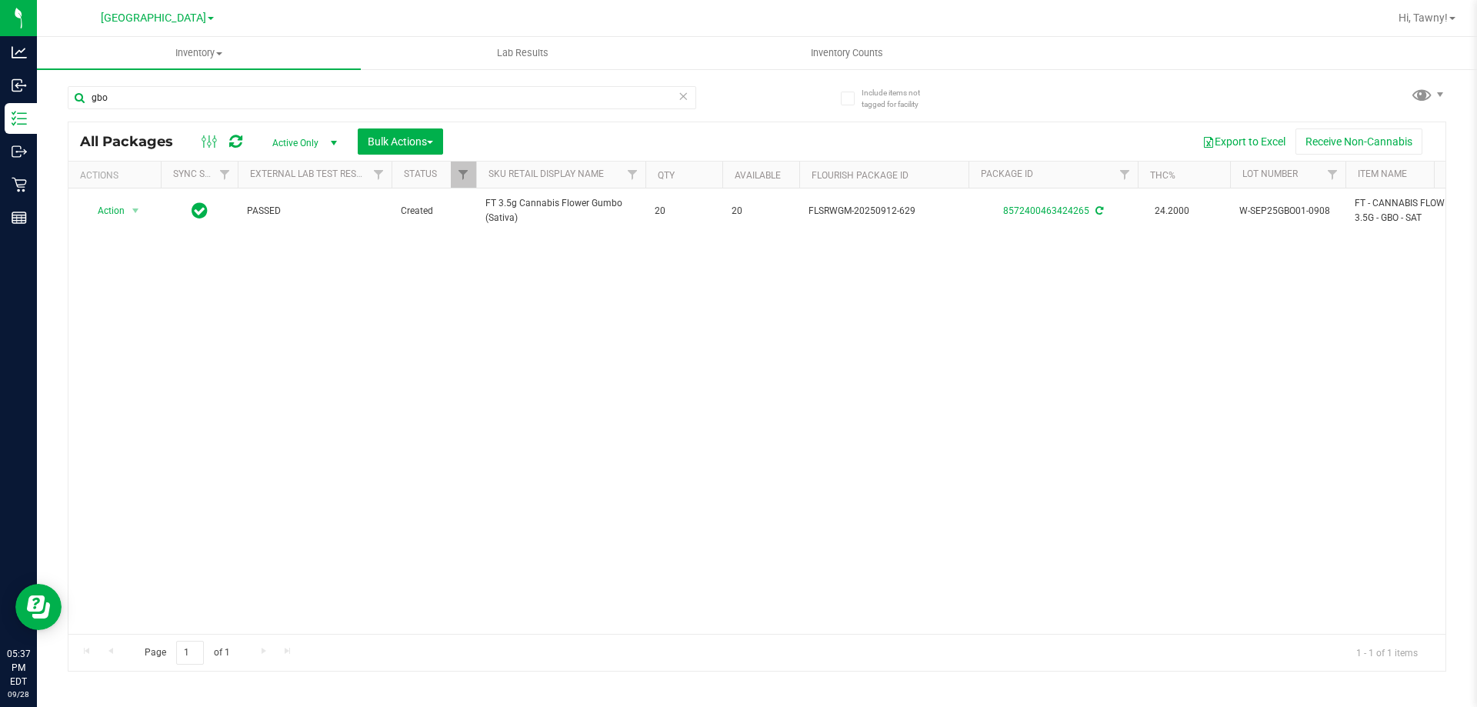
click at [485, 423] on div "Action Action Adjust qty Create package Edit attributes Global inventory Locate…" at bounding box center [756, 410] width 1377 height 445
click at [505, 385] on div "Action Action Adjust qty Create package Edit attributes Global inventory Locate…" at bounding box center [756, 410] width 1377 height 445
click at [346, 91] on input "gbo" at bounding box center [382, 97] width 629 height 23
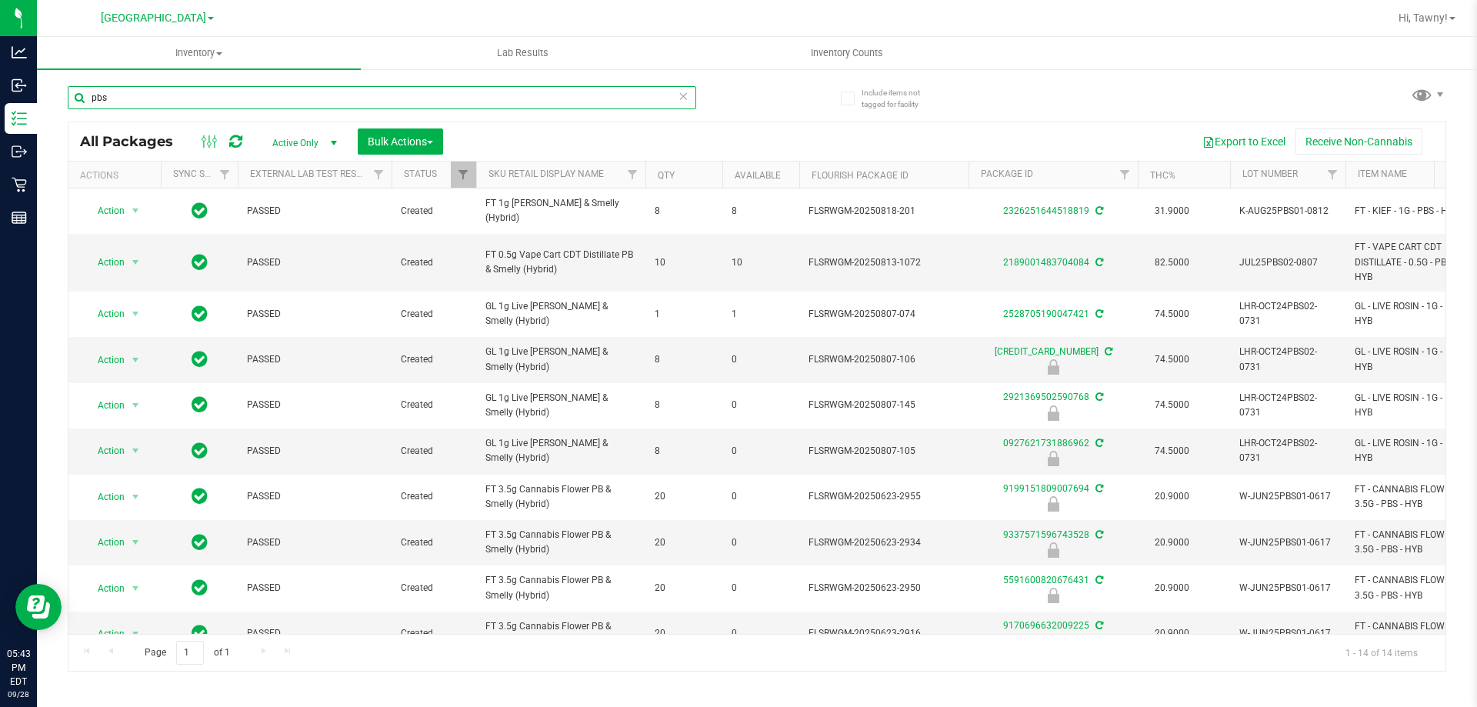
click at [232, 104] on input "pbs" at bounding box center [382, 97] width 629 height 23
type input "2921369502590768"
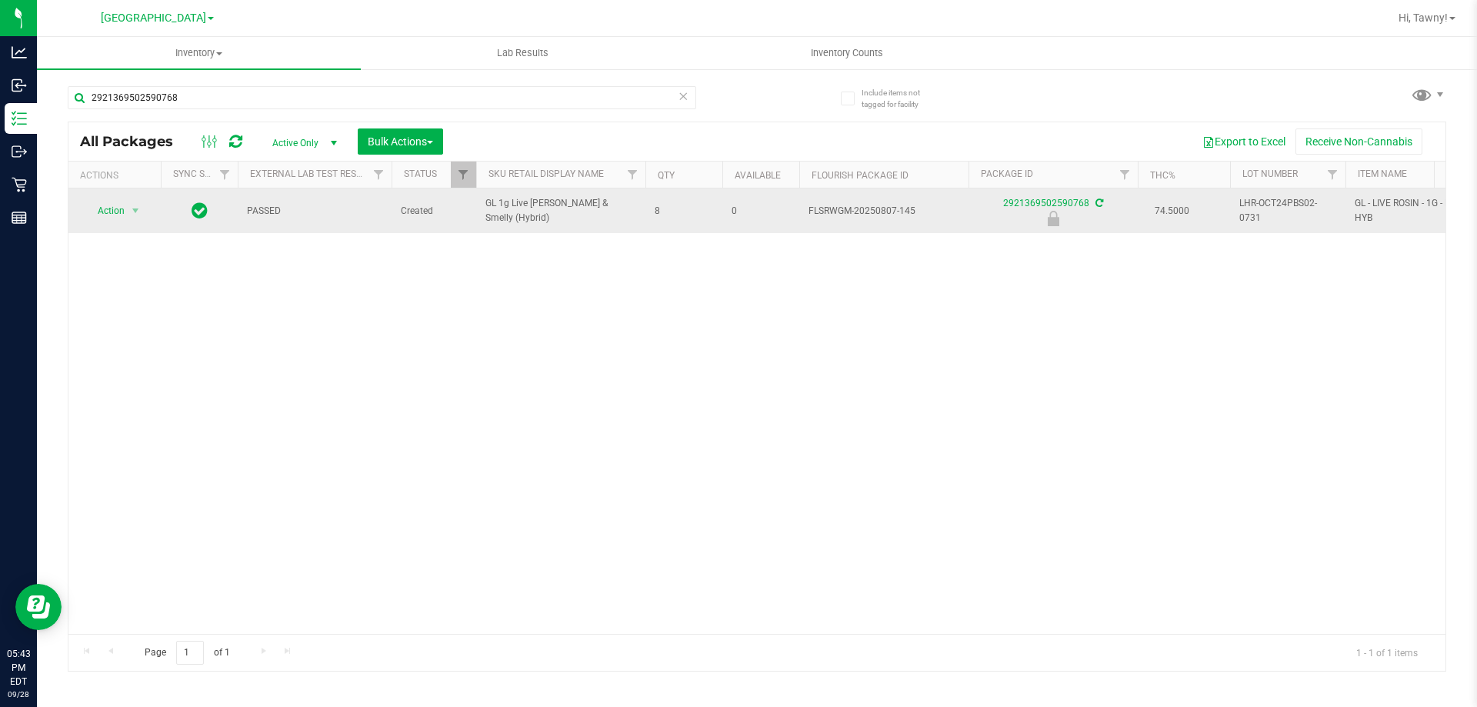
click at [124, 227] on td "Action Action Edit attributes Global inventory Locate package Package audit log…" at bounding box center [114, 210] width 92 height 45
click at [124, 210] on span "Action" at bounding box center [105, 211] width 42 height 22
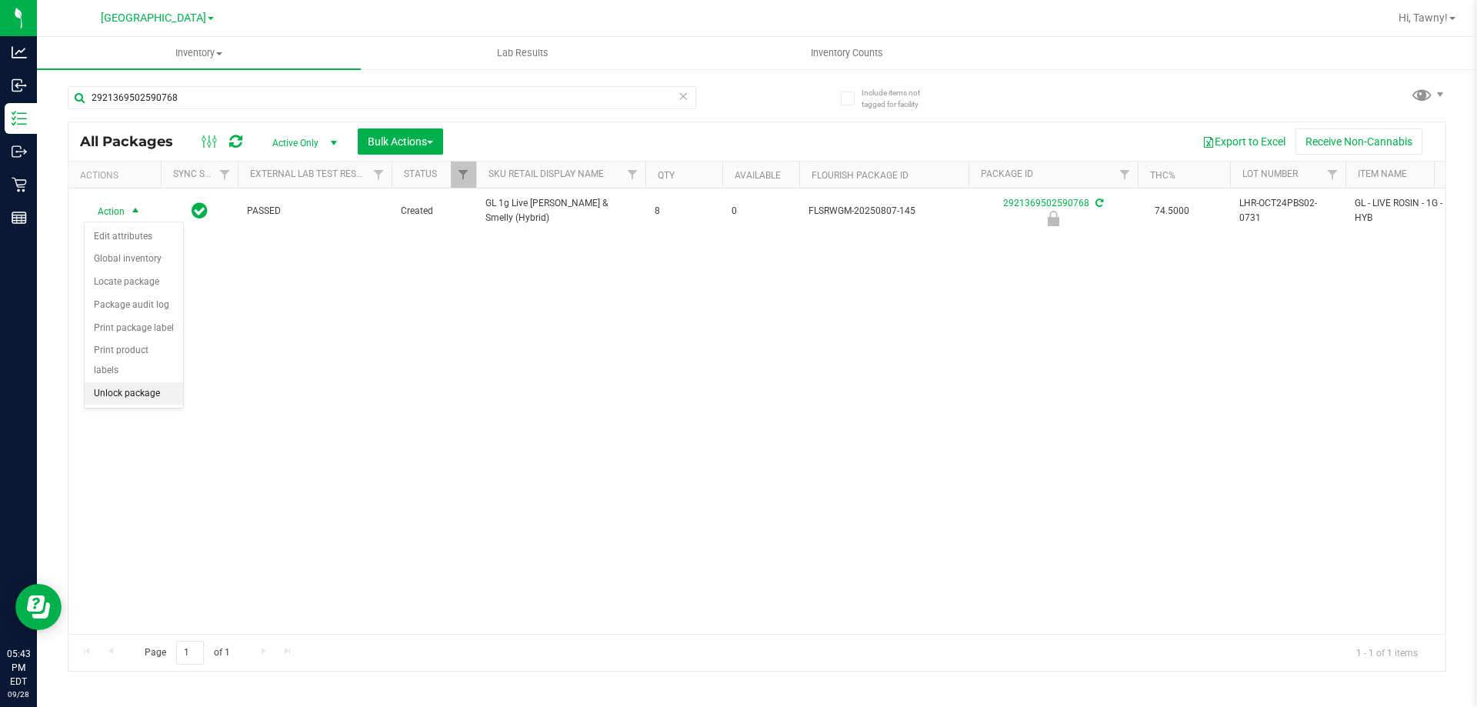
click at [133, 382] on li "Unlock package" at bounding box center [134, 393] width 98 height 23
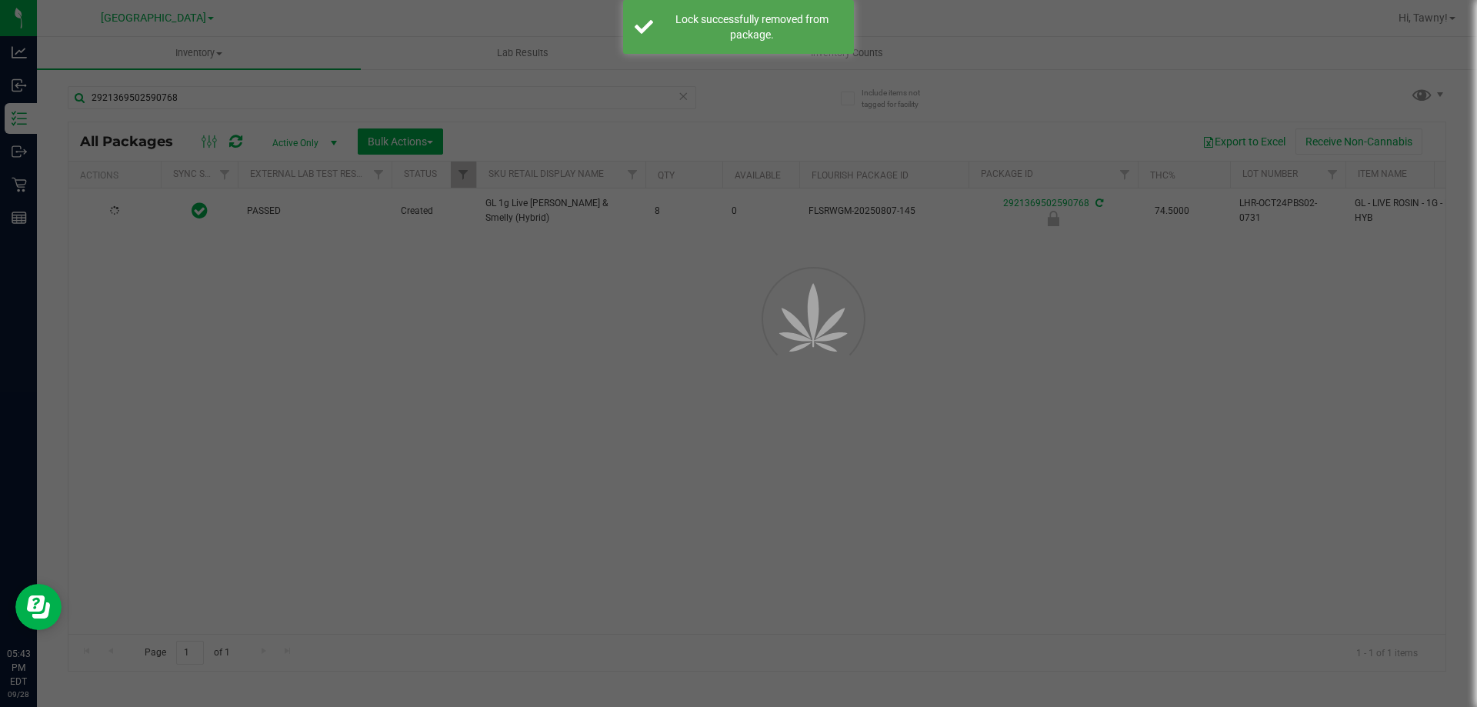
click at [479, 461] on div at bounding box center [738, 353] width 1477 height 707
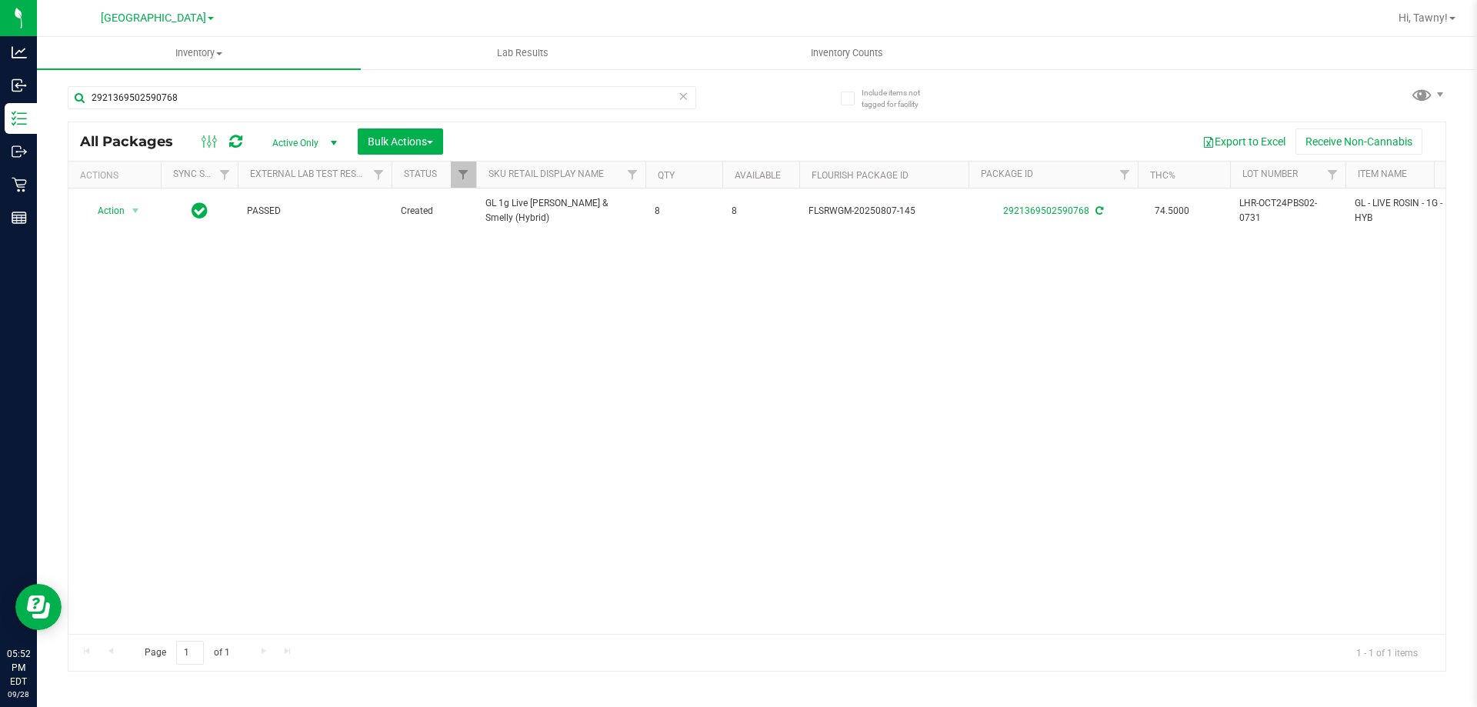
click at [475, 485] on div "Action Action Adjust qty Create package Edit attributes Global inventory Locate…" at bounding box center [756, 410] width 1377 height 445
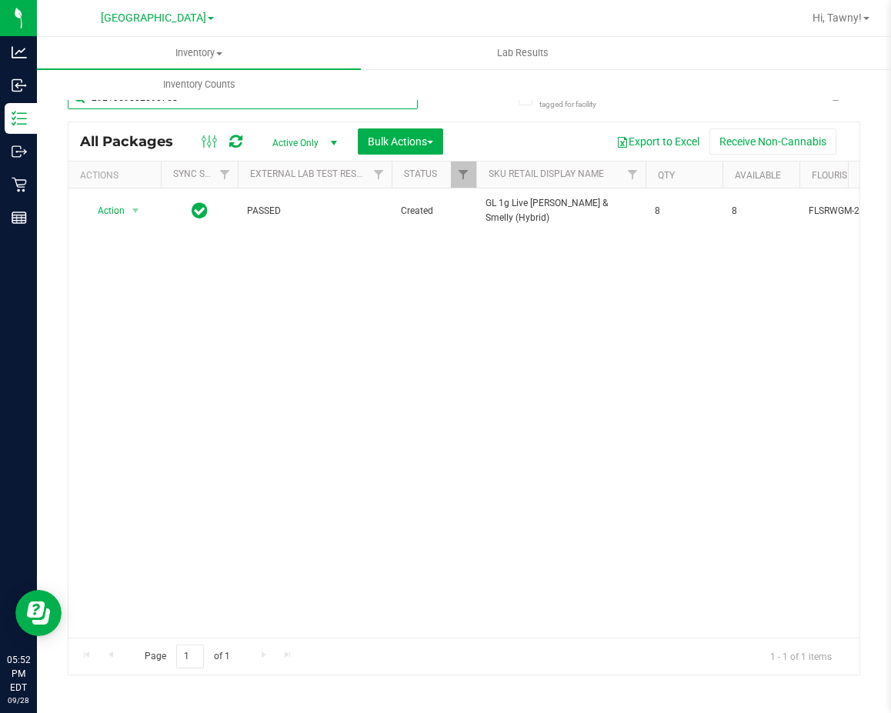
click at [316, 103] on input "2921369502590768" at bounding box center [243, 97] width 350 height 23
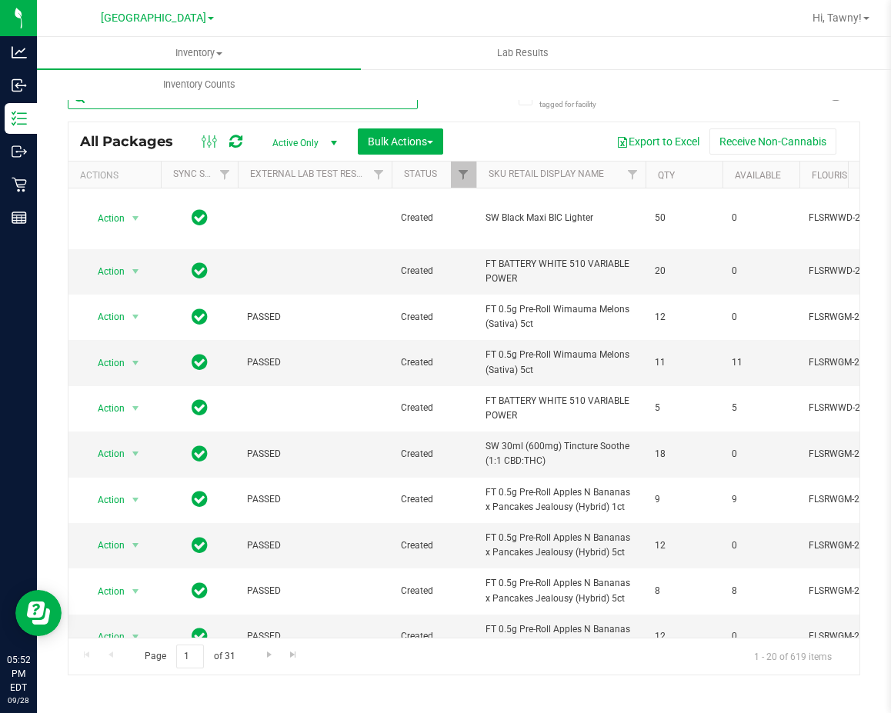
click at [258, 105] on input "text" at bounding box center [243, 97] width 350 height 23
type input "grz"
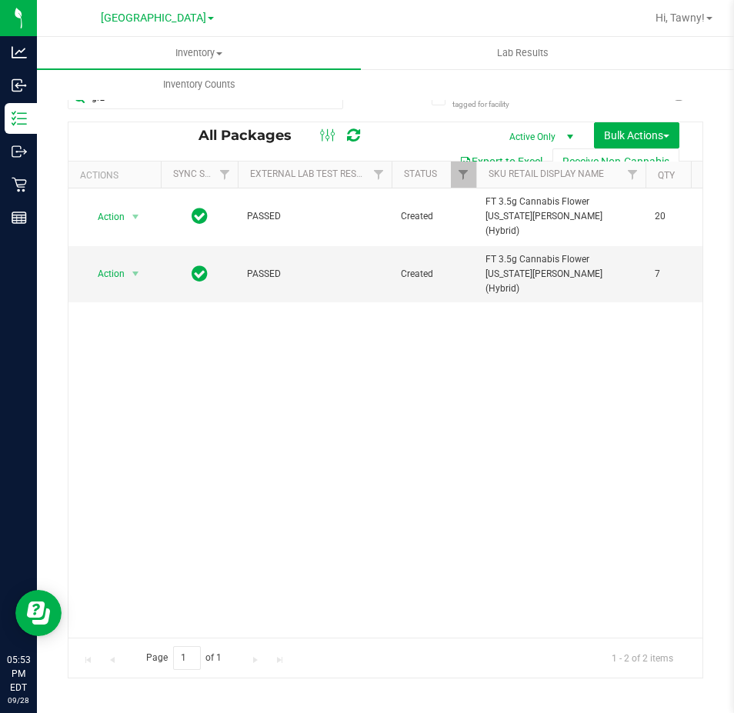
click at [466, 432] on div "Action Action Edit attributes Global inventory Locate package Package audit log…" at bounding box center [385, 412] width 634 height 449
click at [315, 108] on input "grz" at bounding box center [205, 97] width 275 height 23
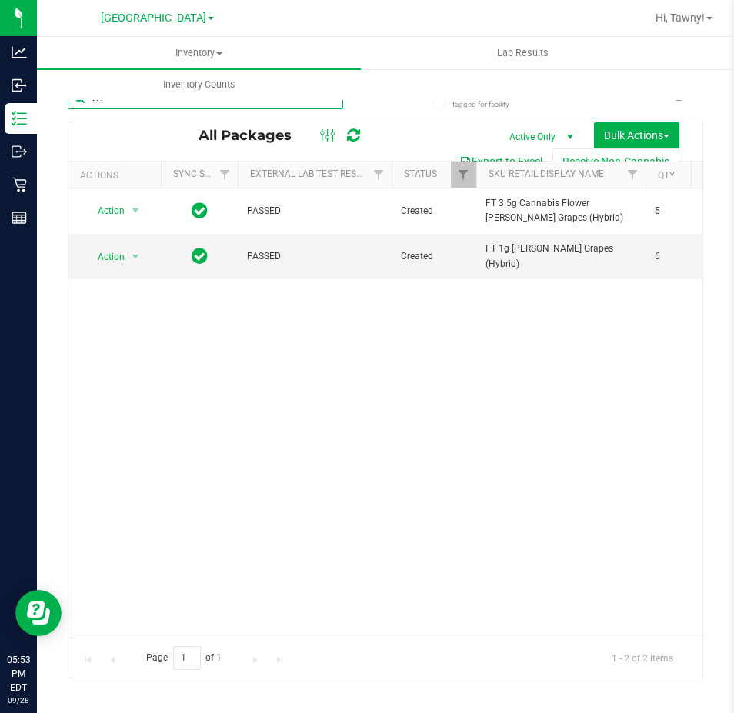
click at [173, 103] on input "t17" at bounding box center [205, 97] width 275 height 23
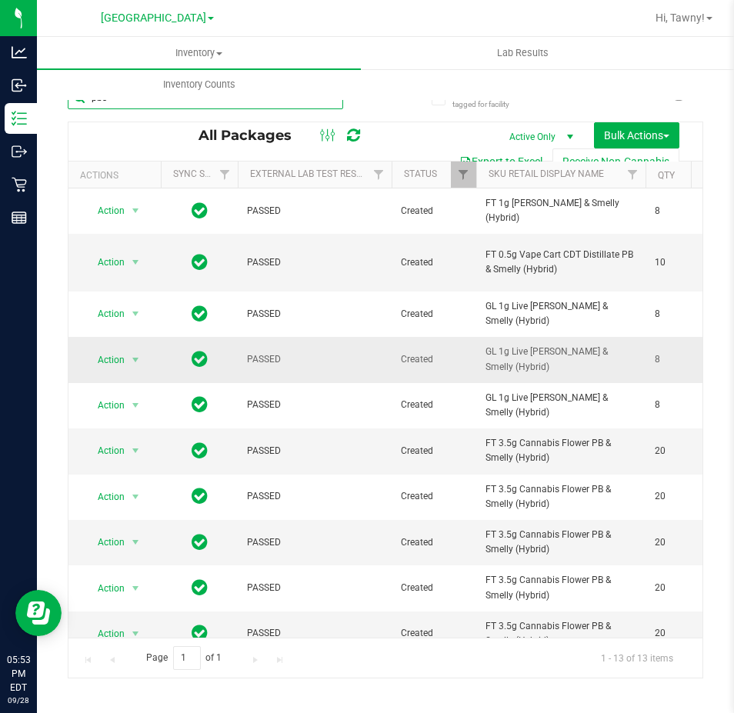
scroll to position [77, 0]
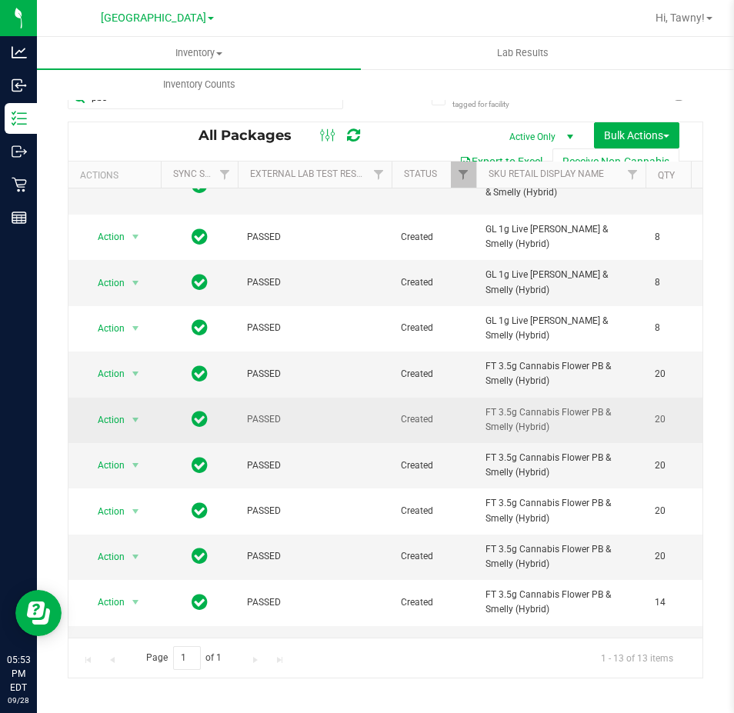
click at [540, 431] on span "FT 3.5g Cannabis Flower PB & Smelly (Hybrid)" at bounding box center [560, 419] width 151 height 29
click at [539, 430] on span "FT 3.5g Cannabis Flower PB & Smelly (Hybrid)" at bounding box center [560, 419] width 151 height 29
copy tr "FT 3.5g Cannabis Flower PB & Smelly (Hybrid)"
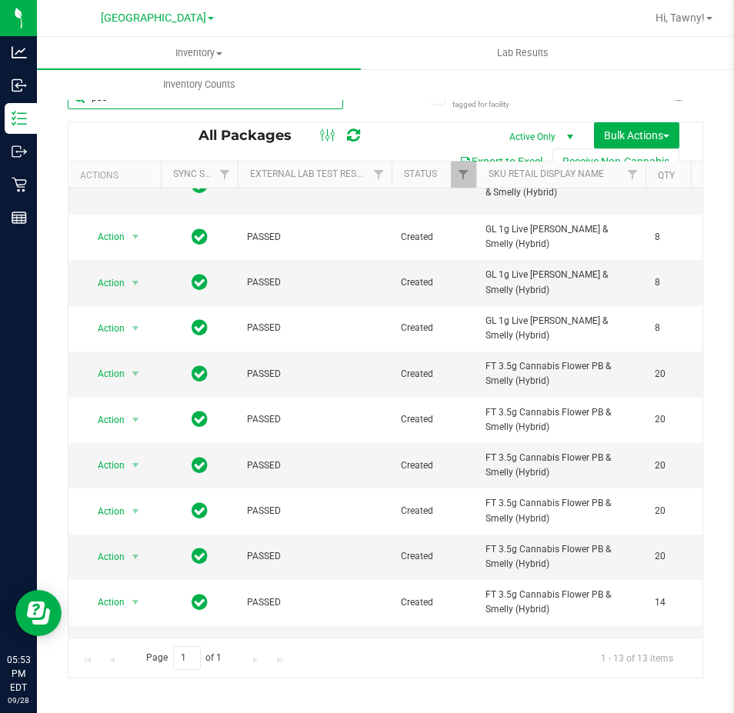
click at [292, 102] on input "pbs" at bounding box center [205, 97] width 275 height 23
paste input "FT 3.5g Cannabis Flower PB & Smelly (Hybrid)"
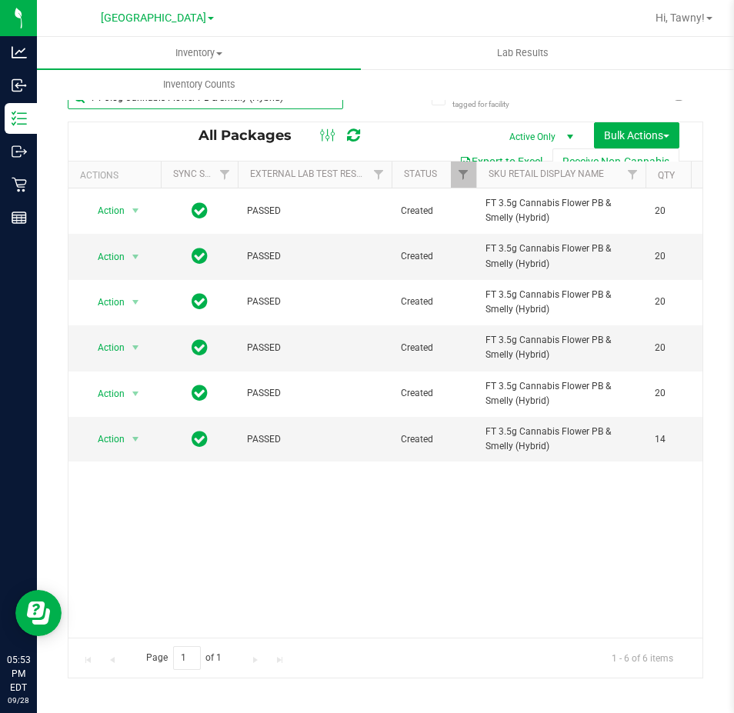
click at [292, 105] on input "FT 3.5g Cannabis Flower PB & Smelly (Hybrid)" at bounding box center [205, 97] width 275 height 23
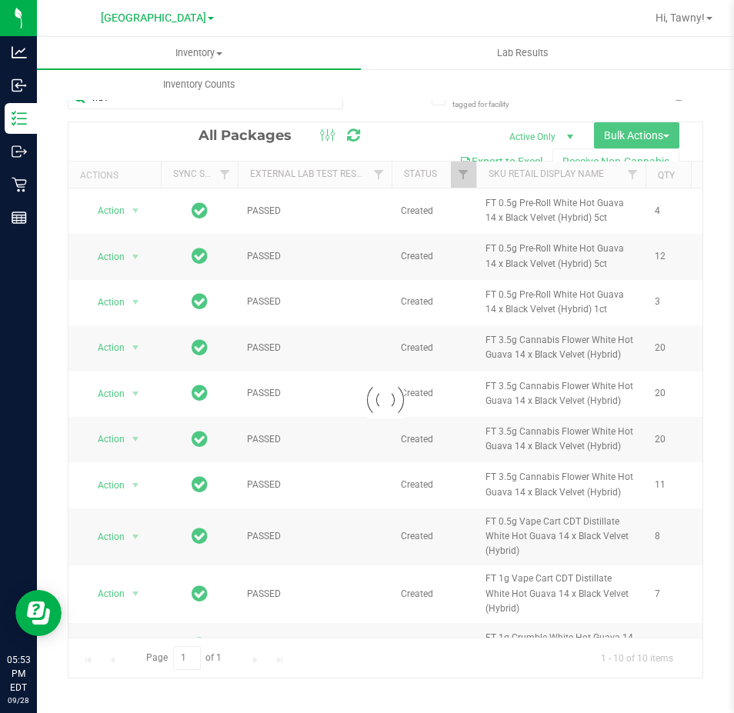
click at [559, 360] on div at bounding box center [385, 399] width 634 height 555
click at [560, 360] on div at bounding box center [385, 399] width 634 height 555
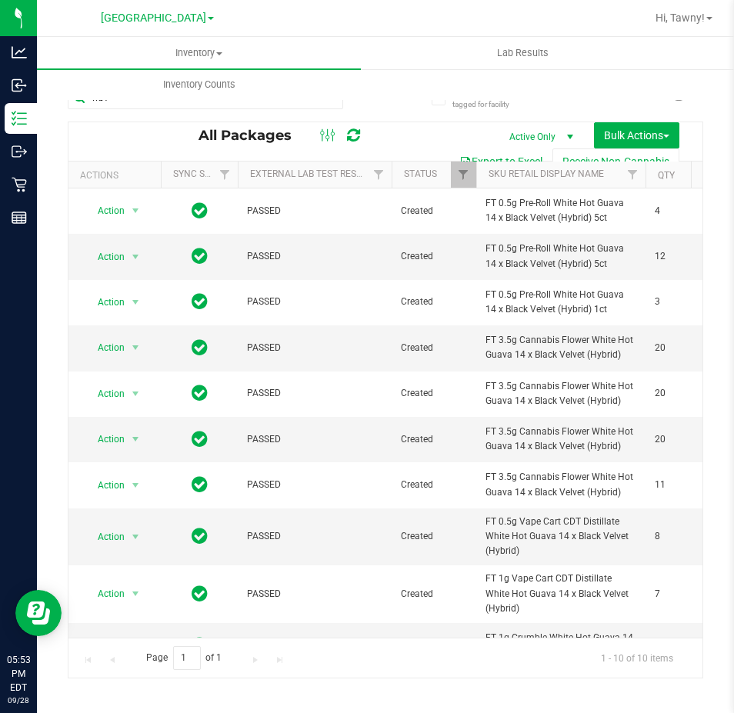
click at [565, 355] on span "FT 3.5g Cannabis Flower White Hot Guava 14 x Black Velvet (Hybrid)" at bounding box center [560, 347] width 151 height 29
copy tr "FT 3.5g Cannabis Flower White Hot Guava 14 x Black Velvet (Hybrid)"
click at [297, 108] on input "wbv" at bounding box center [205, 97] width 275 height 23
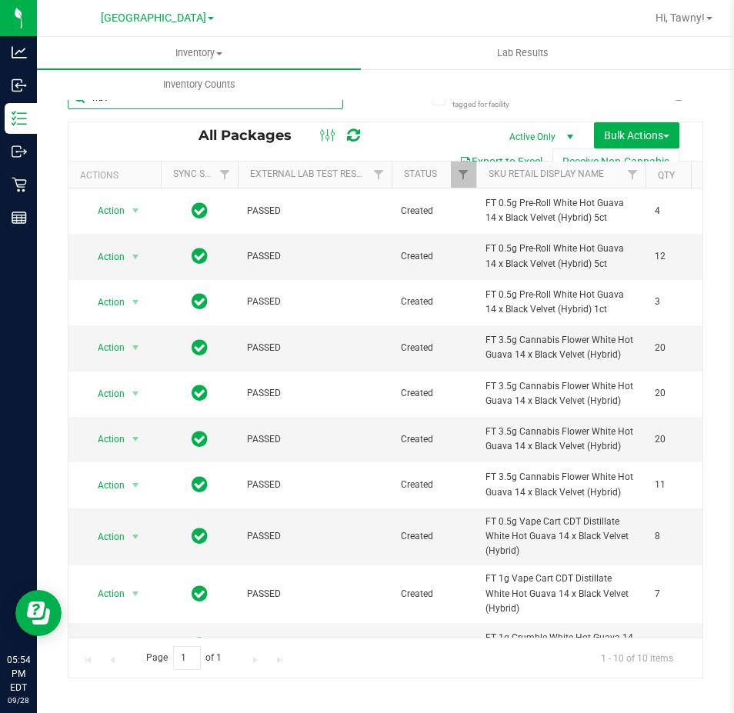
paste input "FT 3.5g Cannabis Flower White Hot Guava 14 x Black Velvet (Hybrid)"
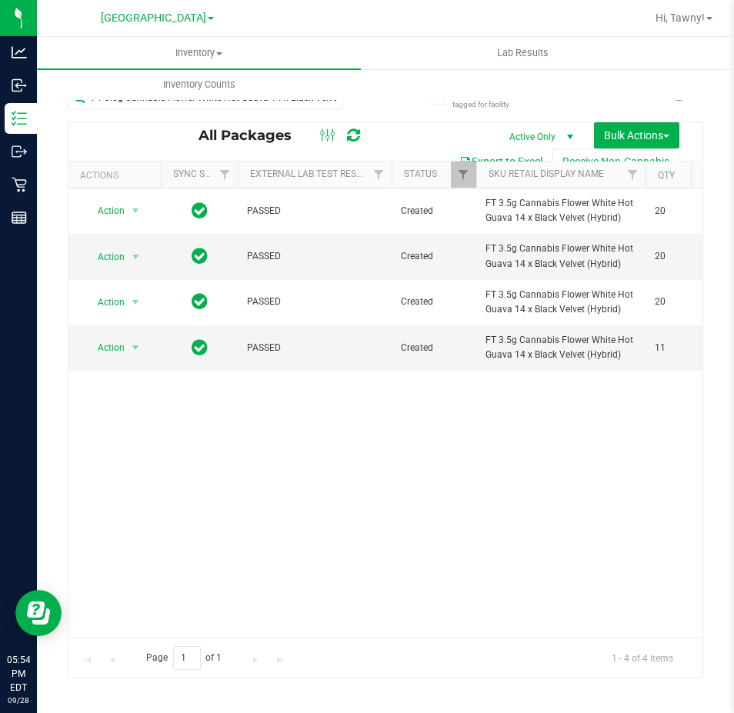
click at [478, 469] on div "Action Action Edit attributes Global inventory Locate package Package audit log…" at bounding box center [385, 412] width 634 height 449
drag, startPoint x: 391, startPoint y: 522, endPoint x: 259, endPoint y: 70, distance: 470.6
click at [389, 522] on div "Action Action Edit attributes Global inventory Locate package Package audit log…" at bounding box center [385, 412] width 634 height 449
click at [312, 104] on input "FT 3.5g Cannabis Flower White Hot Guava 14 x Black Velvet (Hybrid)" at bounding box center [205, 97] width 275 height 23
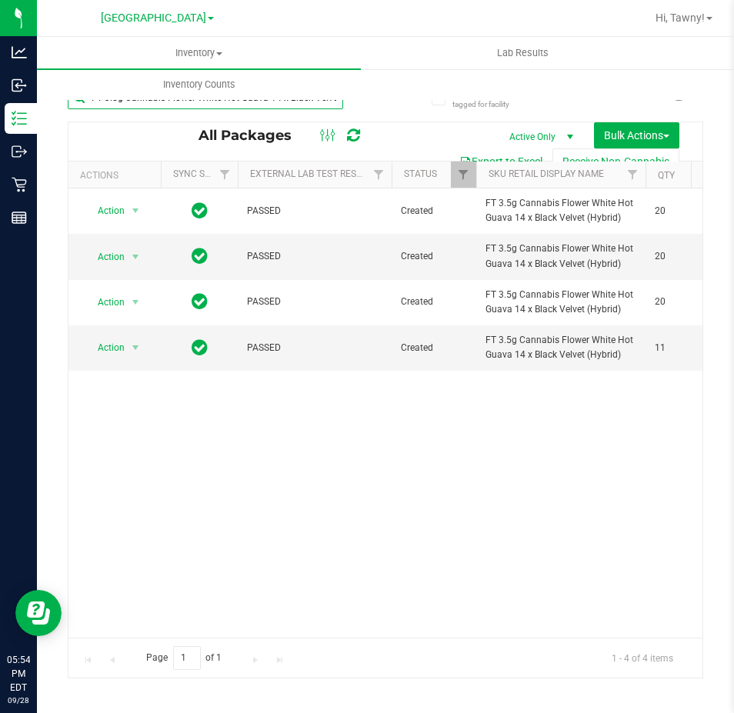
click at [312, 104] on input "FT 3.5g Cannabis Flower White Hot Guava 14 x Black Velvet (Hybrid)" at bounding box center [205, 97] width 275 height 23
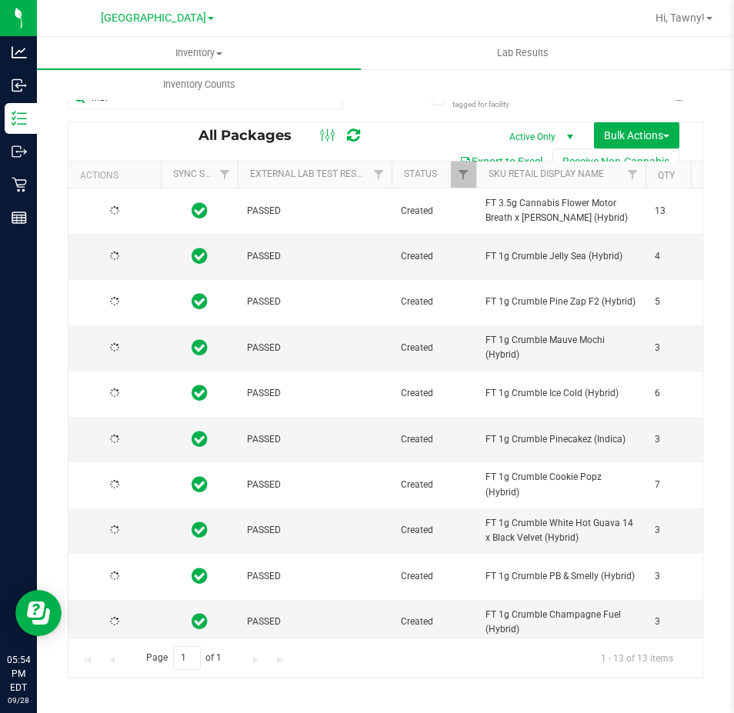
click at [558, 204] on span "FT 3.5g Cannabis Flower Motor Breath x [PERSON_NAME] (Hybrid)" at bounding box center [560, 210] width 151 height 29
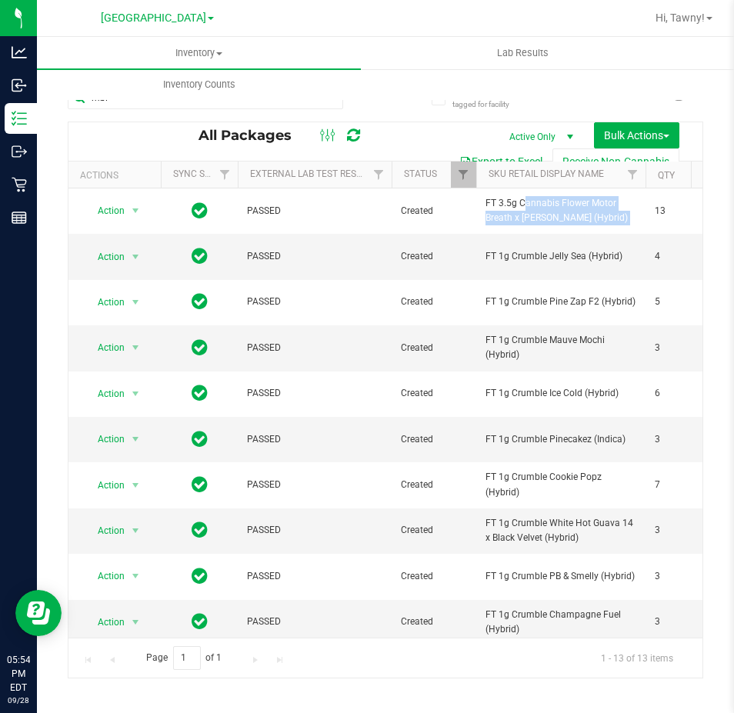
click at [558, 204] on span "FT 3.5g Cannabis Flower Motor Breath x [PERSON_NAME] (Hybrid)" at bounding box center [560, 210] width 151 height 29
click at [294, 105] on input "mbl" at bounding box center [205, 97] width 275 height 23
paste input "FT 3.5g Cannabis Flower Motor Breath x [PERSON_NAME] (Hybrid)"
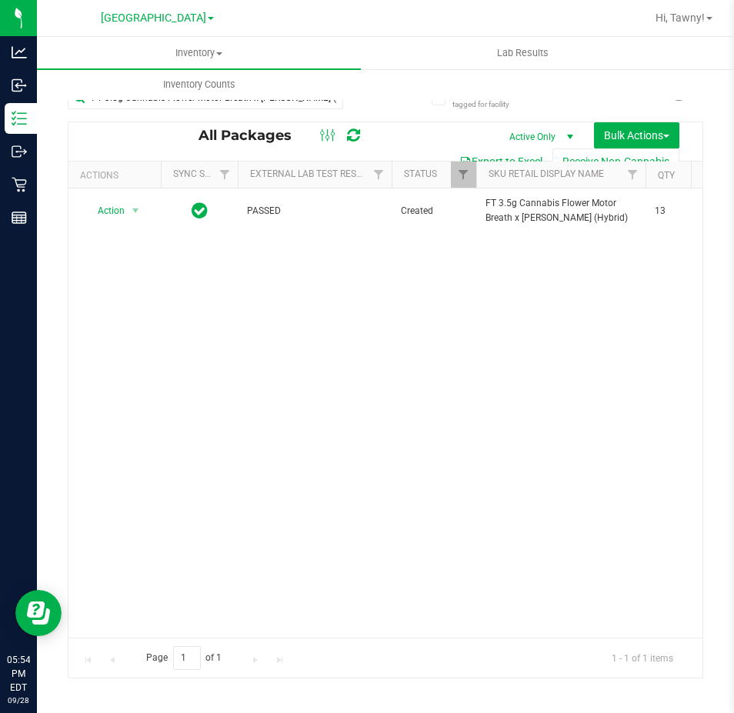
click at [405, 539] on div "Action Action Adjust qty Create package Edit attributes Global inventory Locate…" at bounding box center [385, 412] width 634 height 449
drag, startPoint x: 339, startPoint y: 323, endPoint x: 375, endPoint y: 125, distance: 201.1
click at [339, 323] on div "Action Action Adjust qty Create package Edit attributes Global inventory Locate…" at bounding box center [385, 412] width 634 height 449
click at [322, 107] on input "FT 3.5g Cannabis Flower Motor Breath x [PERSON_NAME] (Hybrid)" at bounding box center [205, 97] width 275 height 23
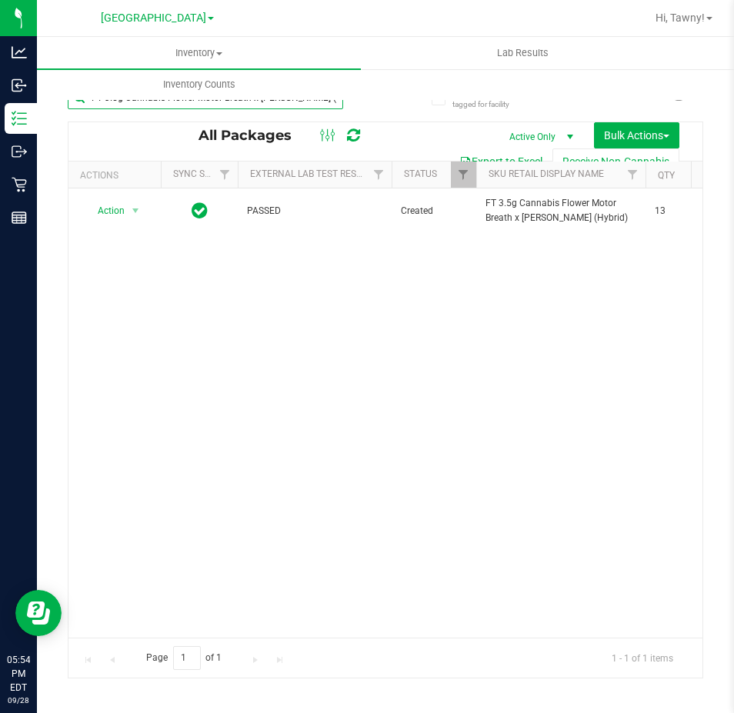
click at [322, 107] on input "FT 3.5g Cannabis Flower Motor Breath x [PERSON_NAME] (Hybrid)" at bounding box center [205, 97] width 275 height 23
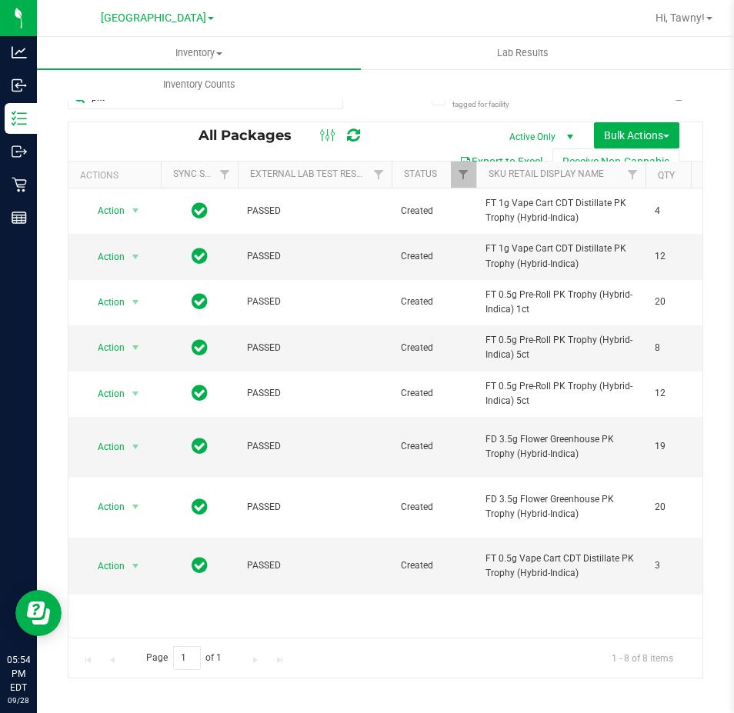
click at [550, 492] on span "FD 3.5g Flower Greenhouse PK Trophy (Hybrid-Indica)" at bounding box center [560, 506] width 151 height 29
copy tr "FD 3.5g Flower Greenhouse PK Trophy (Hybrid-Indica)"
click at [332, 108] on input "pkt" at bounding box center [205, 97] width 275 height 23
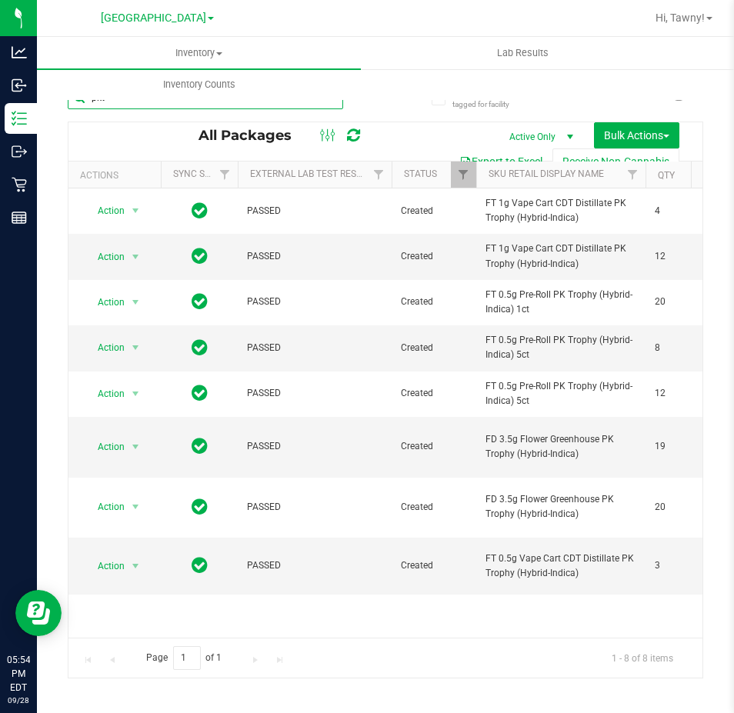
click at [332, 108] on input "pkt" at bounding box center [205, 97] width 275 height 23
paste input "FD 3.5g Flower Greenhouse PK Trophy (Hybrid-Indica)"
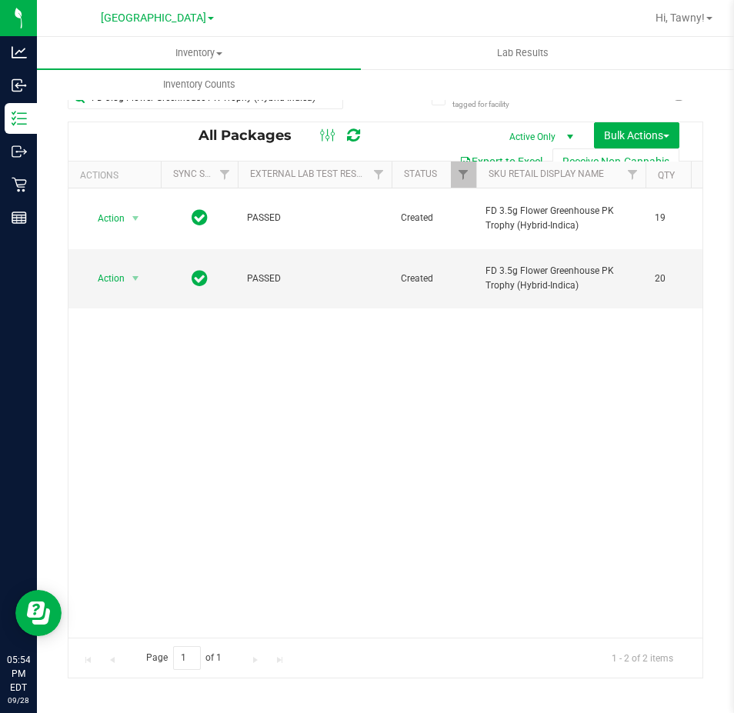
click at [319, 362] on div "Action Action Adjust qty Create package Edit attributes Global inventory Locate…" at bounding box center [385, 412] width 634 height 449
click at [322, 106] on input "FD 3.5g Flower Greenhouse PK Trophy (Hybrid-Indica)" at bounding box center [205, 97] width 275 height 23
click at [319, 106] on input "FD 3.5g Flower Greenhouse PK Trophy (Hybrid-Indica)" at bounding box center [205, 97] width 275 height 23
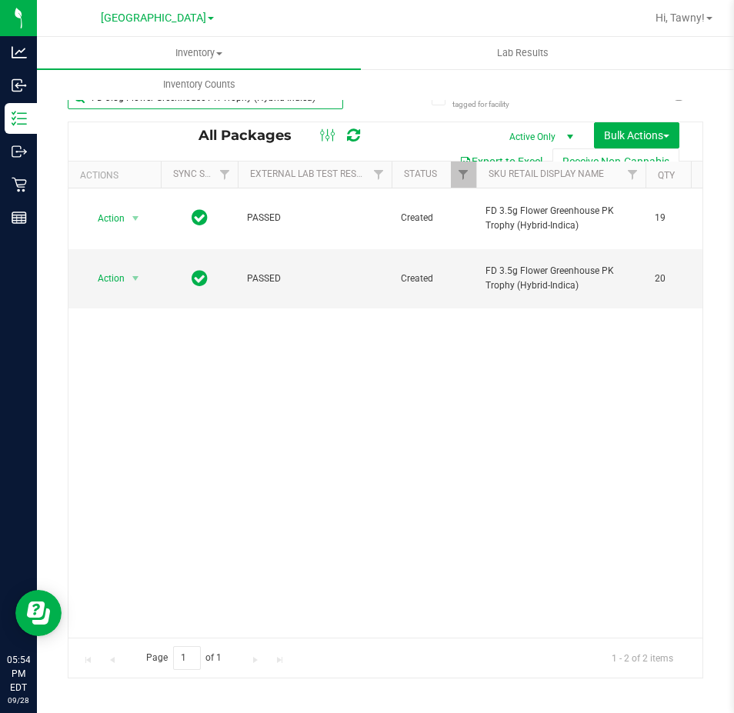
click at [319, 106] on input "FD 3.5g Flower Greenhouse PK Trophy (Hybrid-Indica)" at bounding box center [205, 97] width 275 height 23
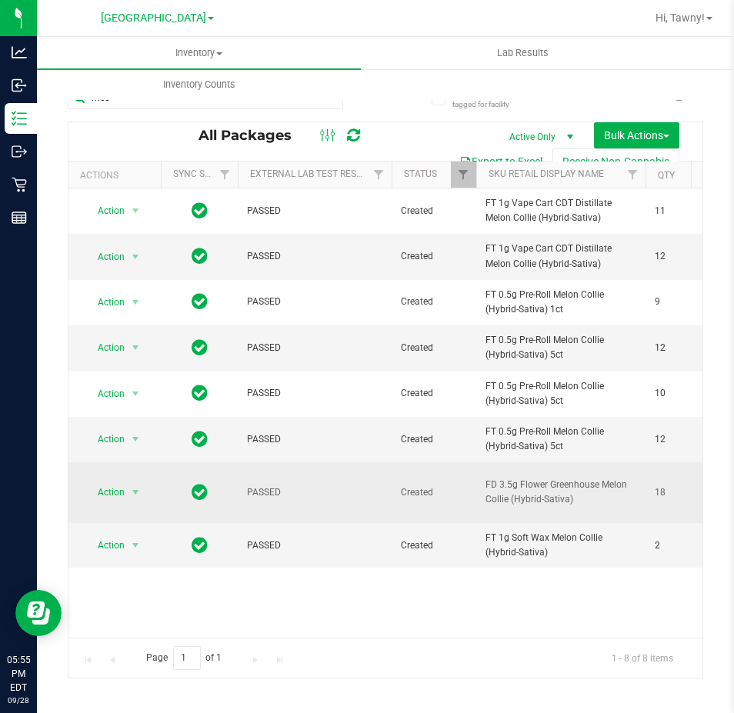
click at [528, 503] on span "FD 3.5g Flower Greenhouse Melon Collie (Hybrid-Sativa)" at bounding box center [560, 492] width 151 height 29
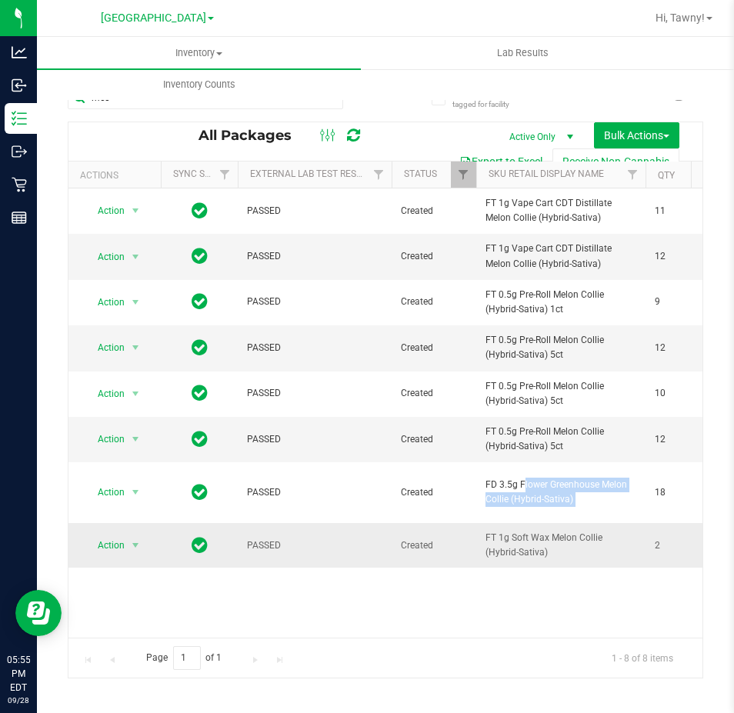
copy tr "FD 3.5g Flower Greenhouse Melon Collie (Hybrid-Sativa)"
click at [326, 107] on input "mec" at bounding box center [205, 97] width 275 height 23
paste input "FD 3.5g Flower Greenhouse Melon Collie (Hybrid-Sativa)"
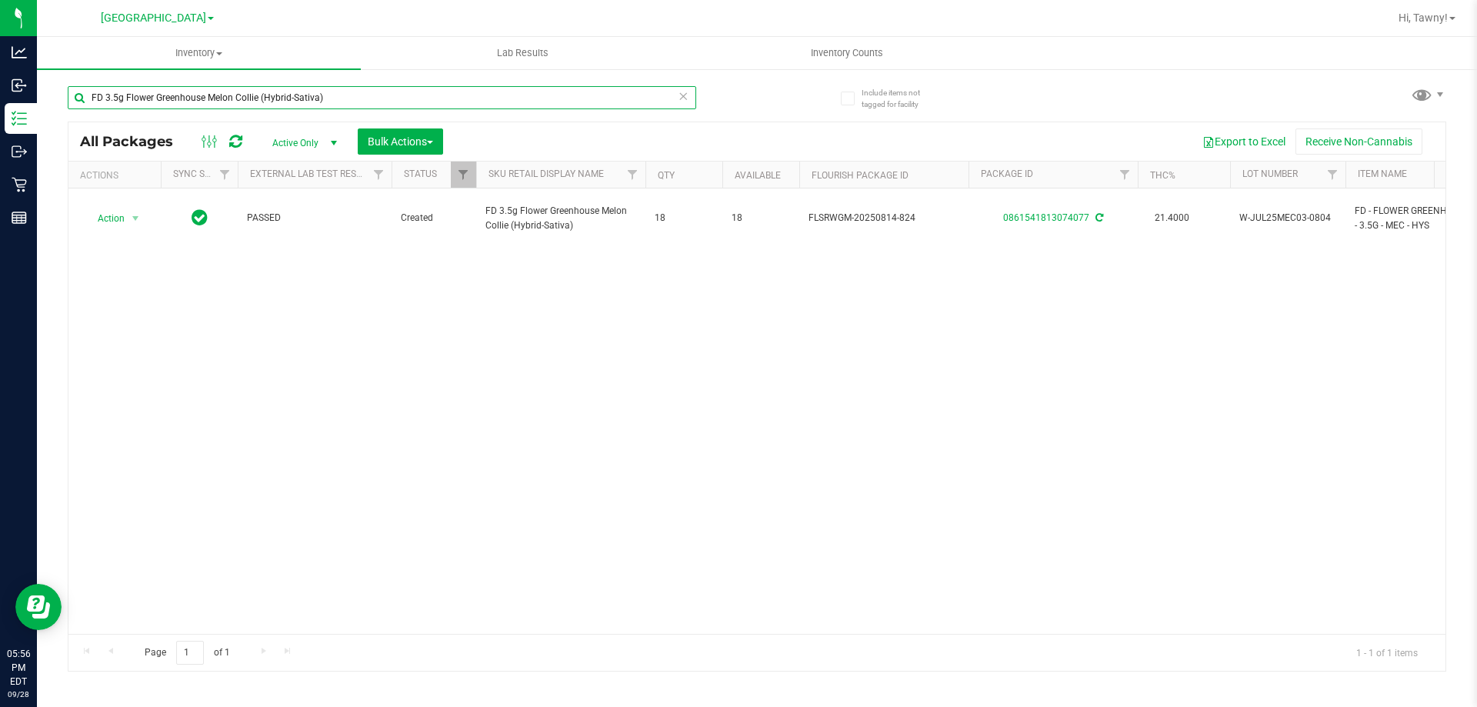
click at [289, 105] on input "FD 3.5g Flower Greenhouse Melon Collie (Hybrid-Sativa)" at bounding box center [382, 97] width 629 height 23
type input "mbl"
